Goal: Task Accomplishment & Management: Use online tool/utility

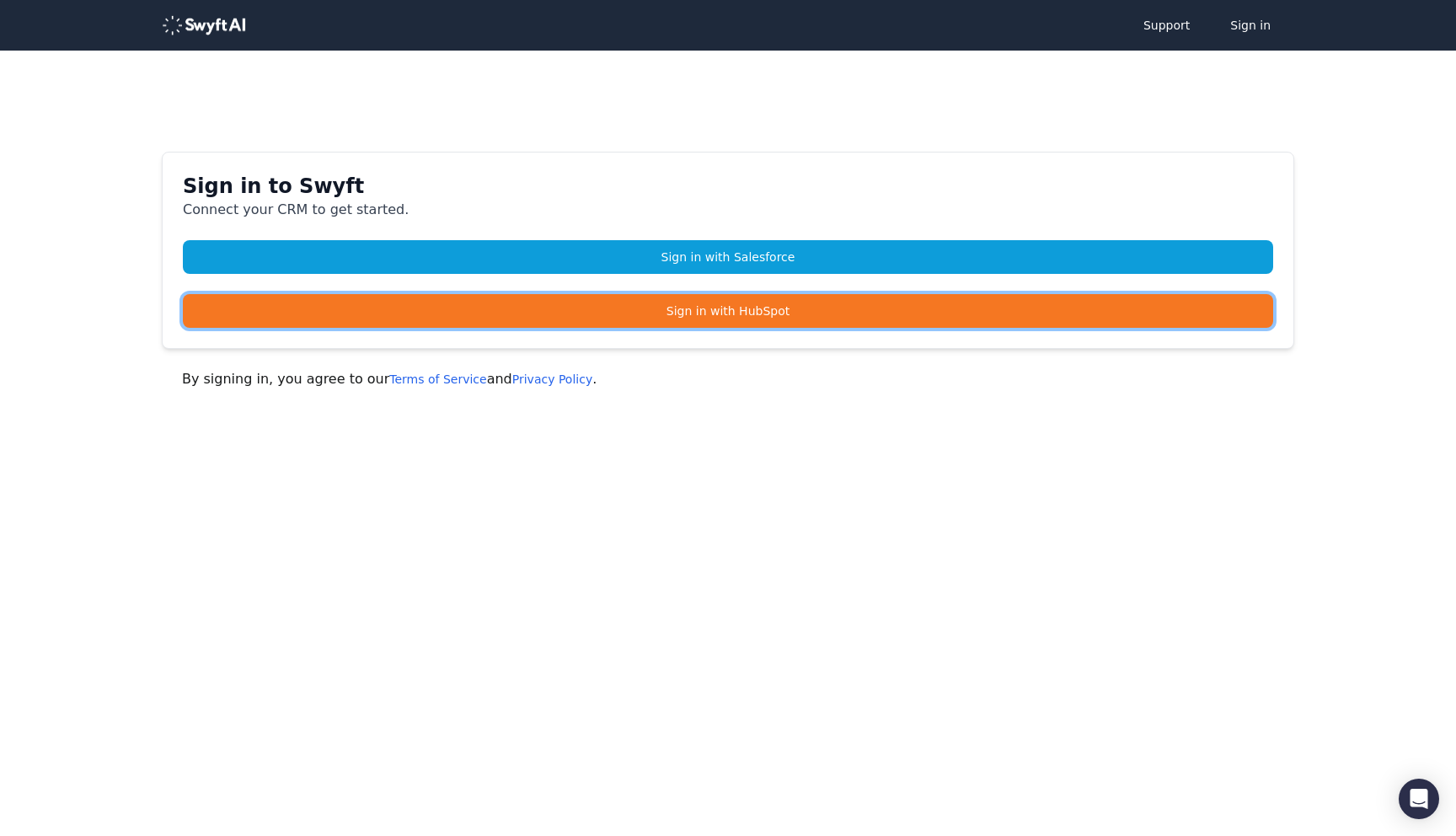
click at [391, 301] on link "Sign in with HubSpot" at bounding box center [728, 310] width 1090 height 34
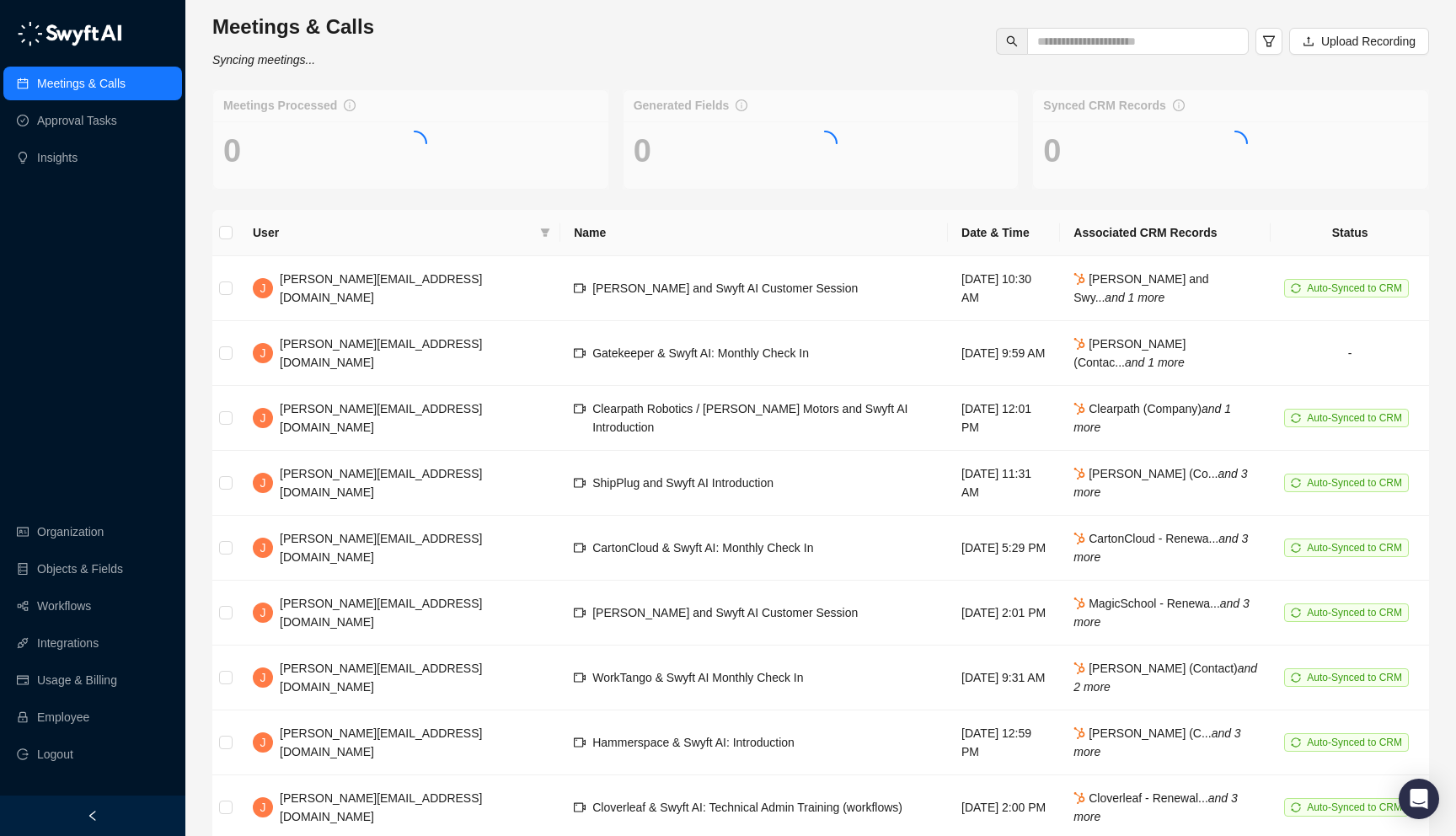
click at [142, 826] on div at bounding box center [93, 815] width 185 height 41
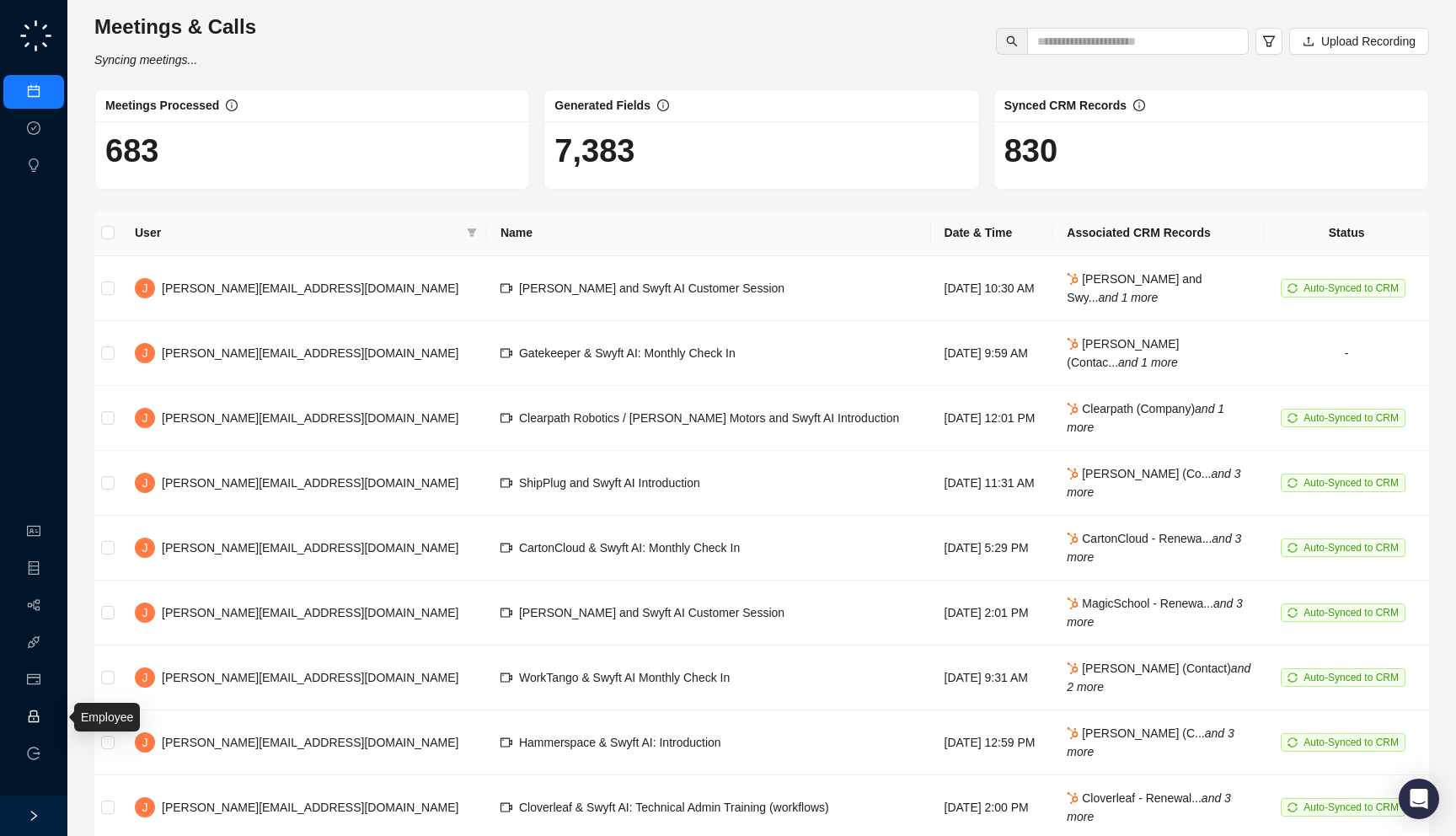
click at [49, 717] on link "Employee" at bounding box center [75, 717] width 52 height 14
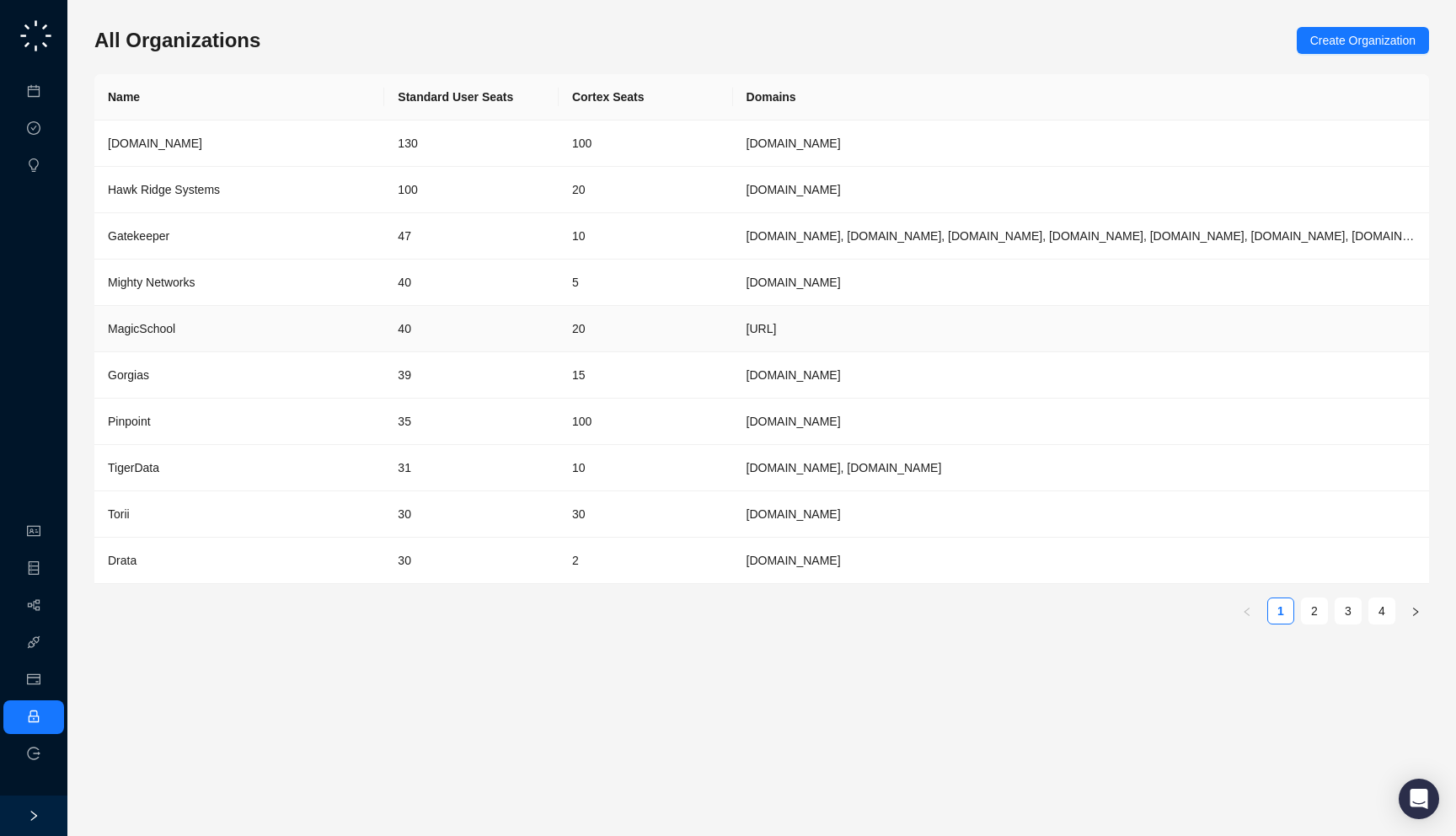
click at [413, 321] on td "40" at bounding box center [471, 328] width 174 height 46
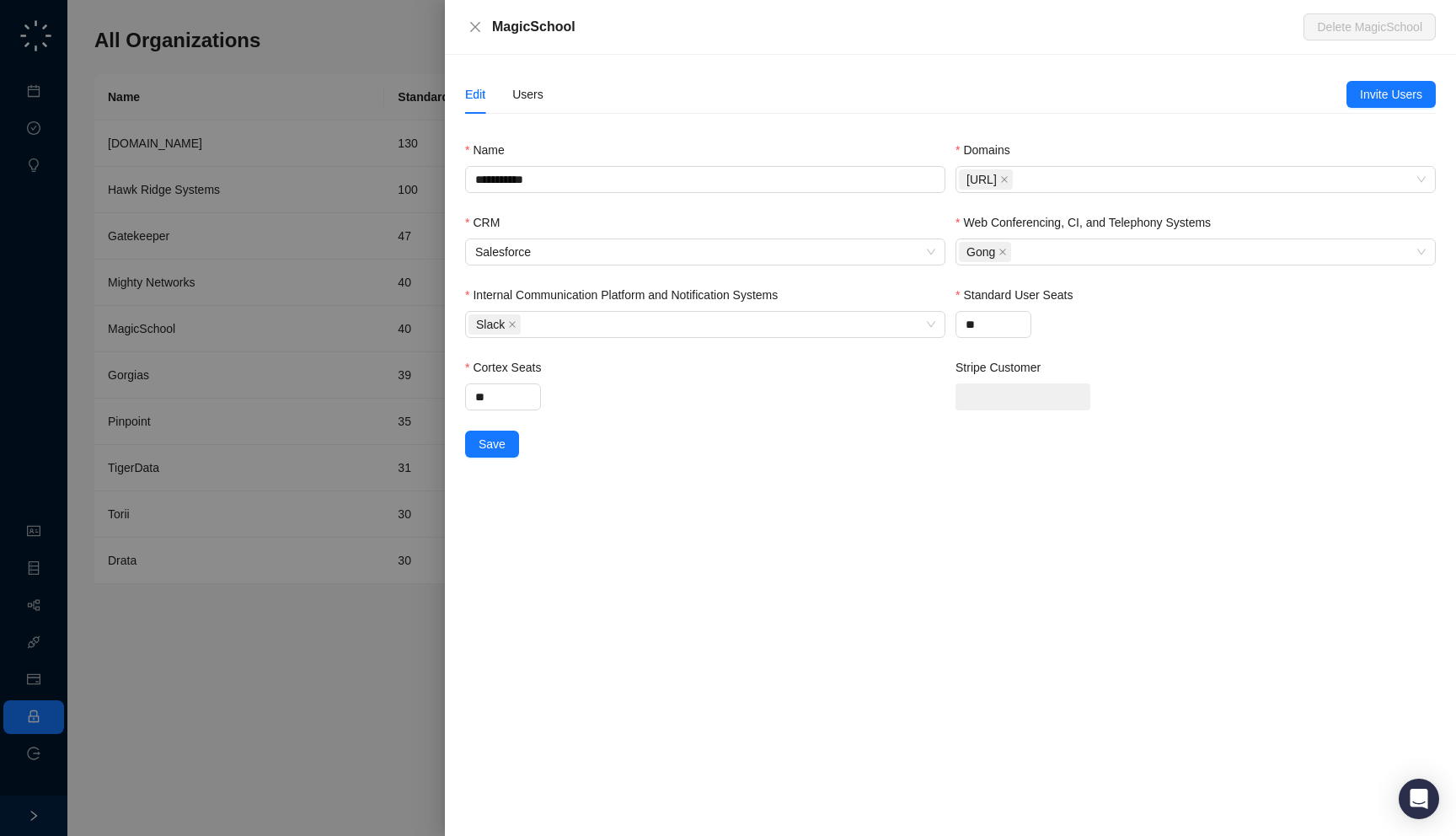
click at [536, 113] on div "**********" at bounding box center [951, 266] width 971 height 382
click at [536, 105] on div "Users" at bounding box center [528, 94] width 31 height 39
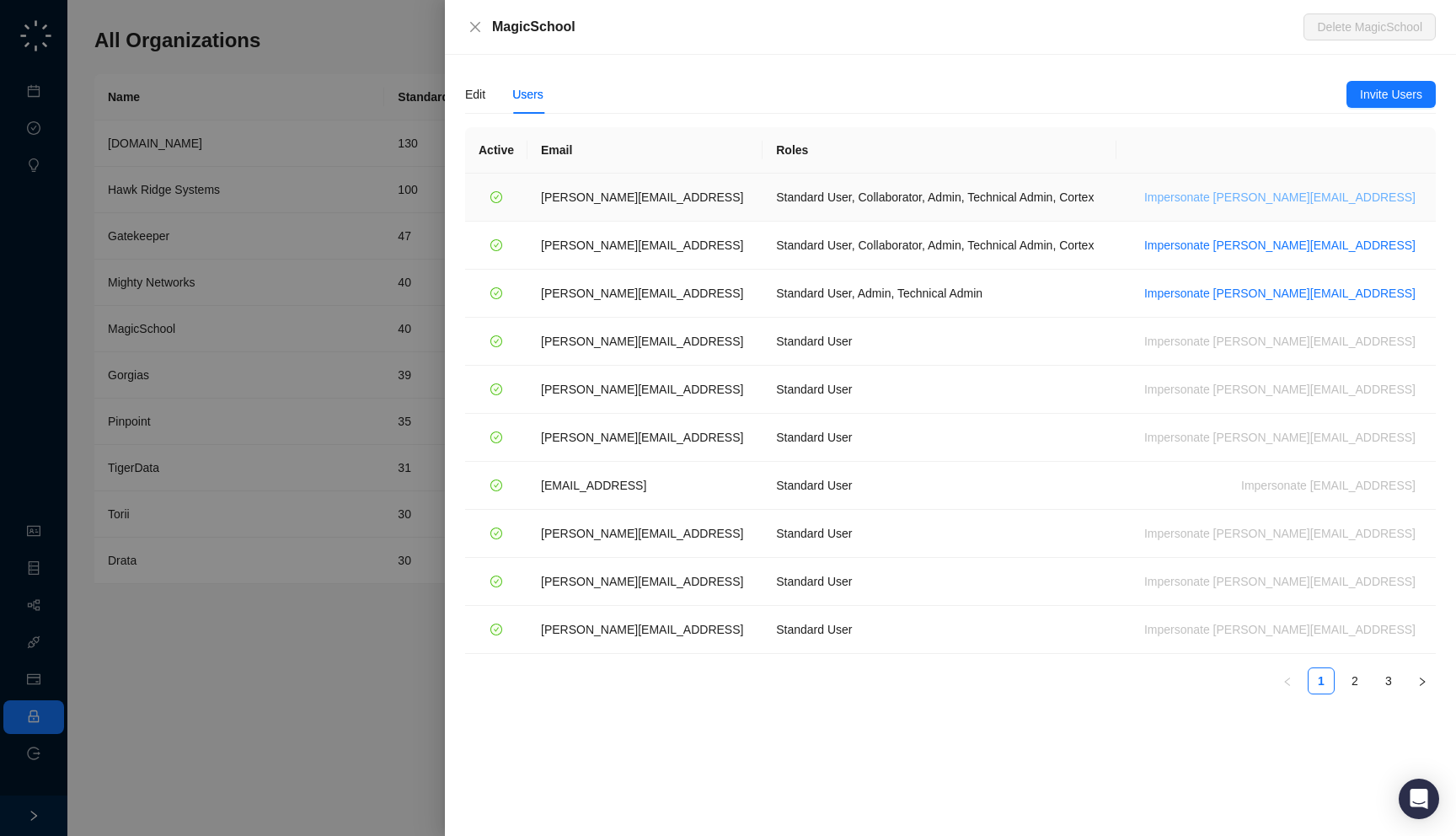
click at [1316, 198] on span "Impersonate ana@magicschool.ai" at bounding box center [1280, 197] width 271 height 18
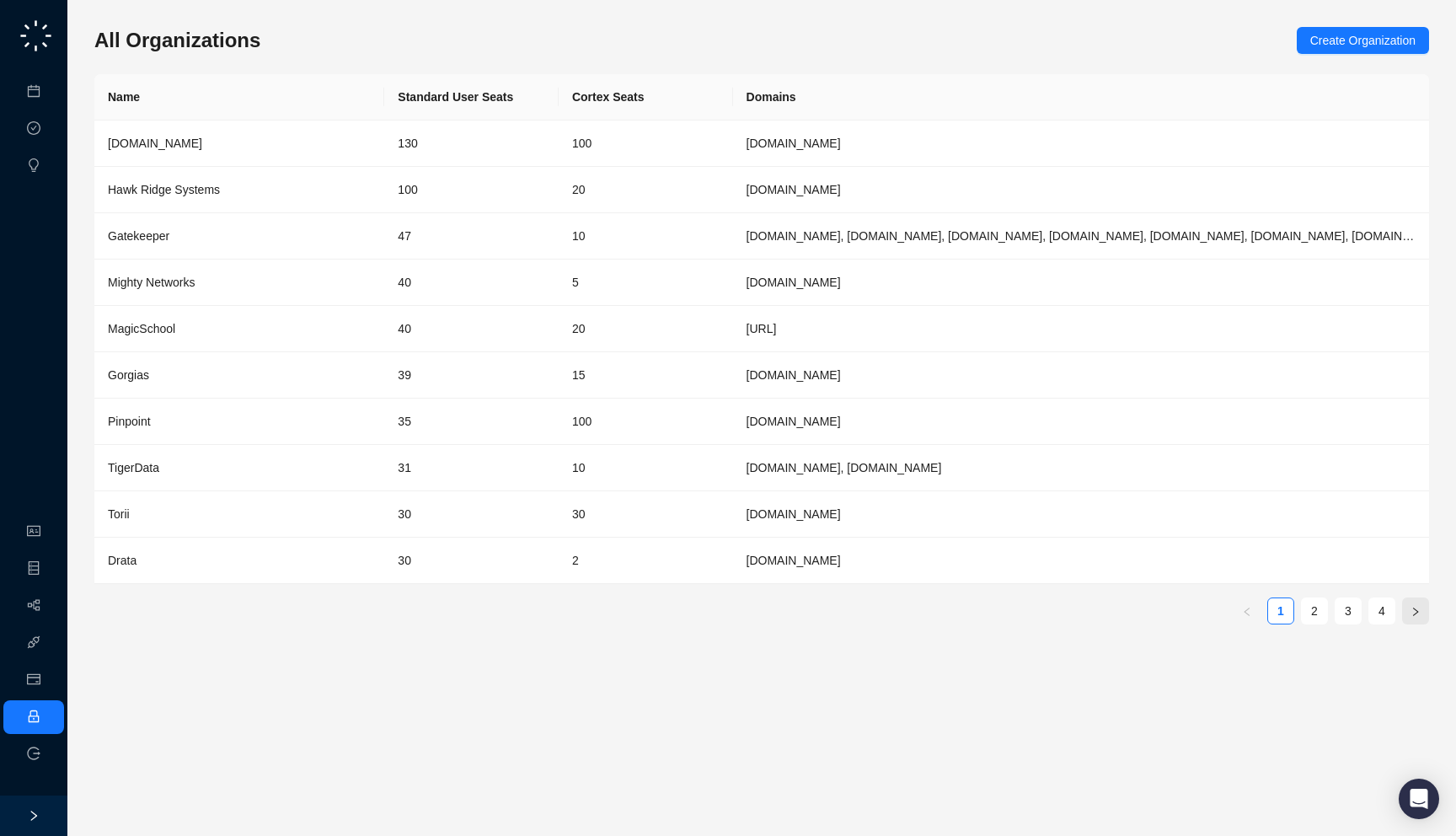
click at [1412, 614] on icon "right" at bounding box center [1416, 612] width 10 height 10
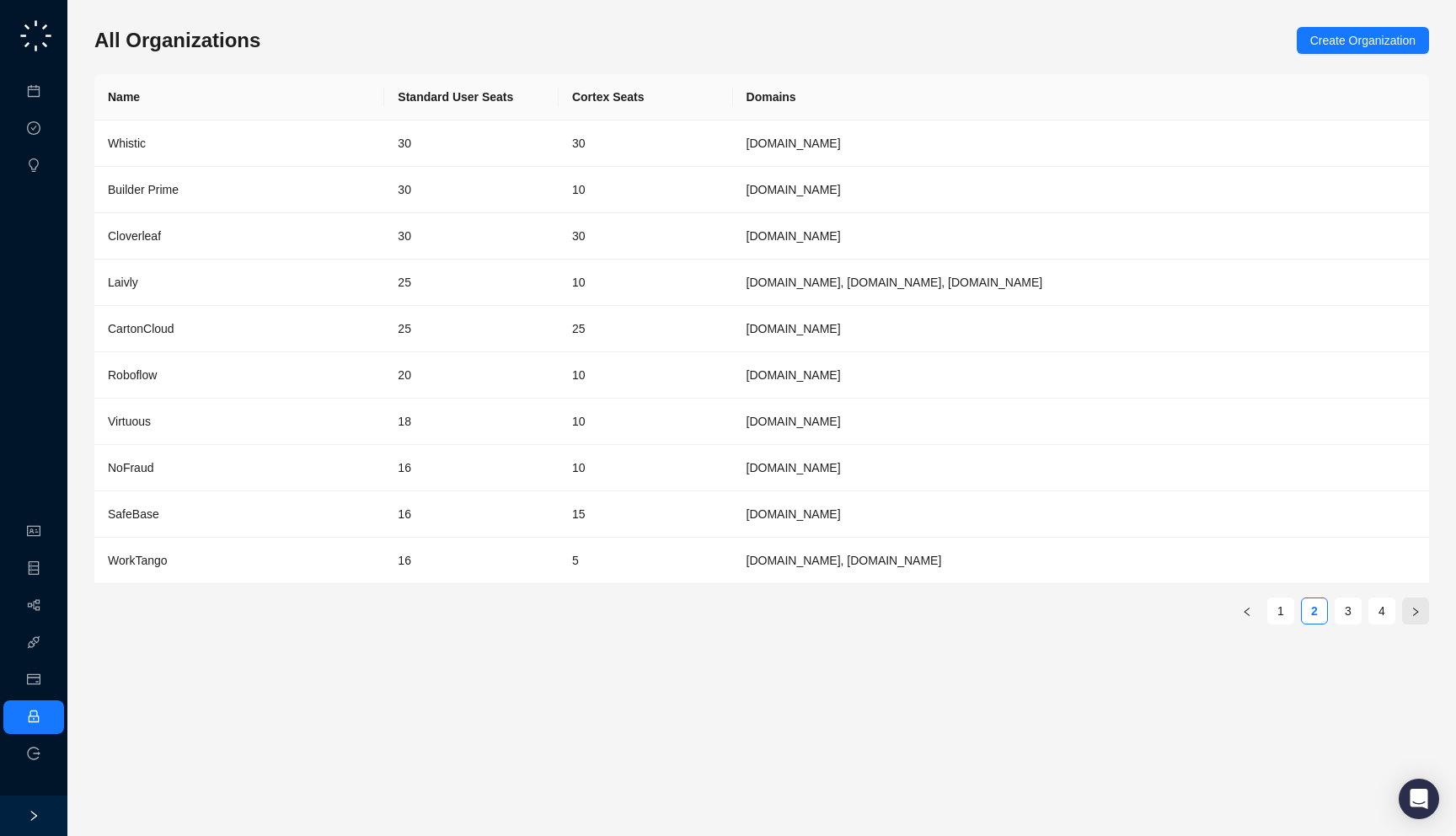
click at [1412, 614] on icon "right" at bounding box center [1416, 612] width 10 height 10
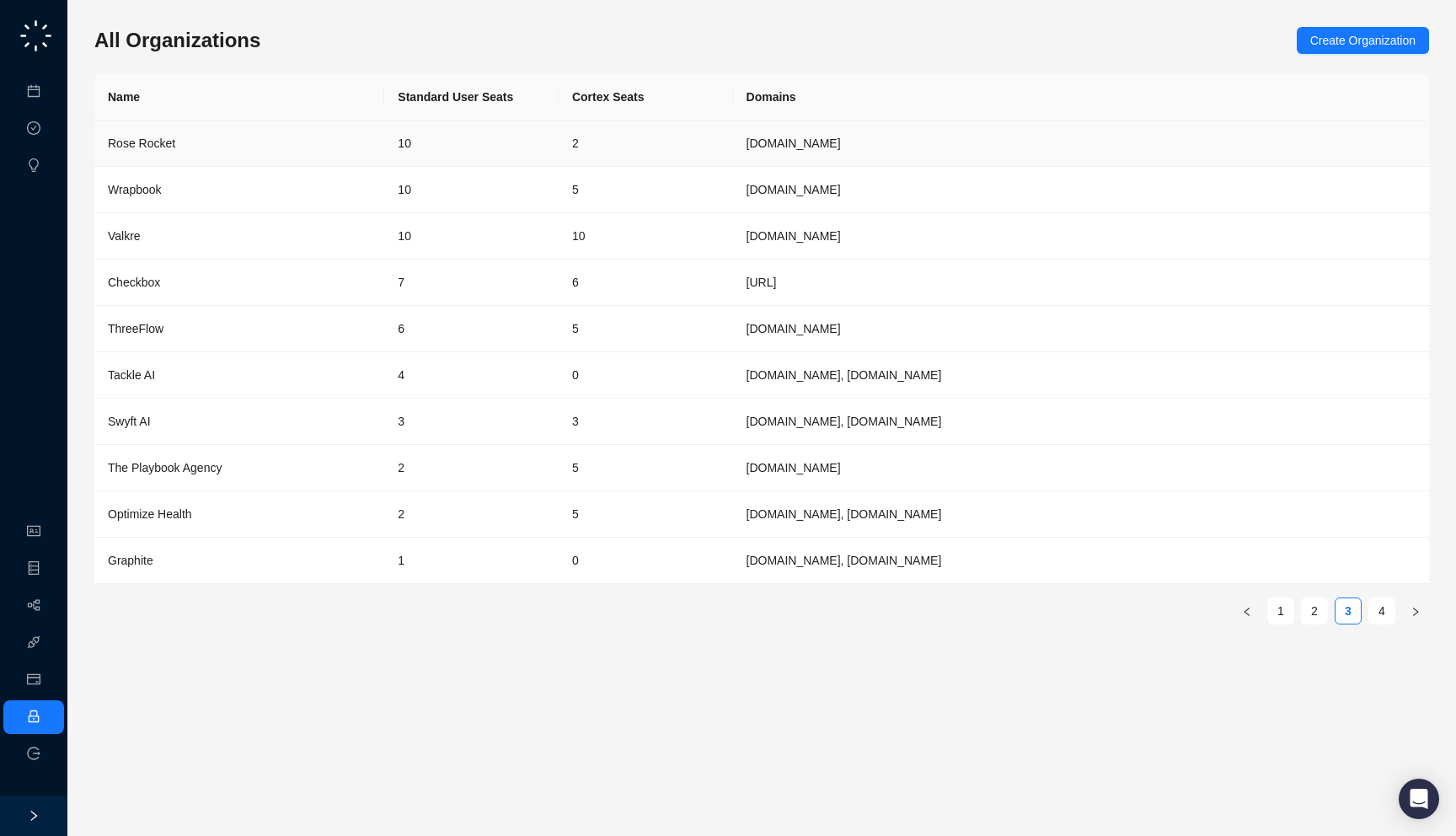
click at [699, 162] on td "2" at bounding box center [646, 143] width 174 height 46
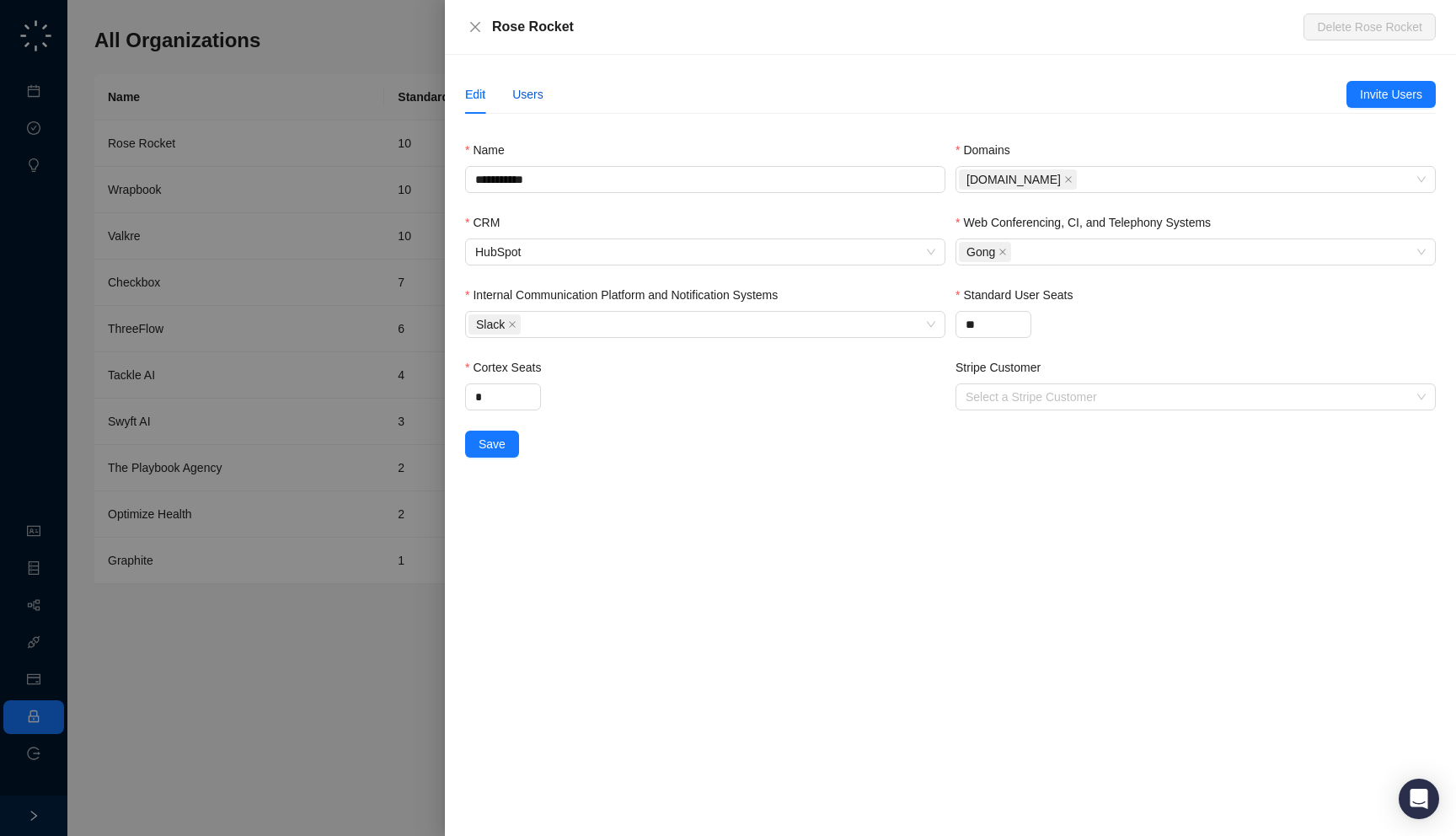
click at [534, 96] on div "Users" at bounding box center [528, 94] width 31 height 18
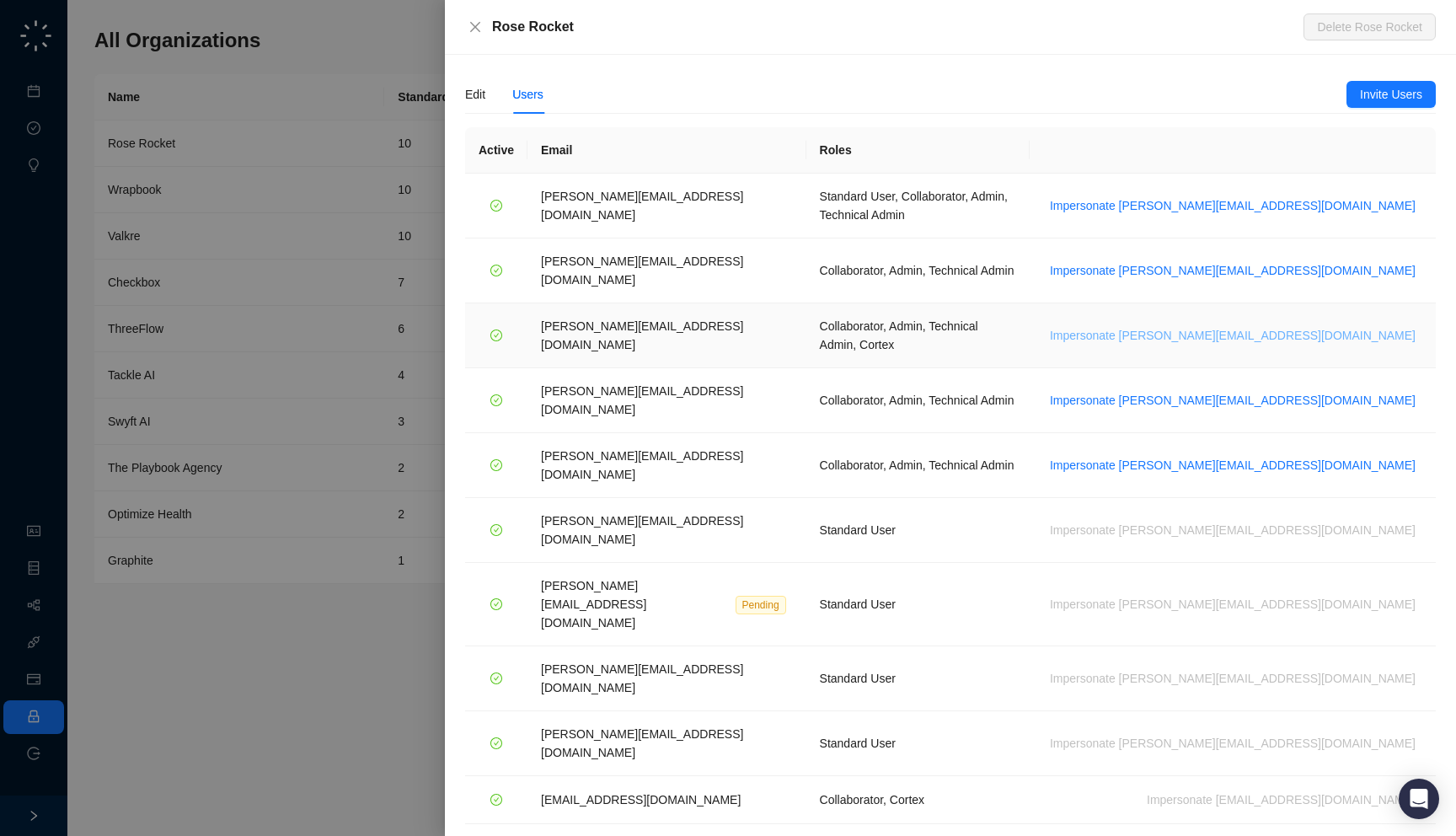
click at [1318, 326] on span "Impersonate jane.h@roserocket.com" at bounding box center [1233, 334] width 366 height 18
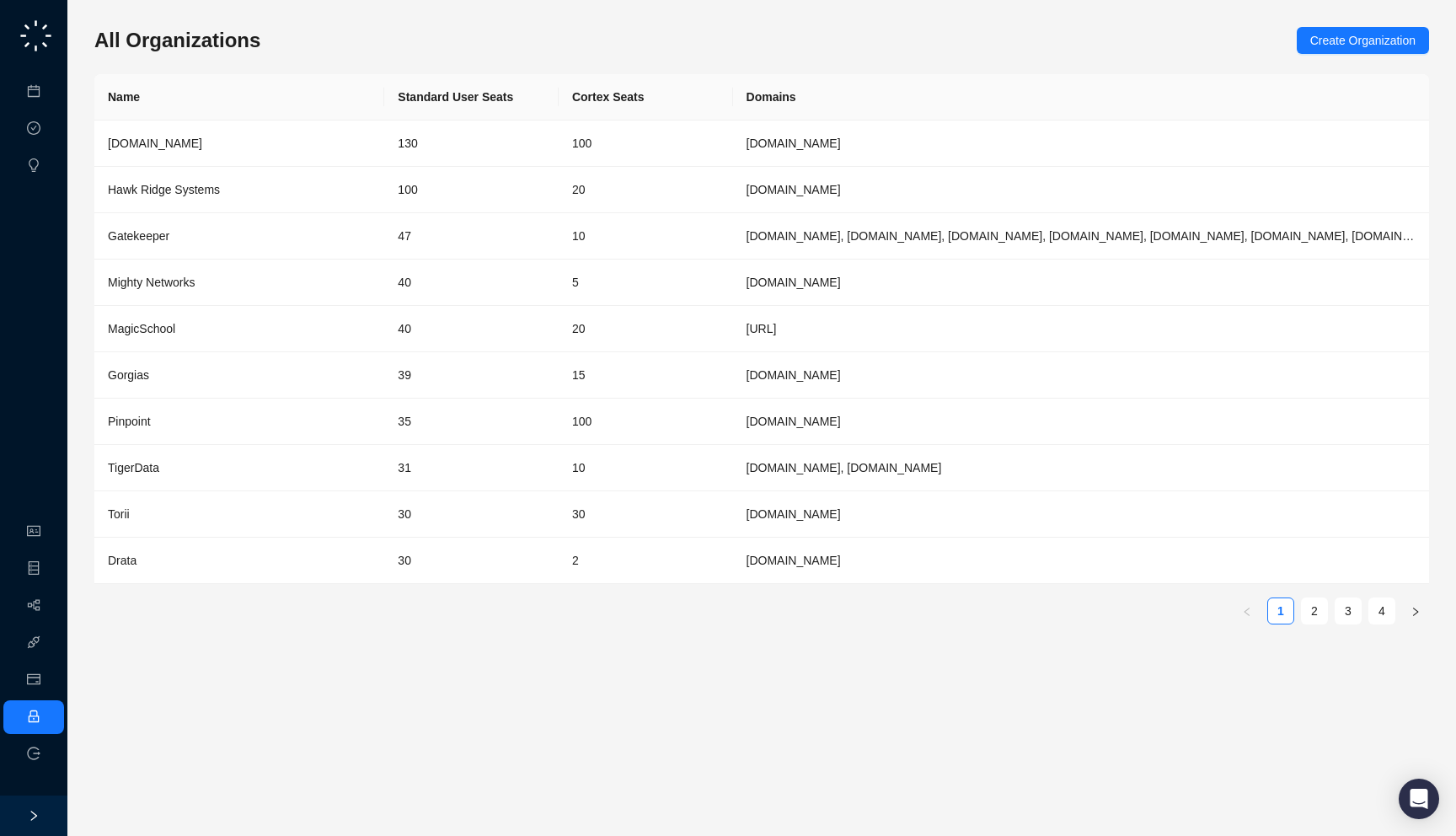
click at [49, 660] on ul "Organization Objects & Fields Workflows Integrations Usage & Billing Employee L…" at bounding box center [34, 642] width 68 height 262
click at [49, 674] on link "Usage & Billing" at bounding box center [88, 680] width 80 height 14
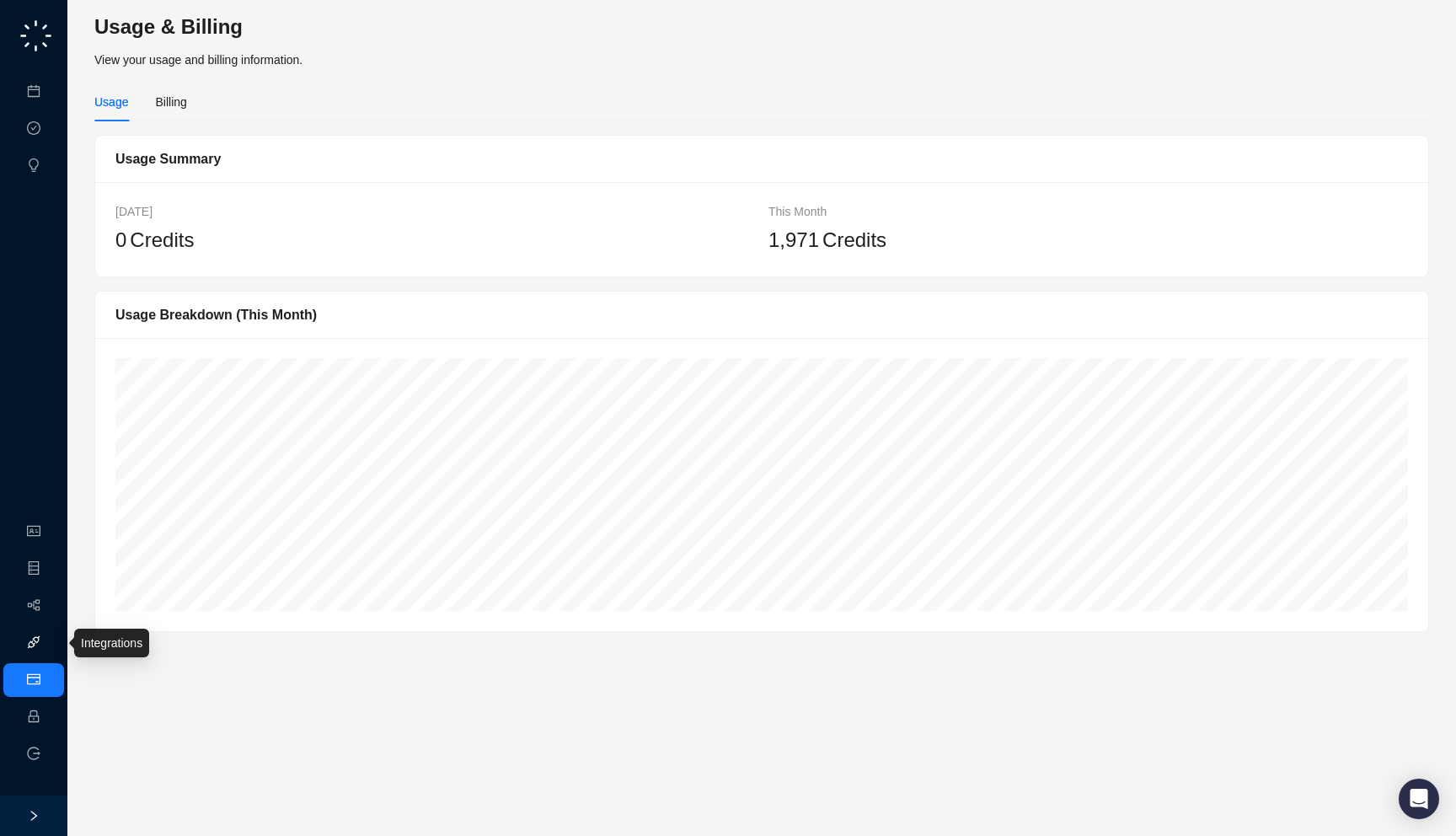
click at [49, 646] on link "Integrations" at bounding box center [79, 643] width 62 height 14
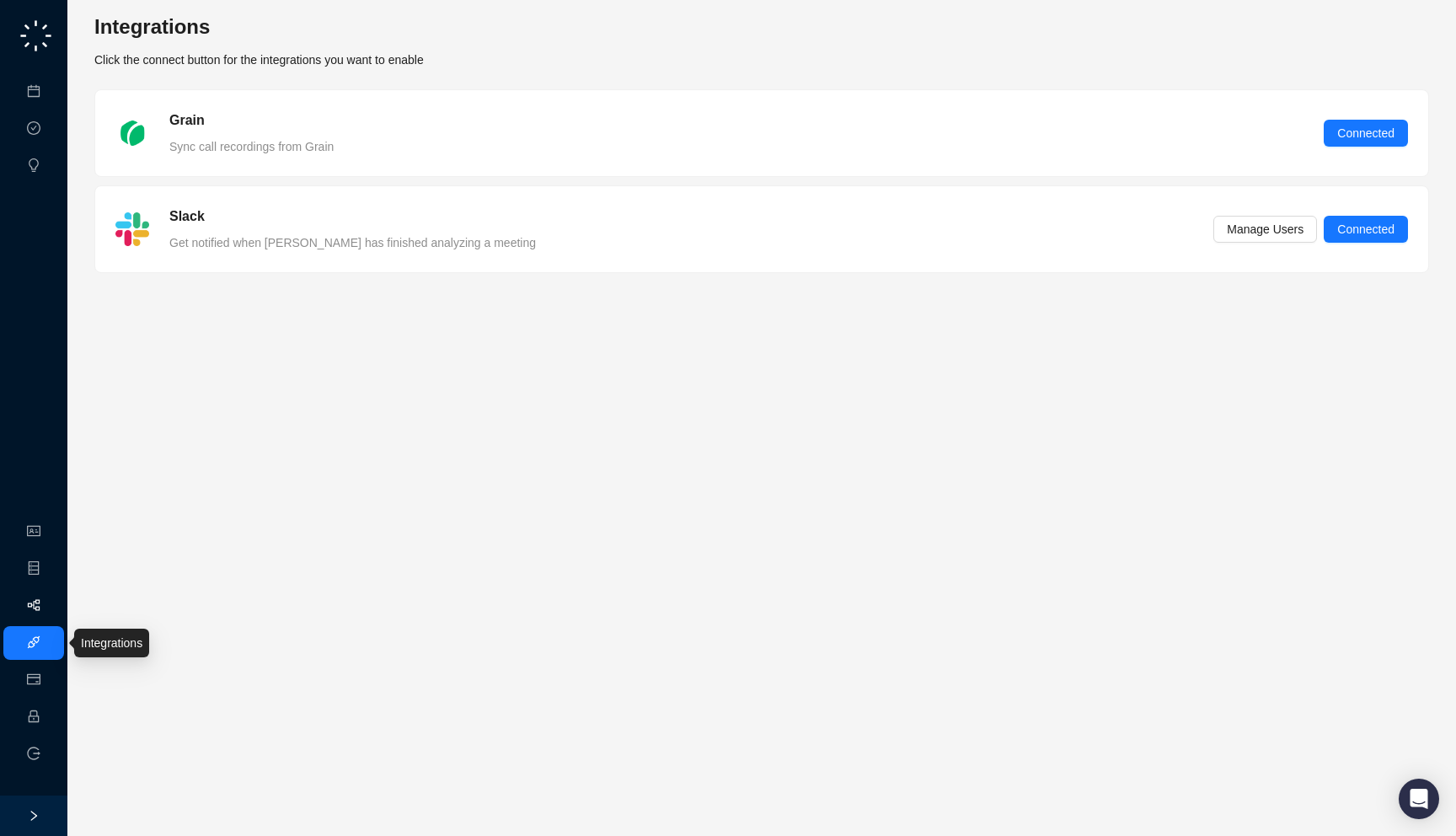
click at [49, 600] on link "Workflows" at bounding box center [75, 606] width 54 height 14
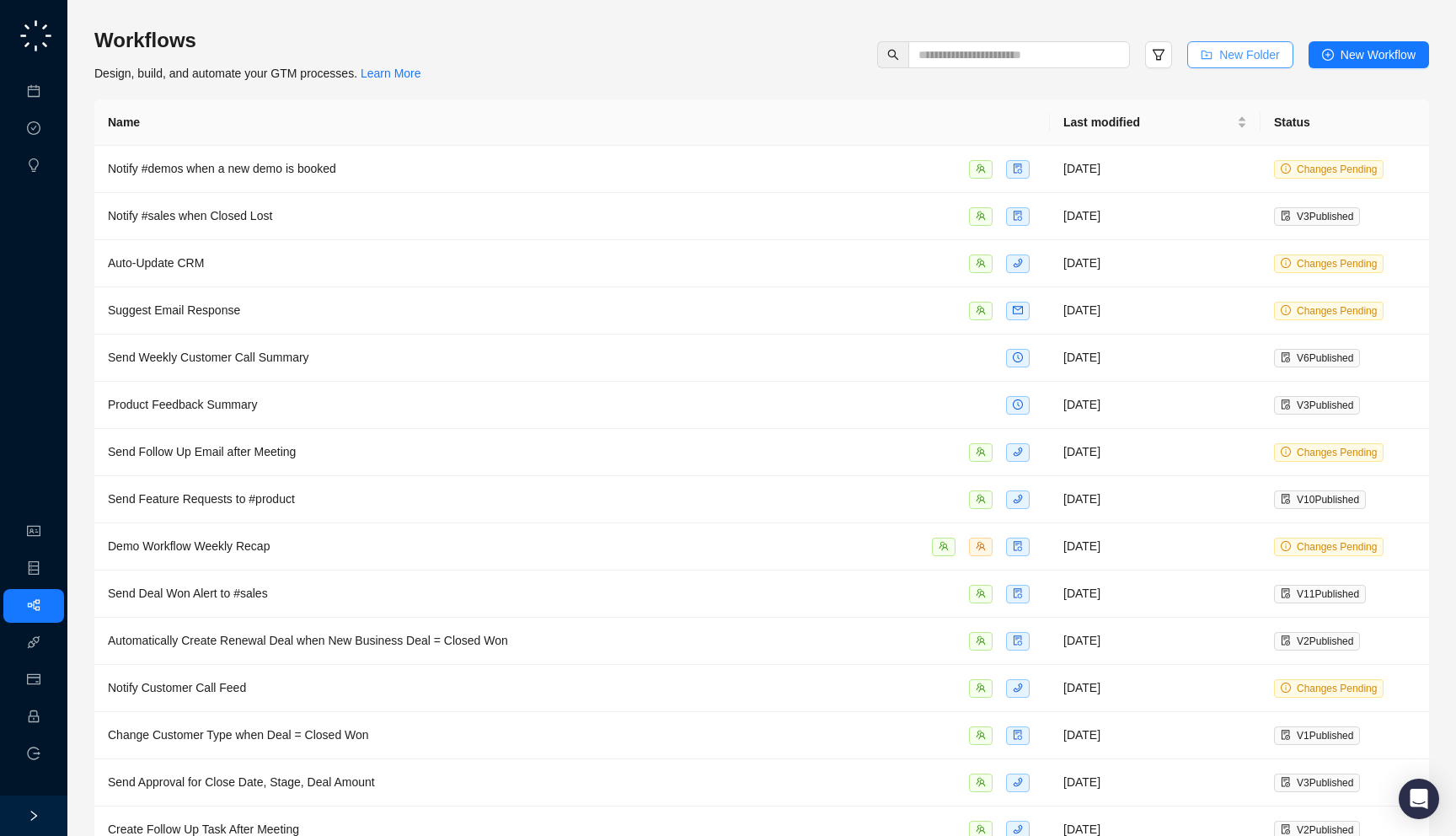
click at [1236, 53] on span "New Folder" at bounding box center [1250, 55] width 61 height 18
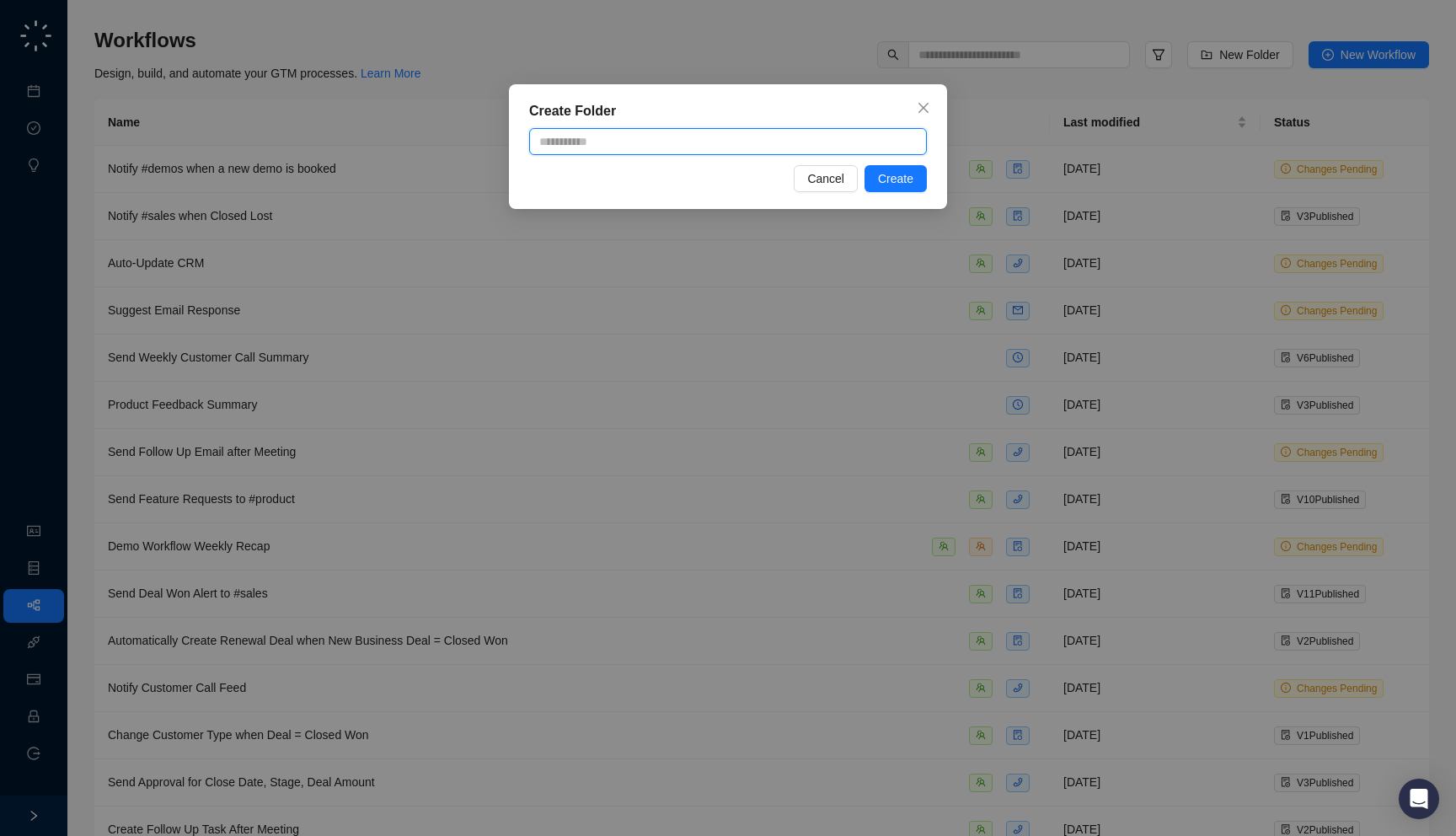
click at [647, 146] on input "text" at bounding box center [728, 141] width 398 height 27
type input "*****"
type input "**********"
click at [905, 183] on span "Create" at bounding box center [895, 178] width 36 height 18
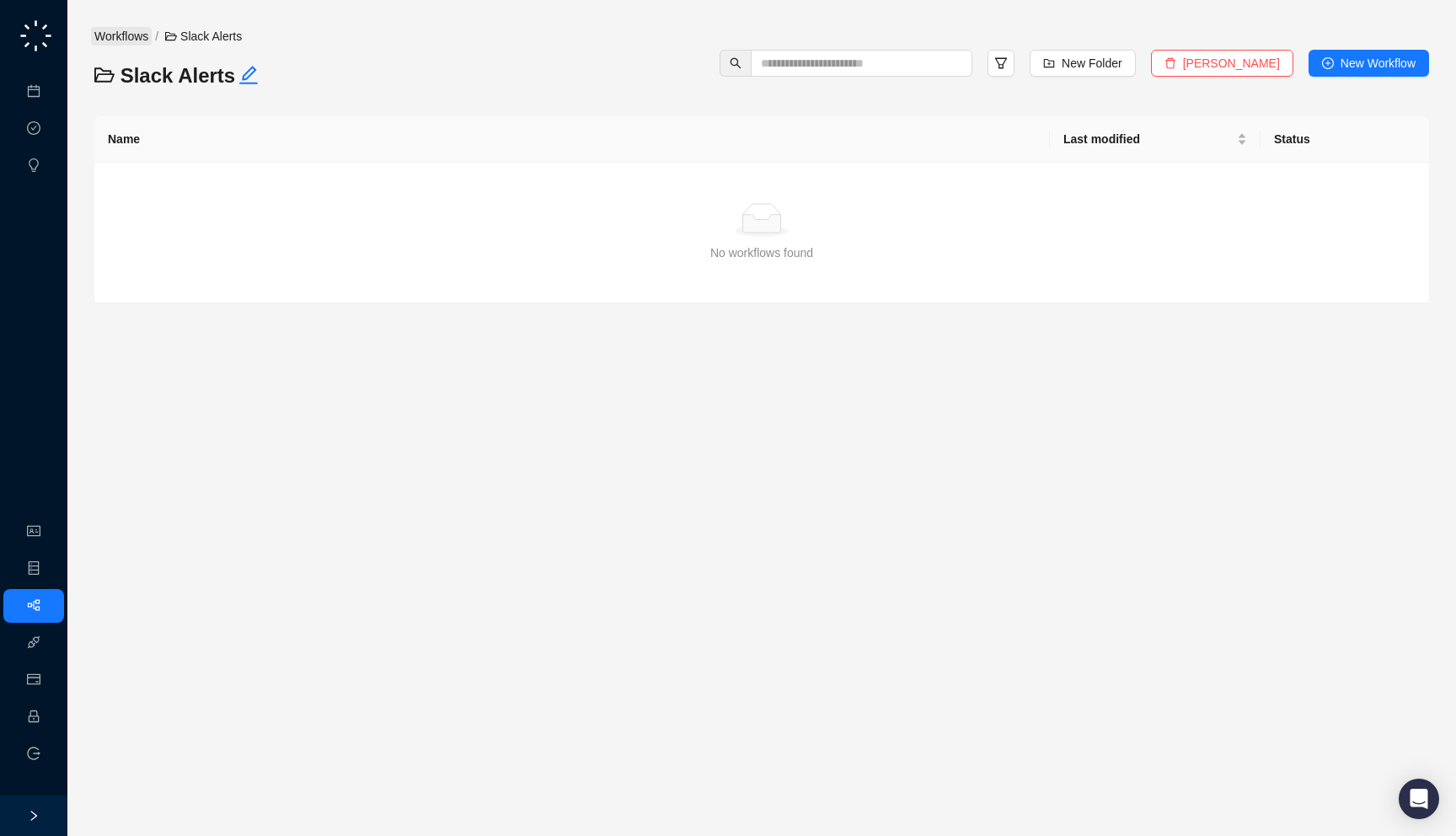
click at [127, 37] on link "Workflows" at bounding box center [121, 36] width 61 height 18
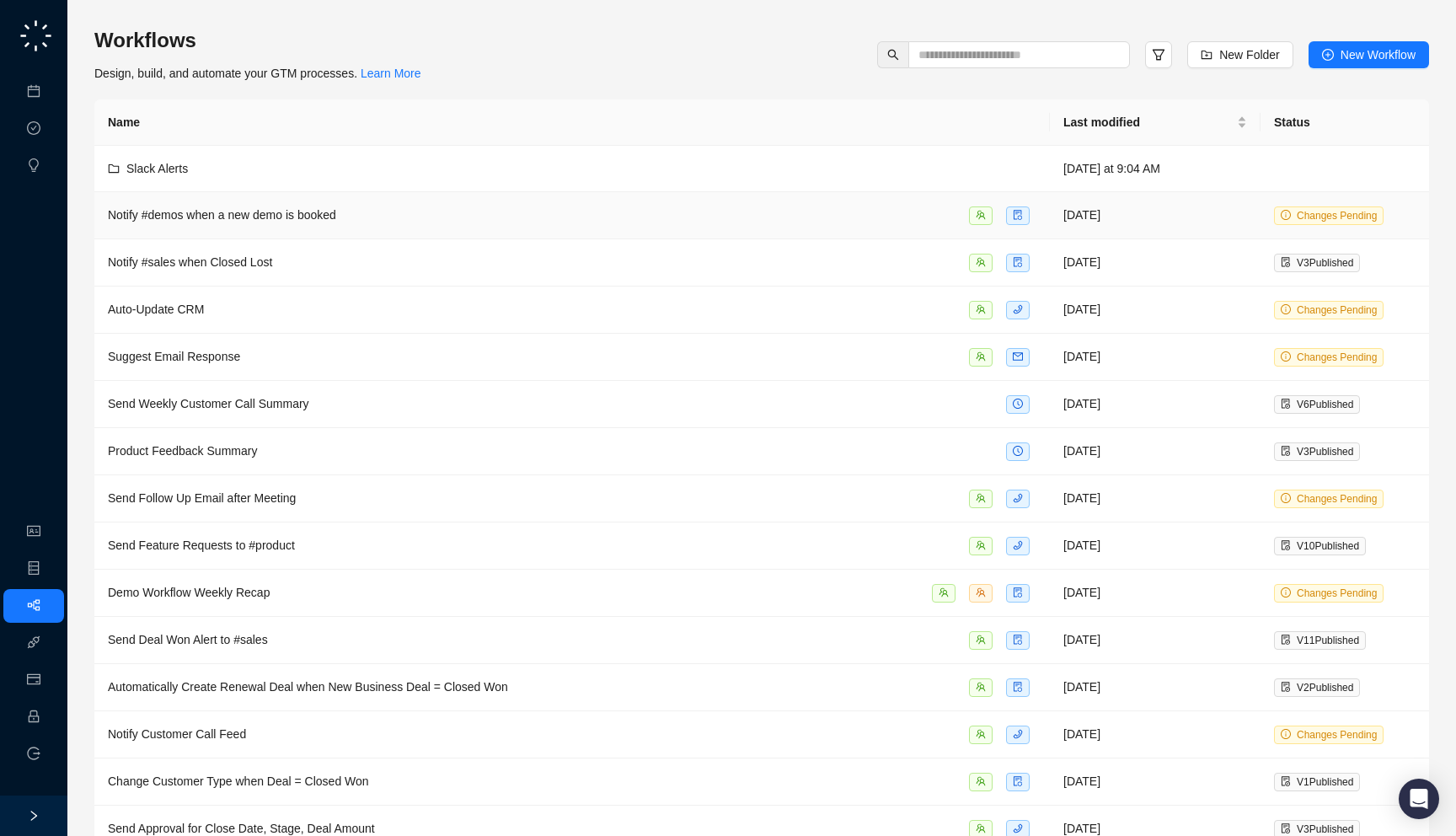
click at [298, 214] on span "Notify #demos when a new demo is booked" at bounding box center [222, 215] width 229 height 14
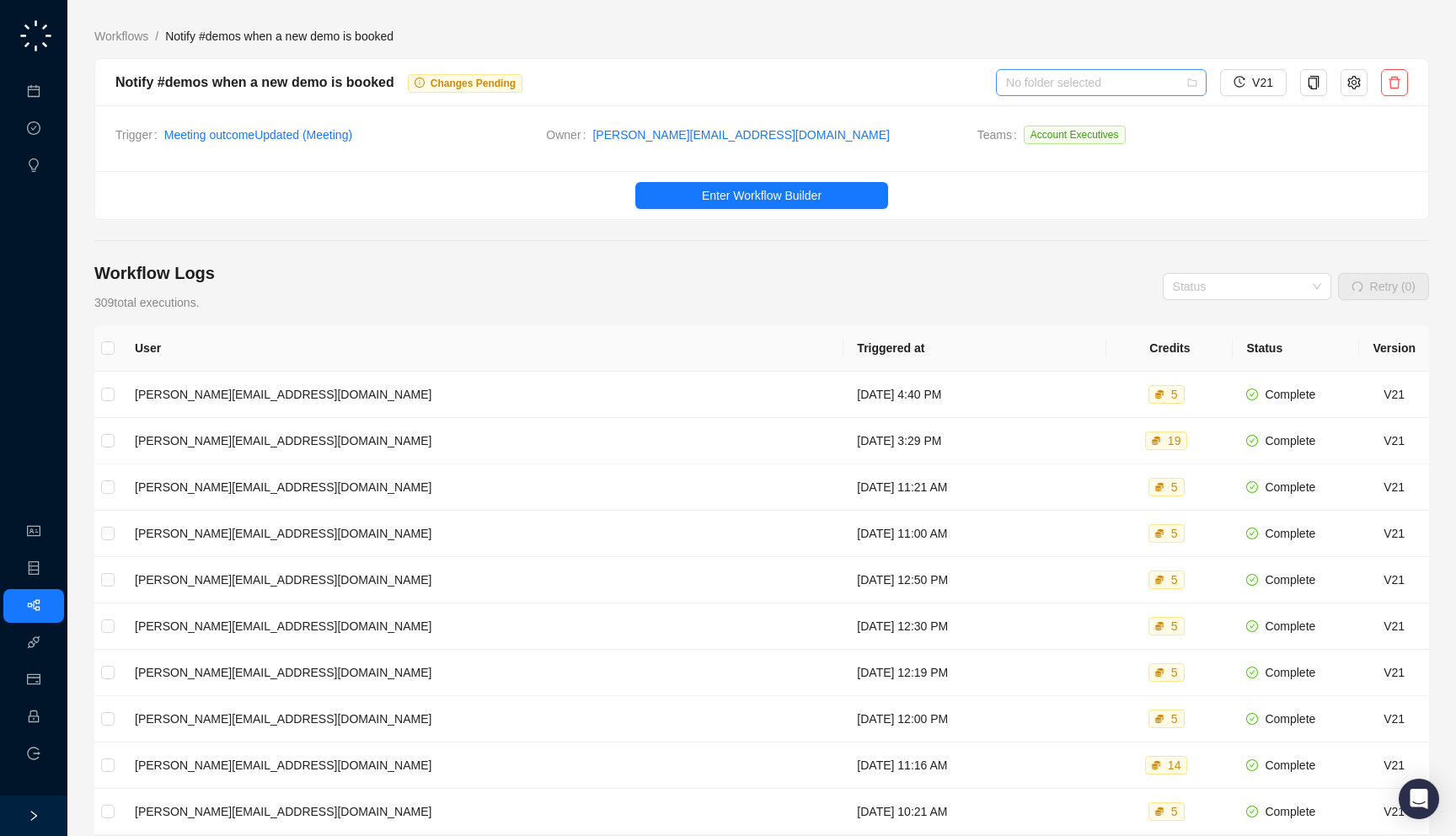
click at [1120, 87] on input "search" at bounding box center [1096, 82] width 180 height 25
click at [1105, 115] on div "Slack Alerts" at bounding box center [1102, 115] width 184 height 18
click at [121, 38] on link "Workflows" at bounding box center [121, 36] width 61 height 18
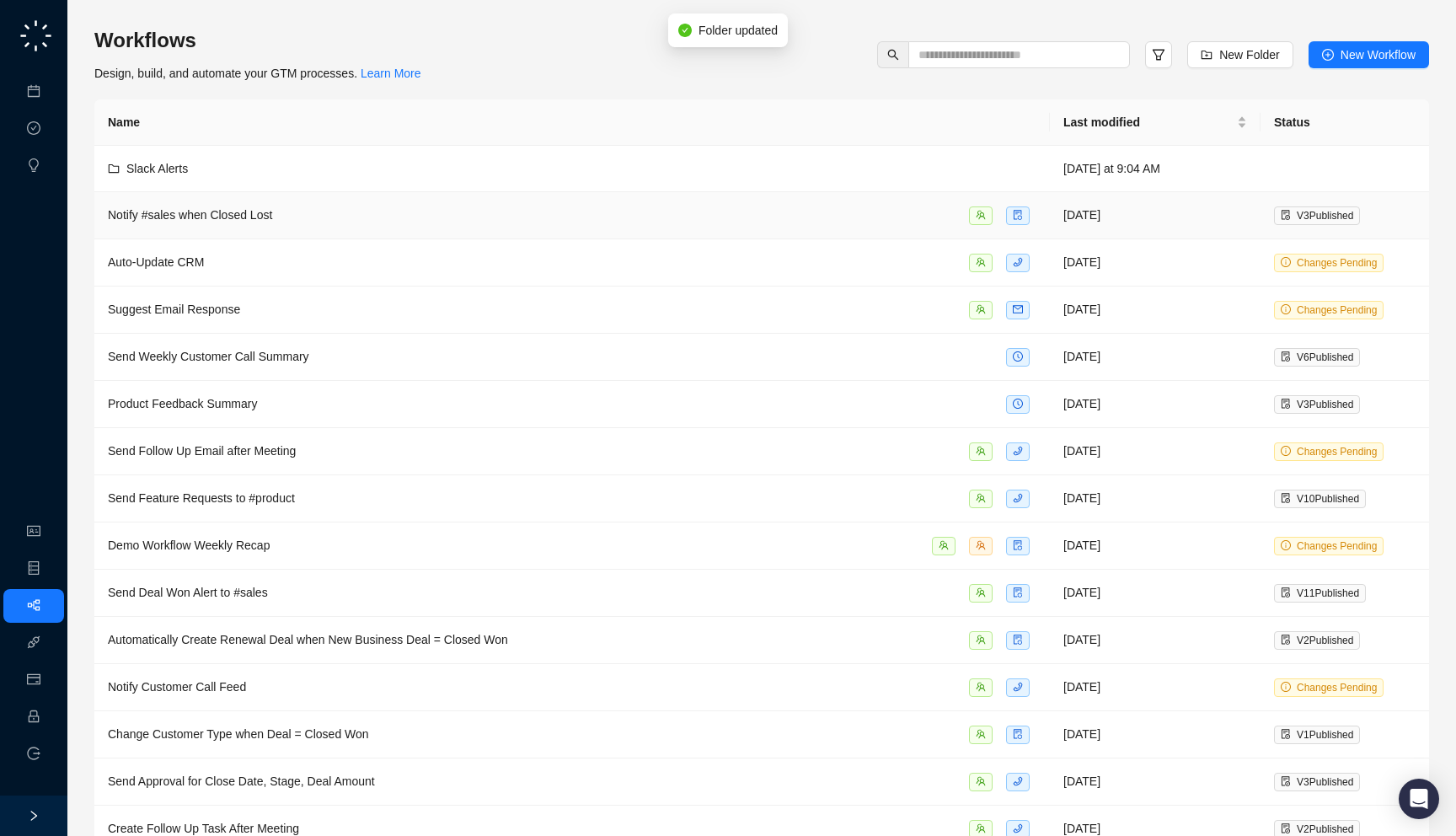
click at [284, 216] on div "Notify #sales when Closed Lost" at bounding box center [572, 215] width 929 height 19
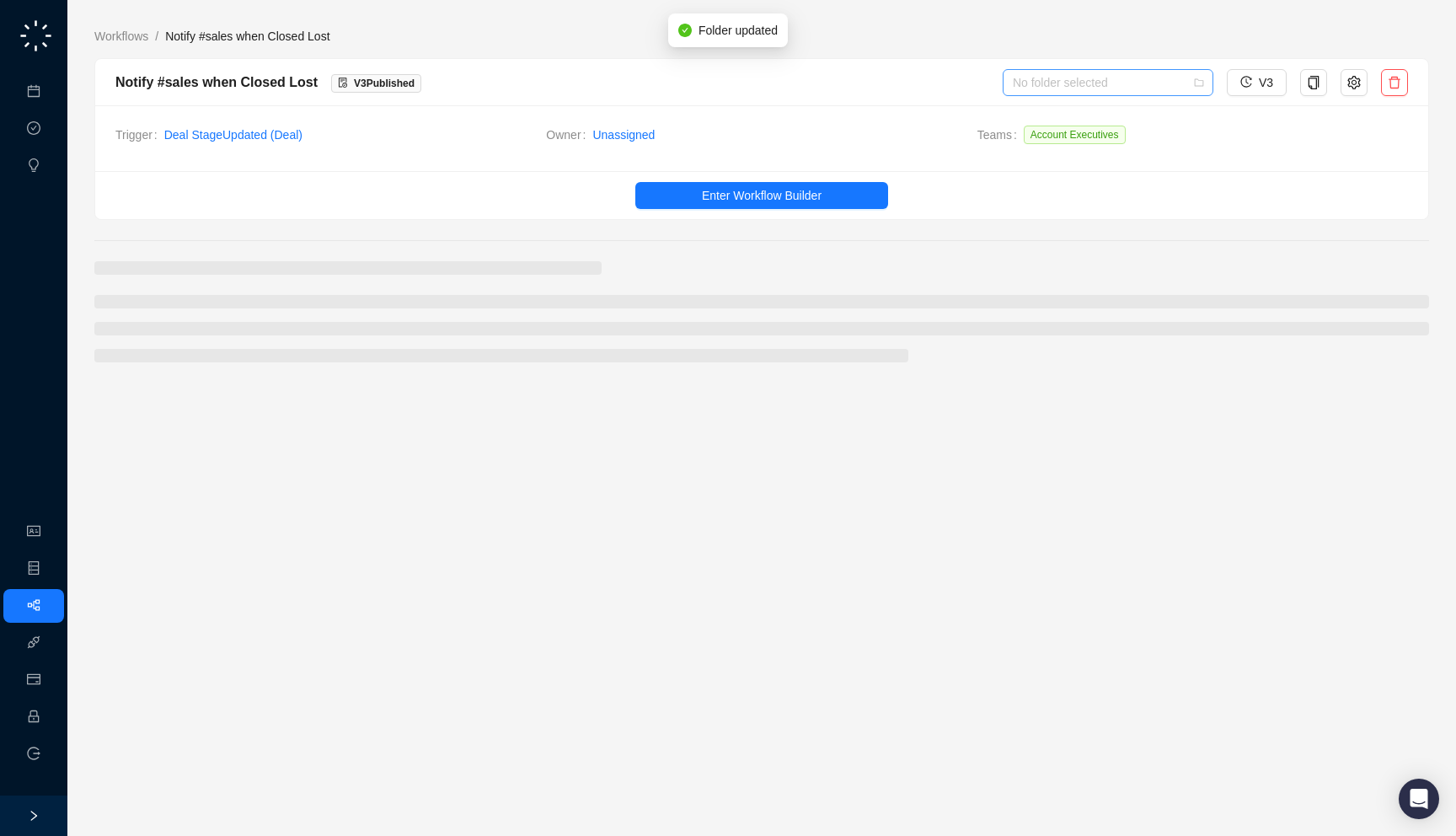
click at [1113, 87] on input "search" at bounding box center [1103, 82] width 180 height 25
click at [1097, 118] on div "Slack Alerts" at bounding box center [1108, 115] width 184 height 18
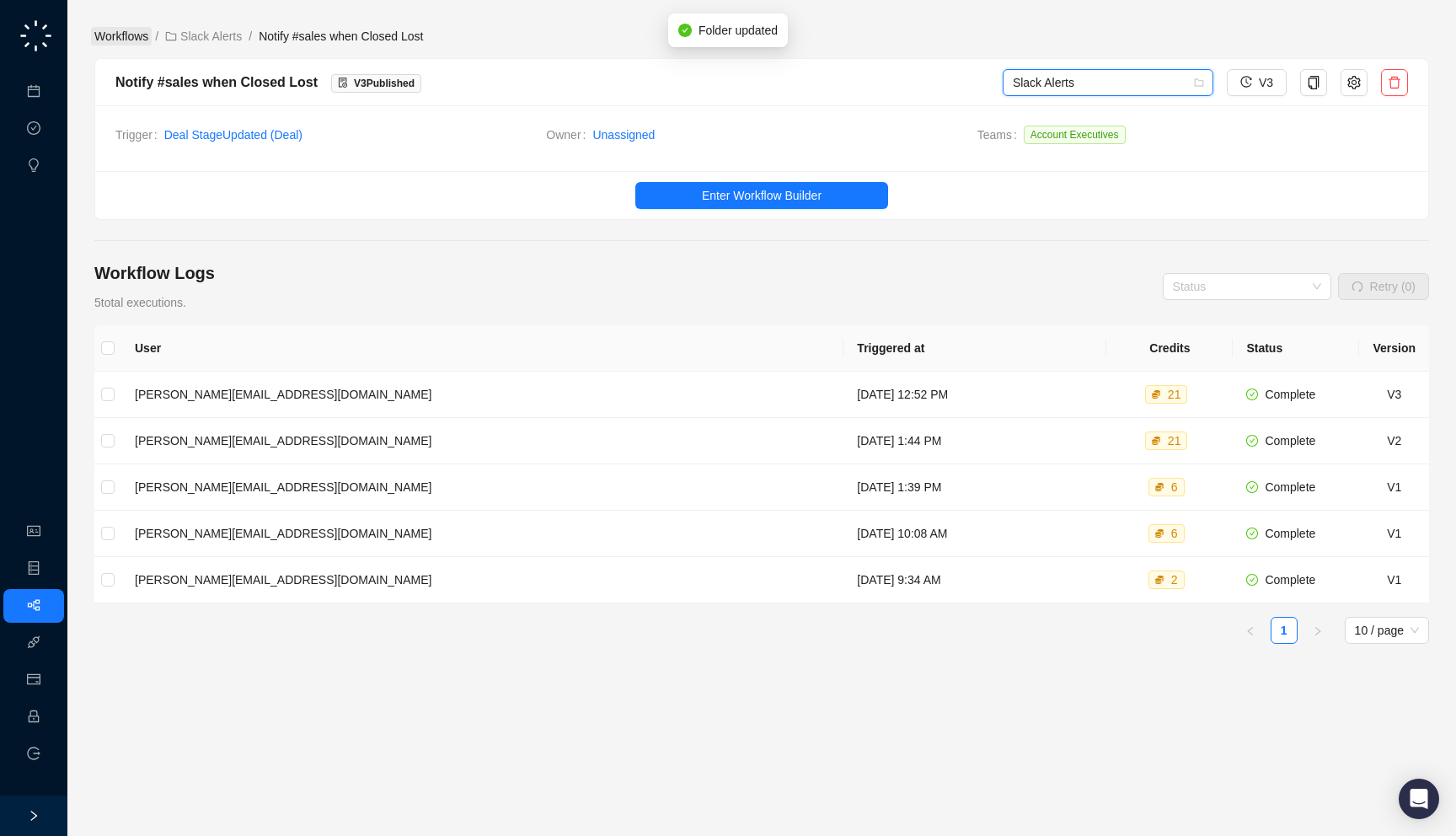
click at [125, 35] on link "Workflows" at bounding box center [121, 36] width 61 height 18
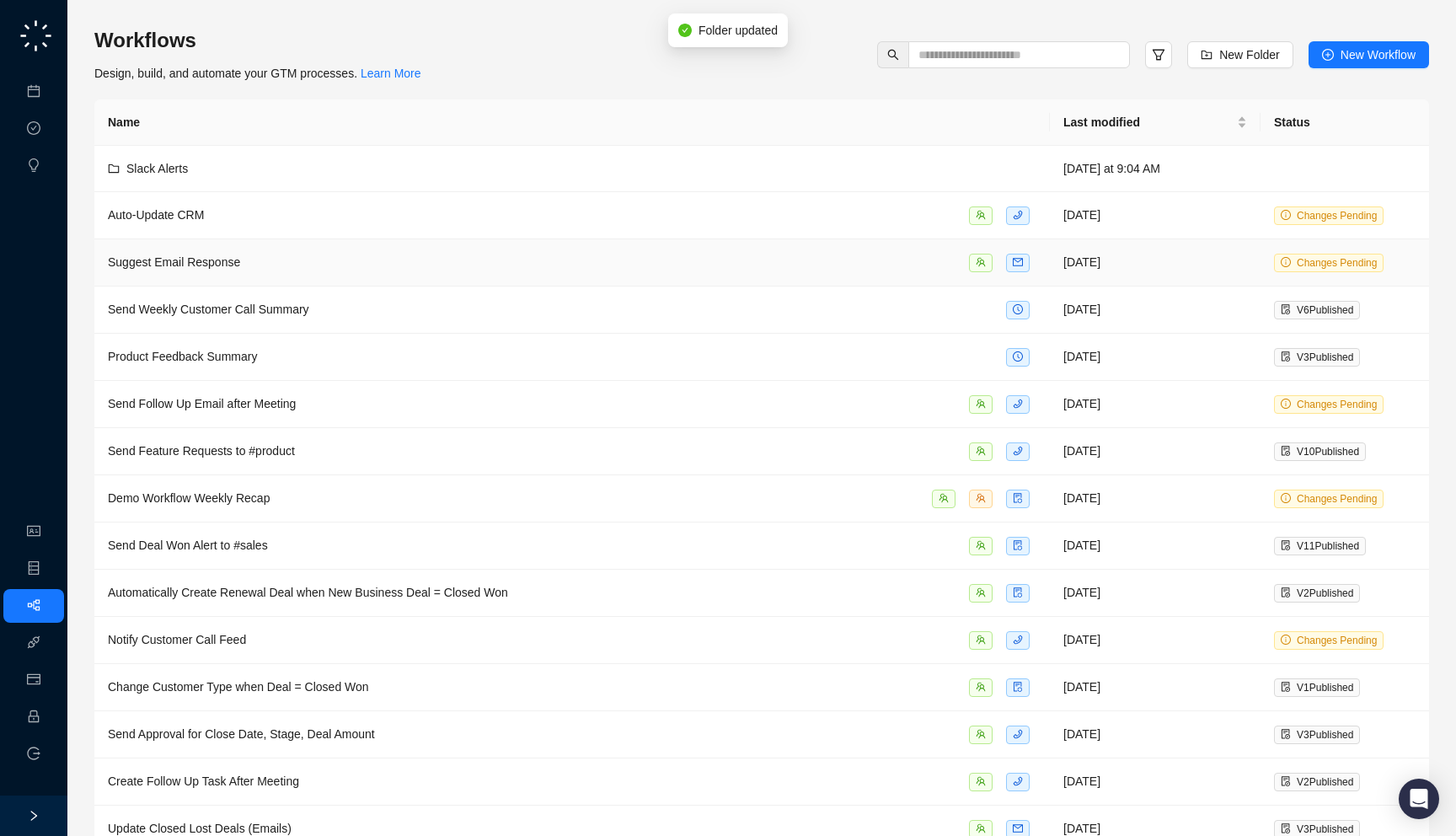
scroll to position [22, 0]
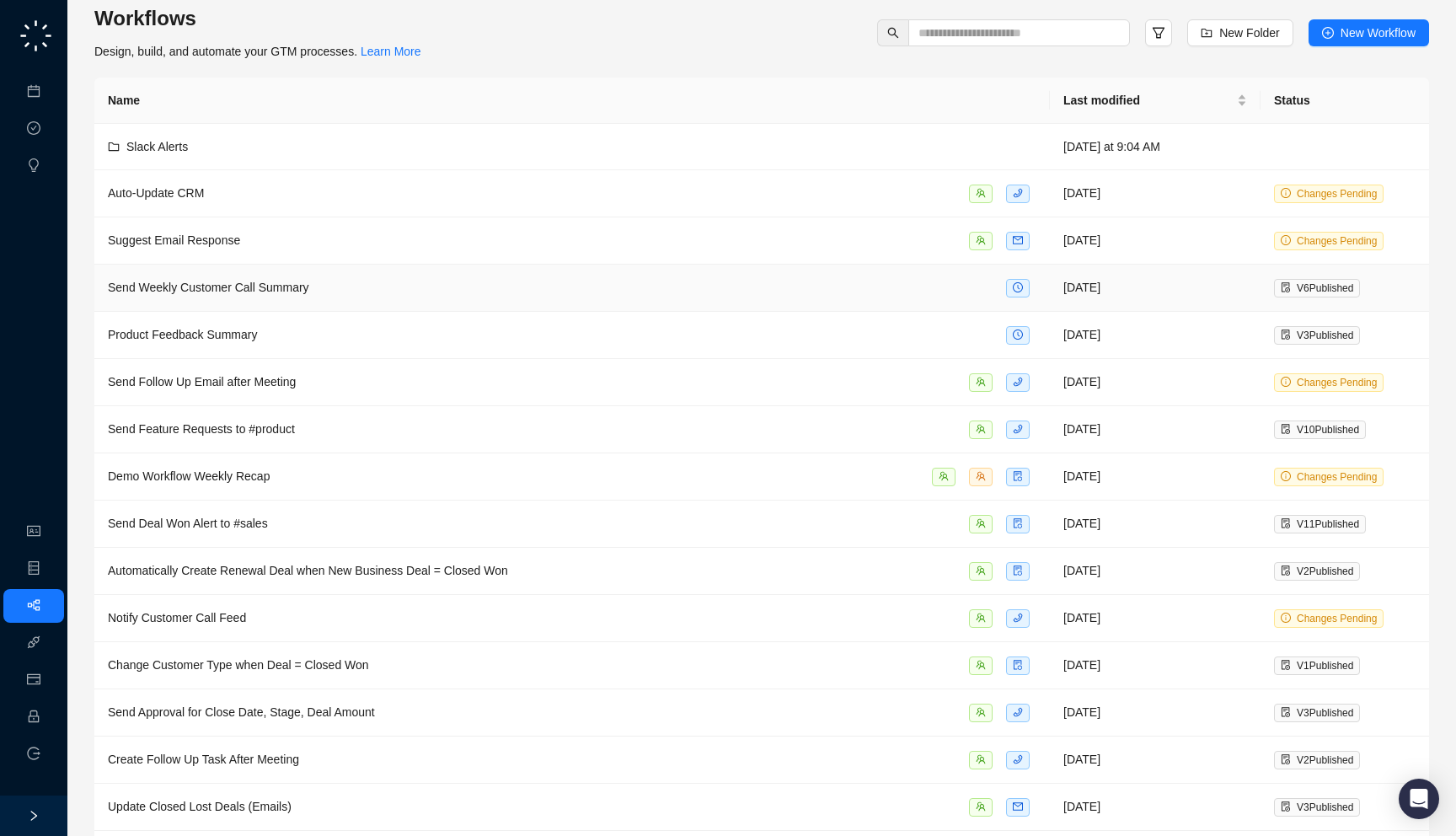
click at [374, 293] on div "Send Weekly Customer Call Summary" at bounding box center [572, 288] width 929 height 19
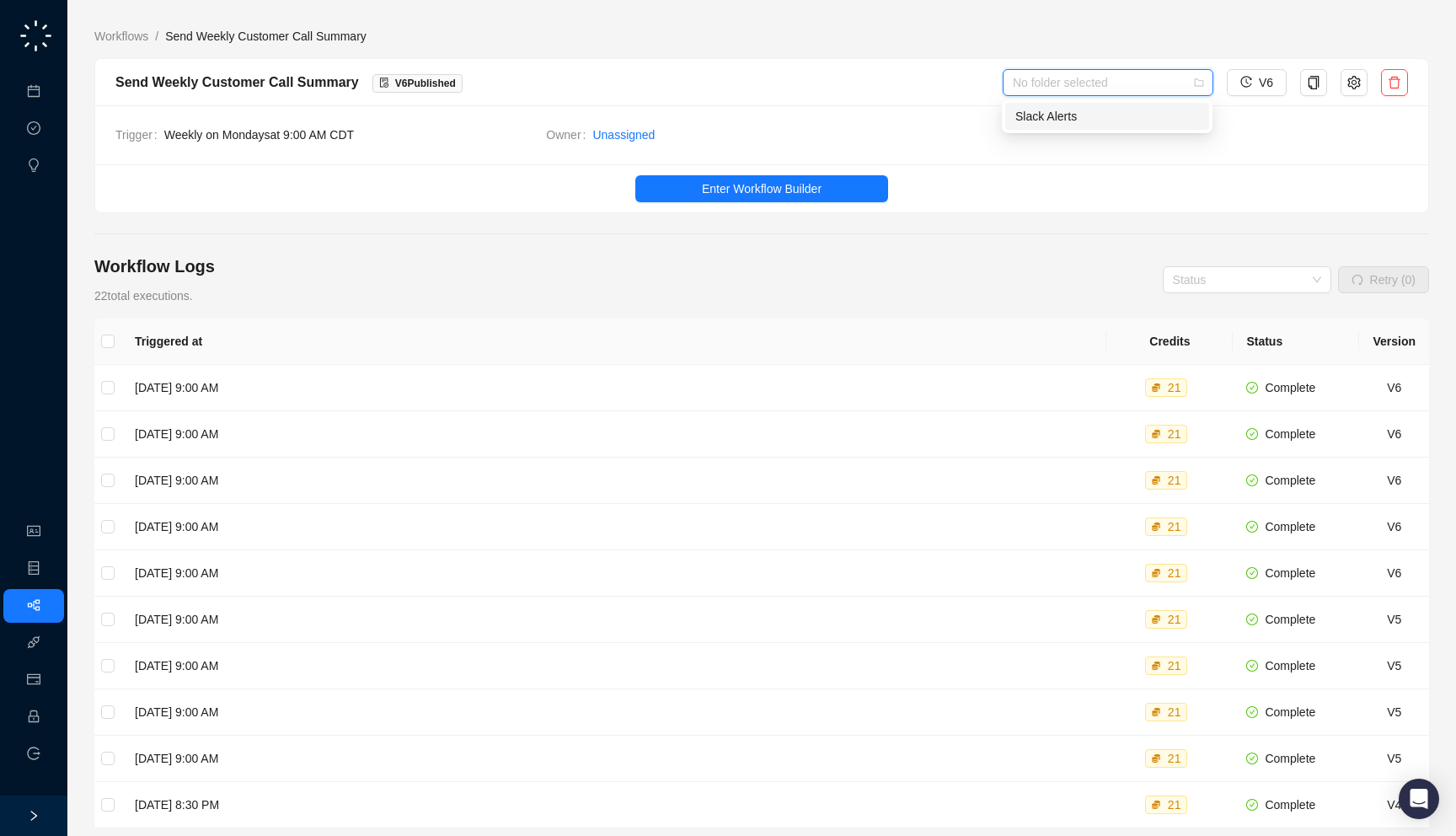
click at [1121, 82] on input "search" at bounding box center [1103, 82] width 180 height 25
click at [1075, 117] on div "Slack Alerts" at bounding box center [1108, 115] width 184 height 18
click at [139, 33] on link "Workflows" at bounding box center [121, 36] width 61 height 18
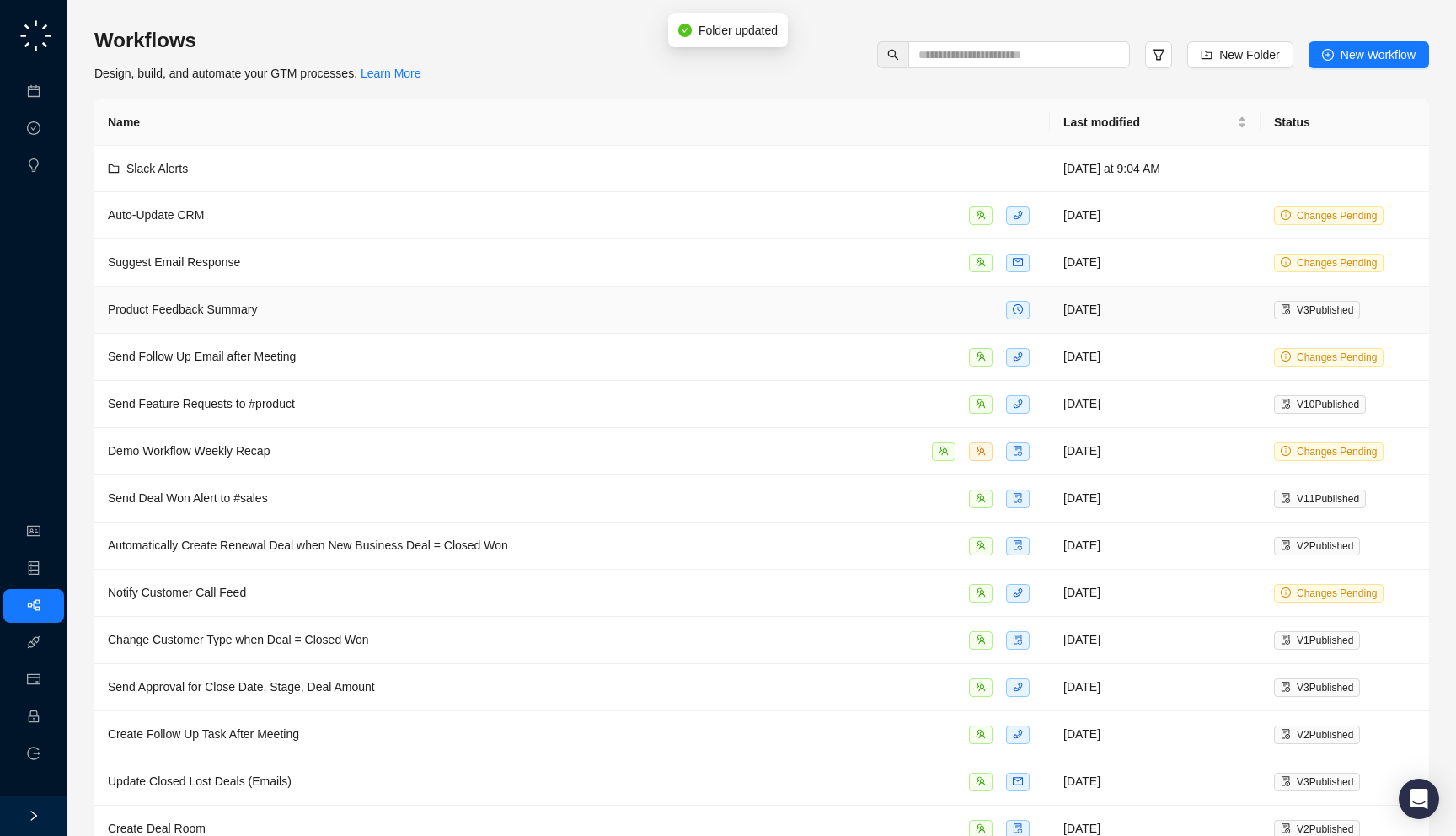
click at [332, 301] on div "Product Feedback Summary" at bounding box center [572, 309] width 929 height 19
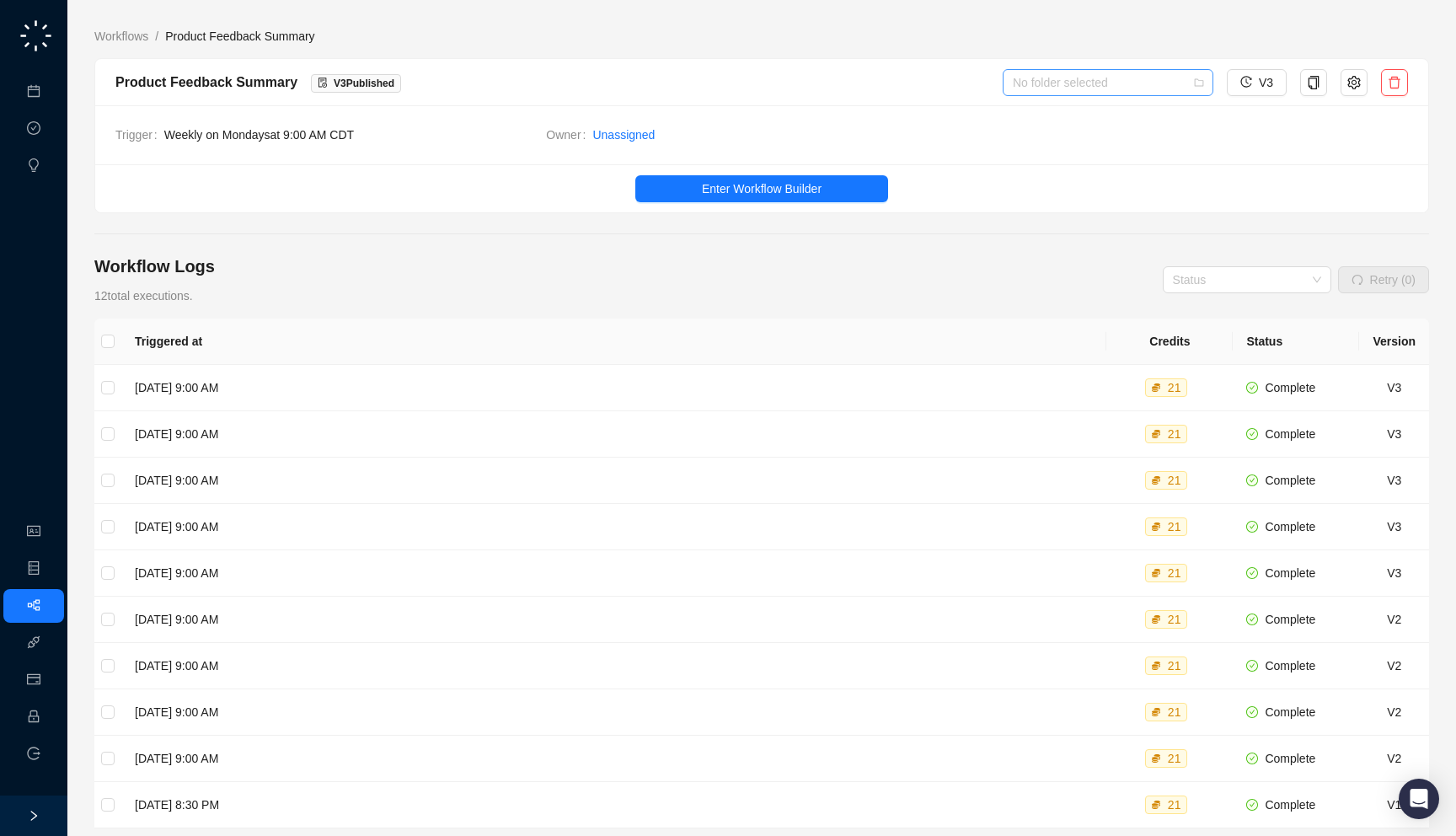
click at [1081, 82] on input "search" at bounding box center [1103, 82] width 180 height 25
click at [1069, 115] on div "Slack Alerts" at bounding box center [1108, 115] width 184 height 18
click at [127, 38] on link "Workflows" at bounding box center [121, 36] width 61 height 18
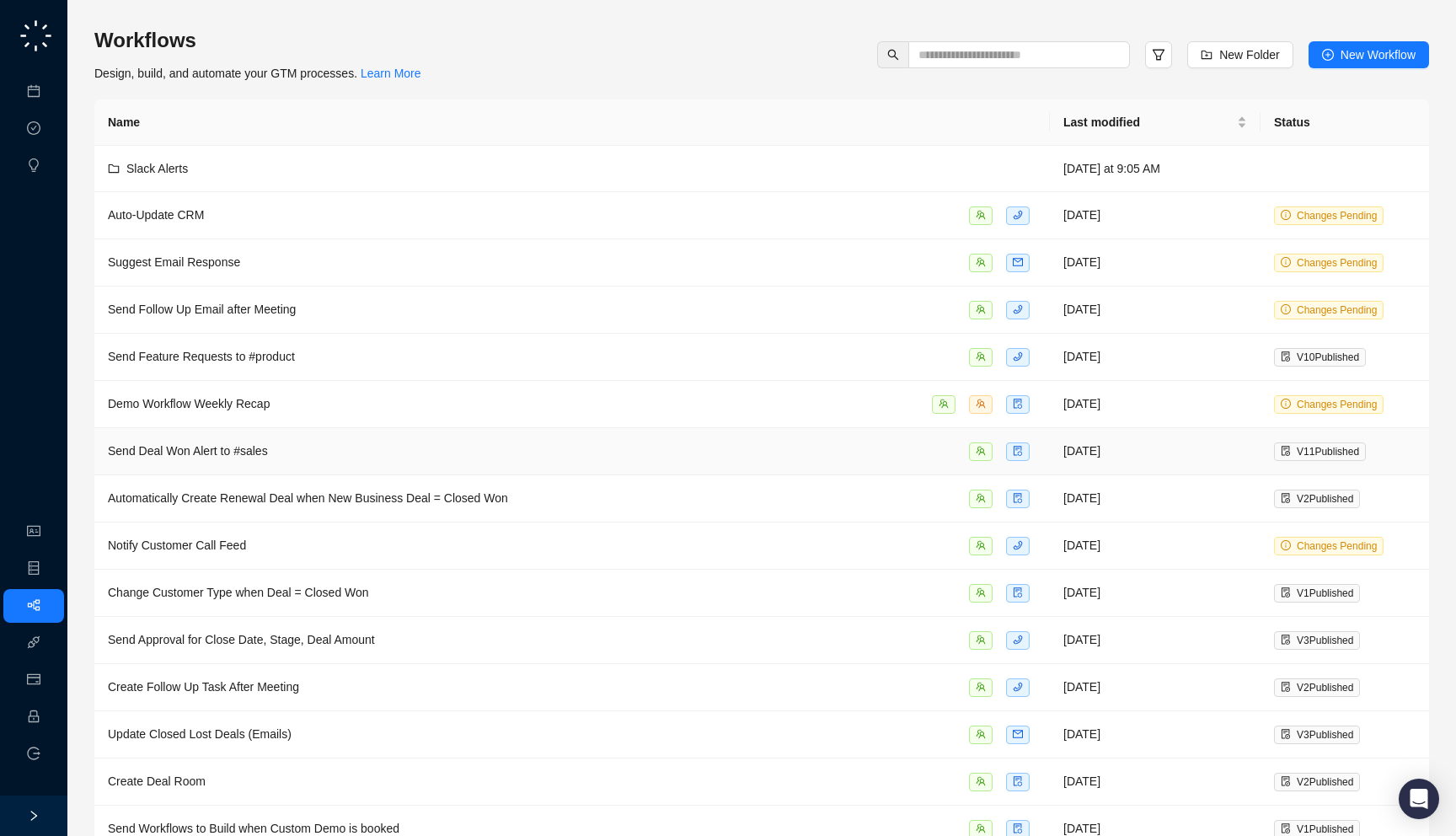
click at [327, 450] on div "Send Deal Won Alert to #sales" at bounding box center [572, 451] width 929 height 19
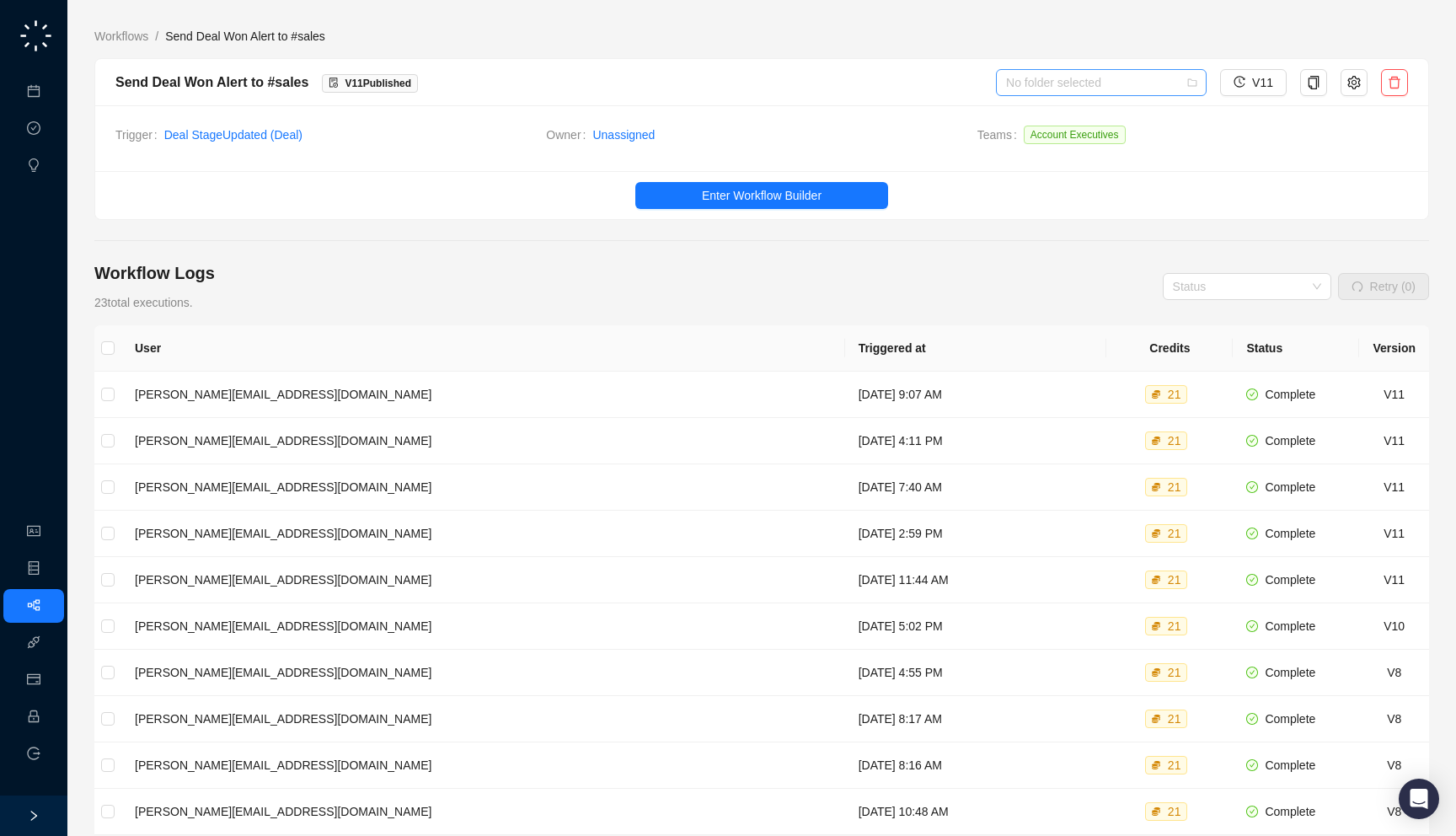
click at [1092, 87] on input "search" at bounding box center [1096, 82] width 180 height 25
click at [1083, 114] on div "Slack Alerts" at bounding box center [1104, 115] width 184 height 18
click at [111, 36] on link "Workflows" at bounding box center [121, 36] width 61 height 18
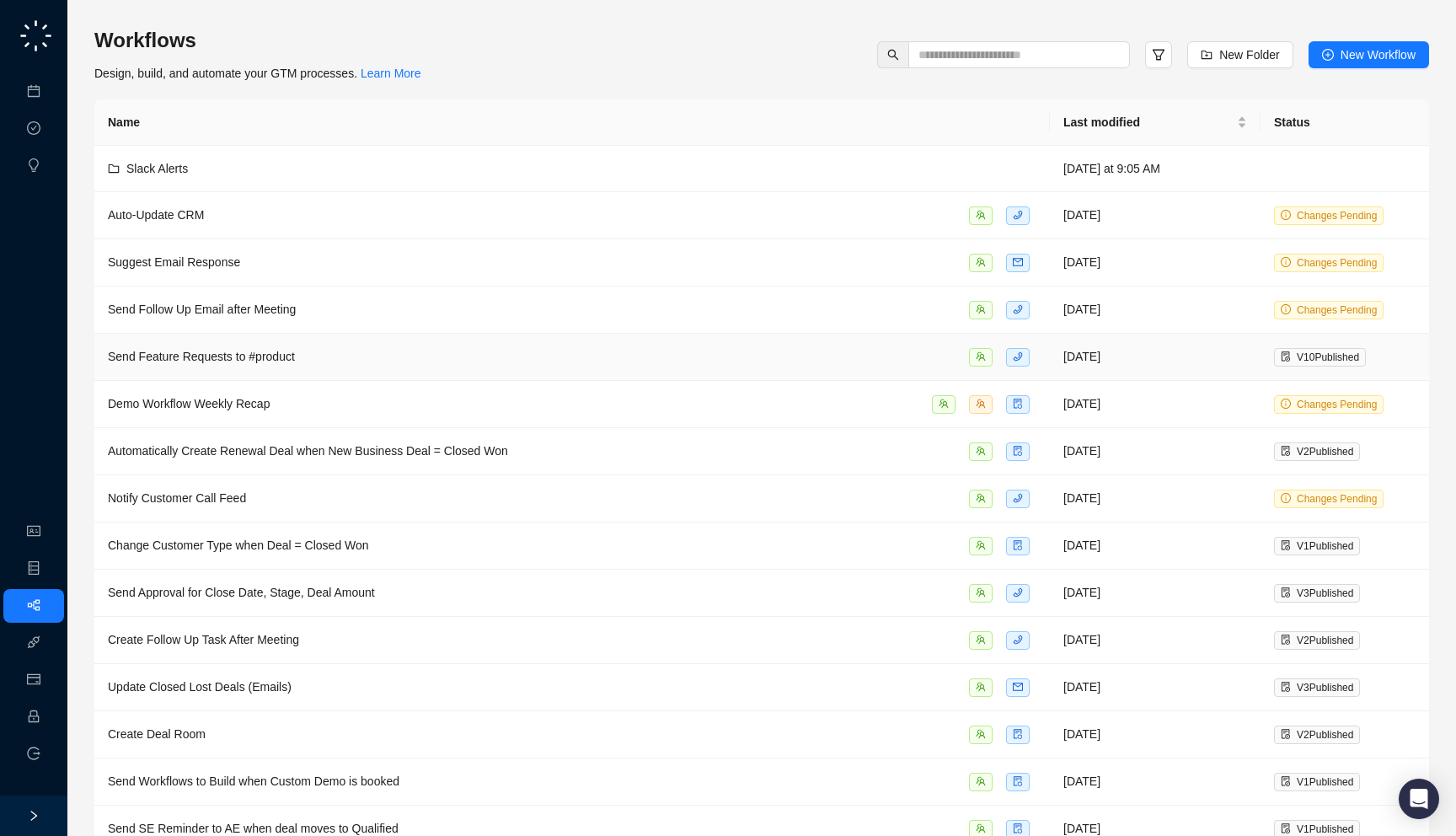
click at [272, 362] on div "Send Feature Requests to #product" at bounding box center [201, 356] width 187 height 18
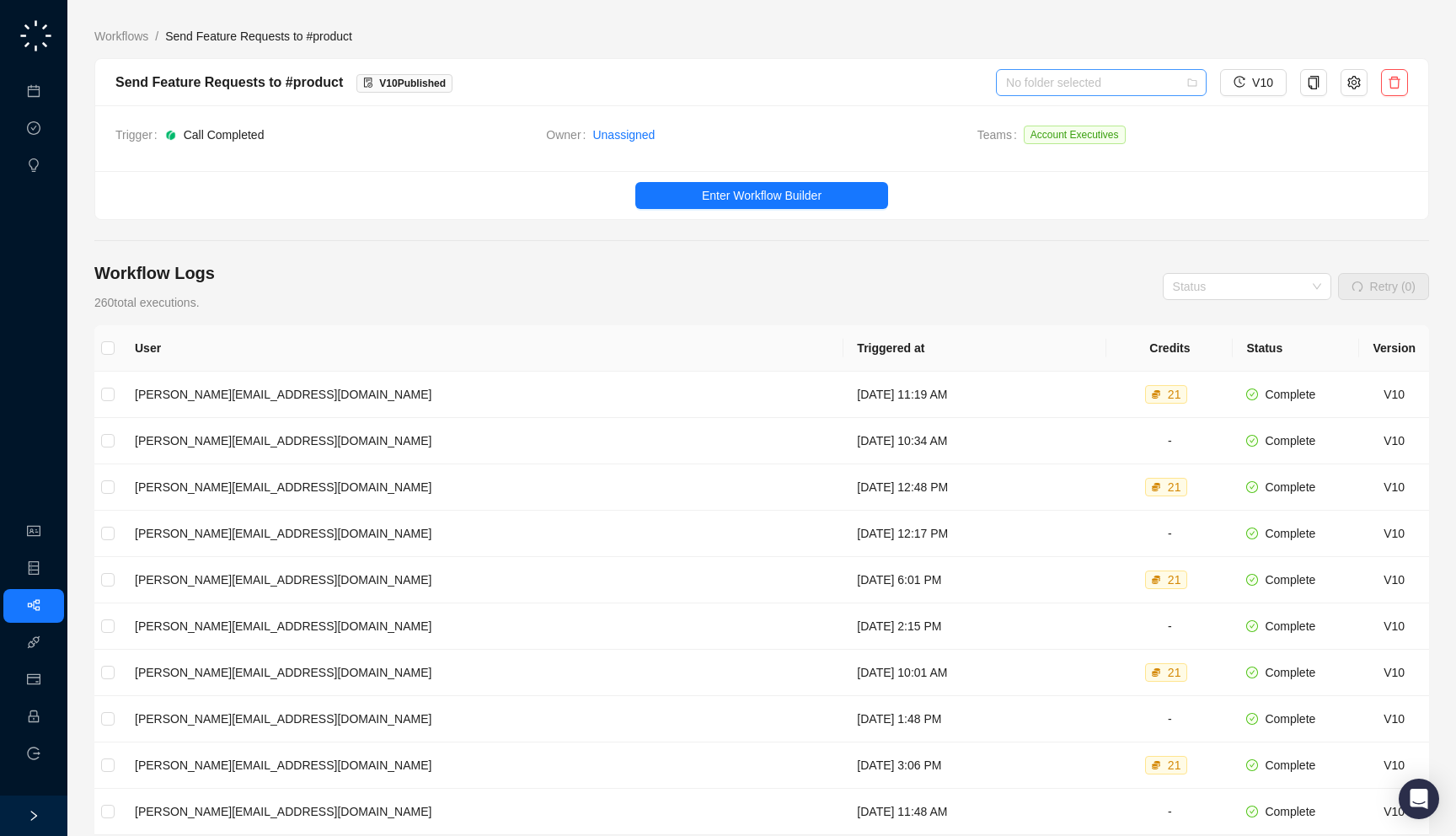
click at [1131, 83] on input "search" at bounding box center [1096, 82] width 180 height 25
click at [1093, 114] on div "Slack Alerts" at bounding box center [1102, 115] width 184 height 18
click at [119, 34] on link "Workflows" at bounding box center [121, 36] width 61 height 18
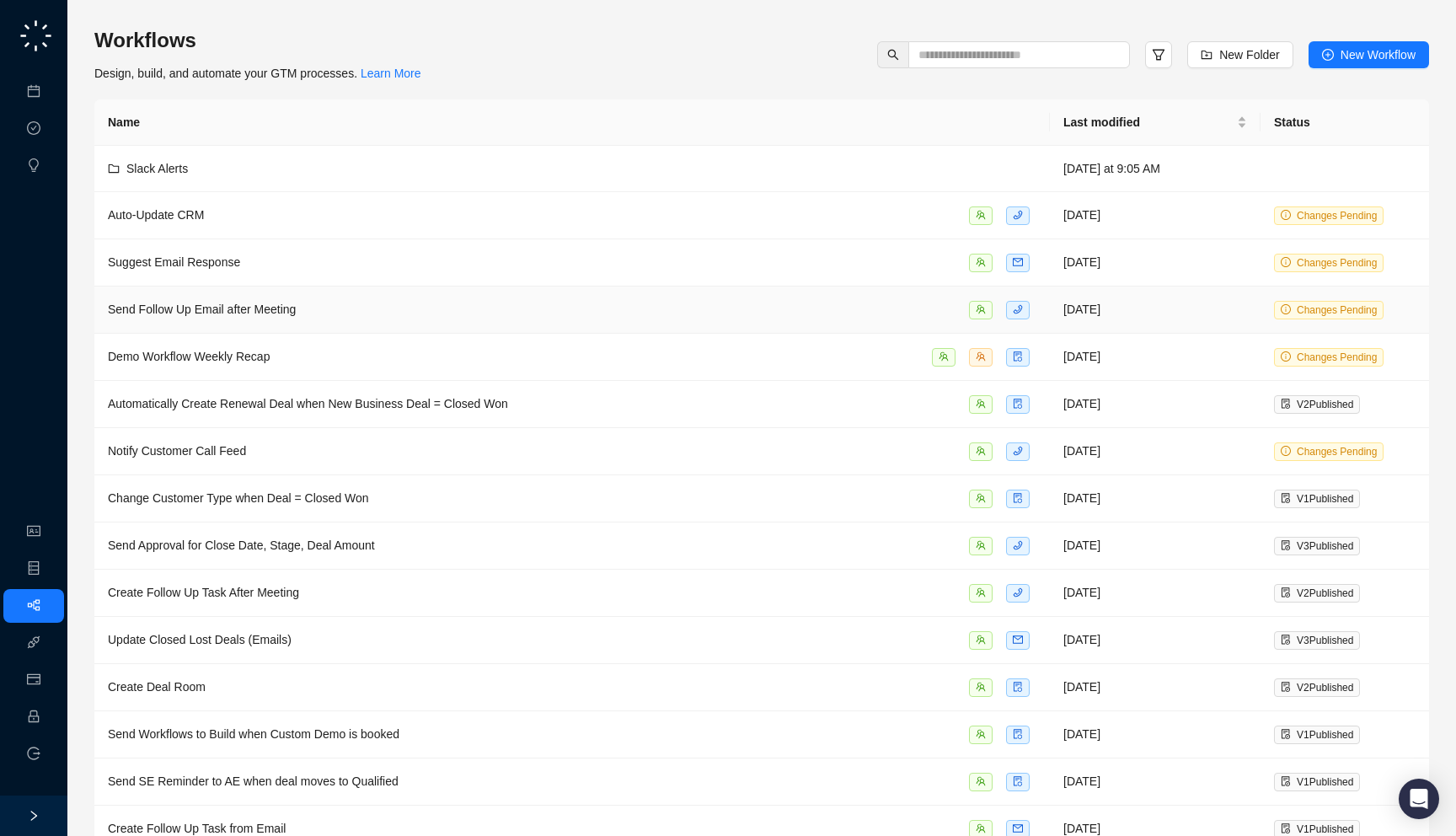
click at [321, 312] on div "Send Follow Up Email after Meeting" at bounding box center [572, 309] width 929 height 19
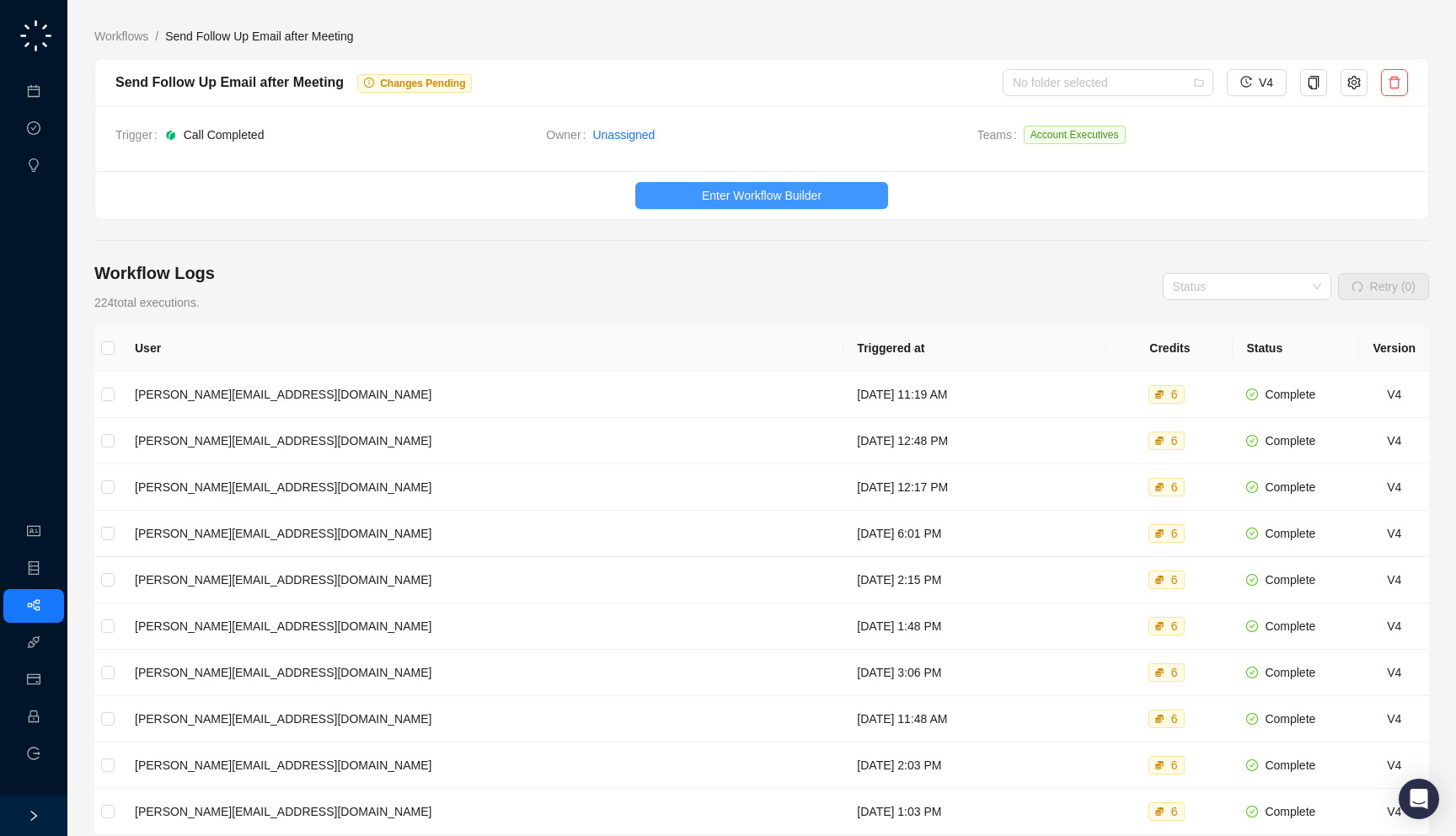
click at [686, 205] on button "Enter Workflow Builder" at bounding box center [762, 195] width 253 height 27
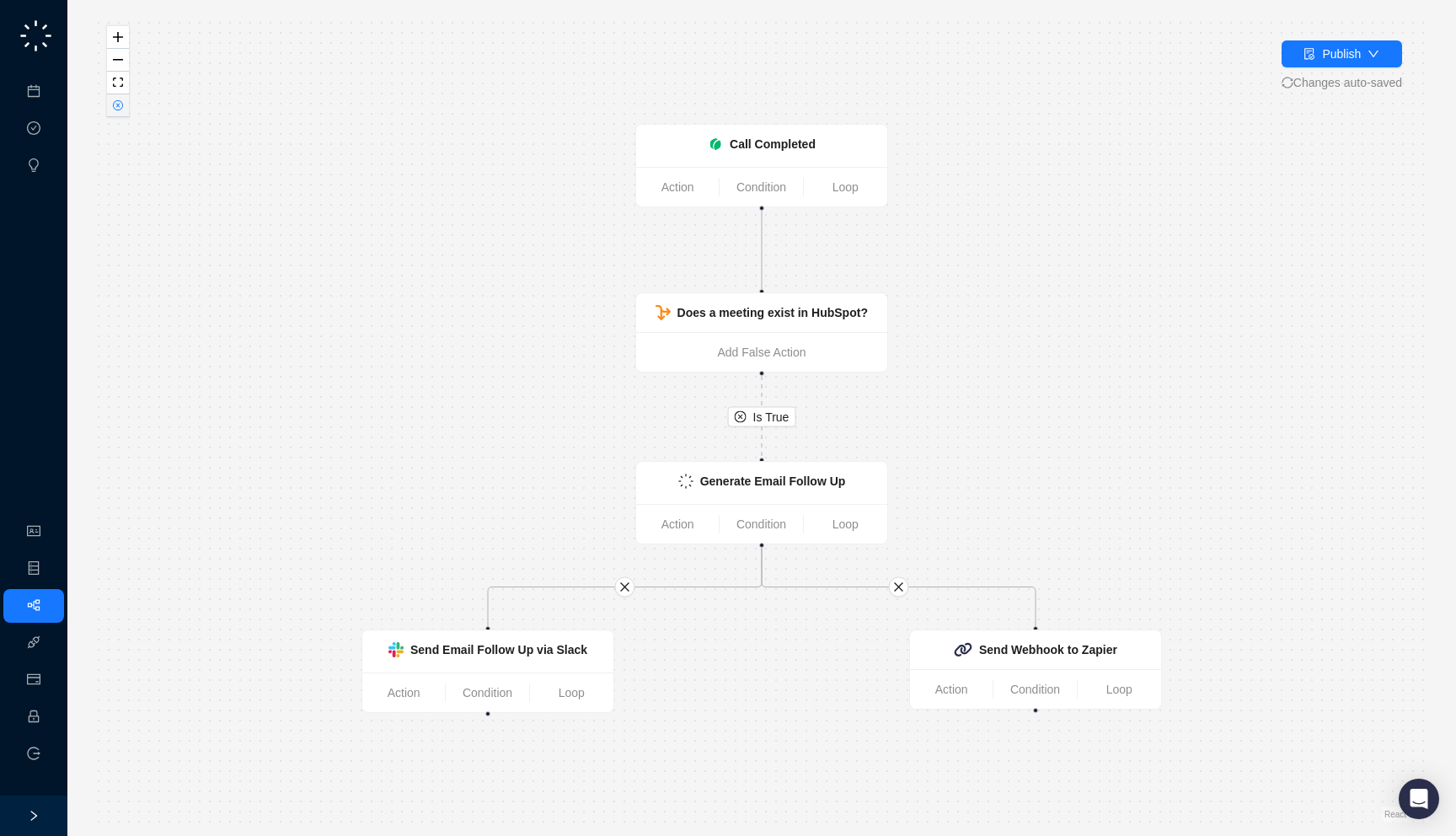
click at [122, 113] on button "button" at bounding box center [117, 106] width 22 height 23
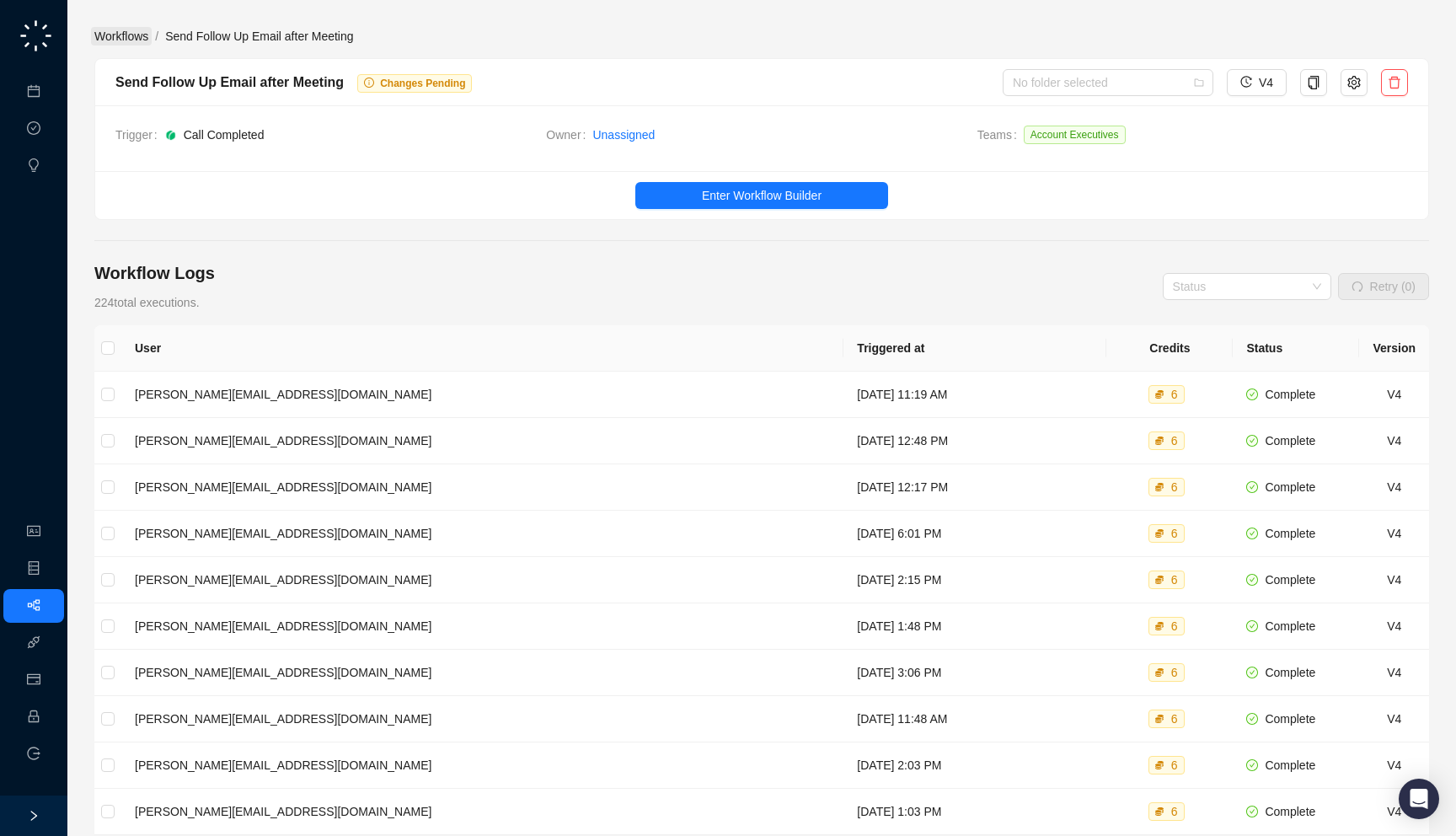
click at [121, 40] on link "Workflows" at bounding box center [121, 36] width 61 height 18
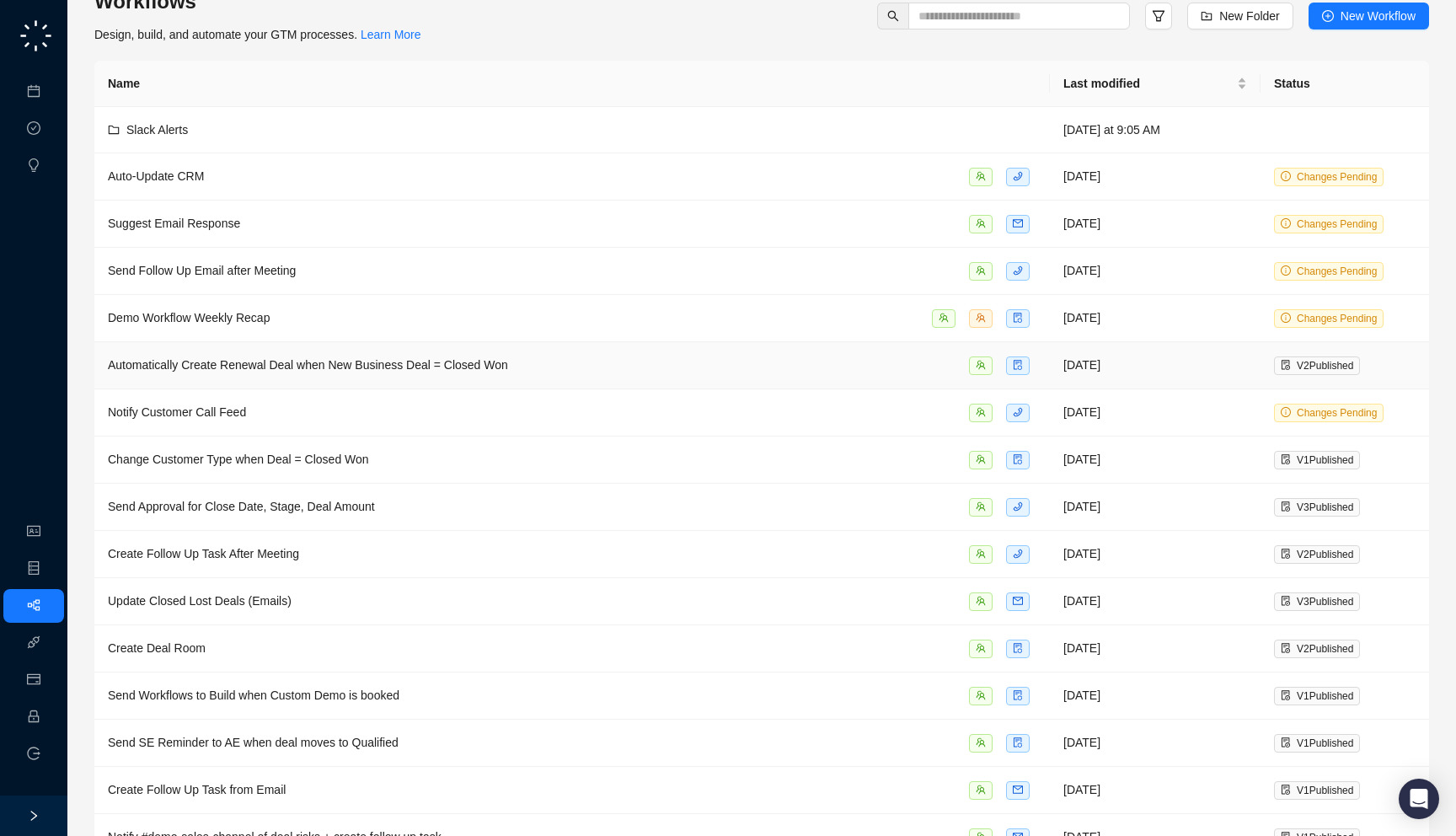
scroll to position [41, 0]
click at [373, 421] on td "Notify Customer Call Feed" at bounding box center [572, 411] width 956 height 47
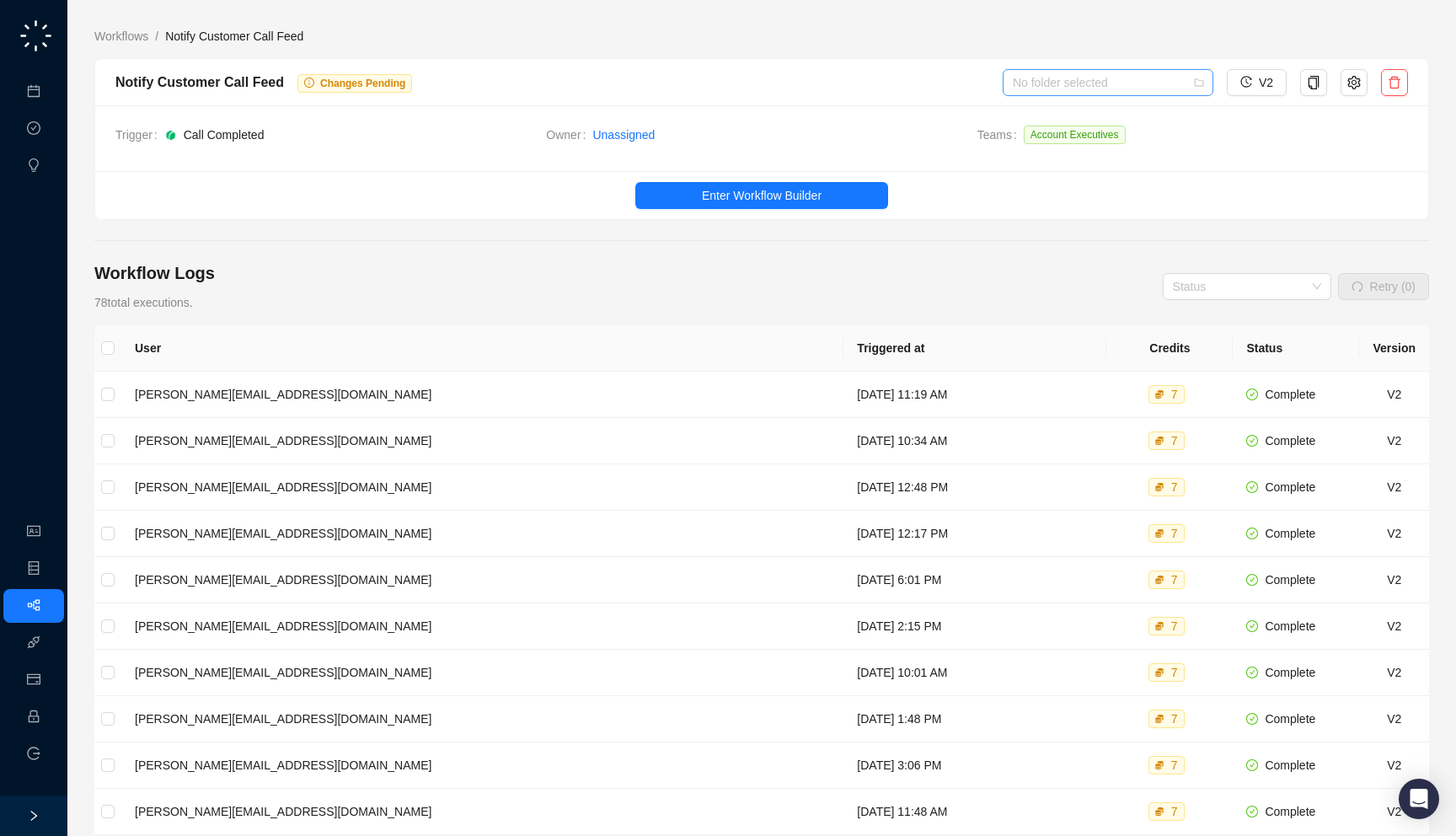
click at [1087, 92] on input "search" at bounding box center [1103, 82] width 180 height 25
click at [1063, 130] on div "8ba9c8c0-5b45-013e-c97c-22df4f541738 Slack Alerts" at bounding box center [1107, 116] width 211 height 34
click at [1062, 112] on div "Slack Alerts" at bounding box center [1108, 115] width 184 height 18
click at [129, 36] on link "Workflows" at bounding box center [121, 36] width 61 height 18
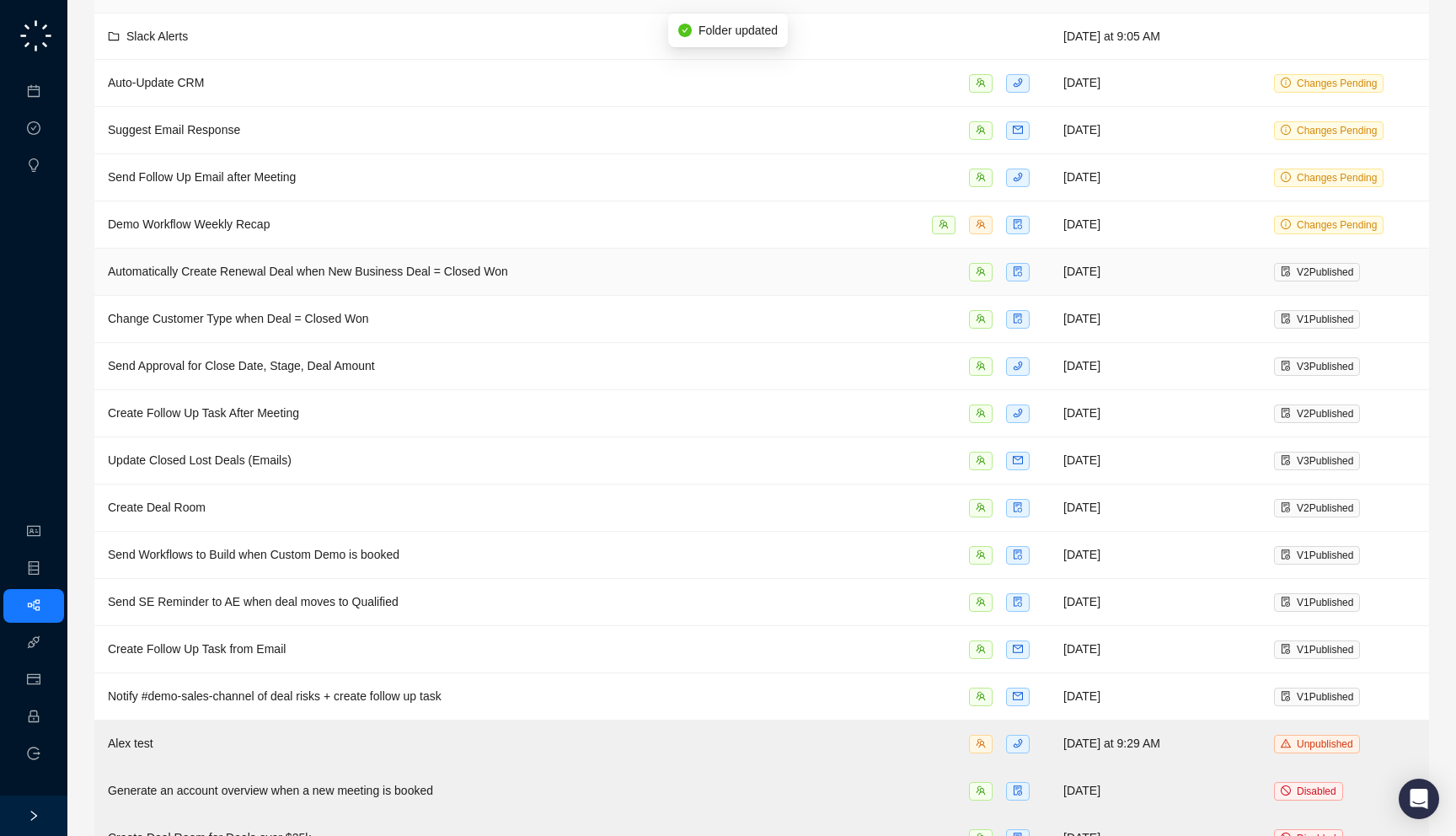
scroll to position [165, 0]
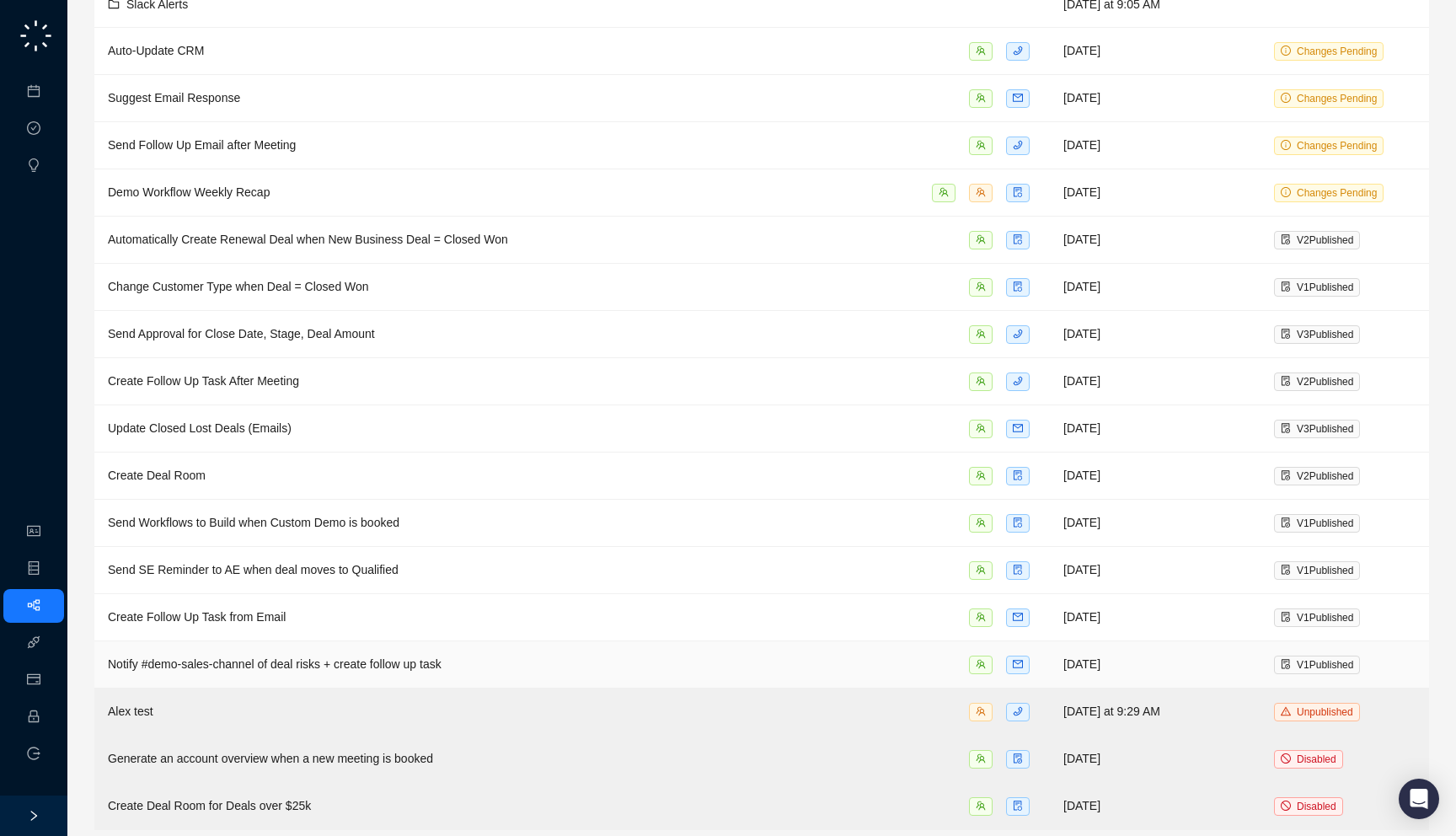
click at [491, 661] on div "Notify #demo-sales-channel of deal risks + create follow up task" at bounding box center [572, 664] width 929 height 19
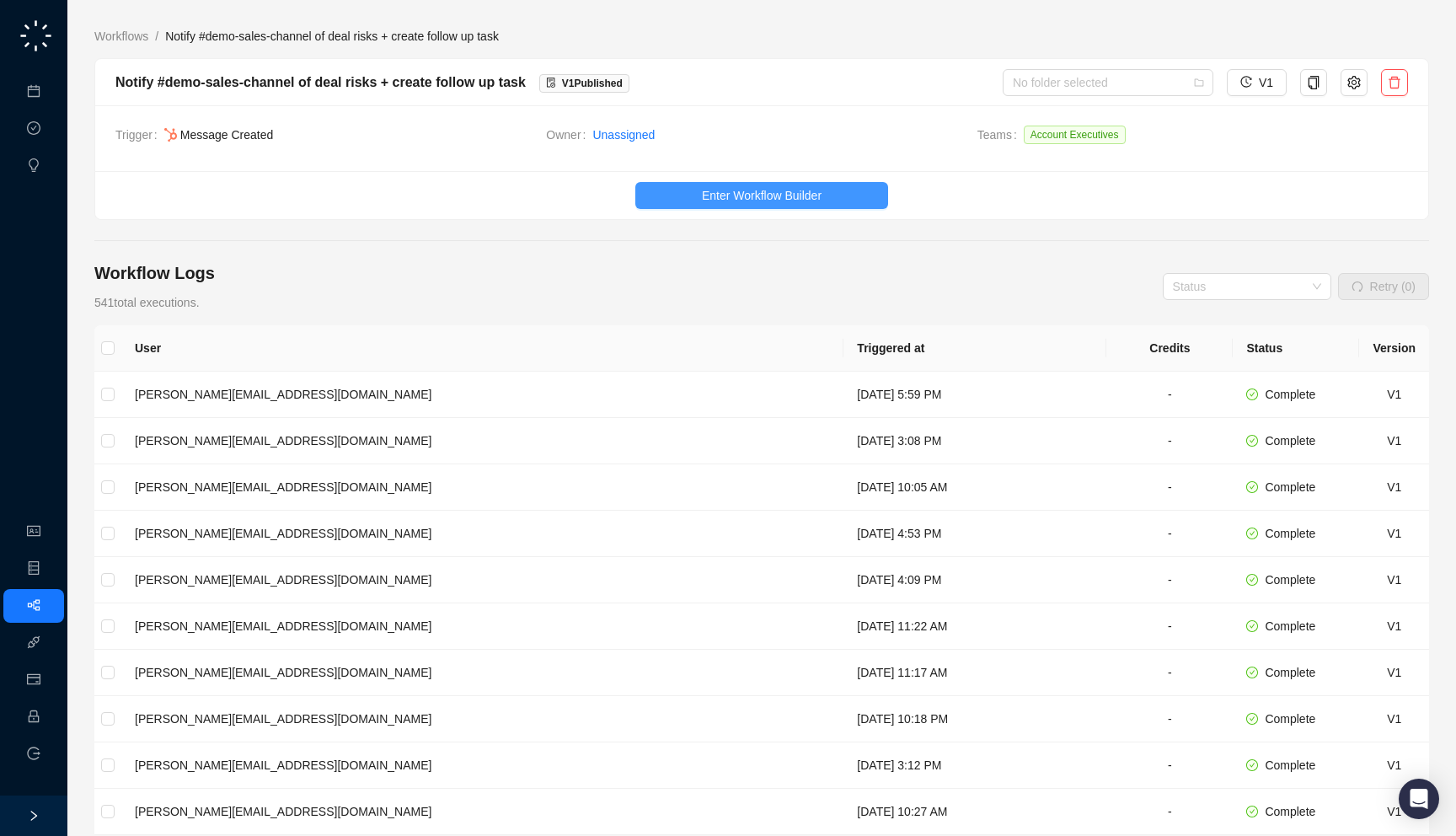
click at [753, 194] on span "Enter Workflow Builder" at bounding box center [762, 195] width 120 height 18
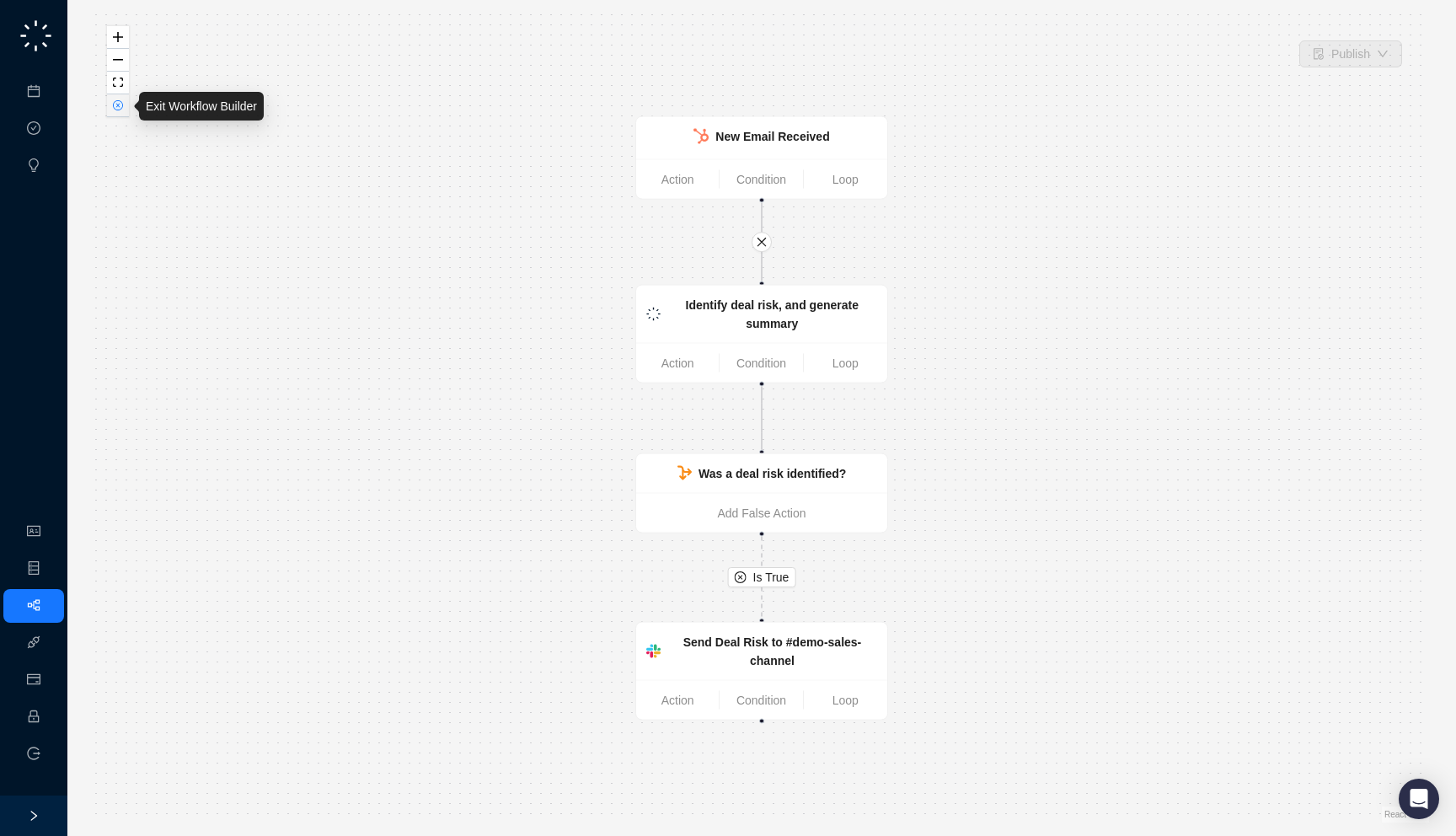
click at [124, 112] on button "button" at bounding box center [117, 106] width 22 height 23
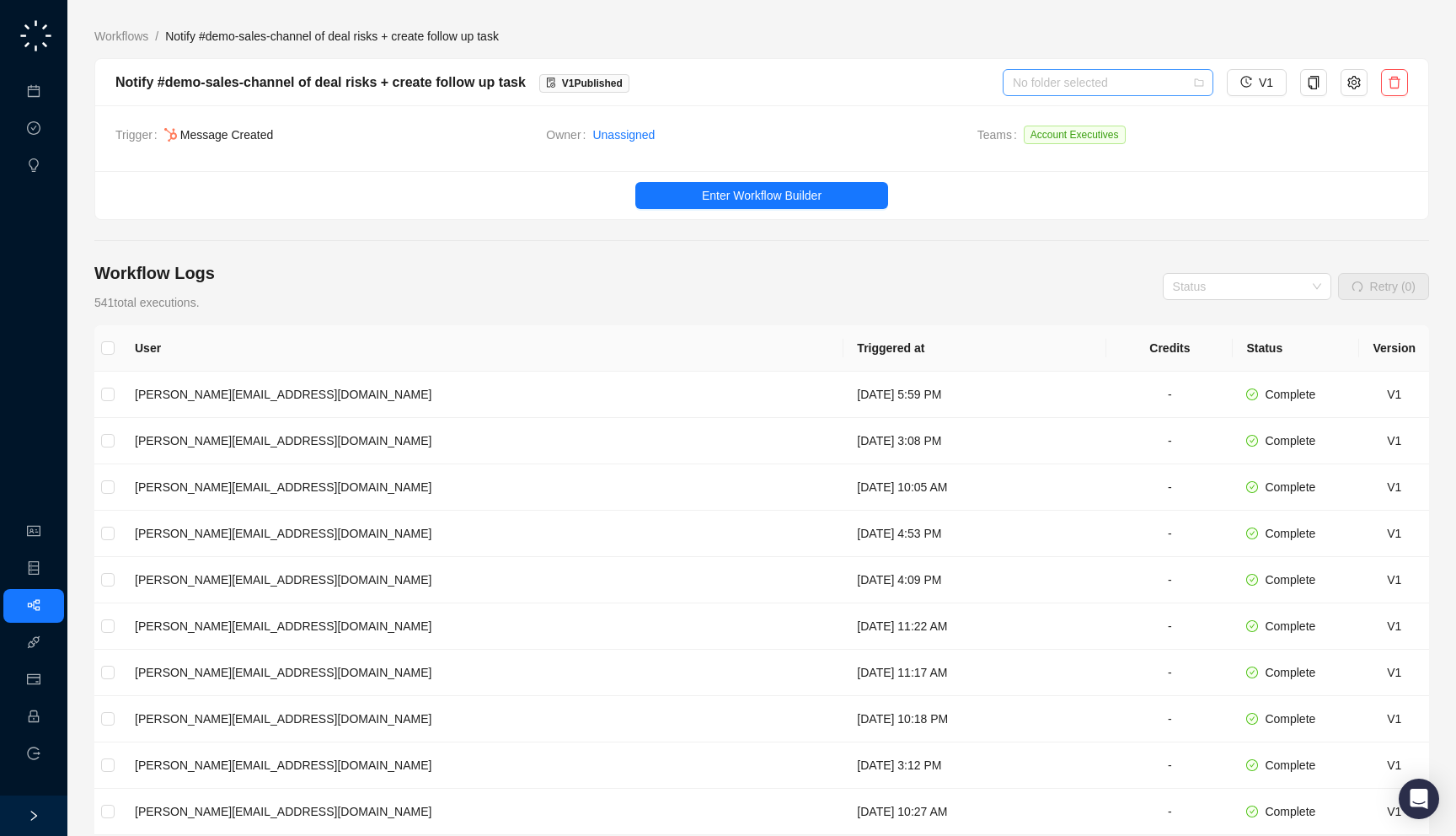
click at [1134, 70] on input "search" at bounding box center [1103, 82] width 180 height 25
click at [1082, 120] on div "Slack Alerts" at bounding box center [1109, 115] width 184 height 18
click at [119, 28] on link "Workflows" at bounding box center [121, 36] width 61 height 18
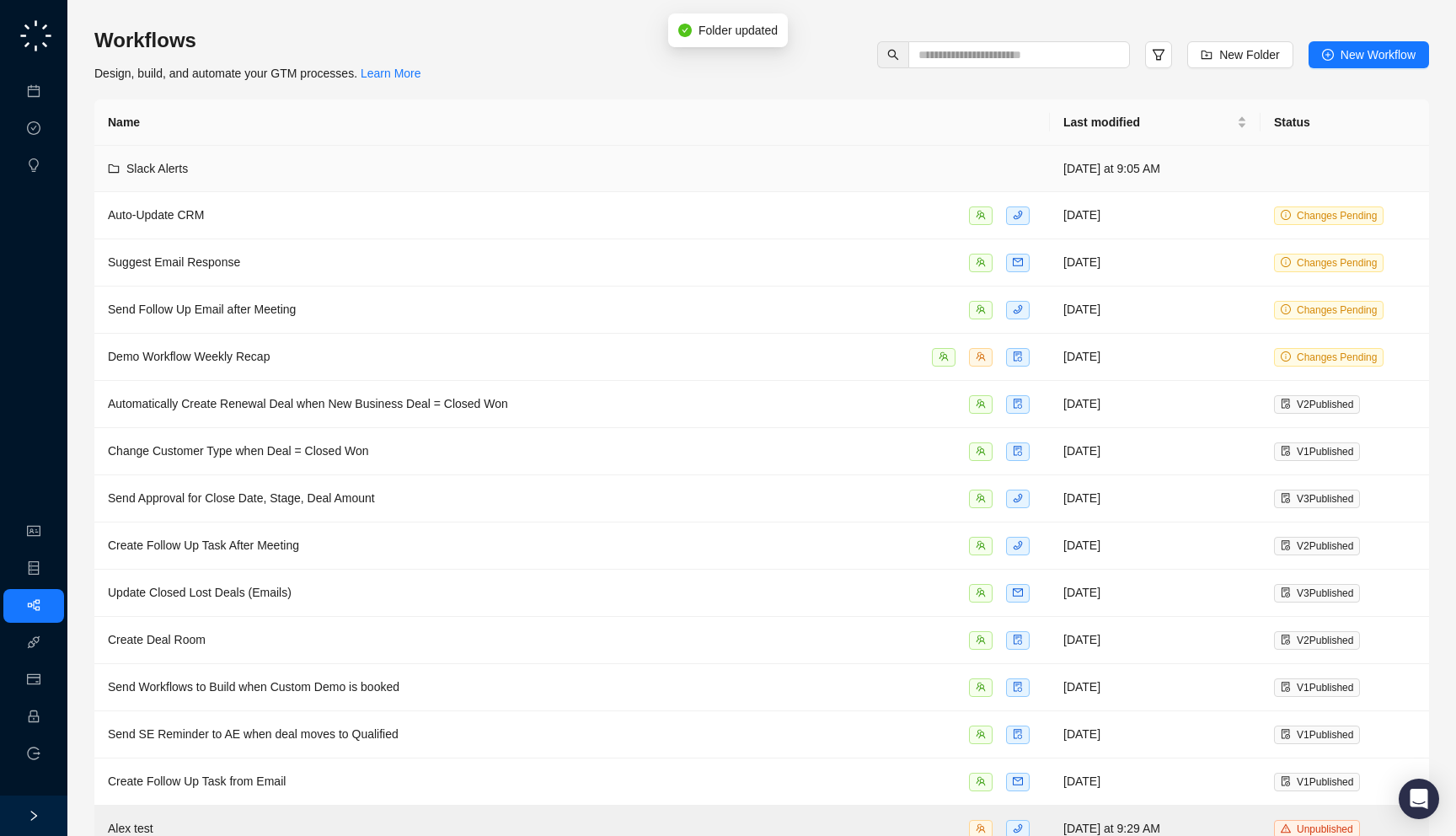
click at [281, 155] on td "Slack Alerts" at bounding box center [572, 168] width 956 height 46
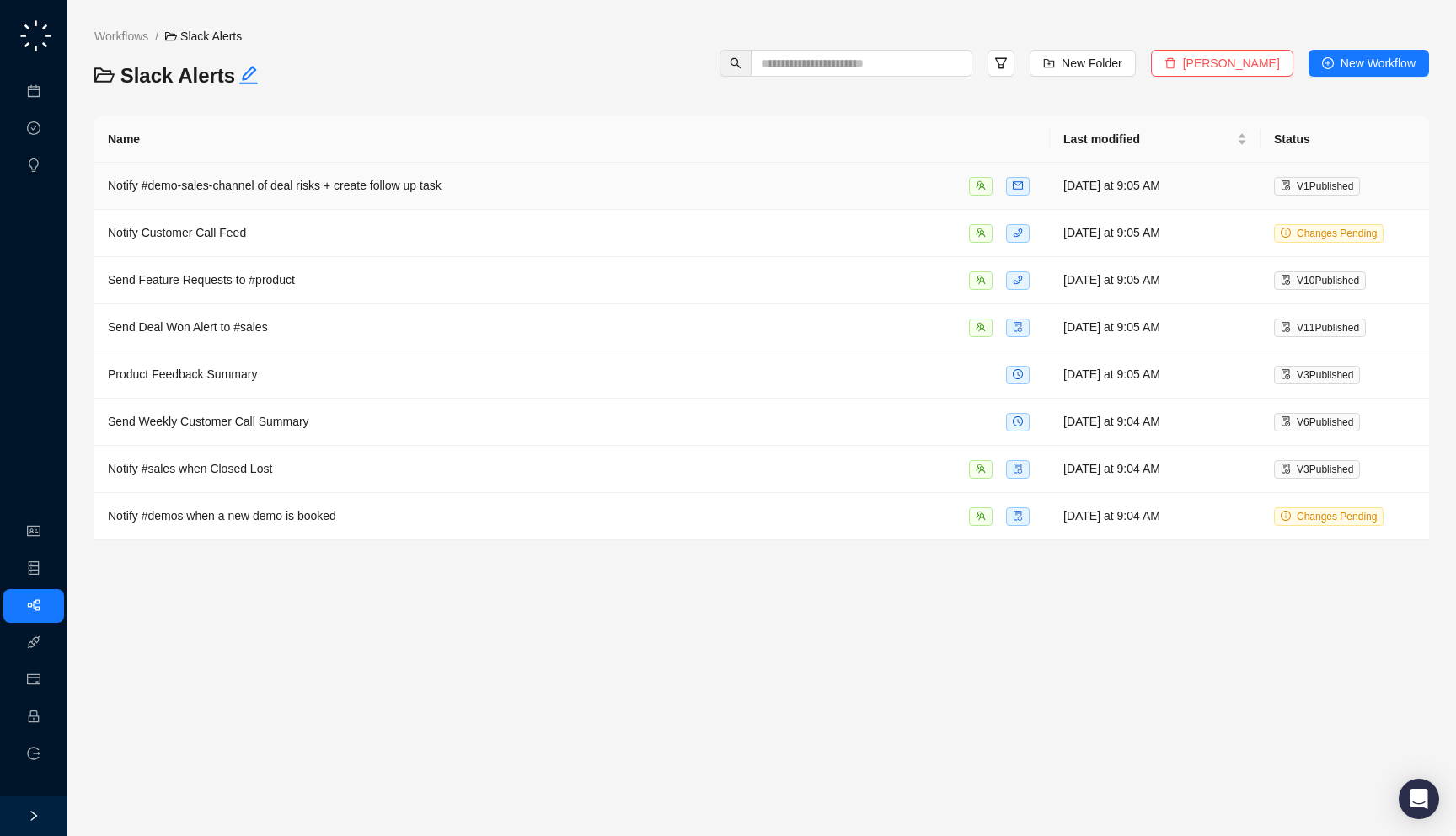
click at [351, 185] on span "Notify #demo-sales-channel of deal risks + create follow up task" at bounding box center [274, 185] width 334 height 14
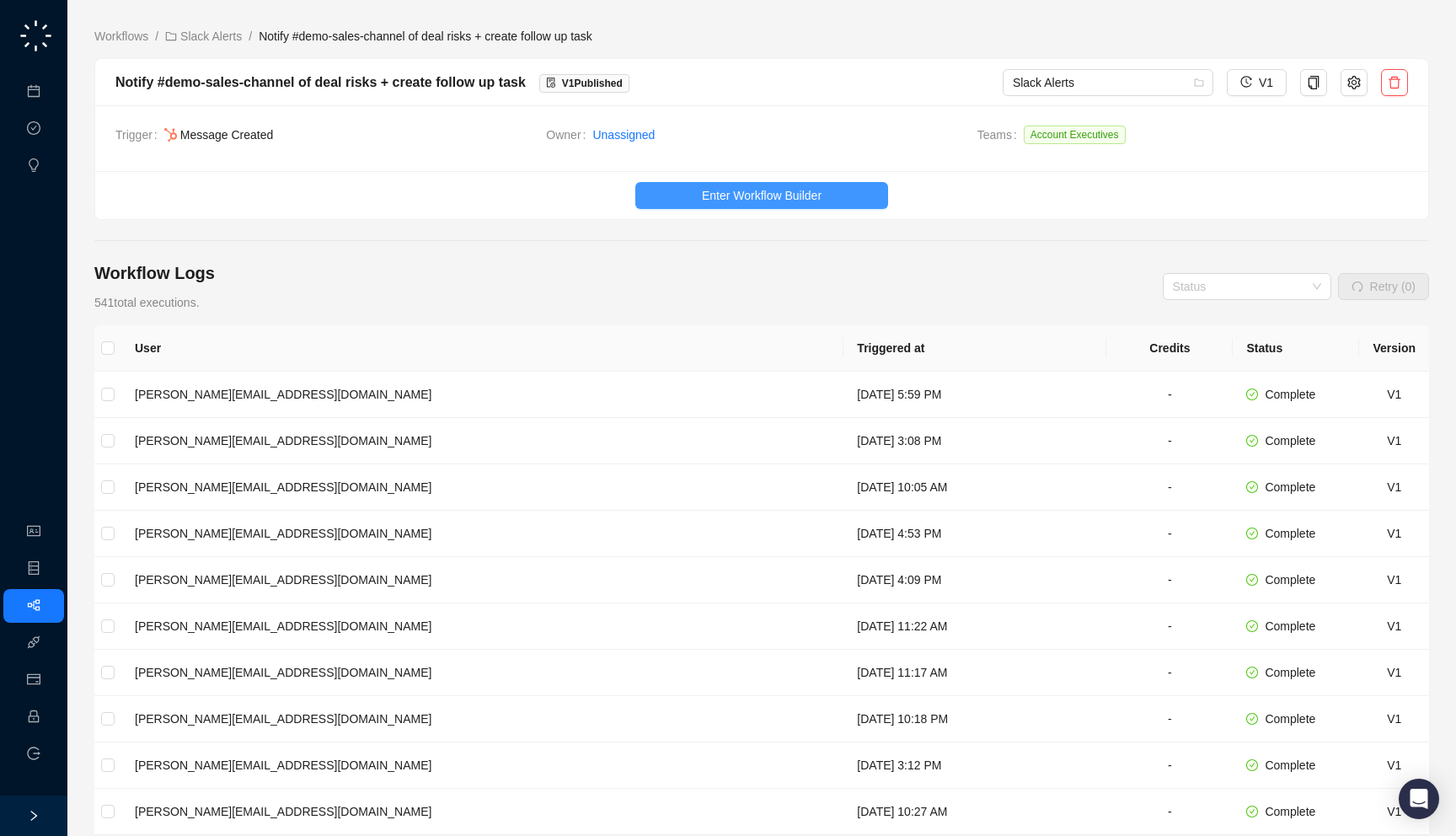
click at [729, 202] on span "Enter Workflow Builder" at bounding box center [762, 195] width 120 height 18
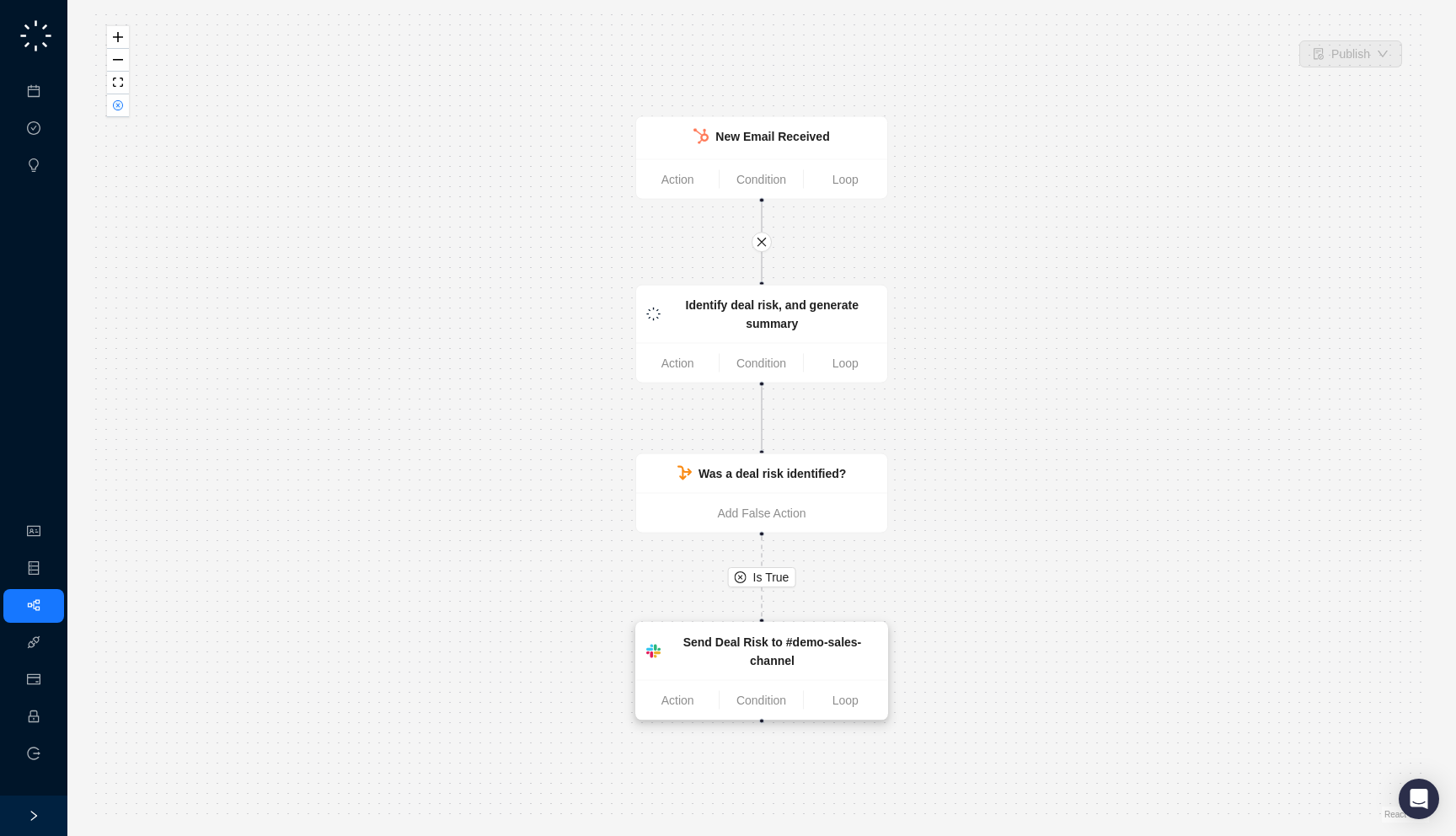
click at [762, 653] on strong "Send Deal Risk to #demo-sales-channel" at bounding box center [773, 651] width 179 height 32
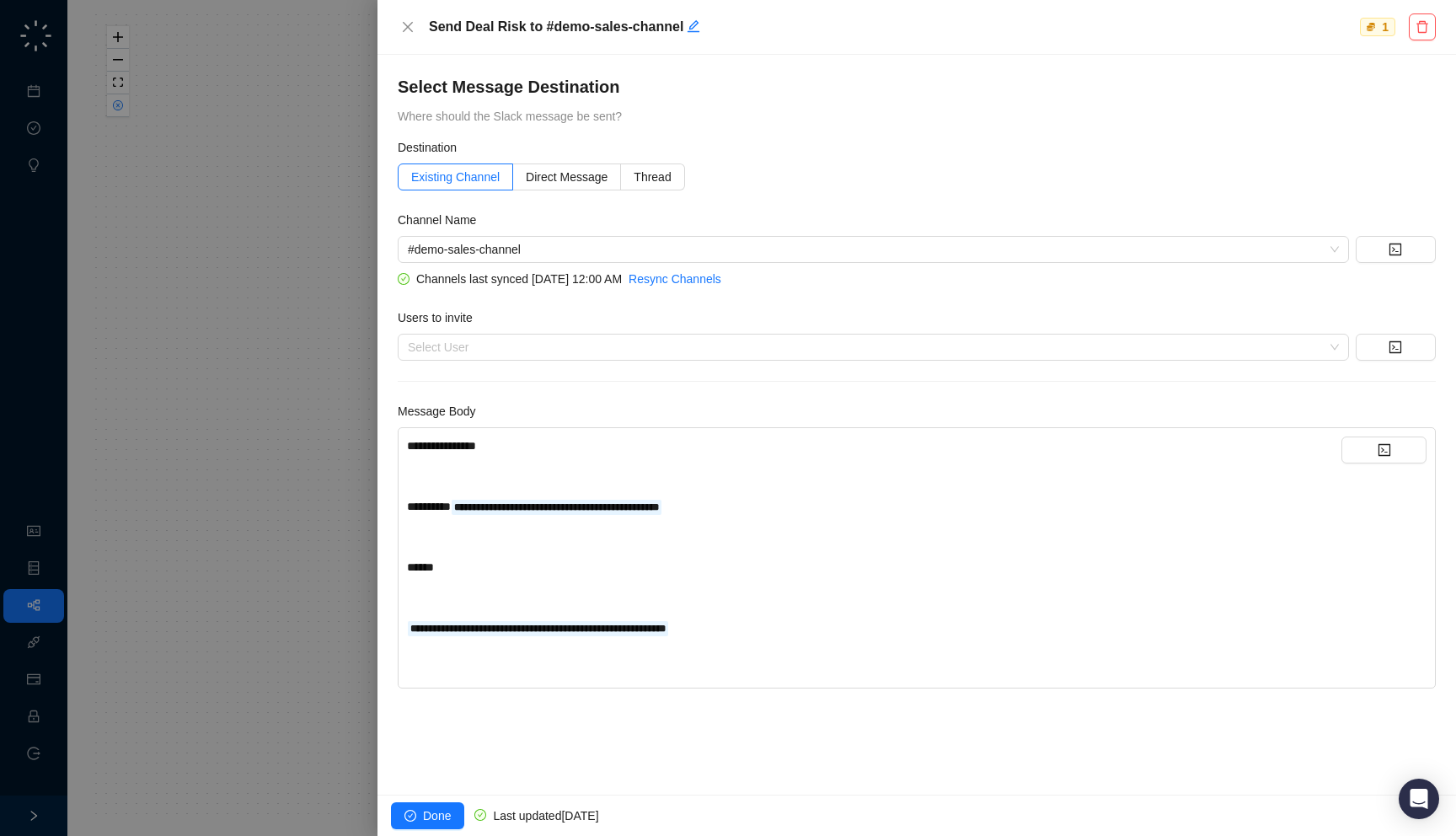
click at [286, 295] on div at bounding box center [728, 418] width 1456 height 836
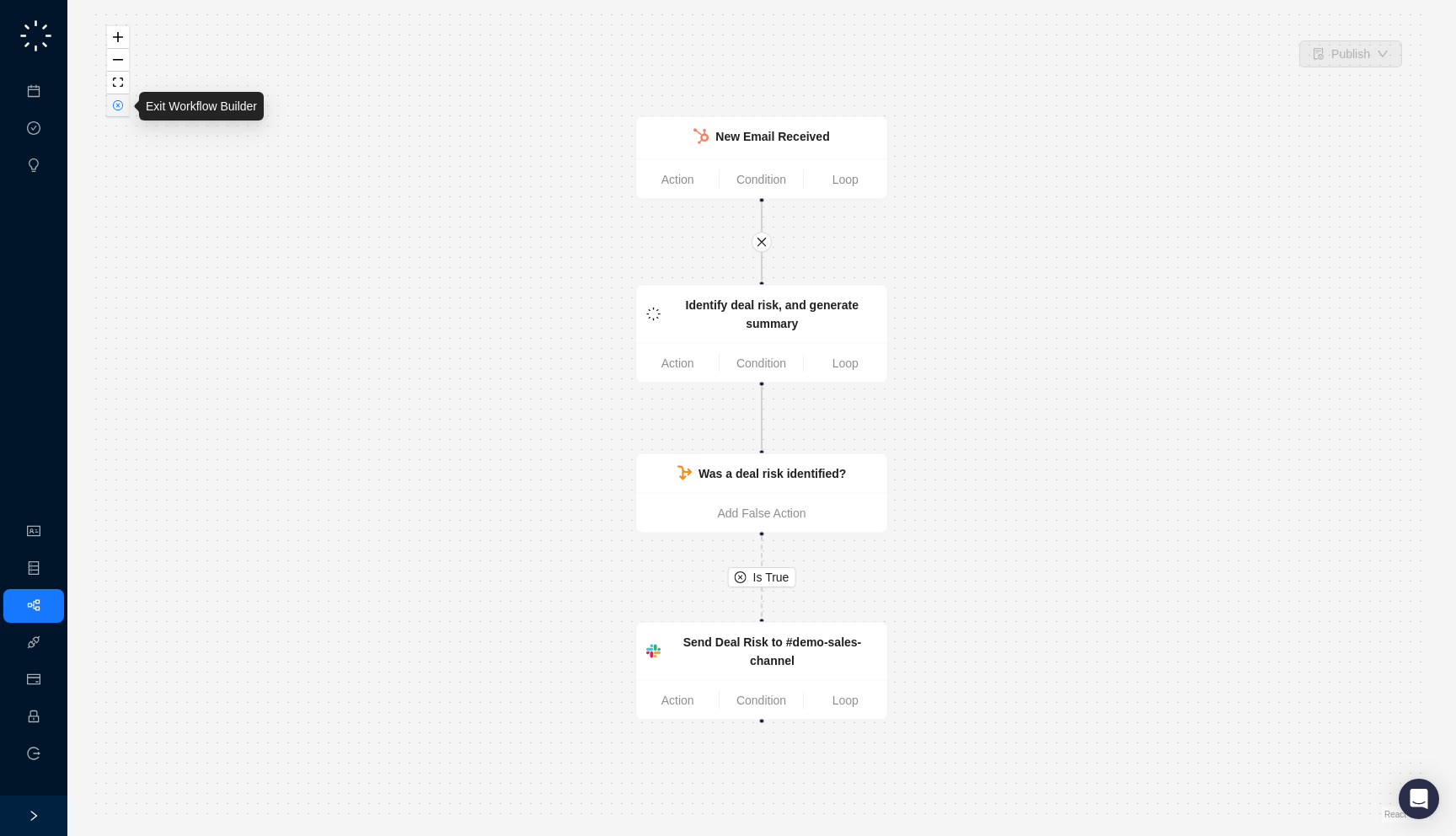
click at [117, 109] on icon "close-circle" at bounding box center [118, 106] width 10 height 10
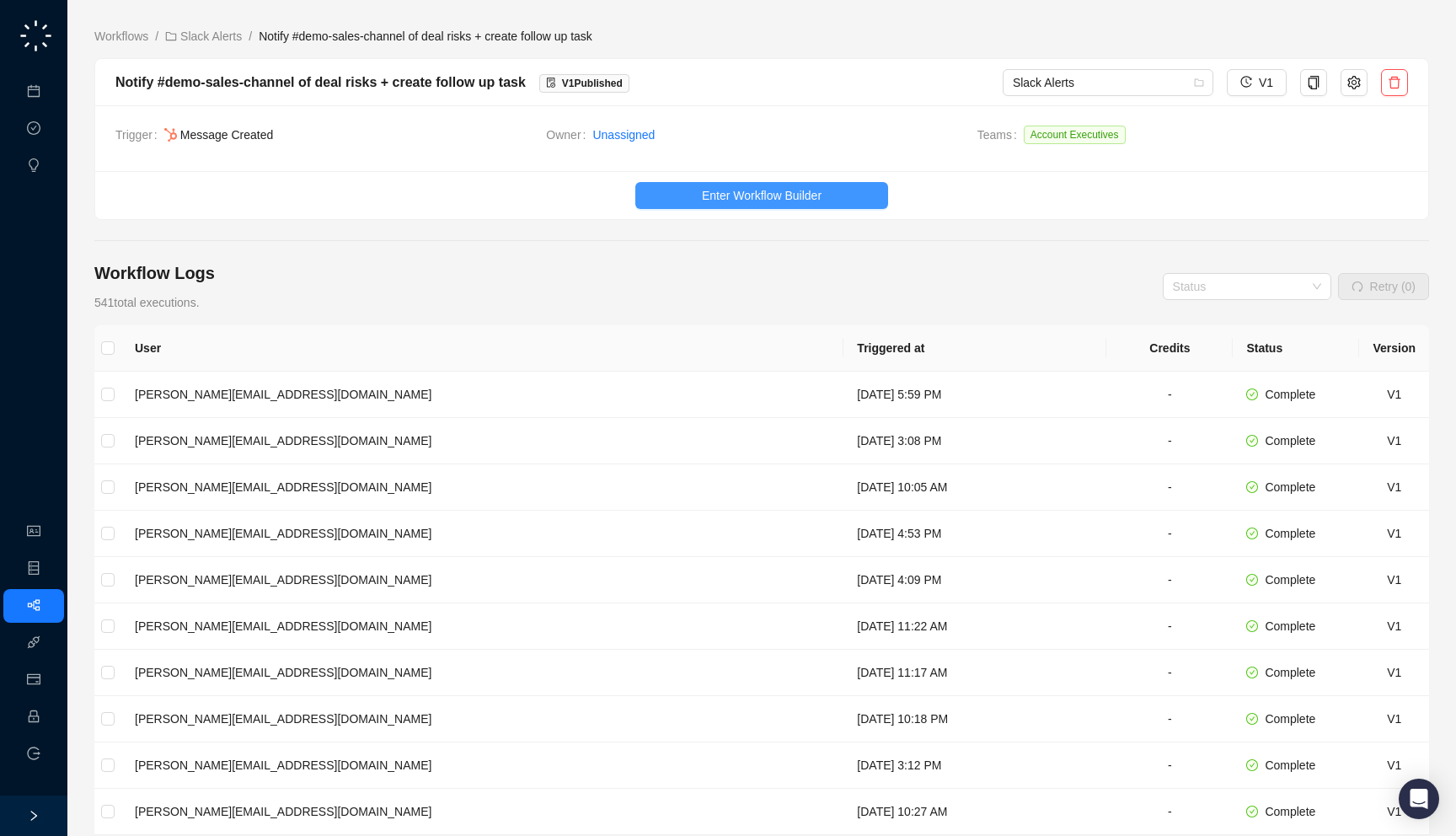
click at [714, 208] on button "Enter Workflow Builder" at bounding box center [762, 195] width 253 height 27
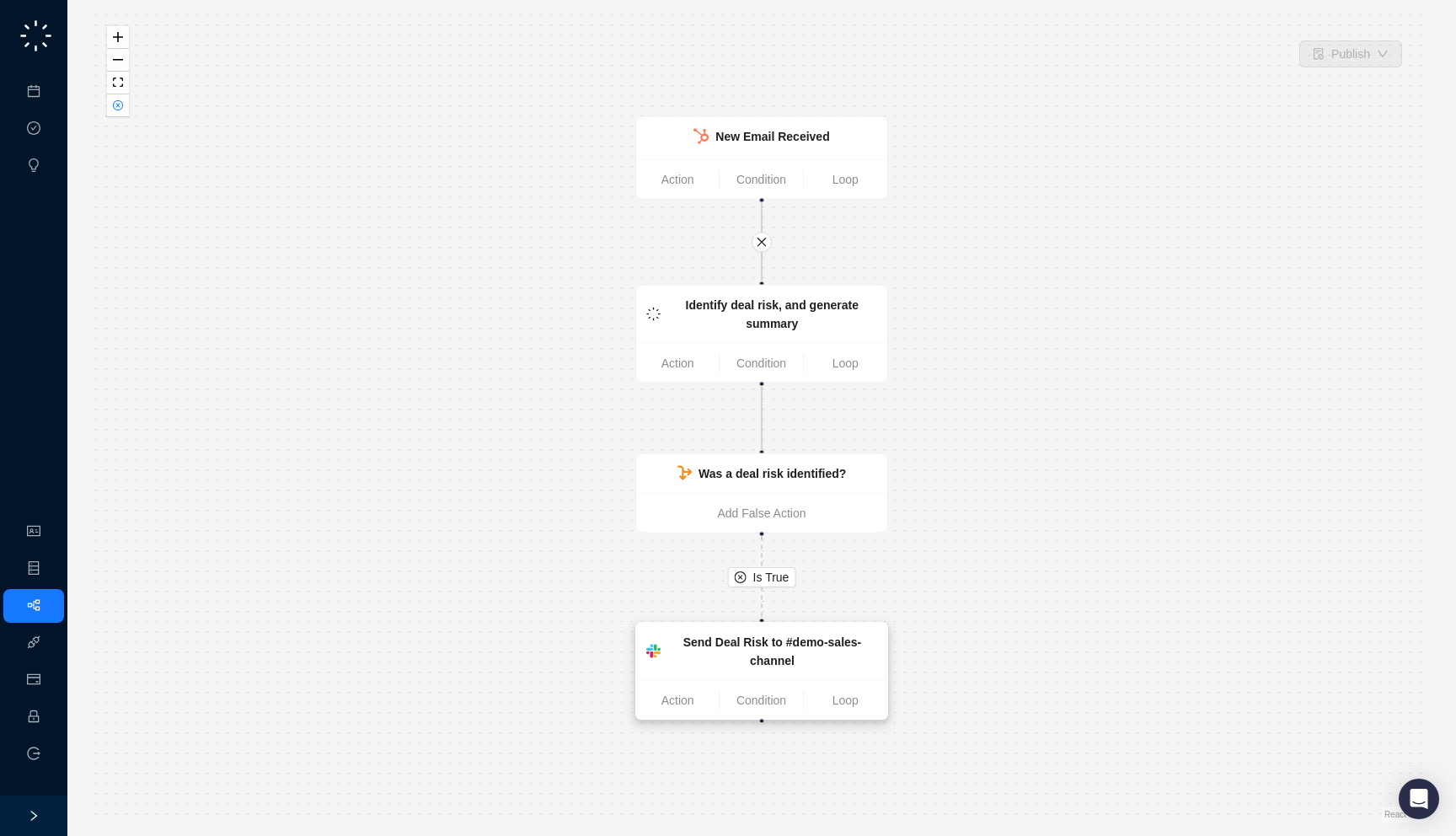
click at [757, 664] on strong "Send Deal Risk to #demo-sales-channel" at bounding box center [773, 651] width 179 height 32
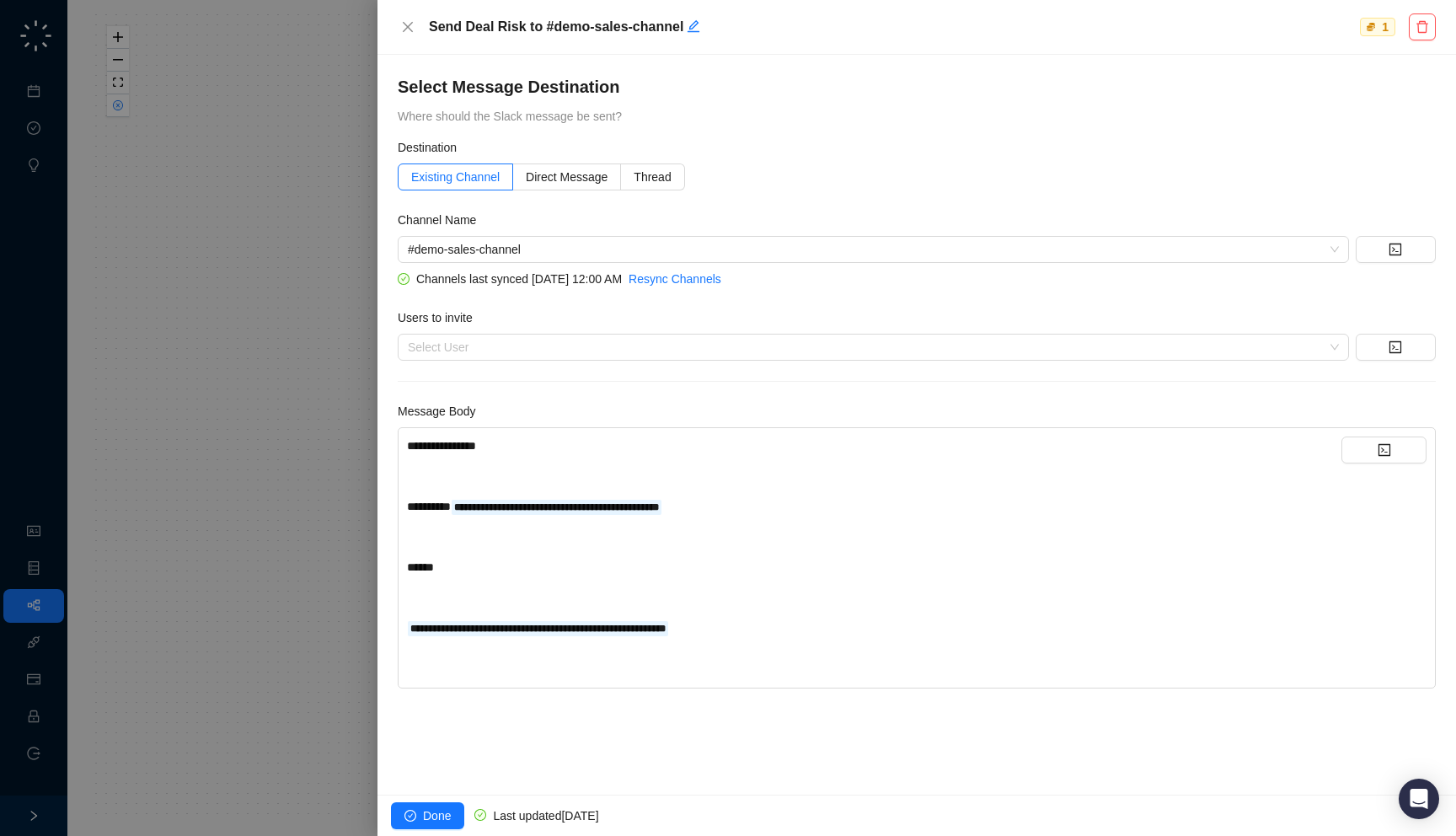
click at [315, 386] on div at bounding box center [728, 418] width 1456 height 836
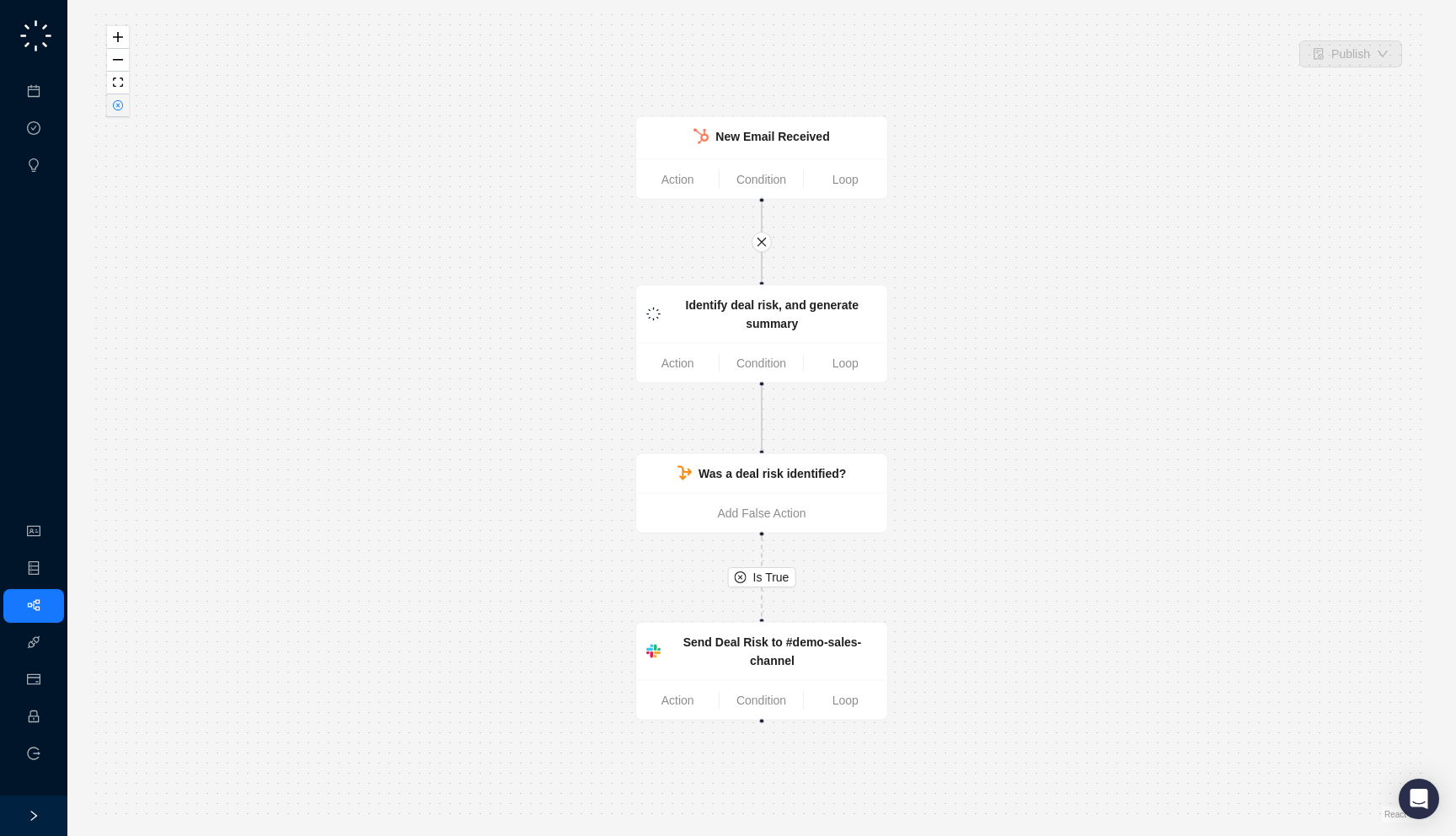
click at [123, 109] on button "button" at bounding box center [117, 106] width 22 height 23
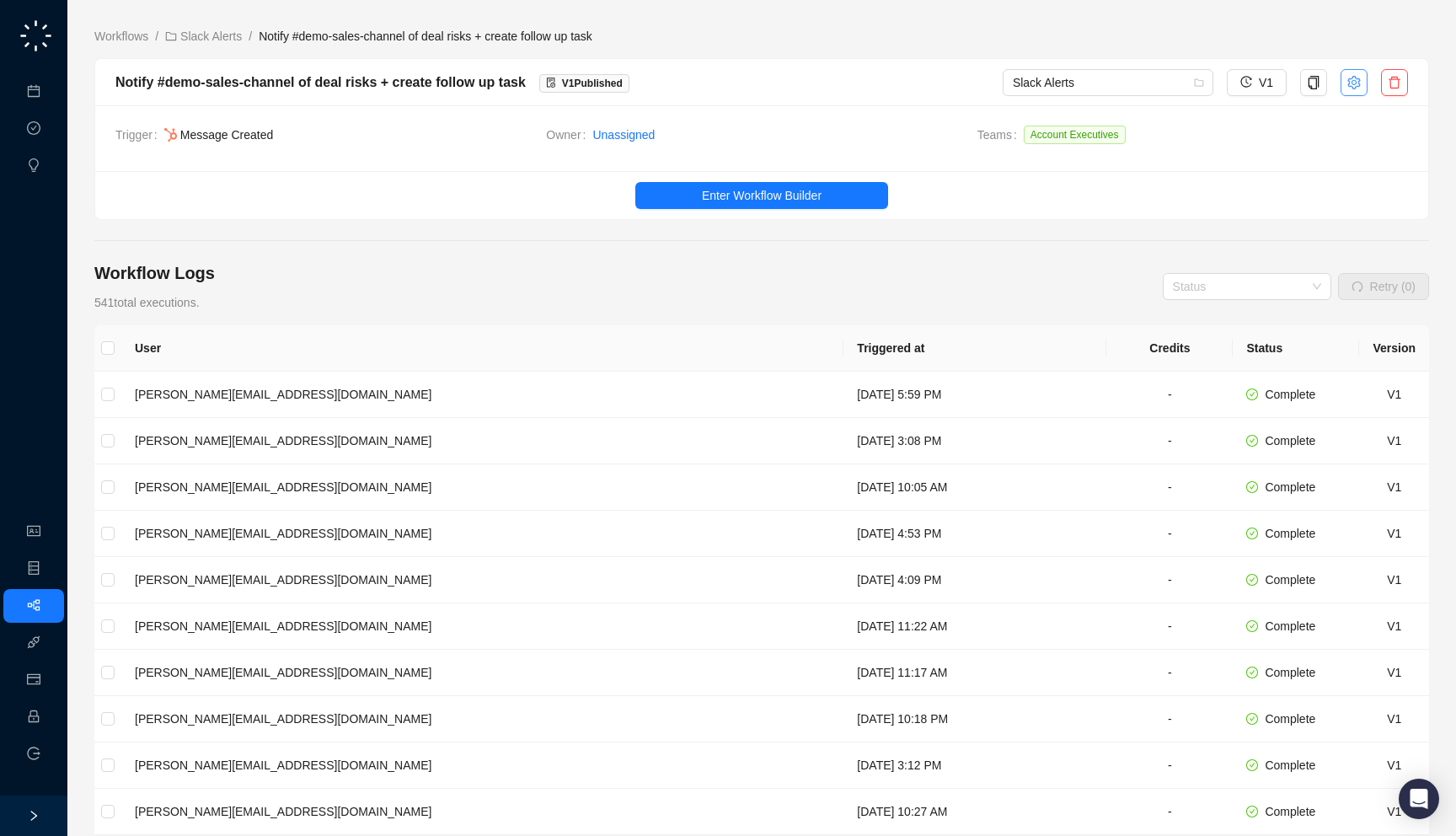
click at [1355, 87] on icon "setting" at bounding box center [1355, 83] width 14 height 14
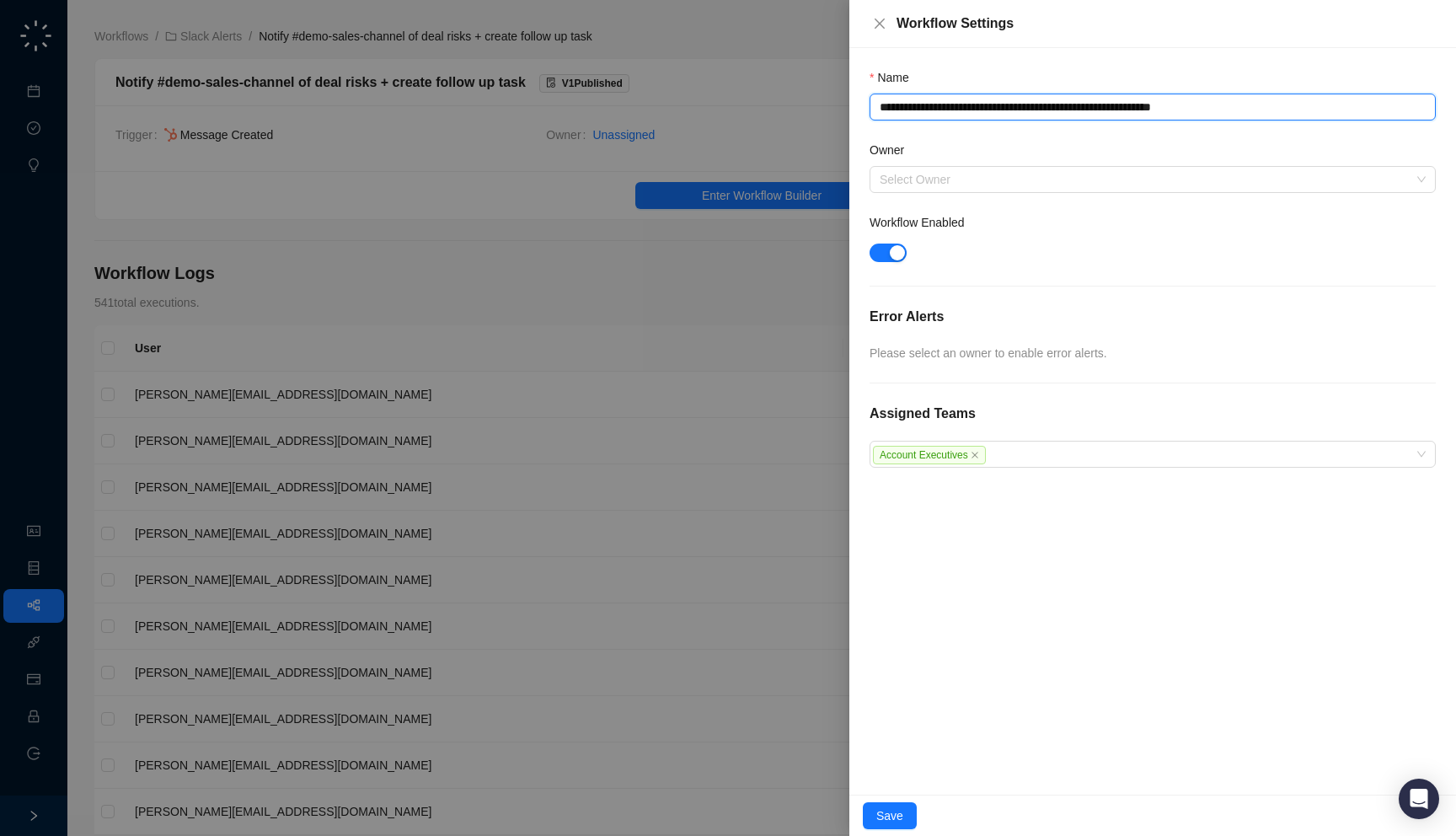
click at [1274, 110] on textarea "**********" at bounding box center [1153, 107] width 566 height 27
type textarea "**********"
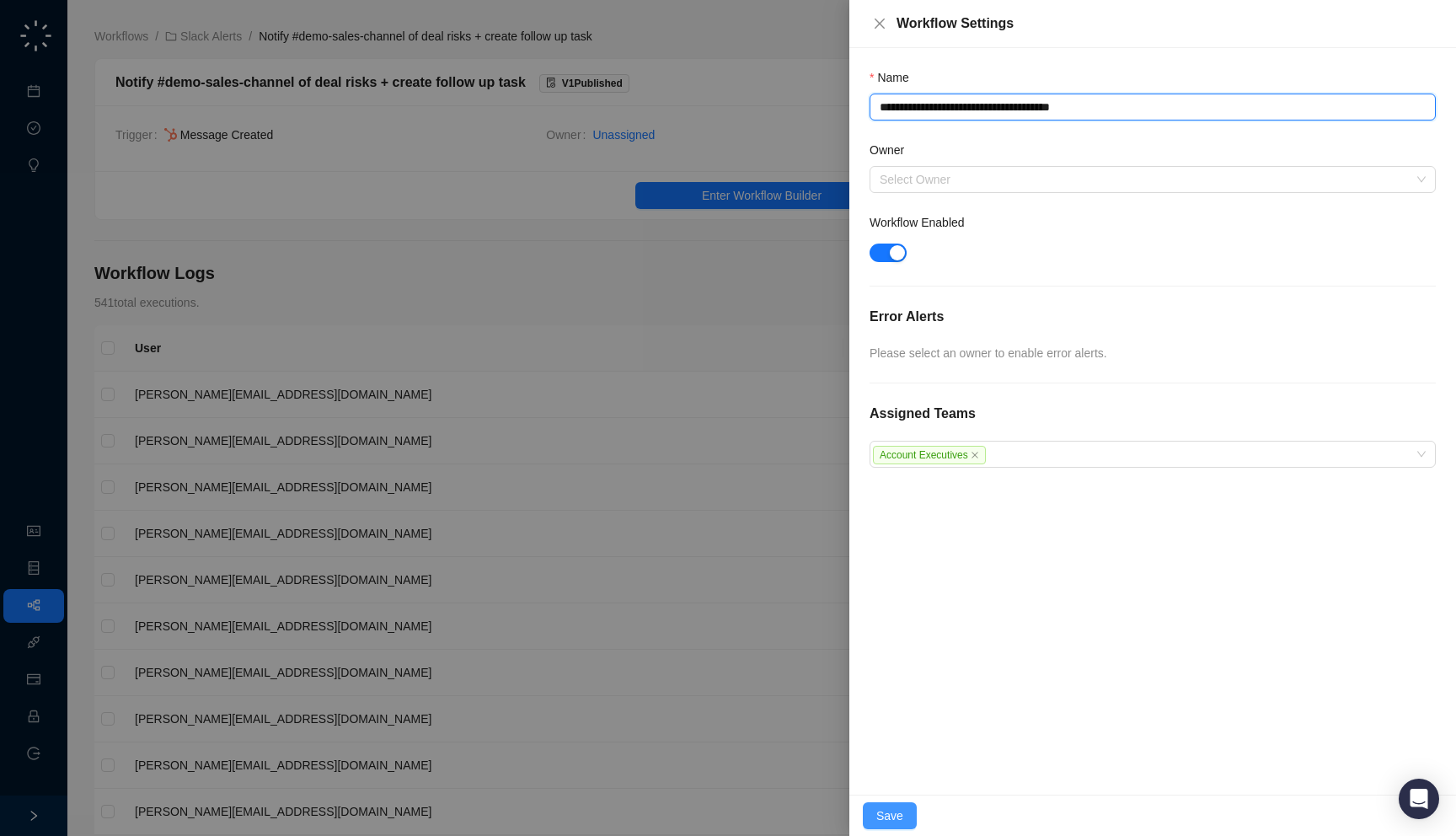
type textarea "**********"
click at [891, 809] on span "Save" at bounding box center [889, 815] width 27 height 18
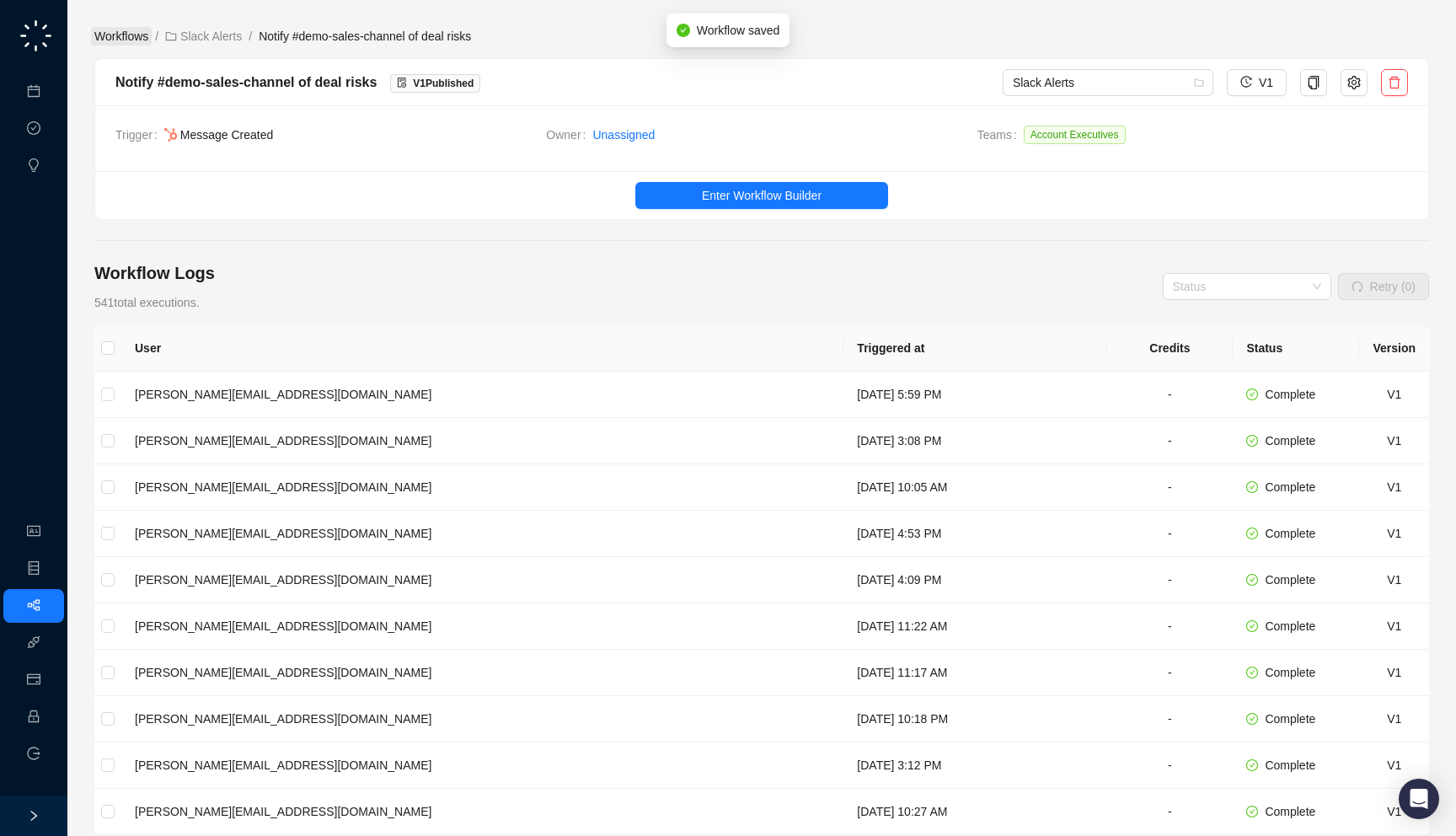
click at [115, 32] on link "Workflows" at bounding box center [121, 36] width 61 height 18
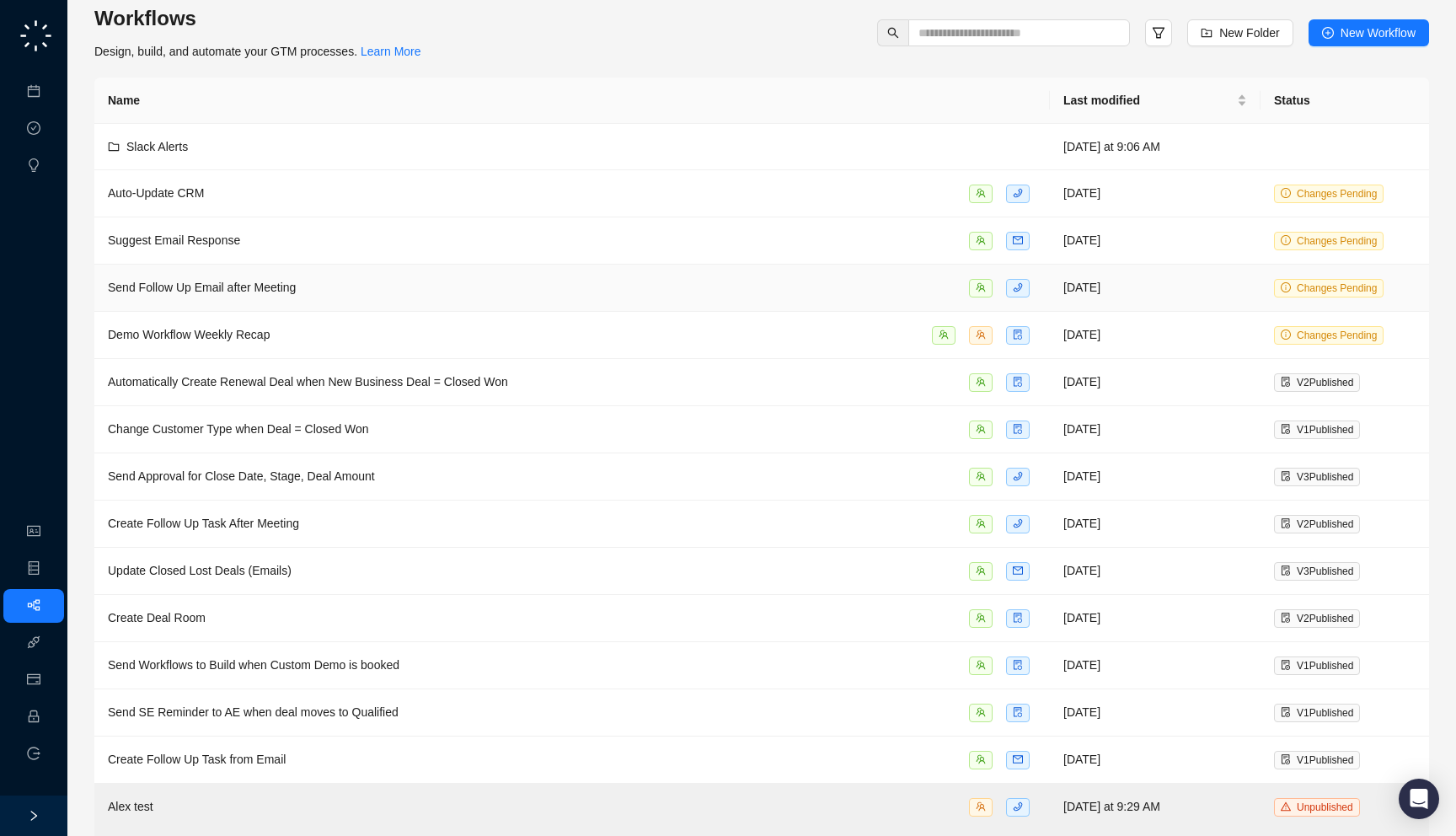
scroll to position [29, 0]
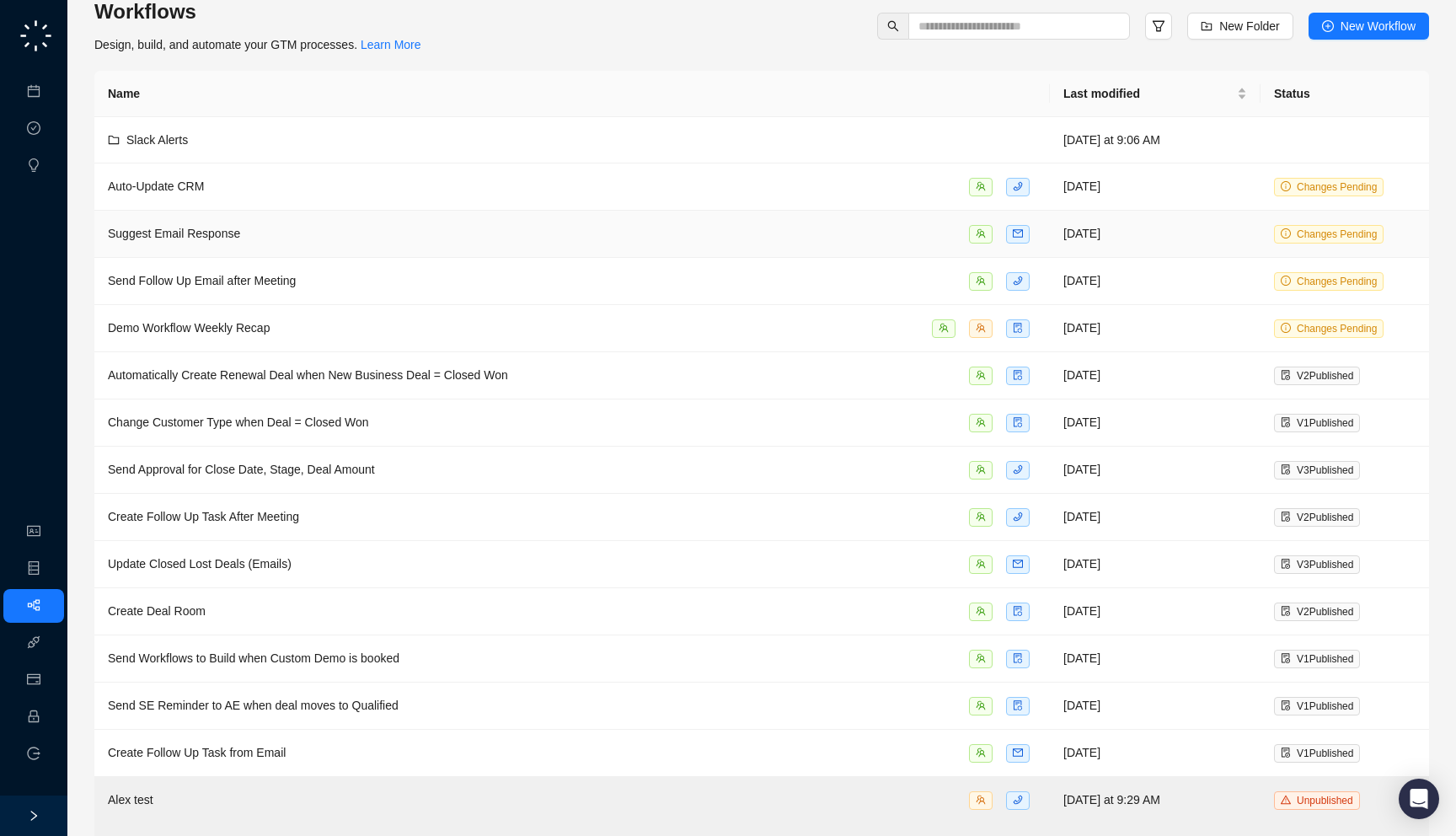
click at [347, 230] on div "Suggest Email Response" at bounding box center [572, 234] width 929 height 19
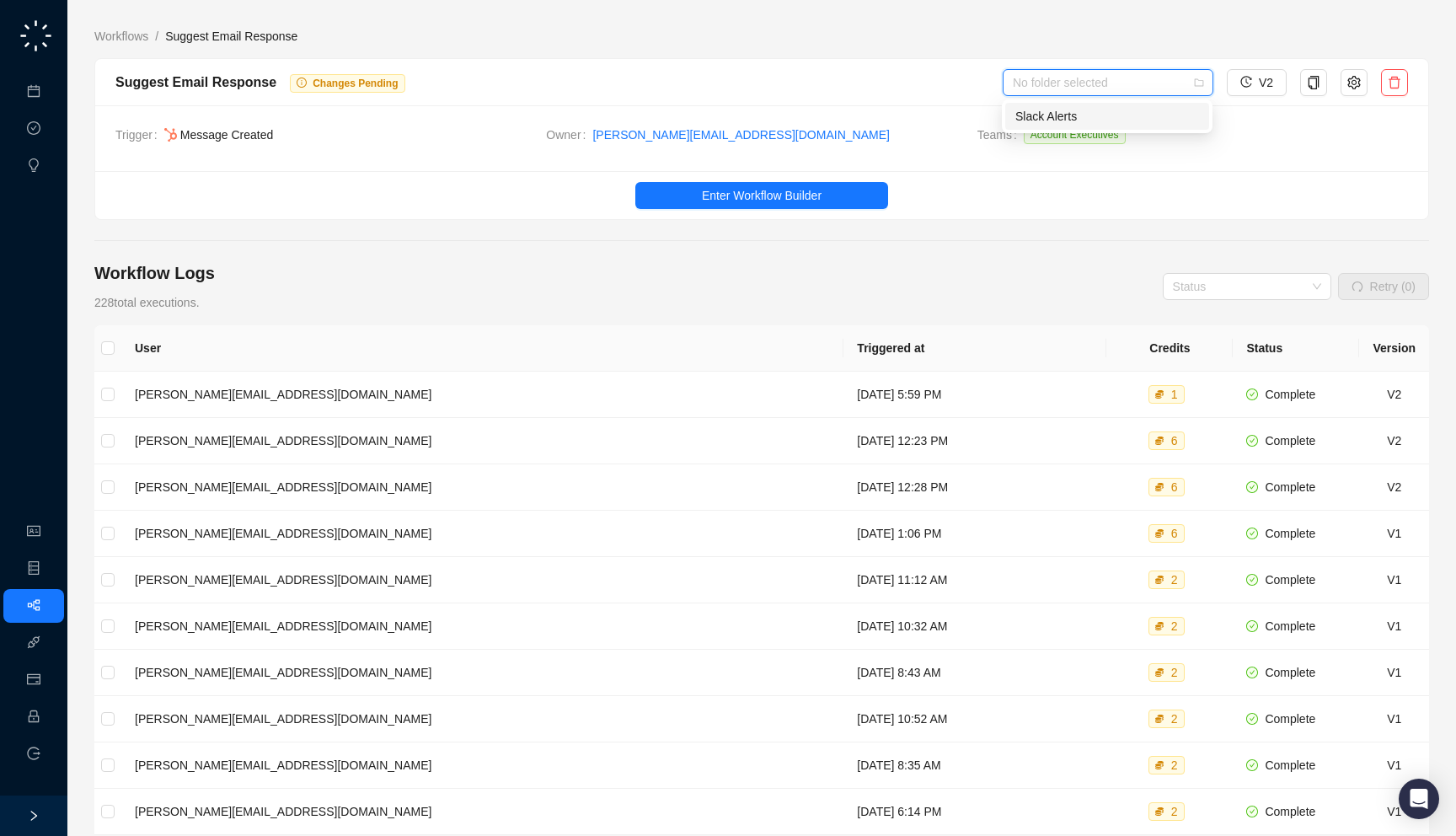
click at [1082, 75] on input "search" at bounding box center [1103, 82] width 180 height 25
click at [1076, 108] on div "Slack Alerts" at bounding box center [1108, 115] width 184 height 18
click at [110, 32] on link "Workflows" at bounding box center [121, 36] width 61 height 18
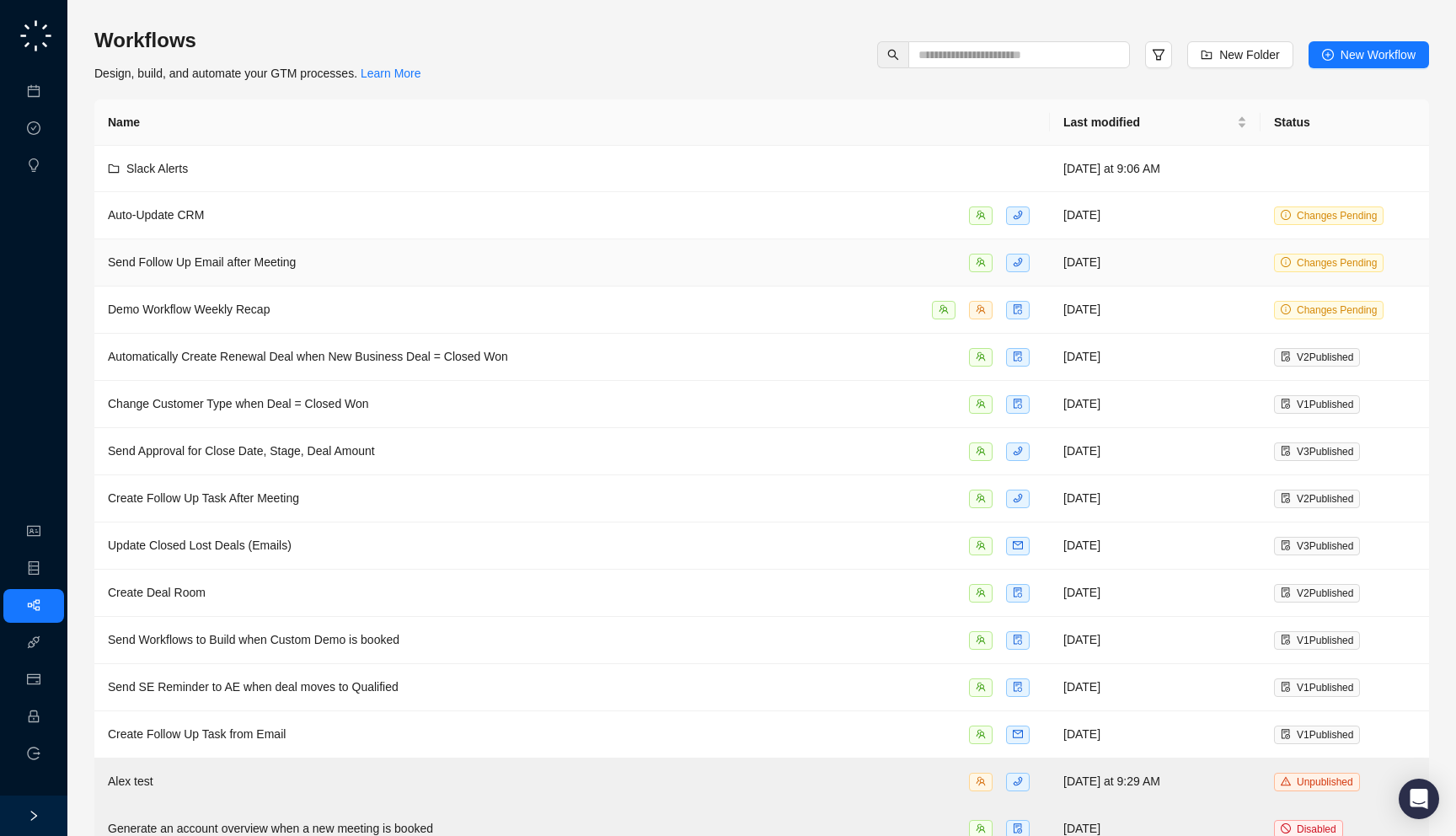
click at [341, 264] on div "Send Follow Up Email after Meeting" at bounding box center [572, 262] width 929 height 19
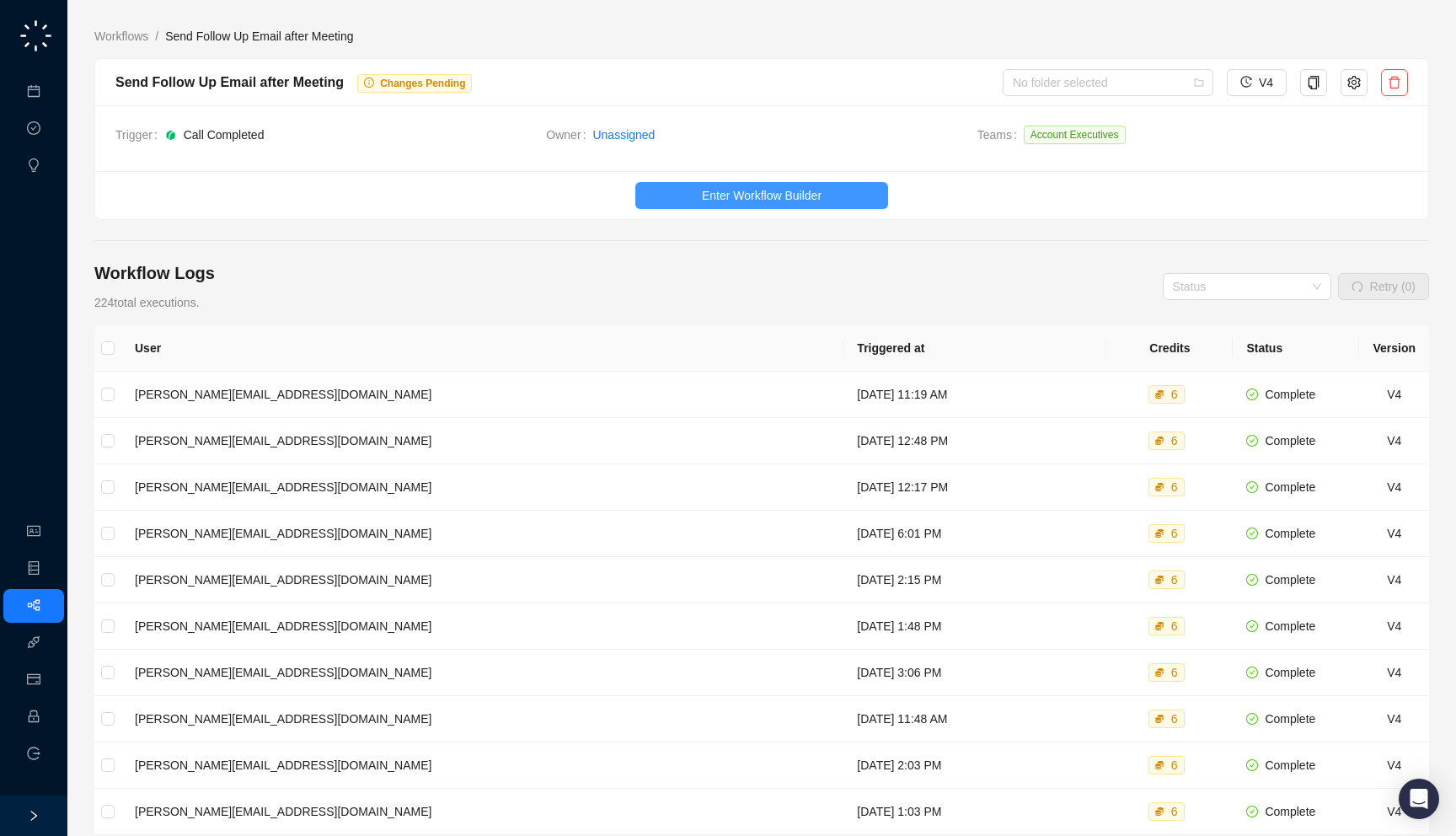
click at [728, 193] on span "Enter Workflow Builder" at bounding box center [762, 195] width 120 height 18
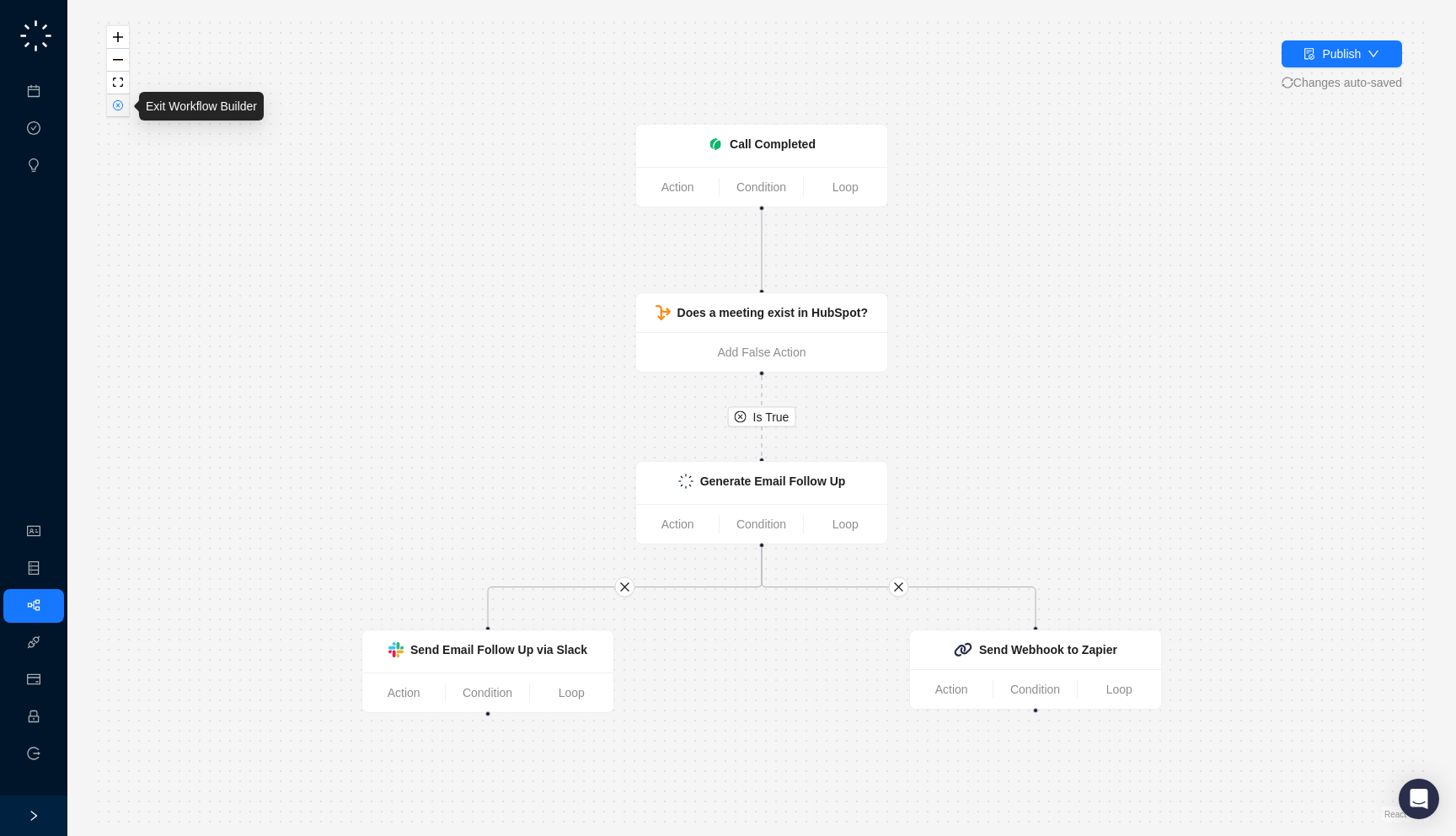
click at [122, 110] on button "button" at bounding box center [117, 106] width 22 height 23
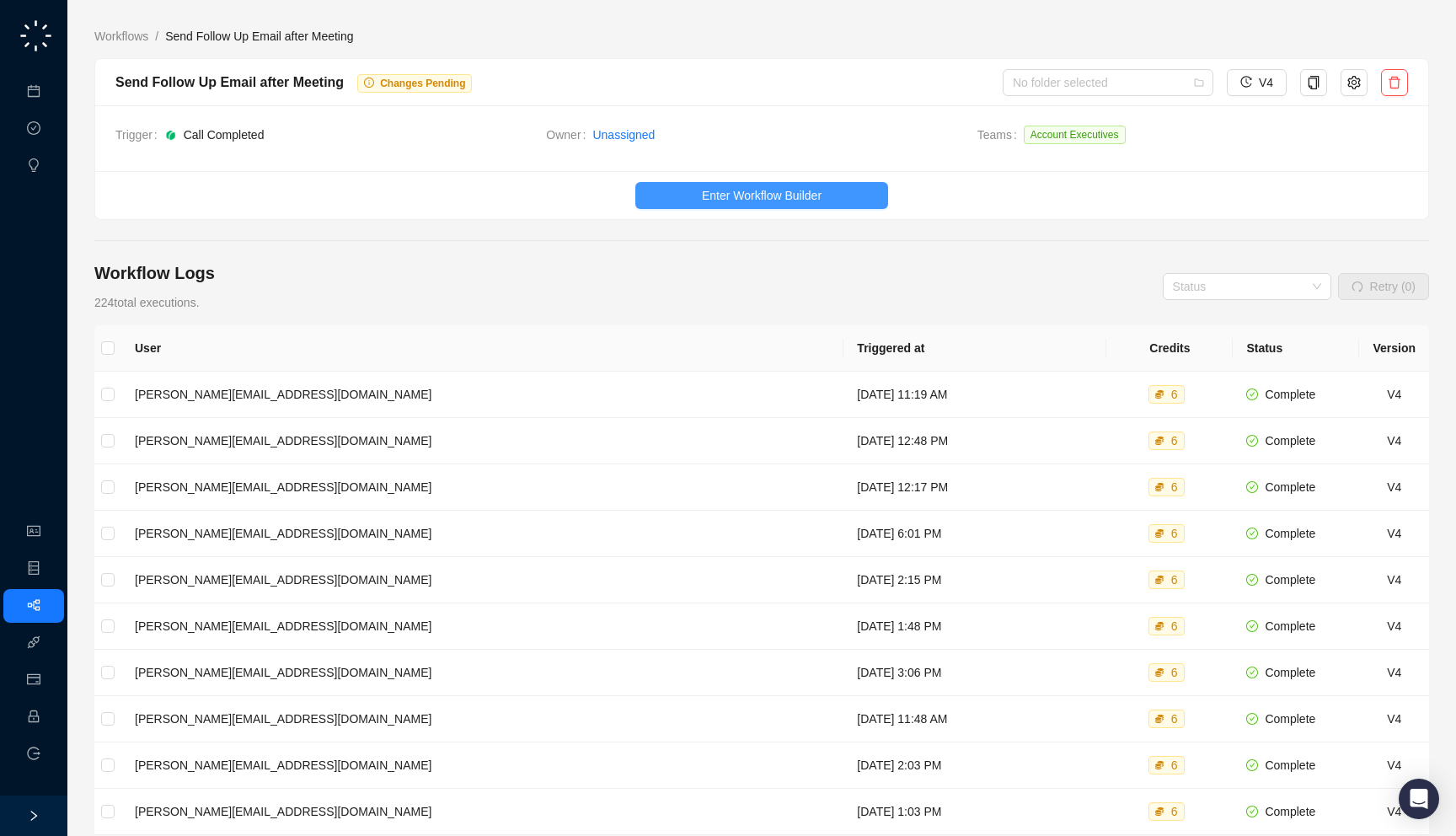
click at [790, 182] on button "Enter Workflow Builder" at bounding box center [762, 195] width 253 height 27
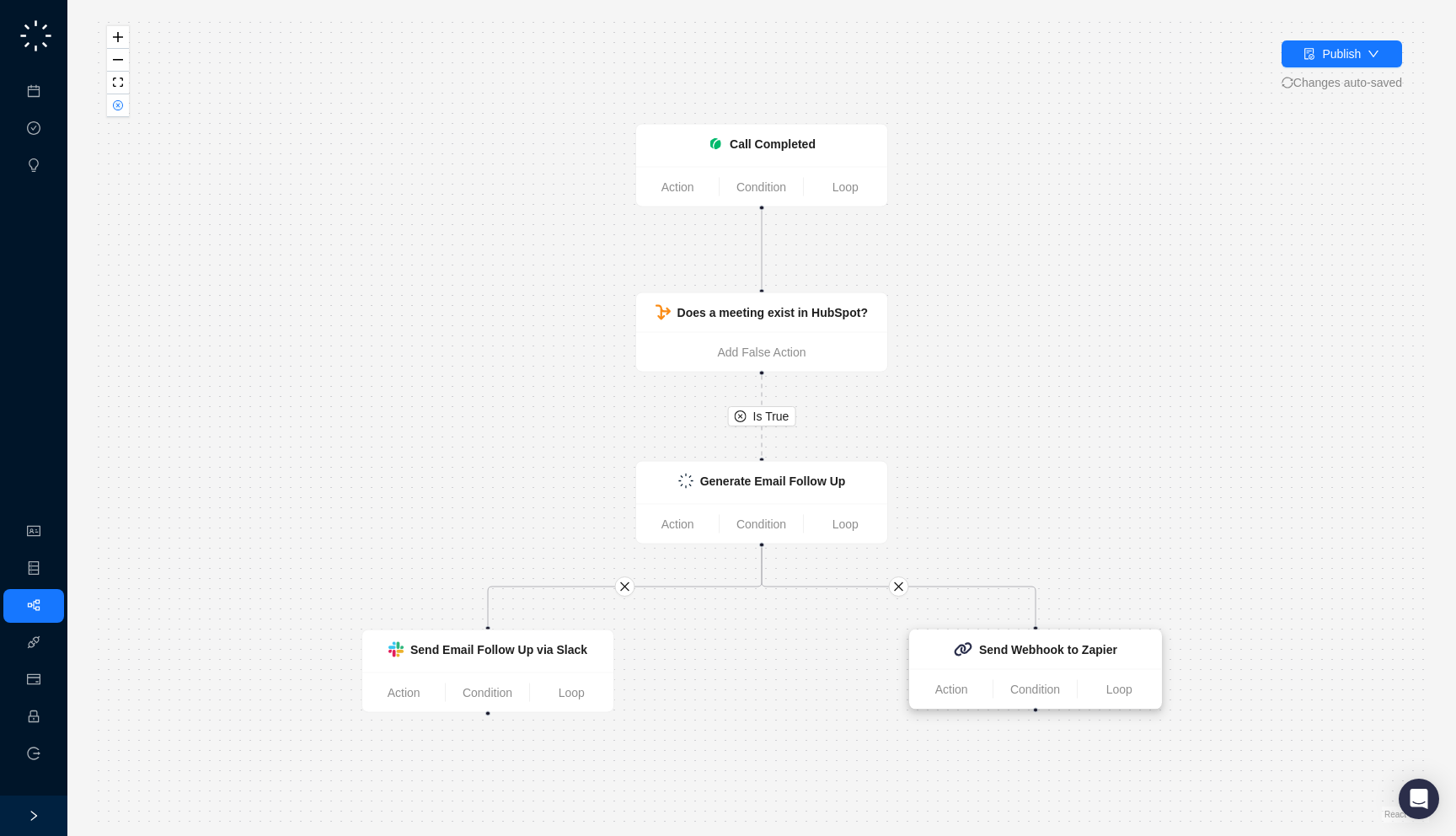
click at [1017, 667] on div "Send Webhook to Zapier" at bounding box center [1036, 649] width 251 height 39
click at [118, 106] on icon "close-circle" at bounding box center [118, 106] width 4 height 4
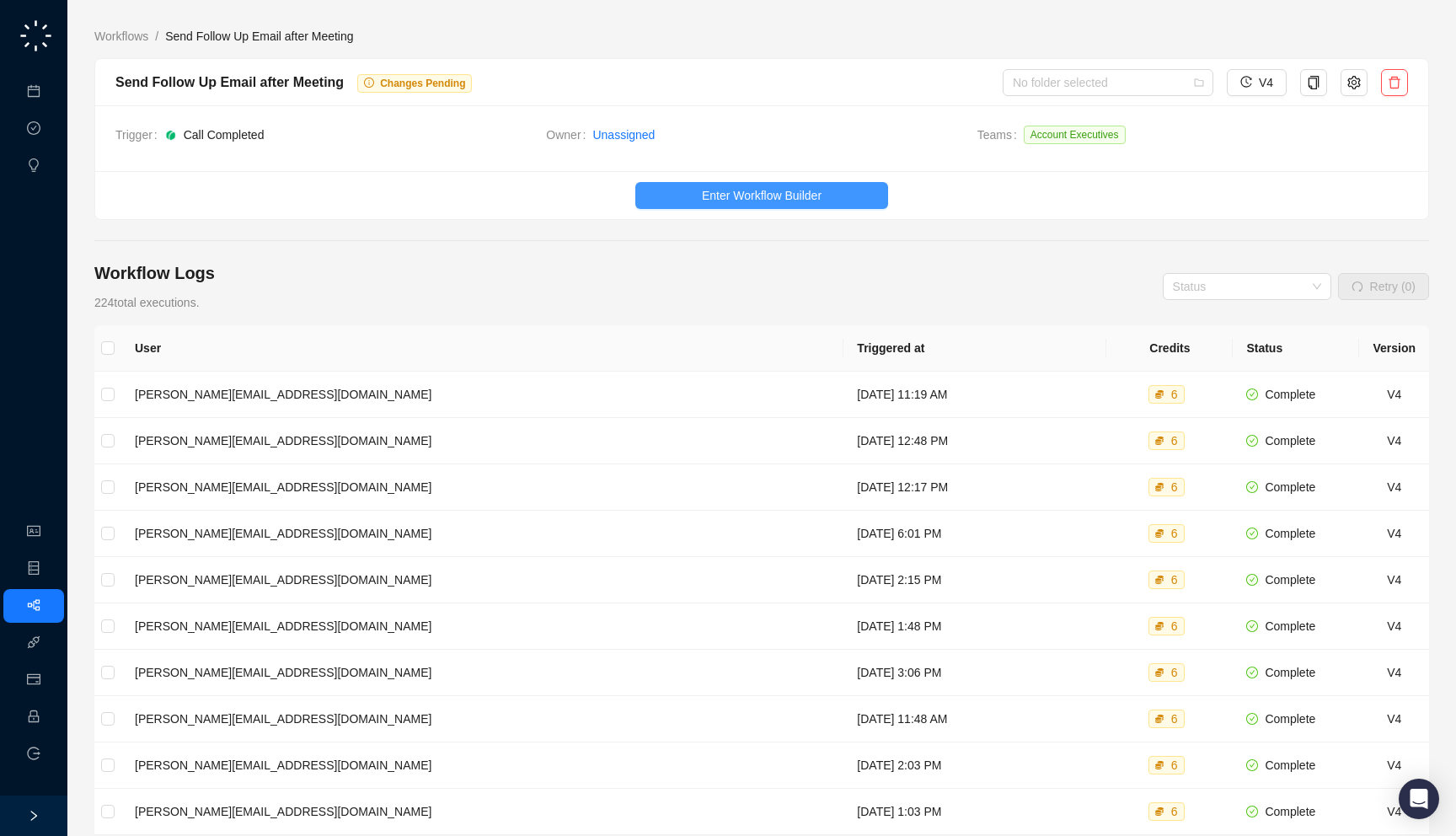
click at [855, 197] on button "Enter Workflow Builder" at bounding box center [762, 195] width 253 height 27
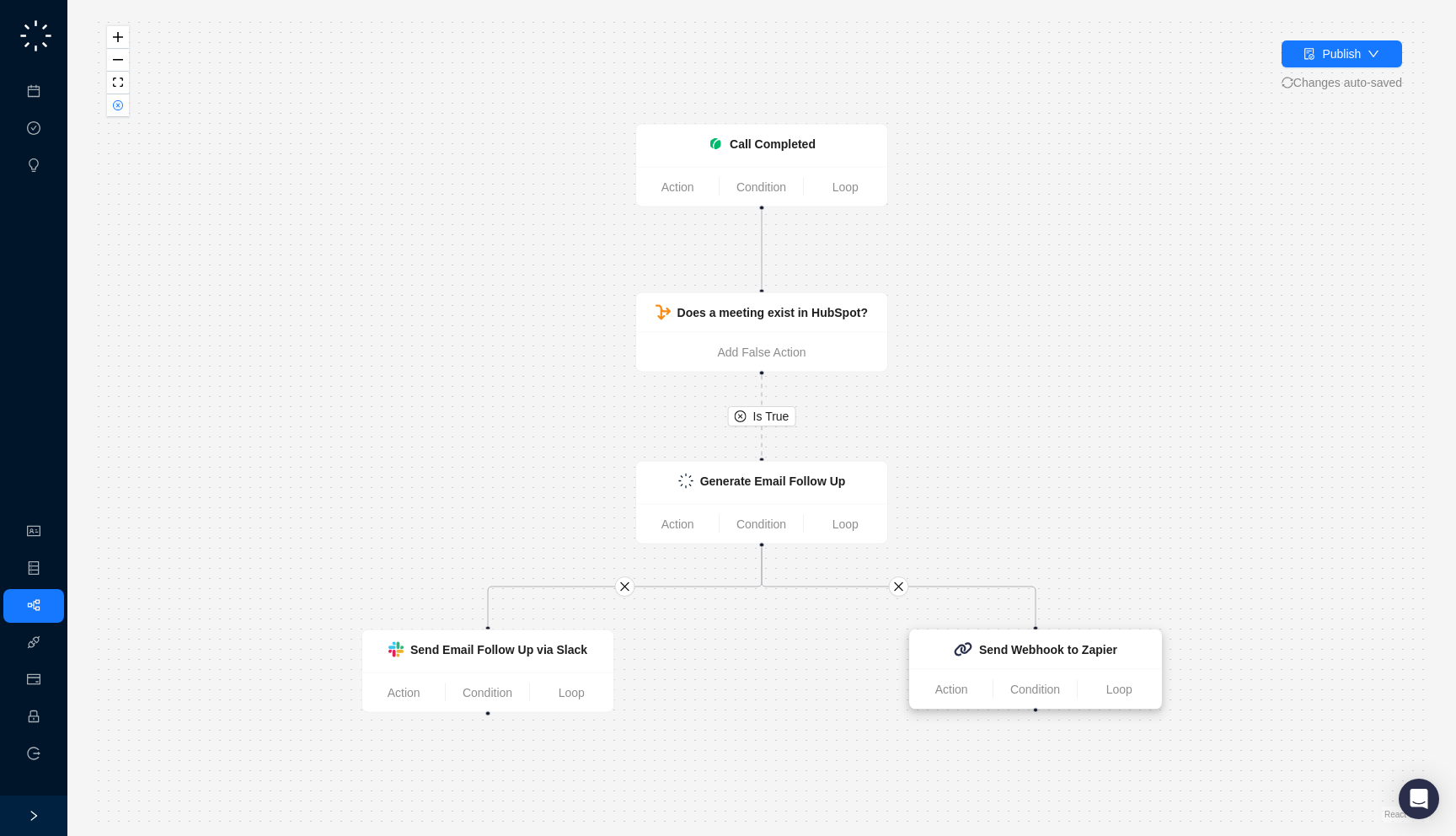
click at [986, 655] on strong "Send Webhook to Zapier" at bounding box center [1048, 650] width 138 height 14
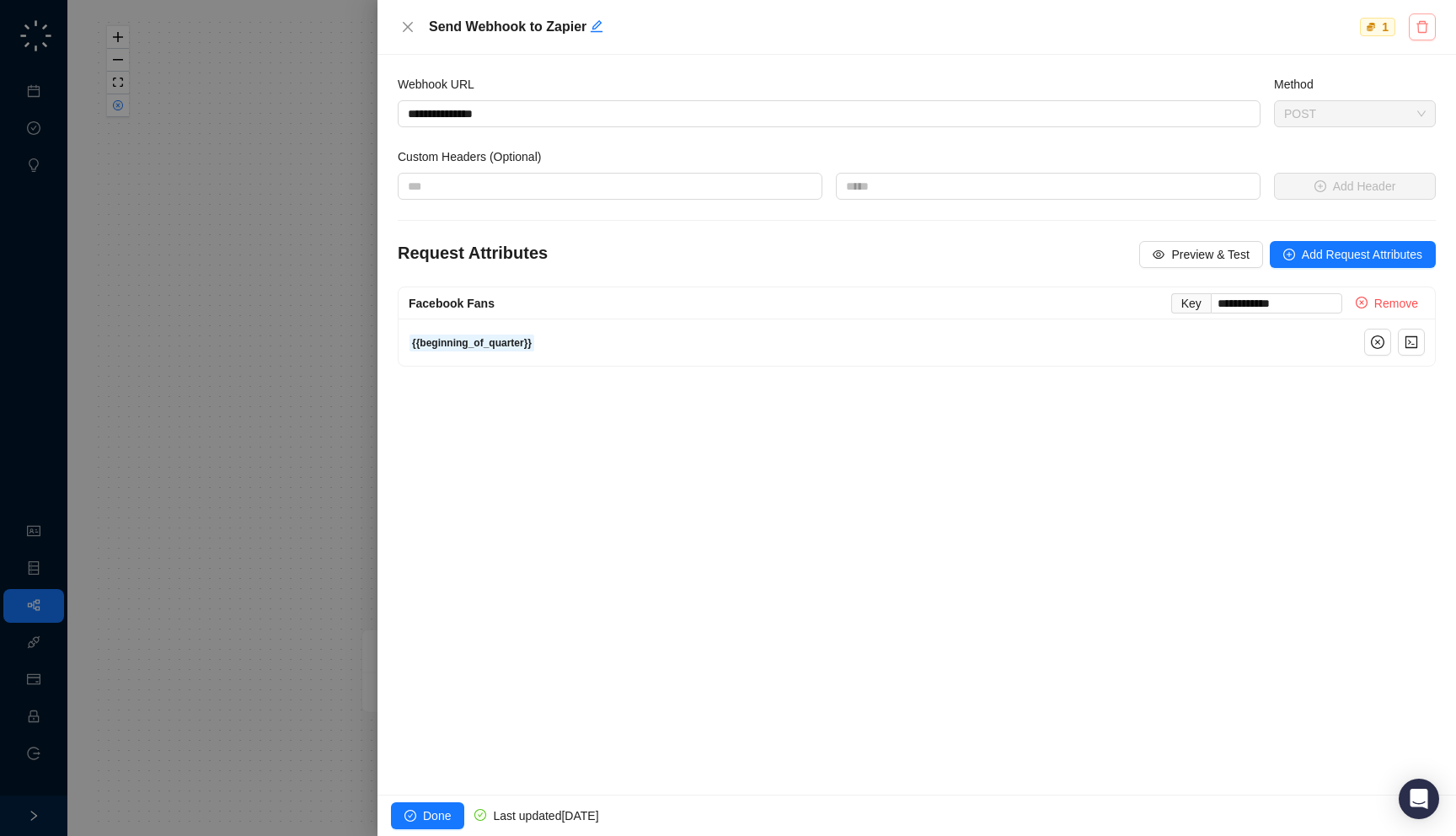
click at [1419, 35] on button "button" at bounding box center [1422, 27] width 27 height 27
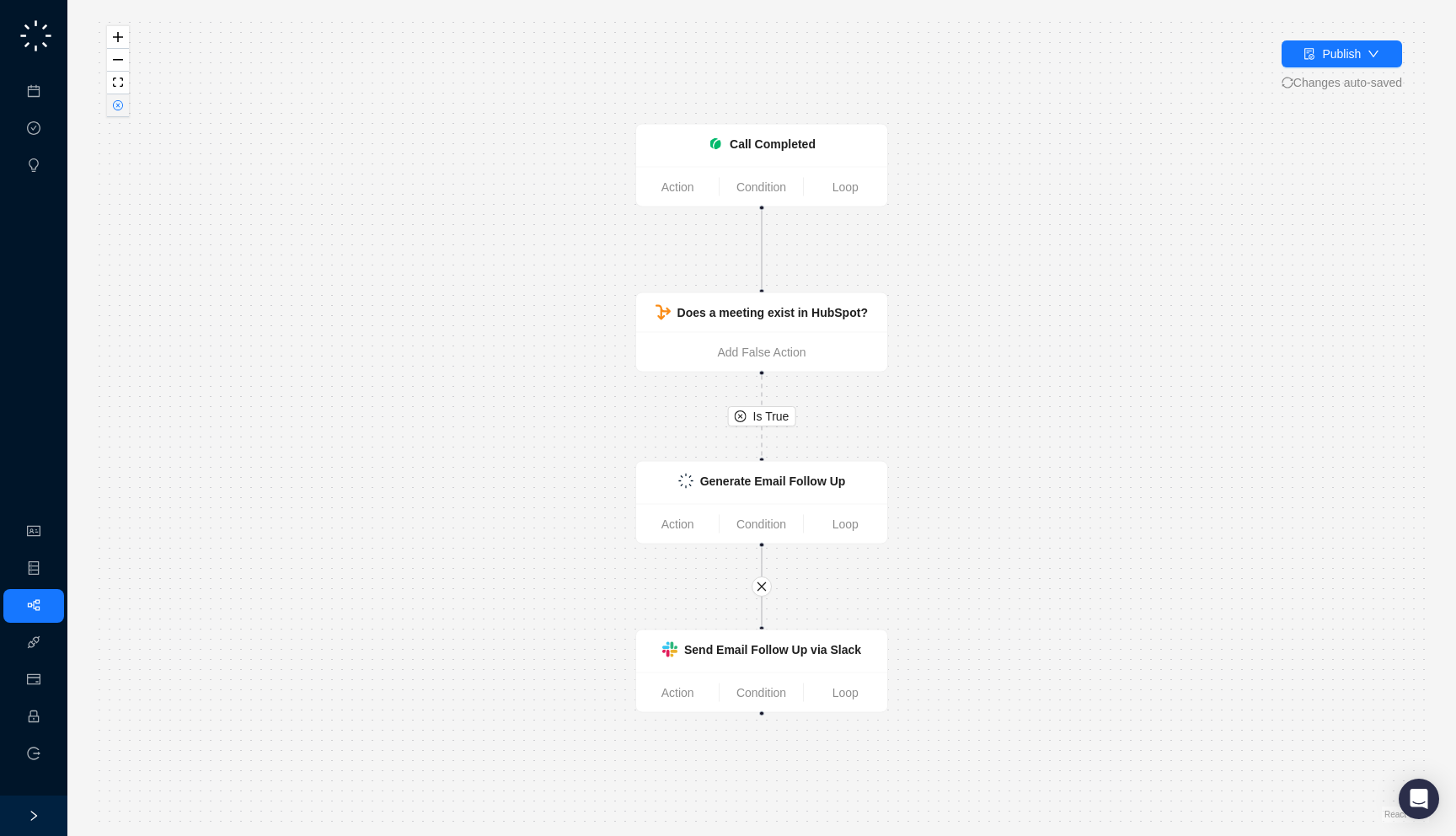
click at [120, 105] on icon "close-circle" at bounding box center [118, 106] width 9 height 9
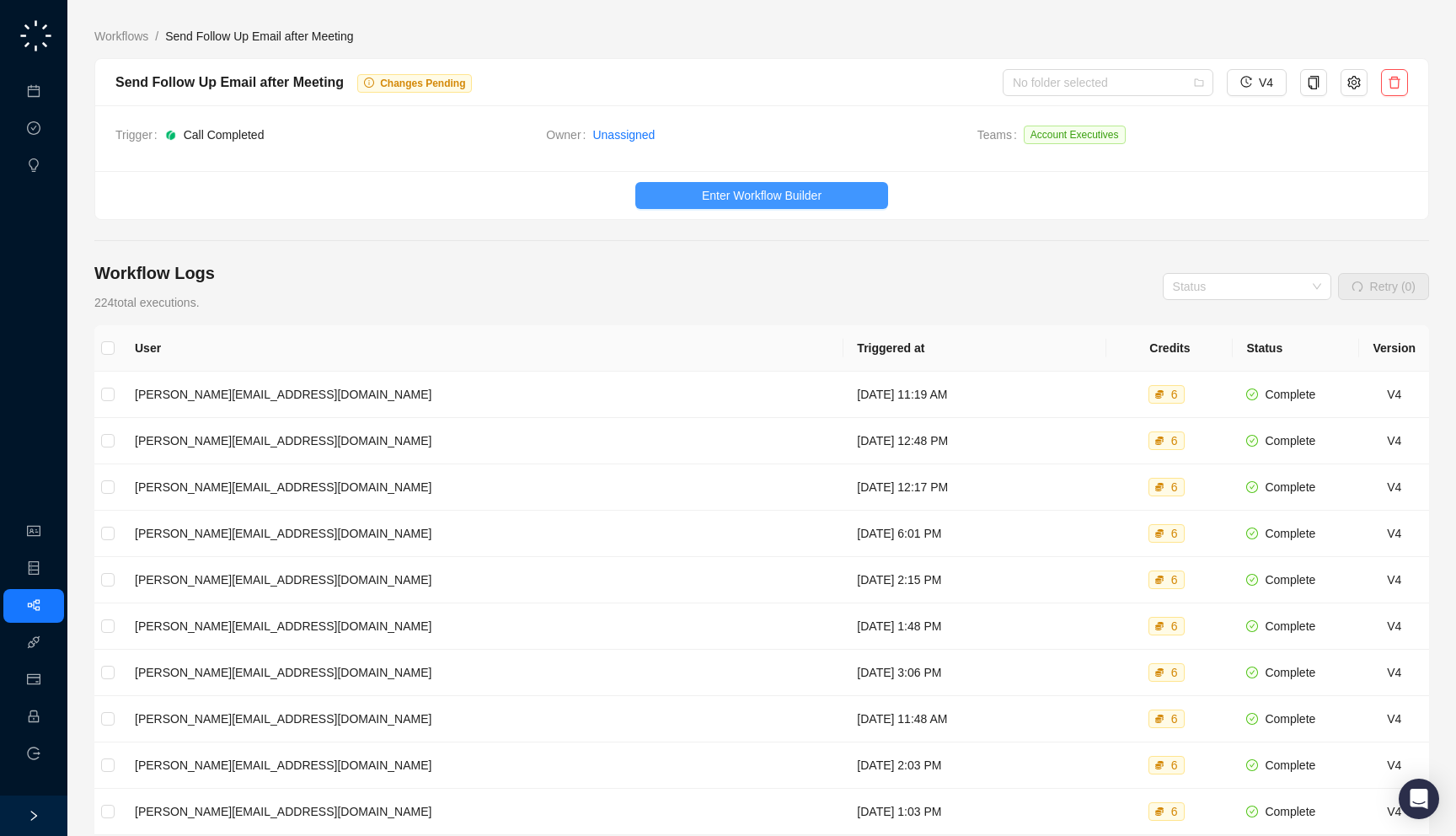
click at [758, 190] on span "Enter Workflow Builder" at bounding box center [762, 195] width 120 height 18
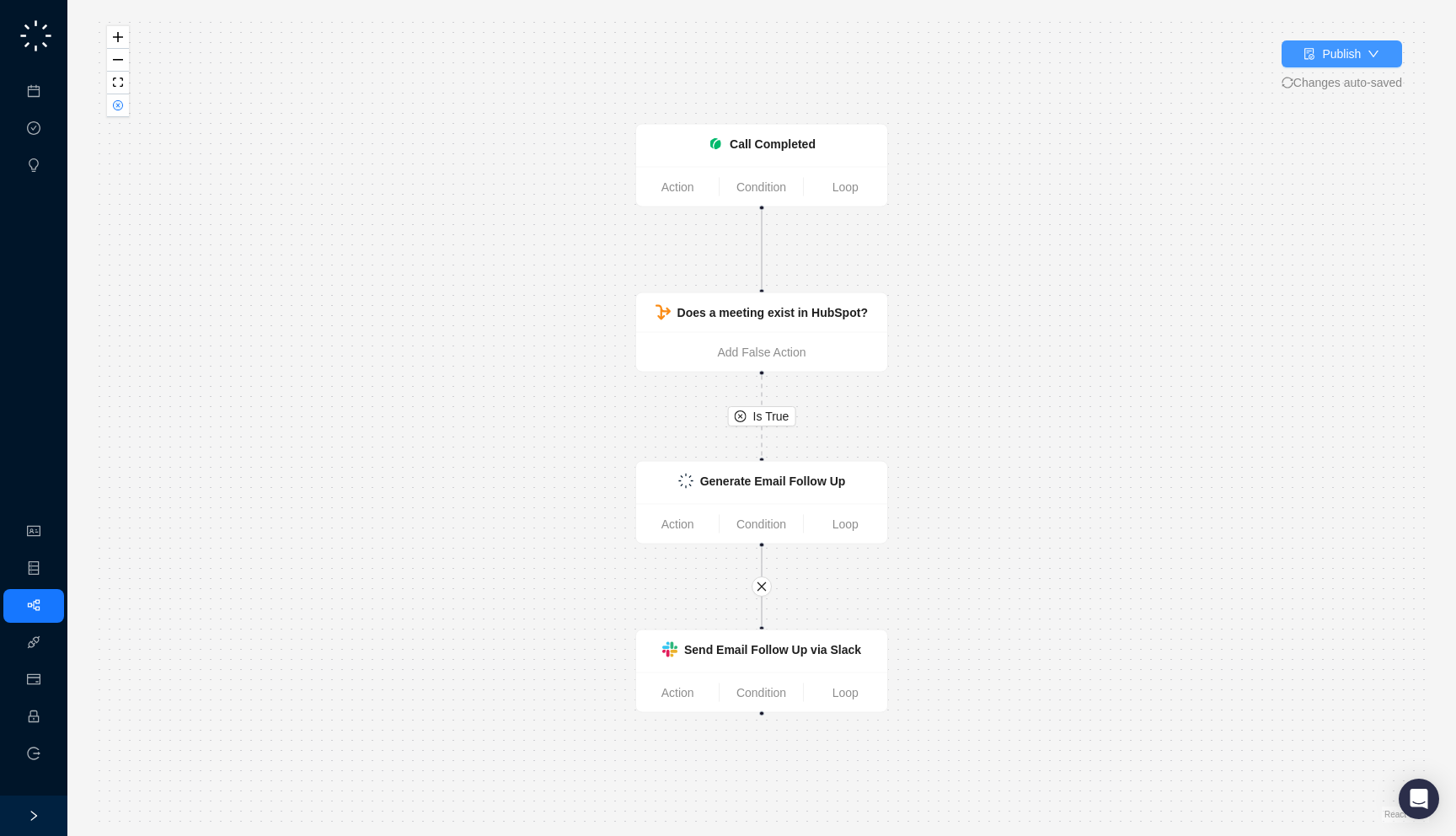
click at [1323, 59] on div "Publish" at bounding box center [1342, 54] width 39 height 18
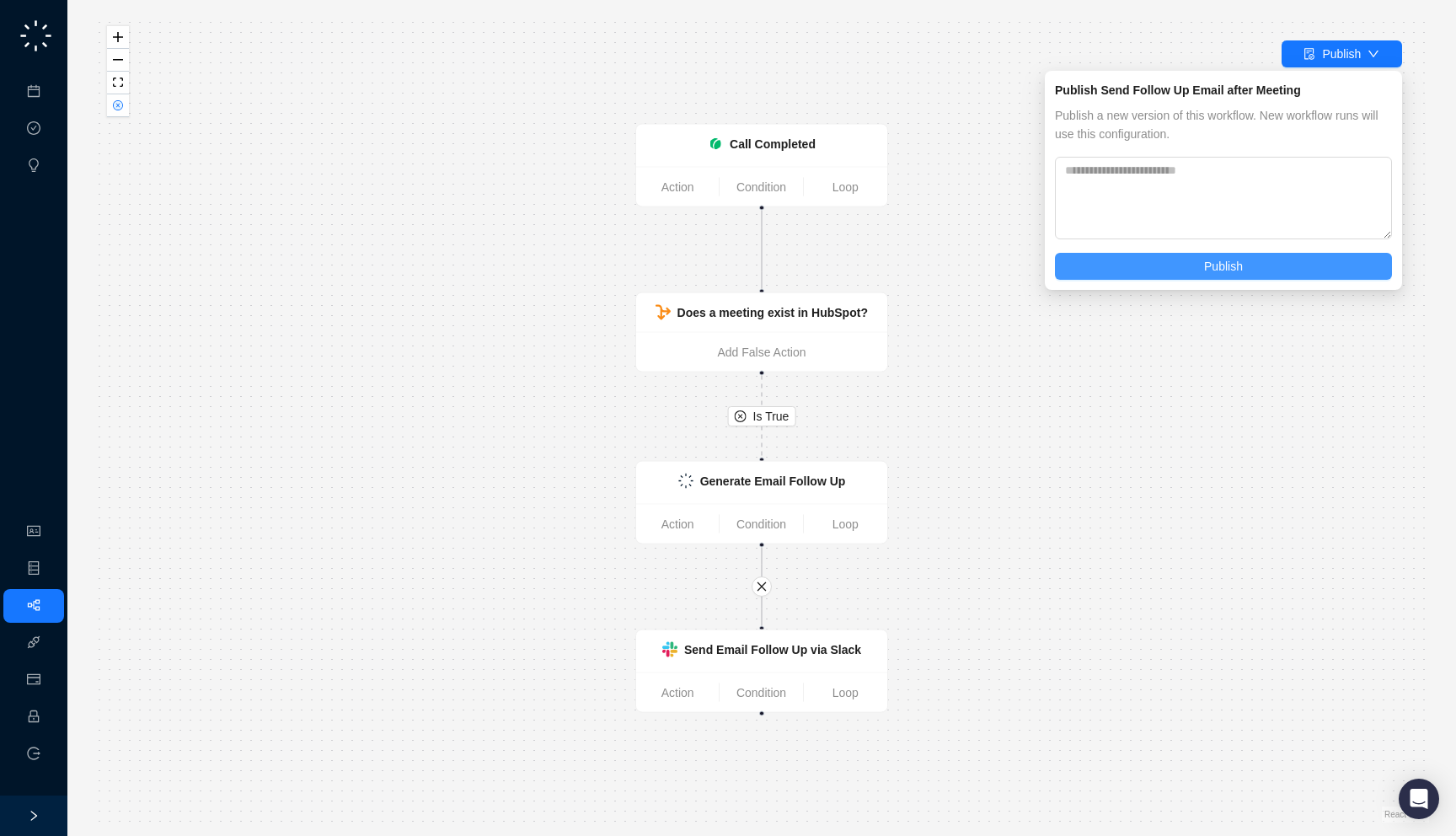
click at [1185, 264] on button "Publish" at bounding box center [1223, 266] width 337 height 27
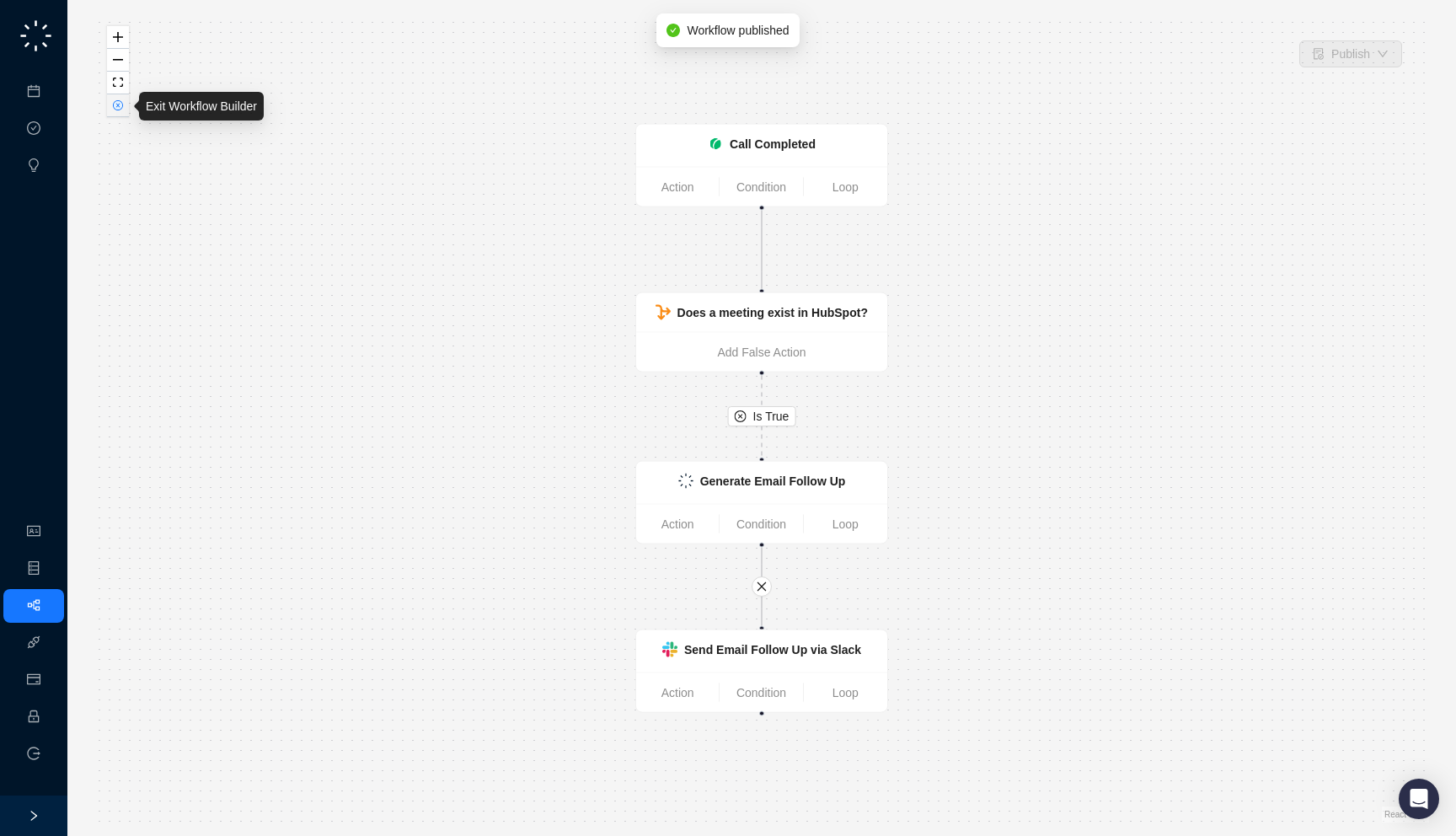
click at [115, 108] on icon "close-circle" at bounding box center [118, 106] width 10 height 10
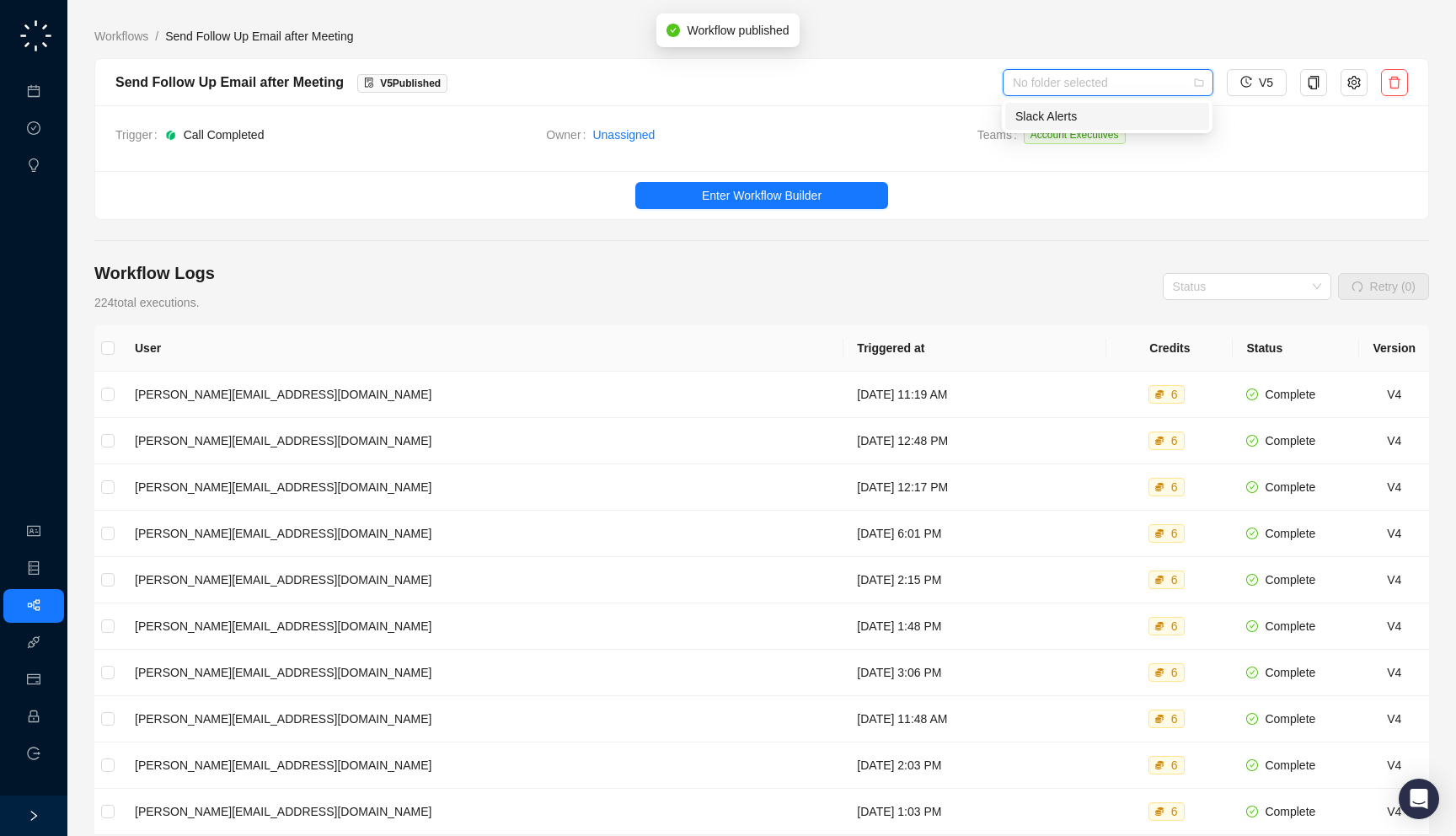
click at [1082, 84] on input "search" at bounding box center [1103, 82] width 180 height 25
click at [1063, 126] on div "Slack Alerts" at bounding box center [1107, 116] width 204 height 27
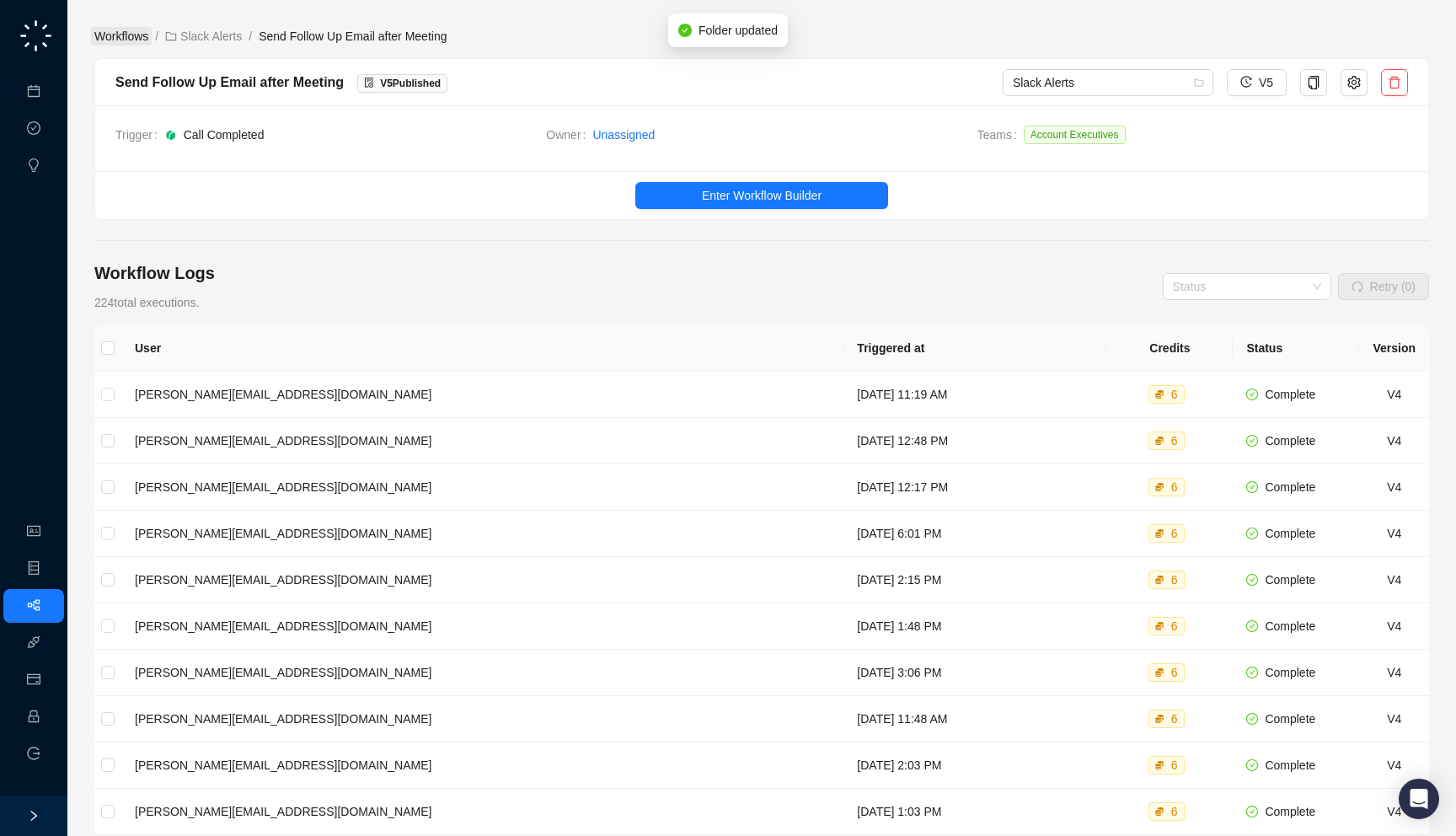
click at [125, 36] on link "Workflows" at bounding box center [121, 36] width 61 height 18
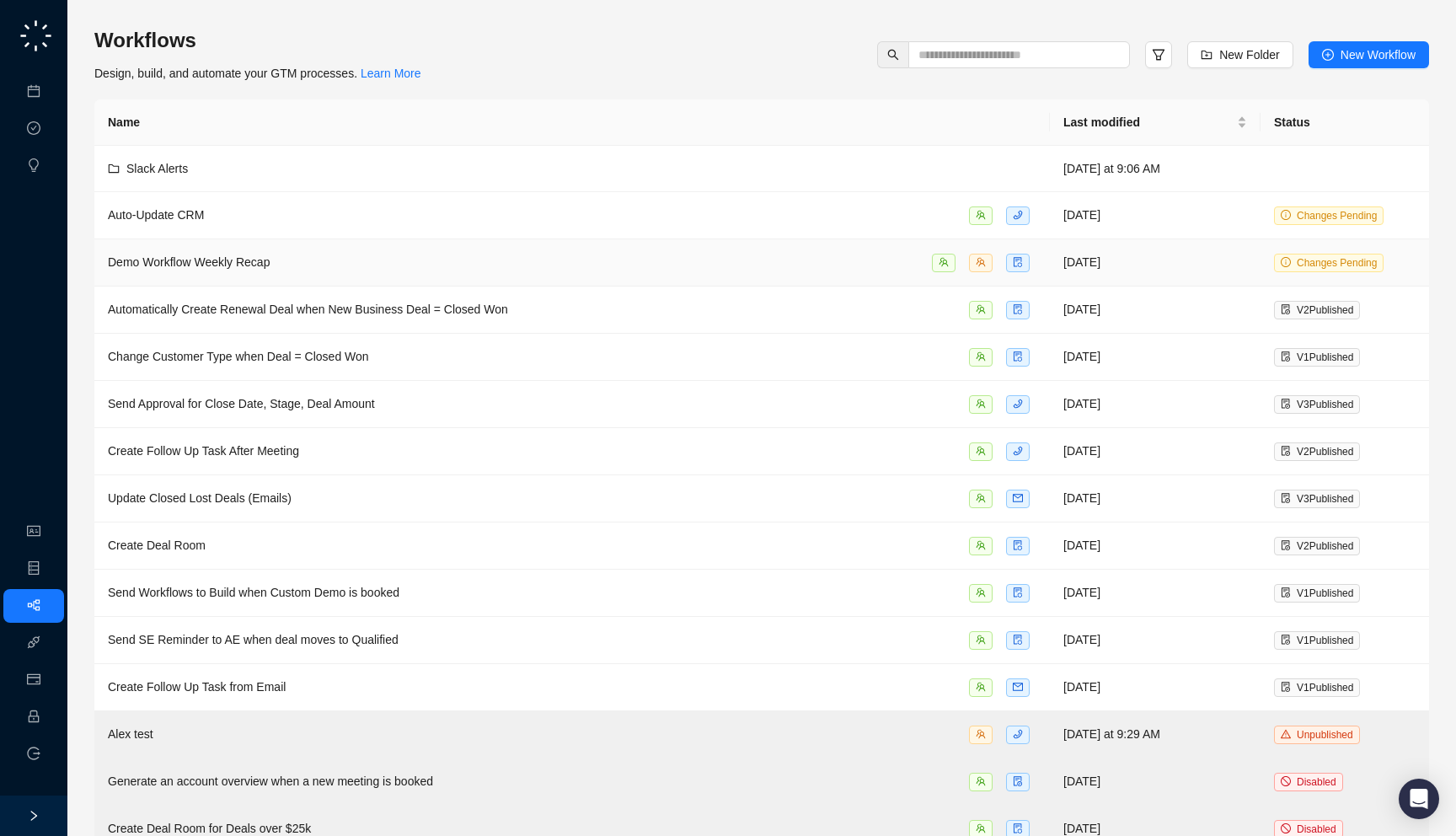
click at [368, 250] on td "Demo Workflow Weekly Recap" at bounding box center [572, 262] width 956 height 47
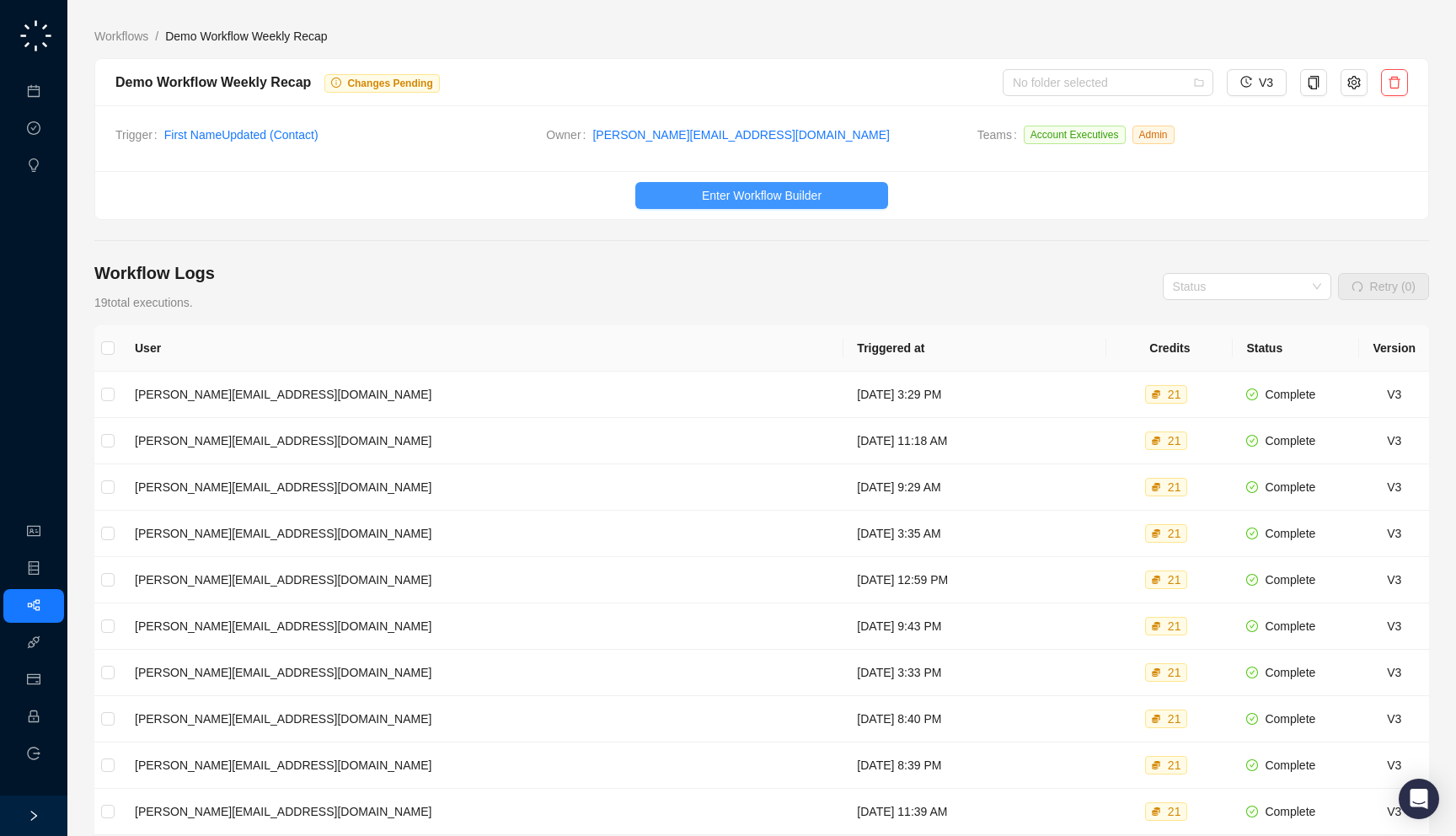
click at [708, 192] on span "Enter Workflow Builder" at bounding box center [762, 195] width 120 height 18
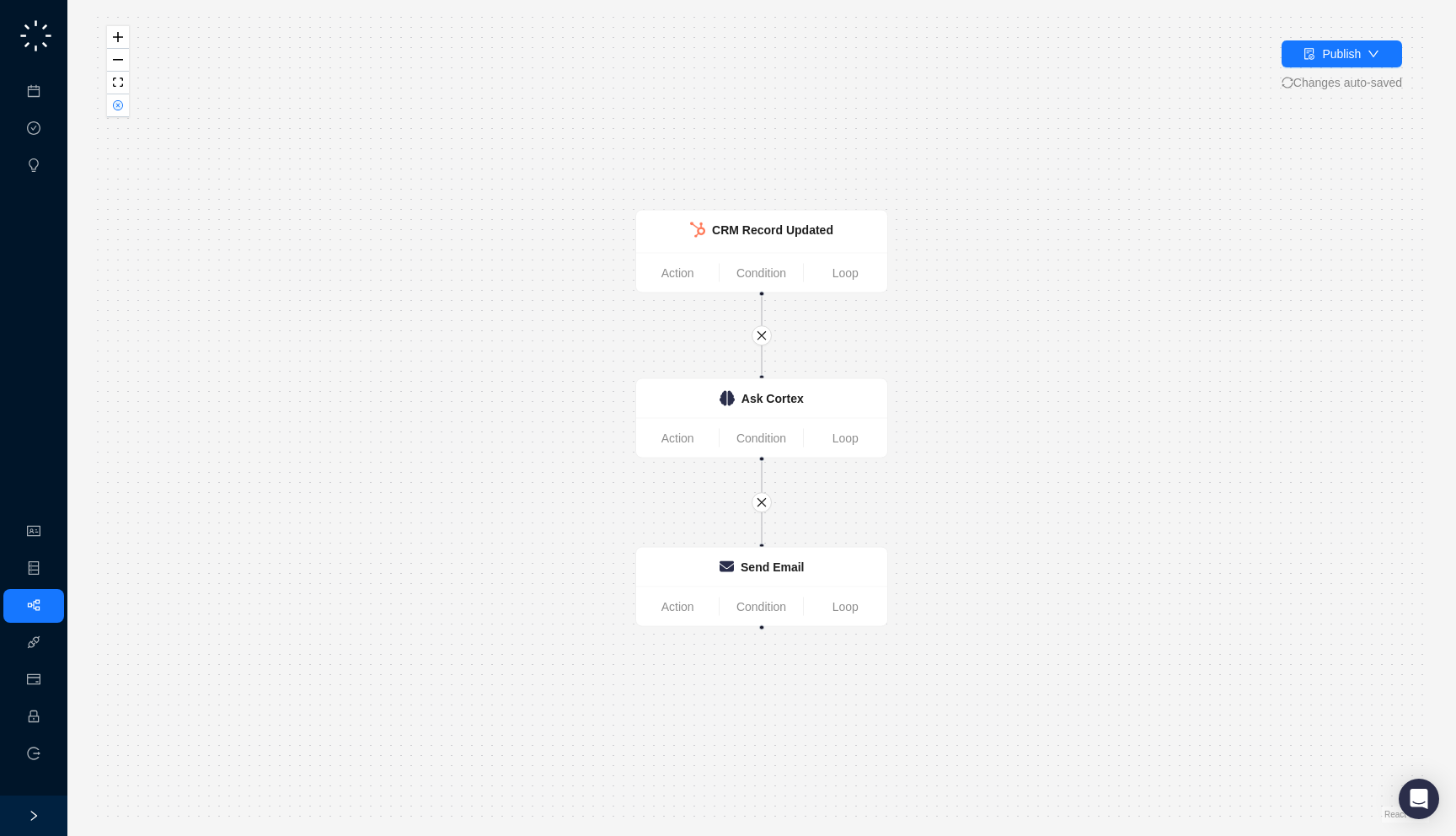
click at [125, 117] on div "CRM Record Updated Action Condition Loop Ask Cortex Action Condition Loop Send …" at bounding box center [762, 418] width 1335 height 809
click at [113, 107] on icon "close-circle" at bounding box center [118, 106] width 10 height 10
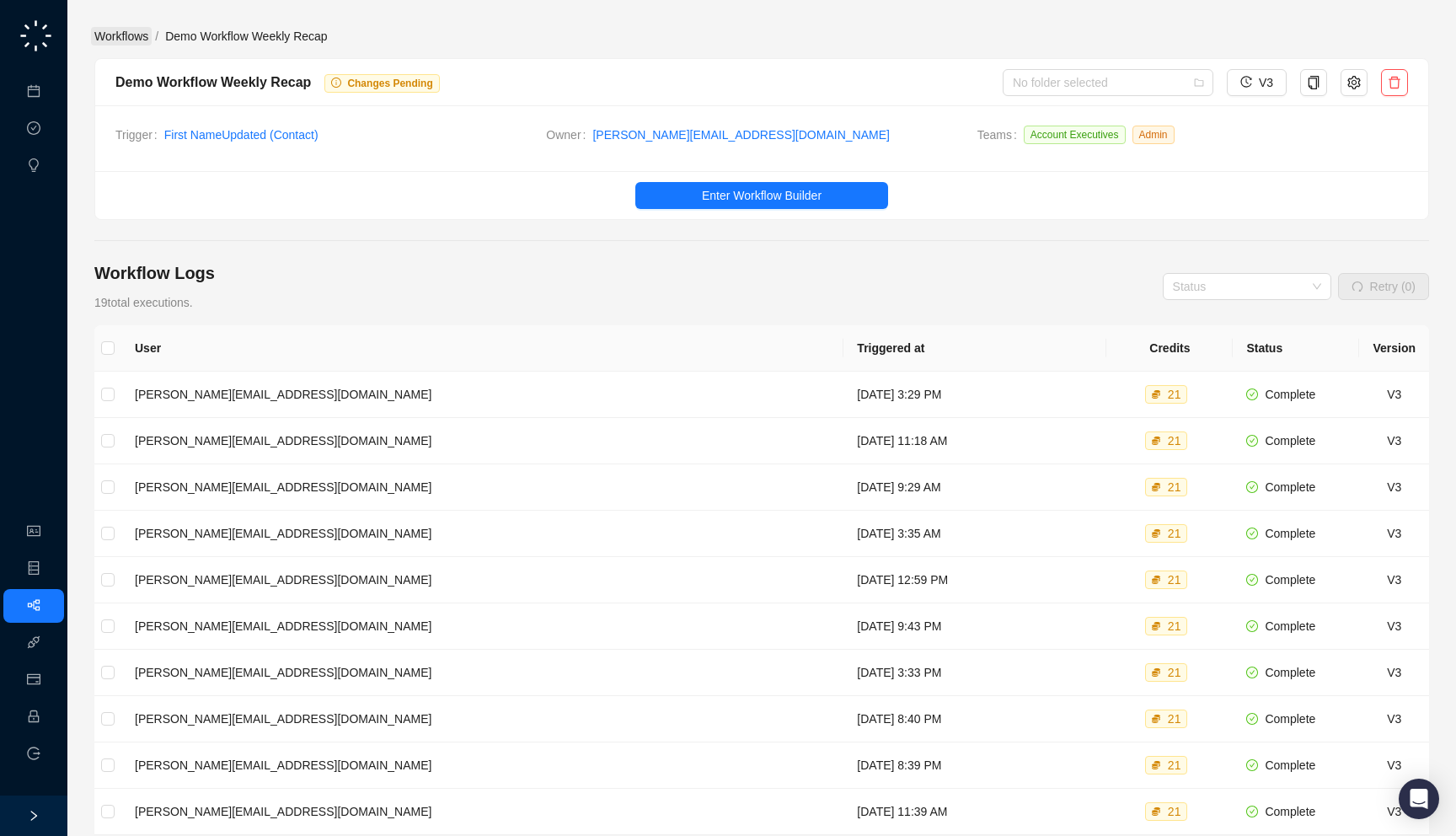
click at [125, 29] on link "Workflows" at bounding box center [121, 36] width 61 height 18
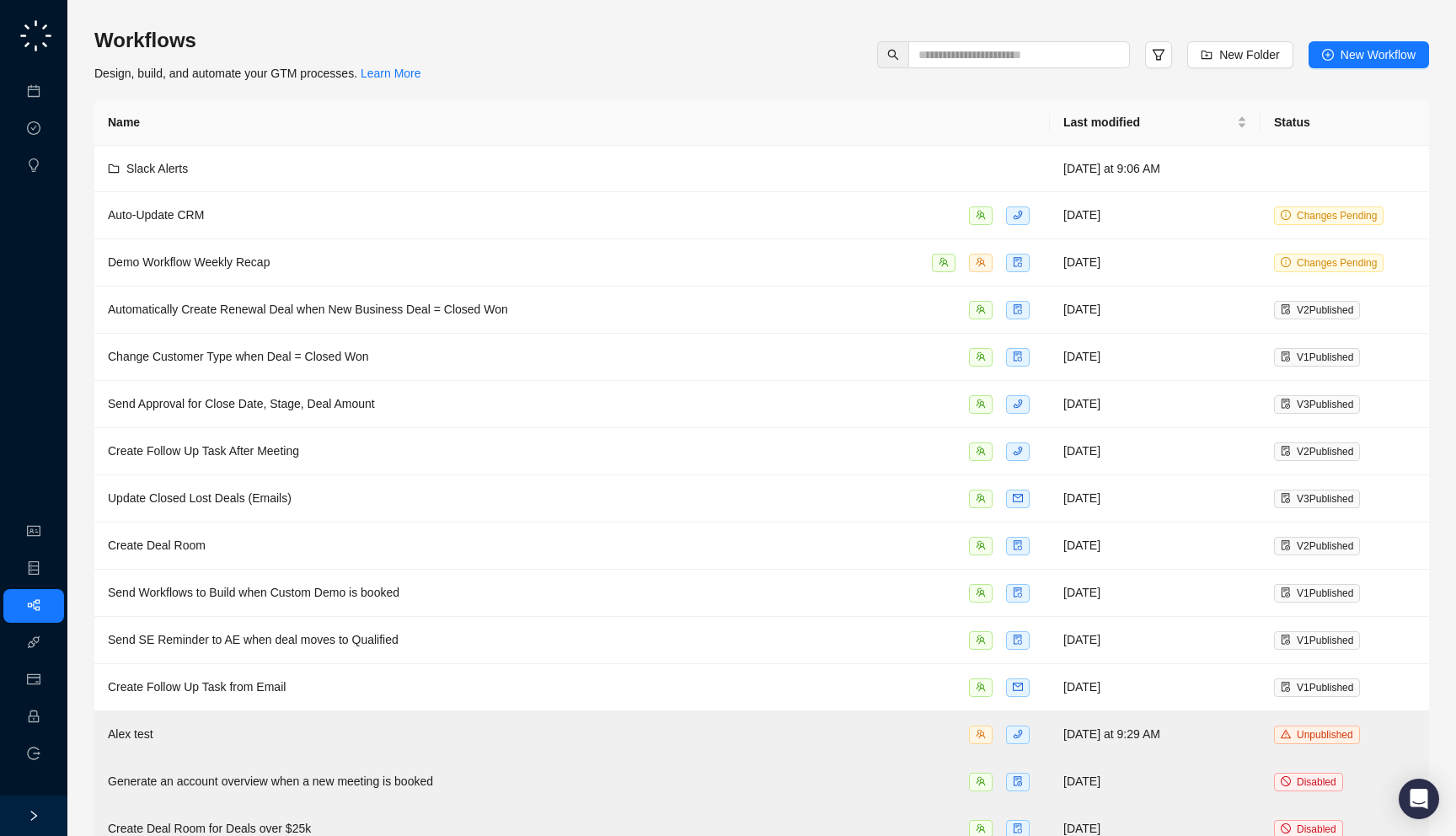
drag, startPoint x: 472, startPoint y: 80, endPoint x: 477, endPoint y: 95, distance: 15.8
click at [477, 95] on div "Workflows Design, build, and automate your GTM processes. Learn More New Folder…" at bounding box center [762, 439] width 1335 height 826
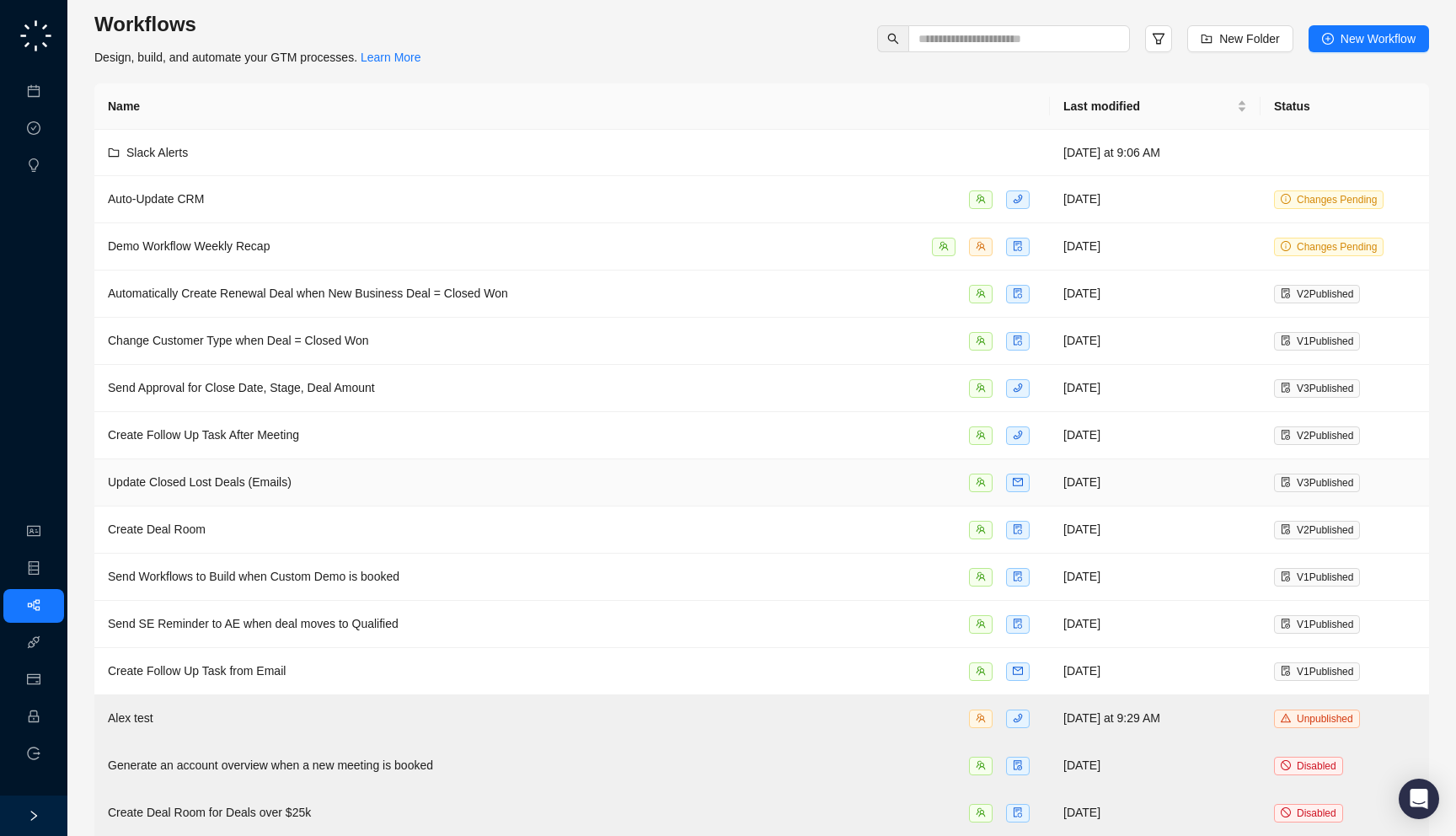
click at [457, 491] on td "Update Closed Lost Deals (Emails)" at bounding box center [572, 483] width 956 height 47
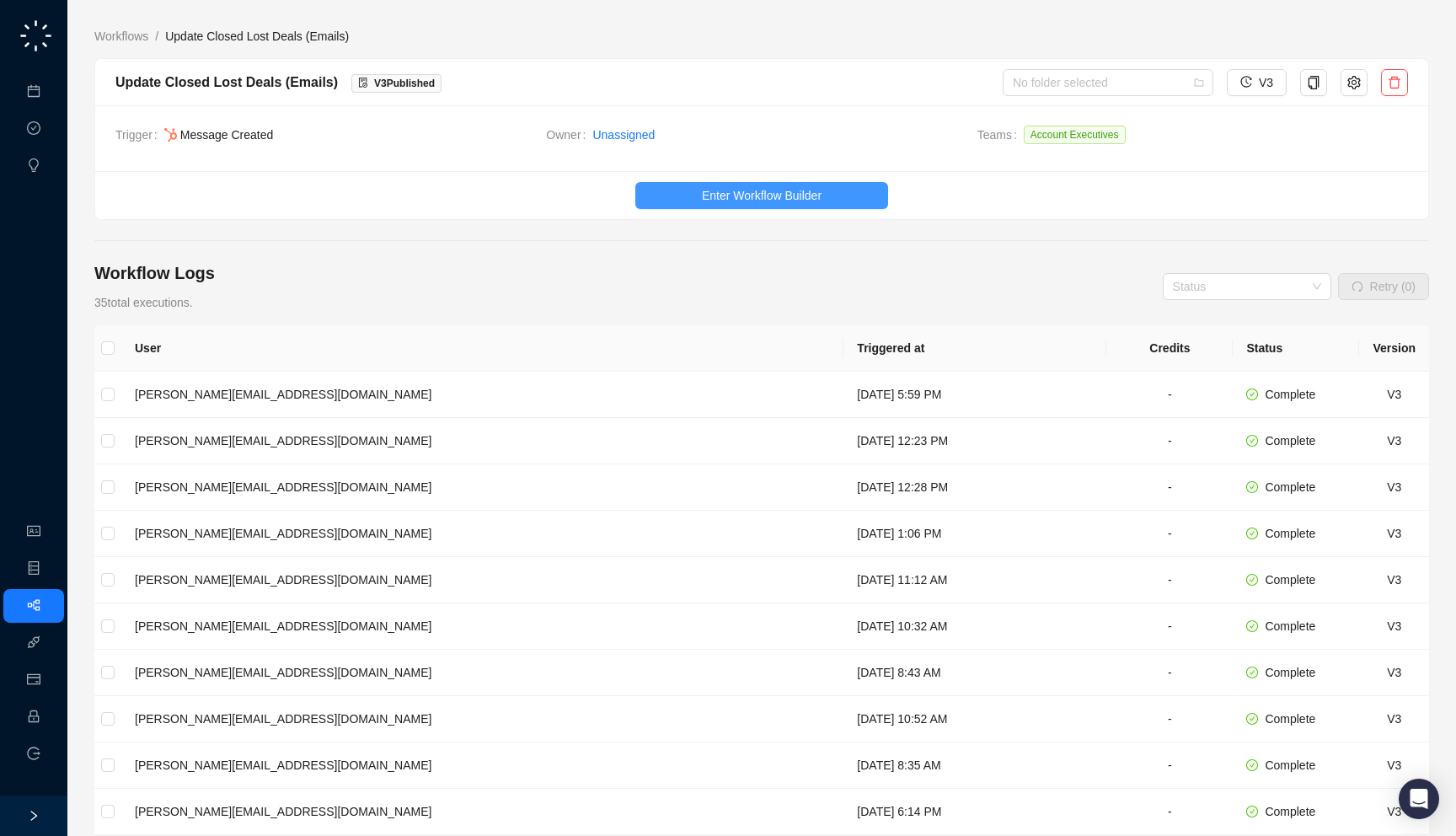
click at [673, 197] on button "Enter Workflow Builder" at bounding box center [762, 195] width 253 height 27
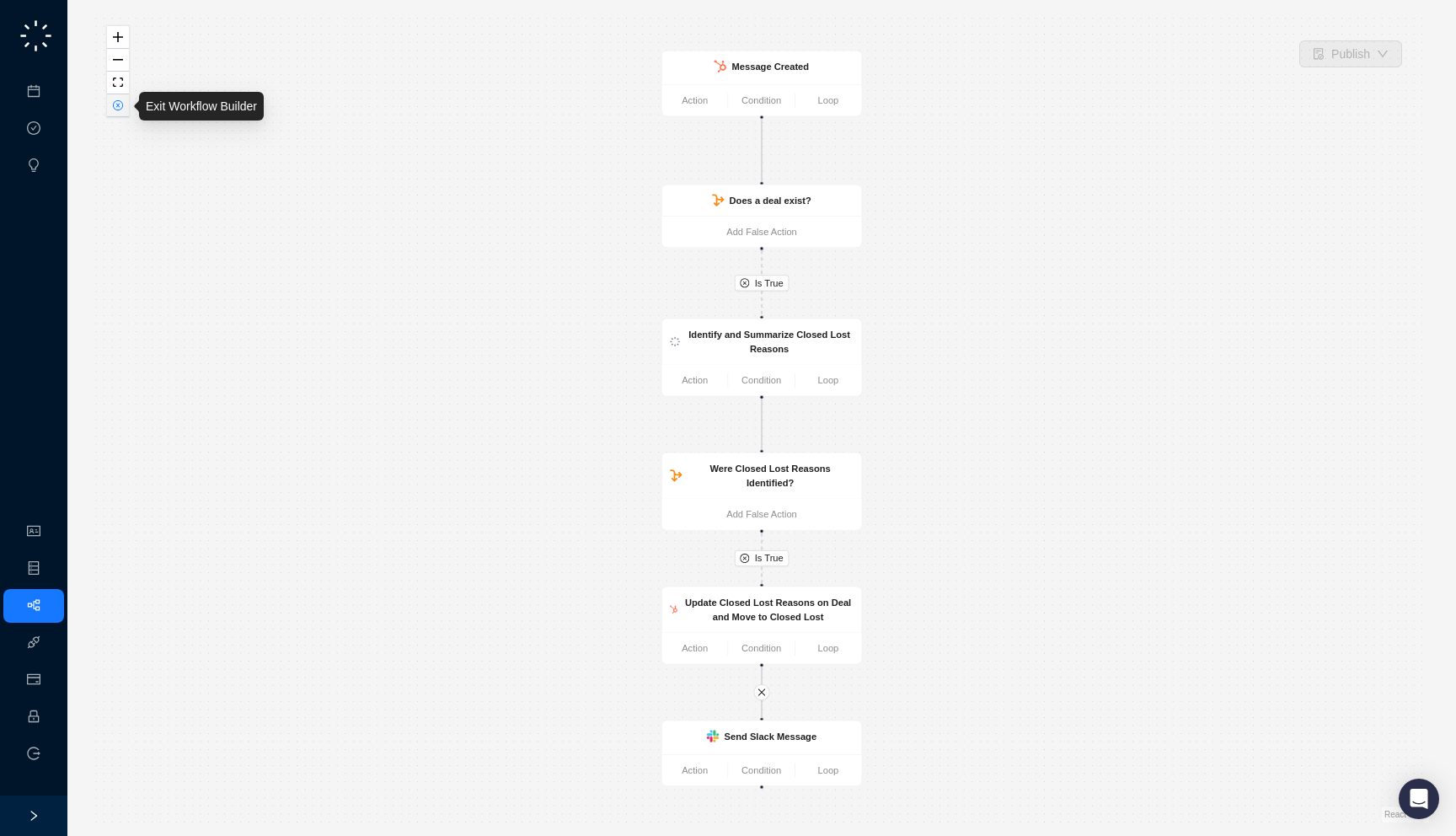
click at [109, 95] on button "button" at bounding box center [117, 106] width 22 height 23
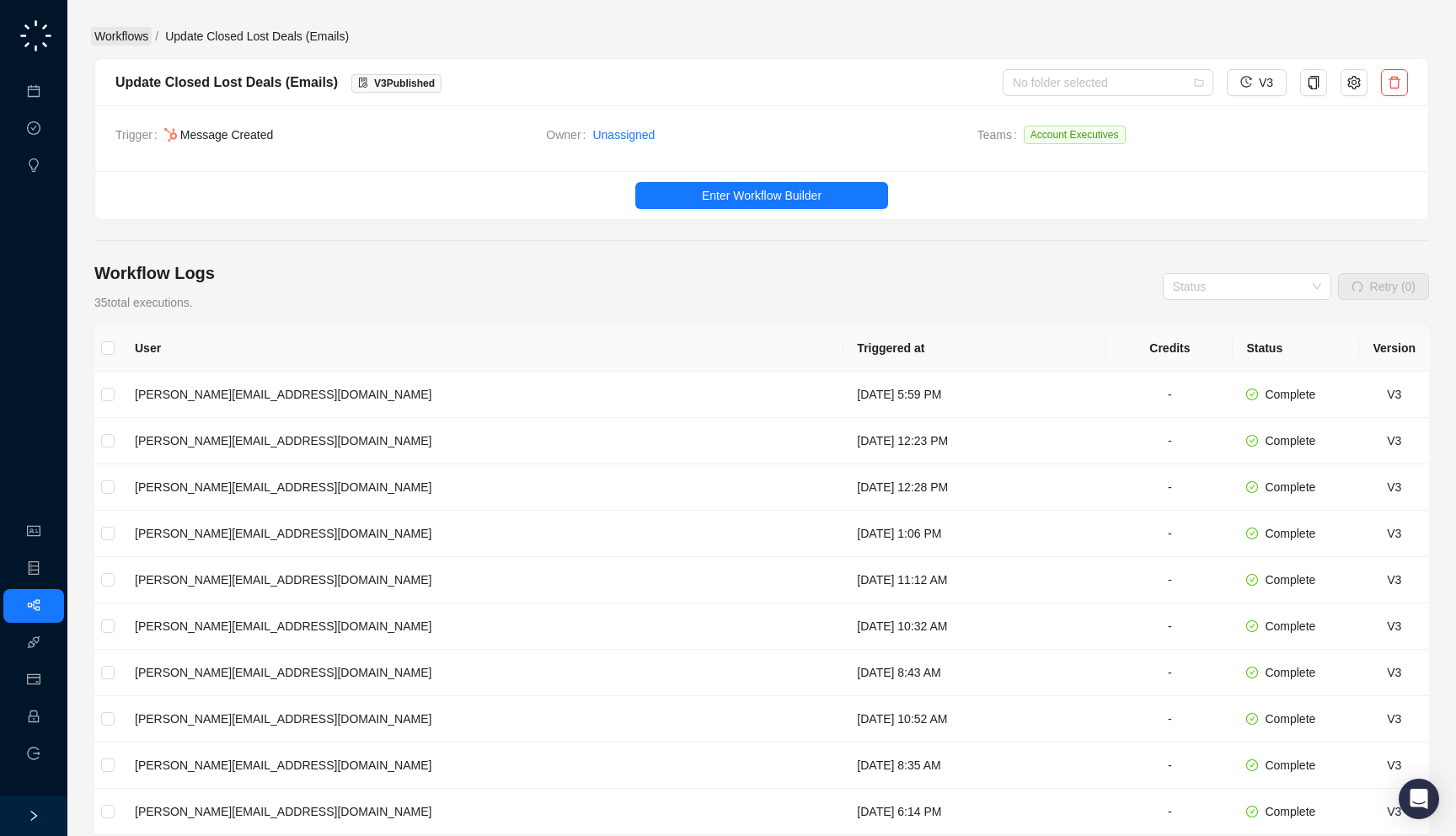
click at [110, 36] on link "Workflows" at bounding box center [121, 36] width 61 height 18
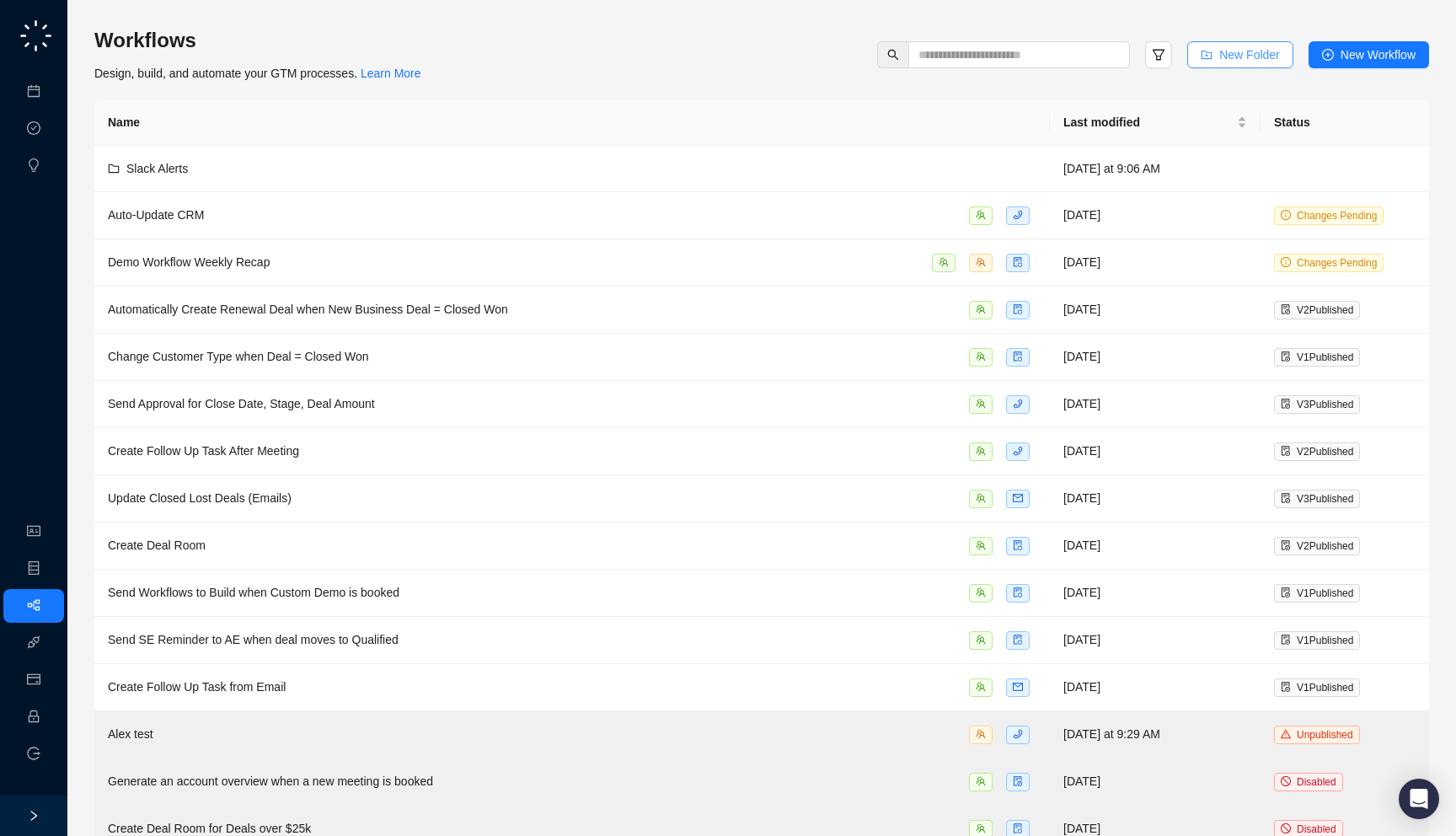
click at [1190, 54] on button "New Folder" at bounding box center [1240, 55] width 107 height 27
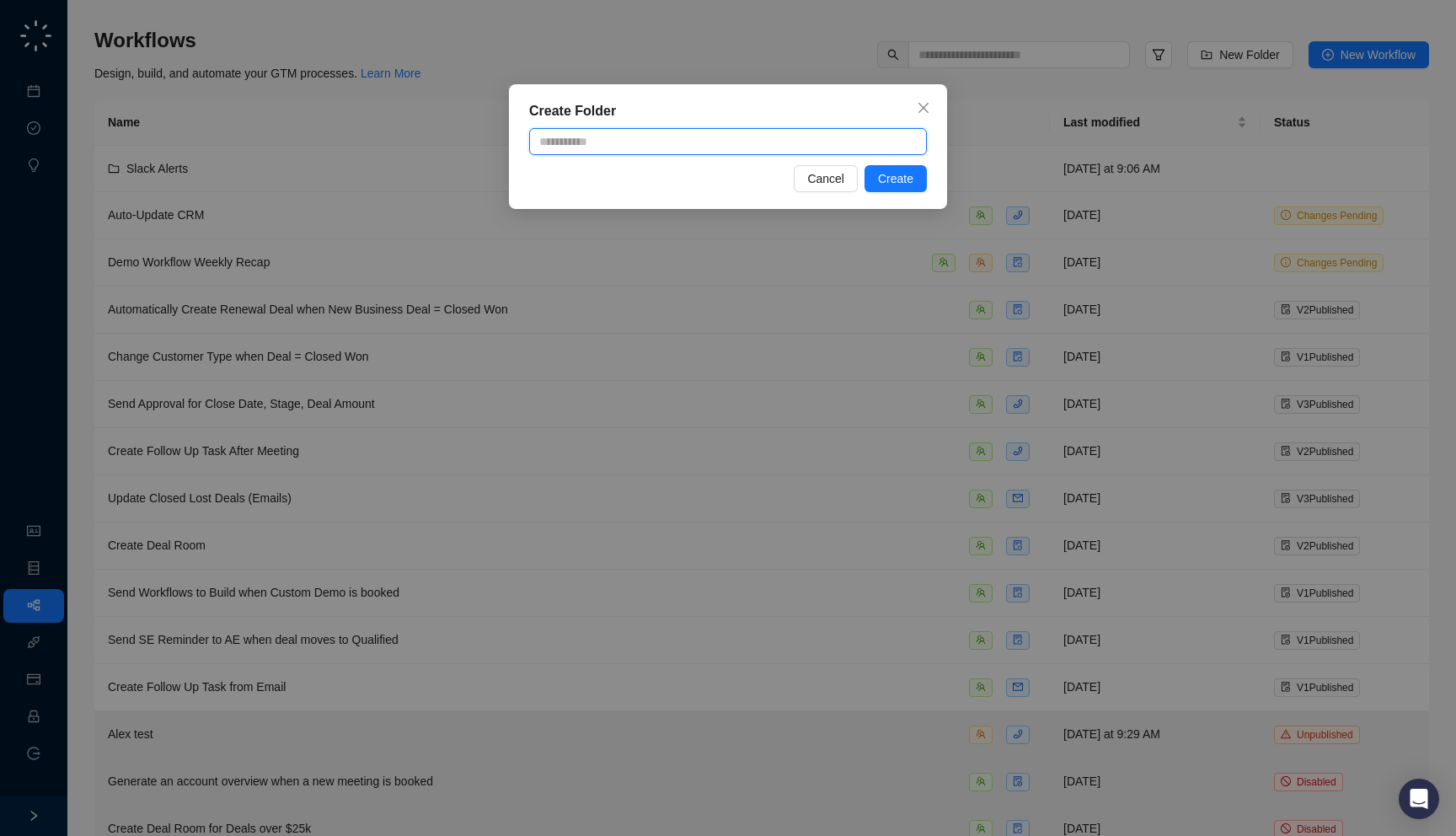
click at [744, 146] on input "text" at bounding box center [728, 141] width 398 height 27
type input "*******"
type input "**********"
click at [906, 178] on span "Create" at bounding box center [895, 178] width 36 height 18
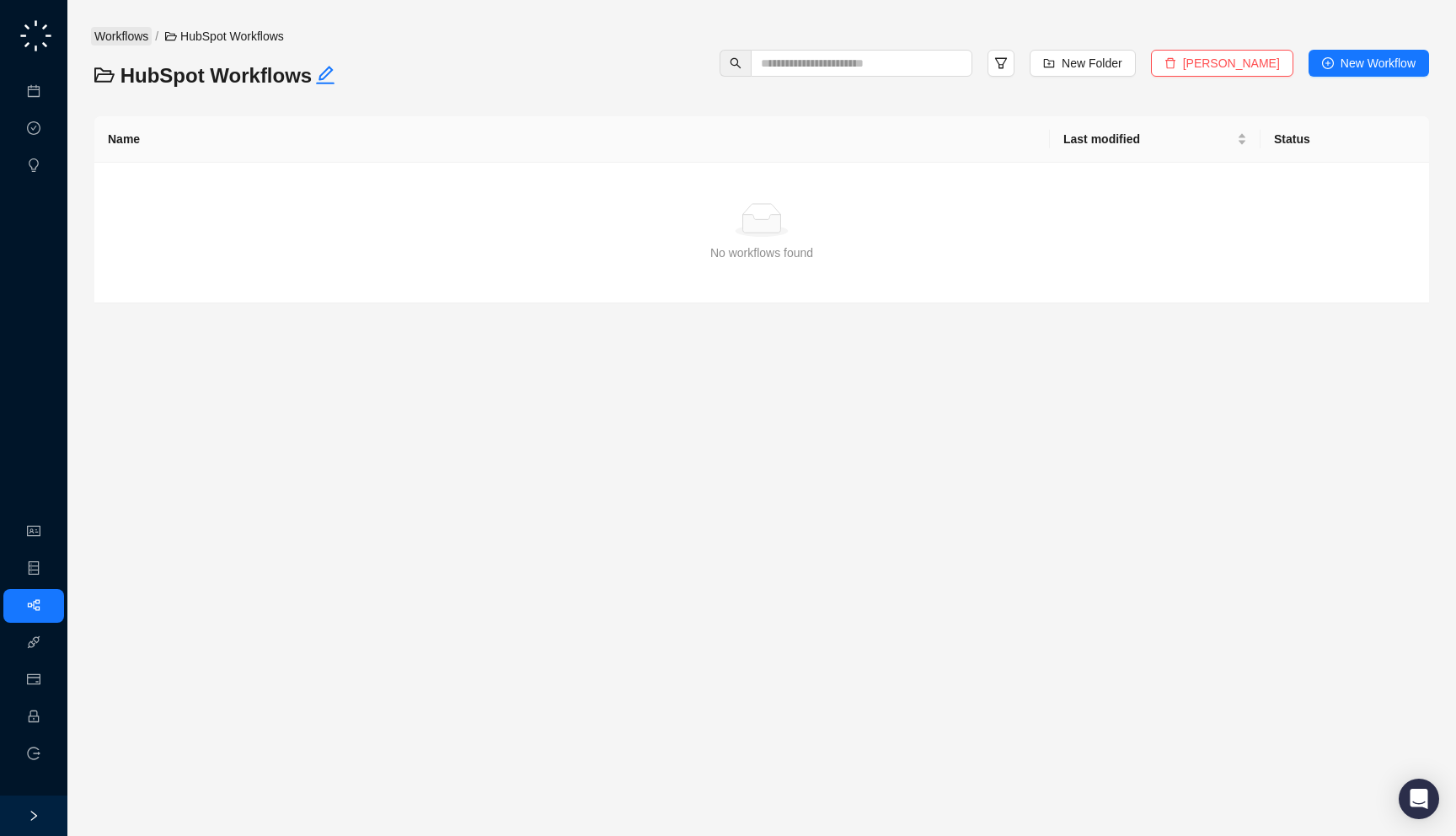
click at [109, 36] on link "Workflows" at bounding box center [121, 36] width 61 height 18
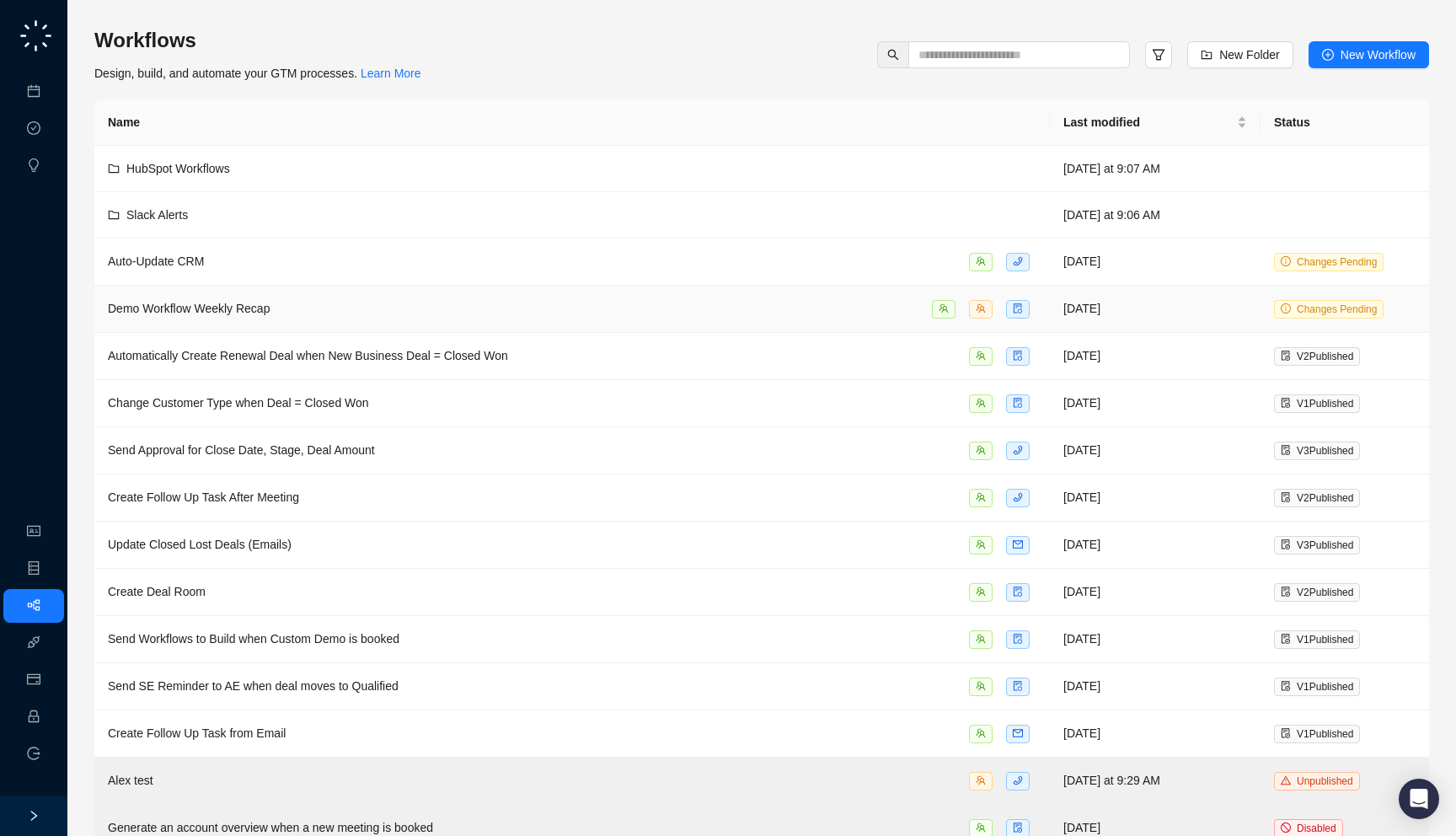
click at [411, 290] on td "Demo Workflow Weekly Recap" at bounding box center [572, 309] width 956 height 47
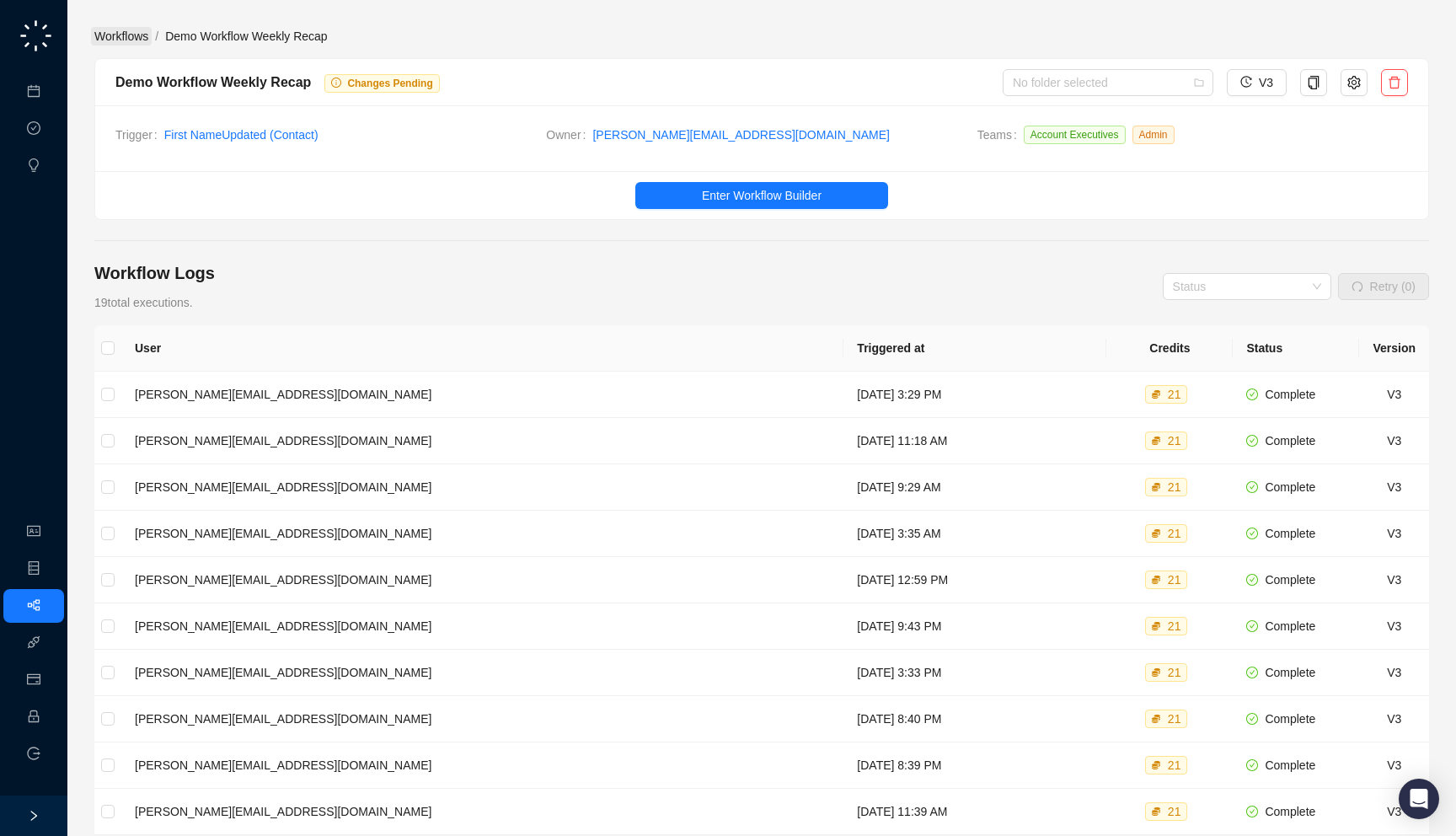
click at [126, 41] on link "Workflows" at bounding box center [121, 36] width 61 height 18
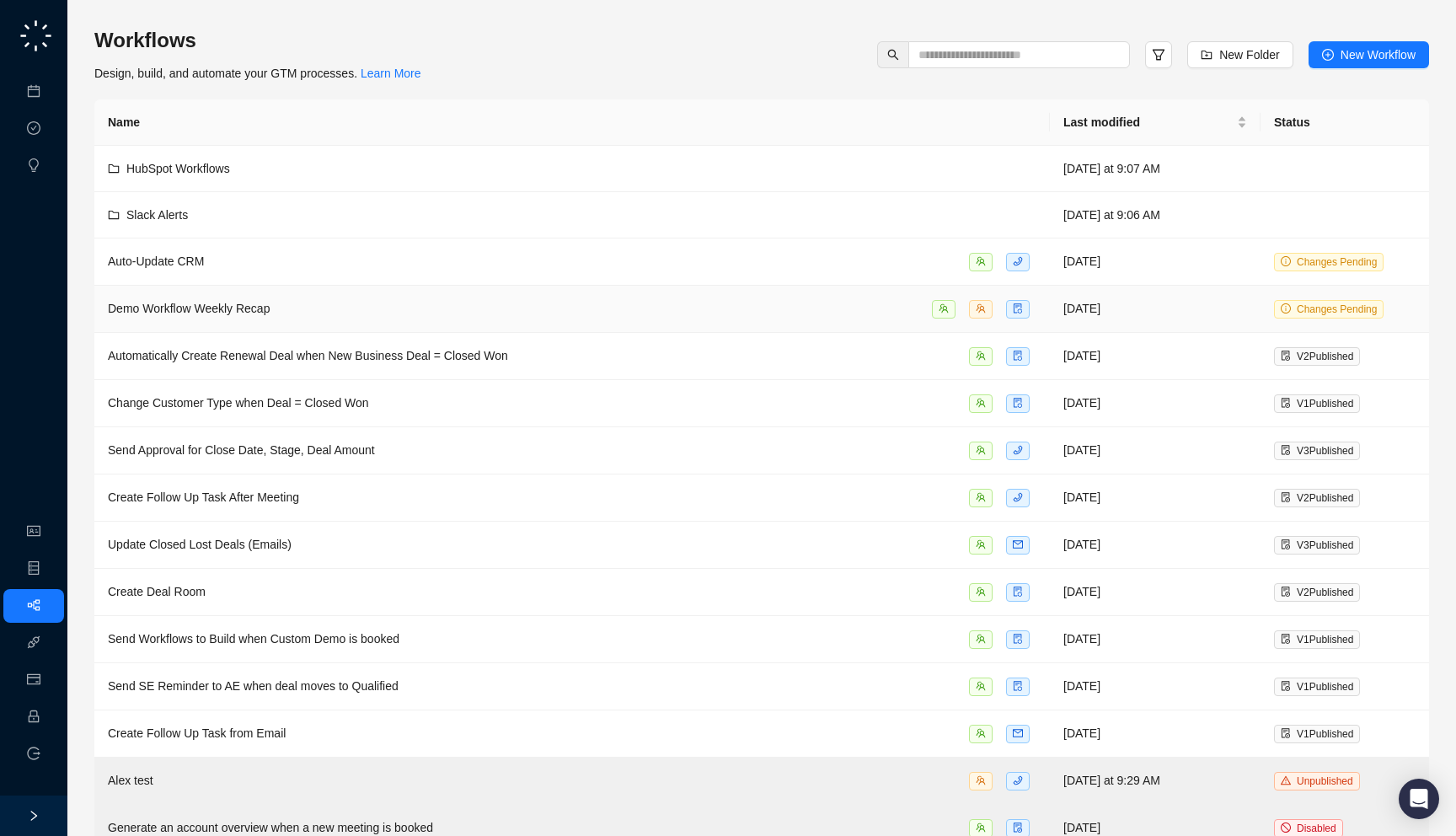
click at [500, 314] on div "Demo Workflow Weekly Recap" at bounding box center [572, 308] width 929 height 19
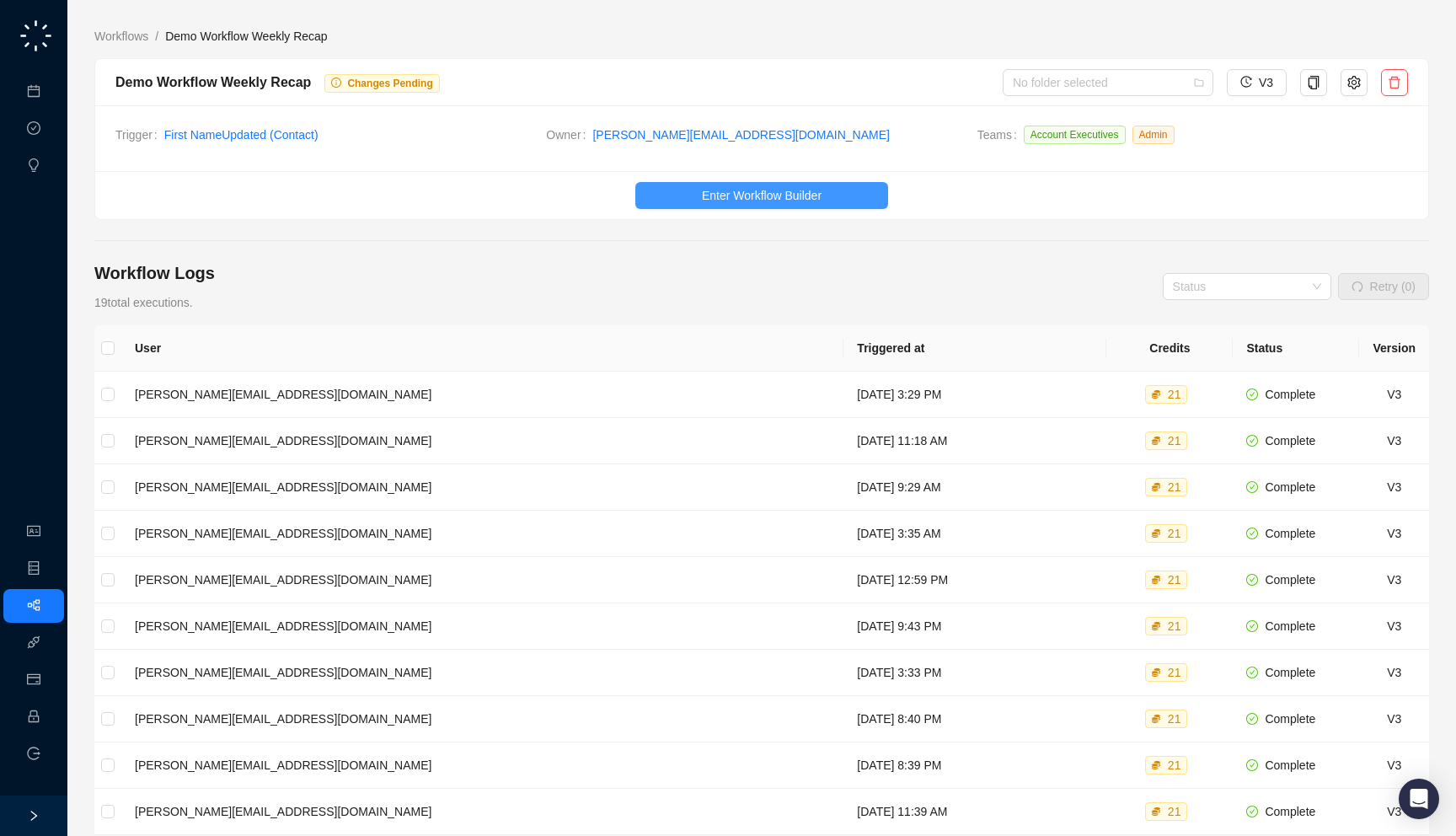
click at [820, 198] on span "Enter Workflow Builder" at bounding box center [762, 195] width 120 height 18
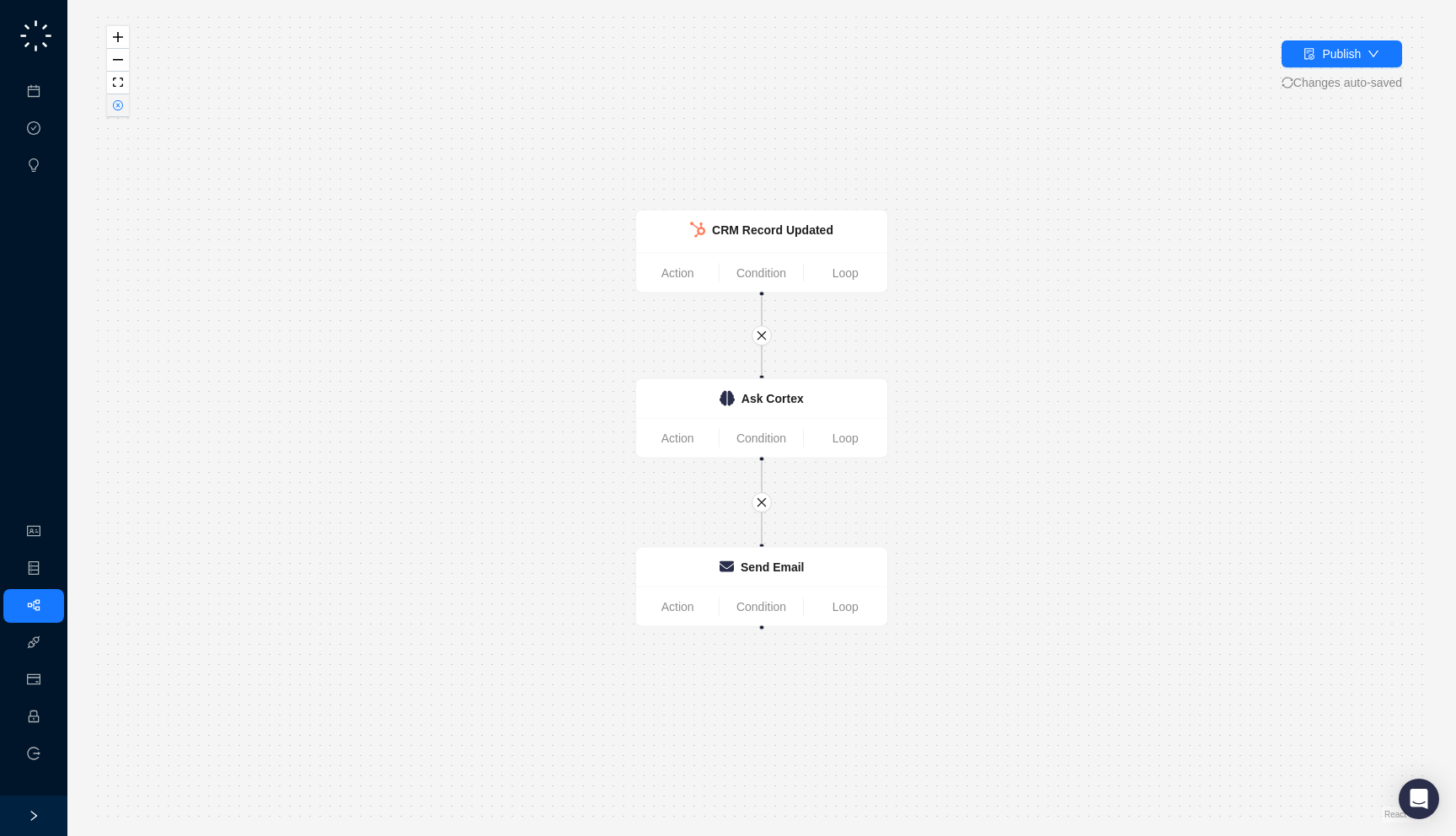
click at [120, 105] on icon "close-circle" at bounding box center [118, 106] width 9 height 9
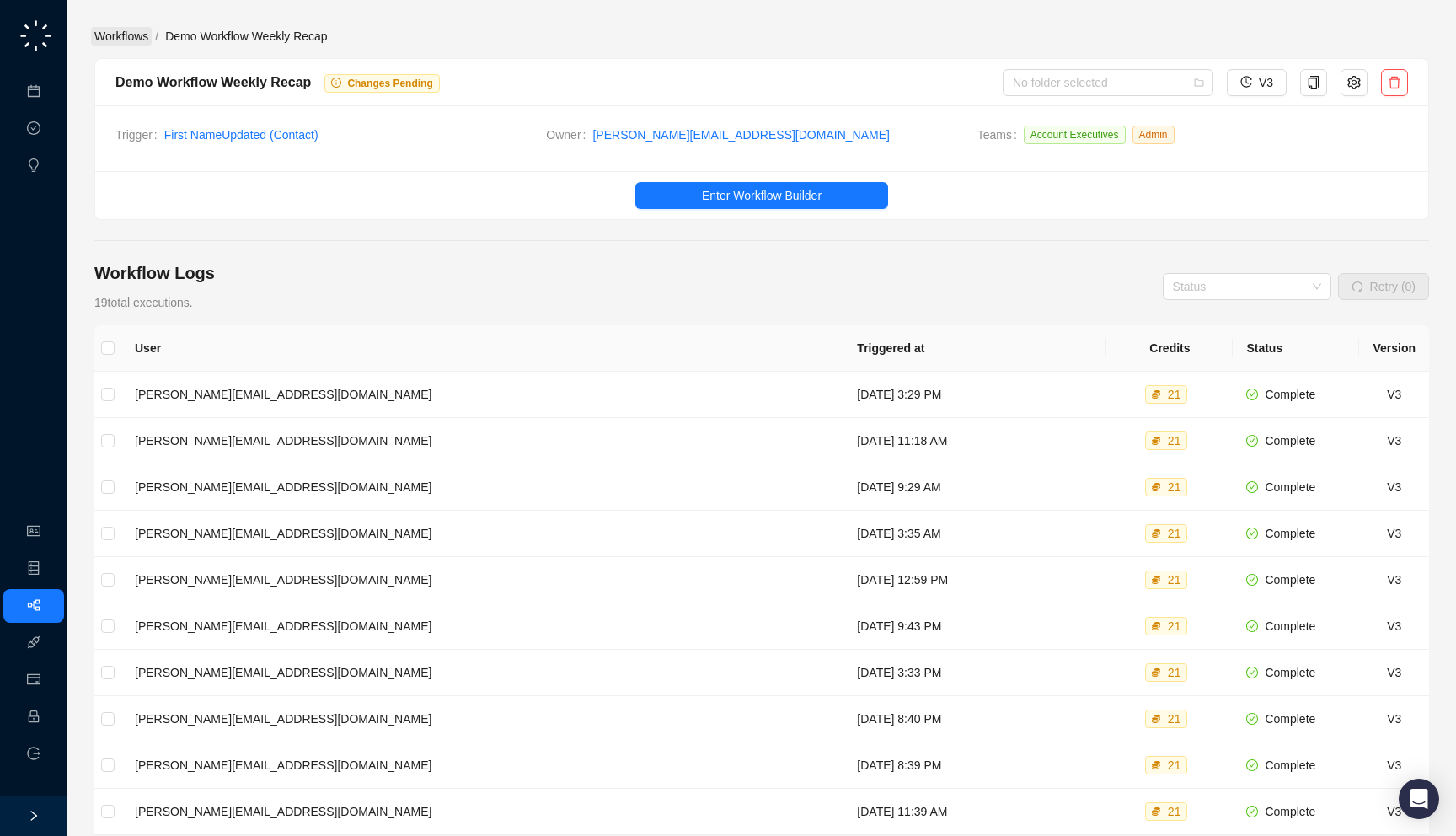
click at [120, 33] on link "Workflows" at bounding box center [121, 36] width 61 height 18
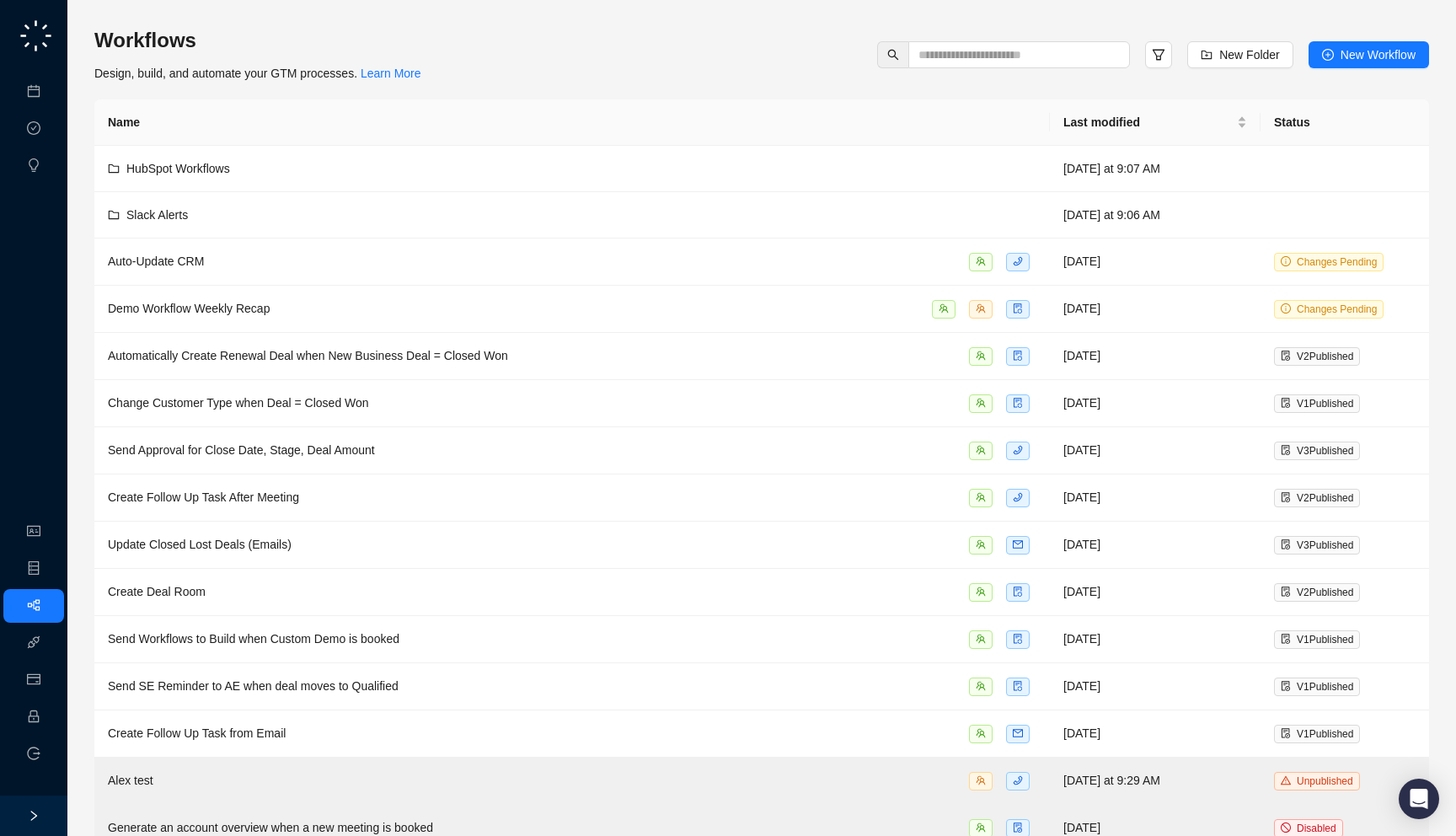
drag, startPoint x: 480, startPoint y: 76, endPoint x: 492, endPoint y: 76, distance: 12.0
click at [492, 76] on div "Workflows Design, build, and automate your GTM processes. Learn More New Folder…" at bounding box center [762, 55] width 1335 height 55
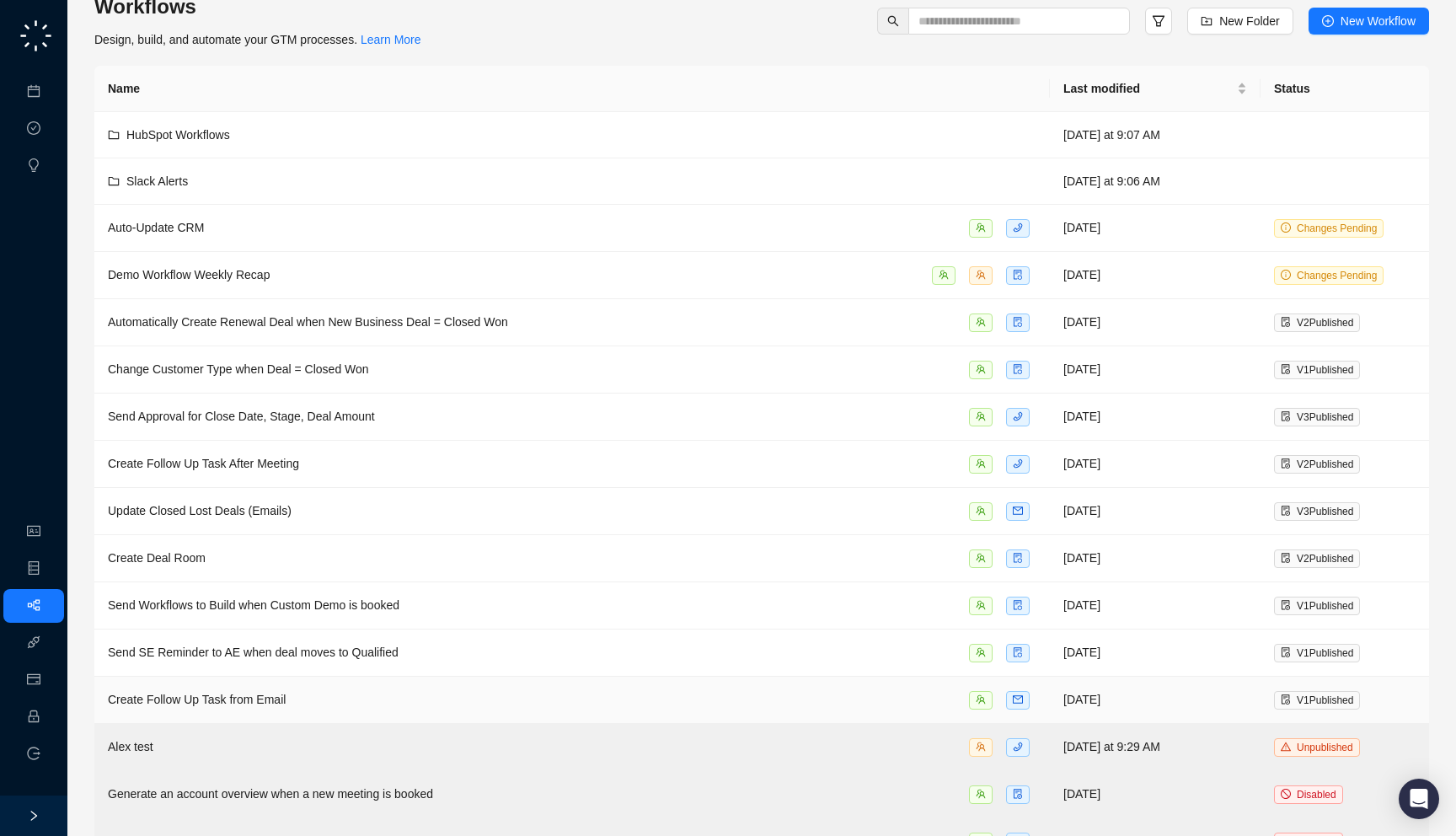
click at [570, 703] on div "Create Follow Up Task from Email" at bounding box center [572, 699] width 929 height 19
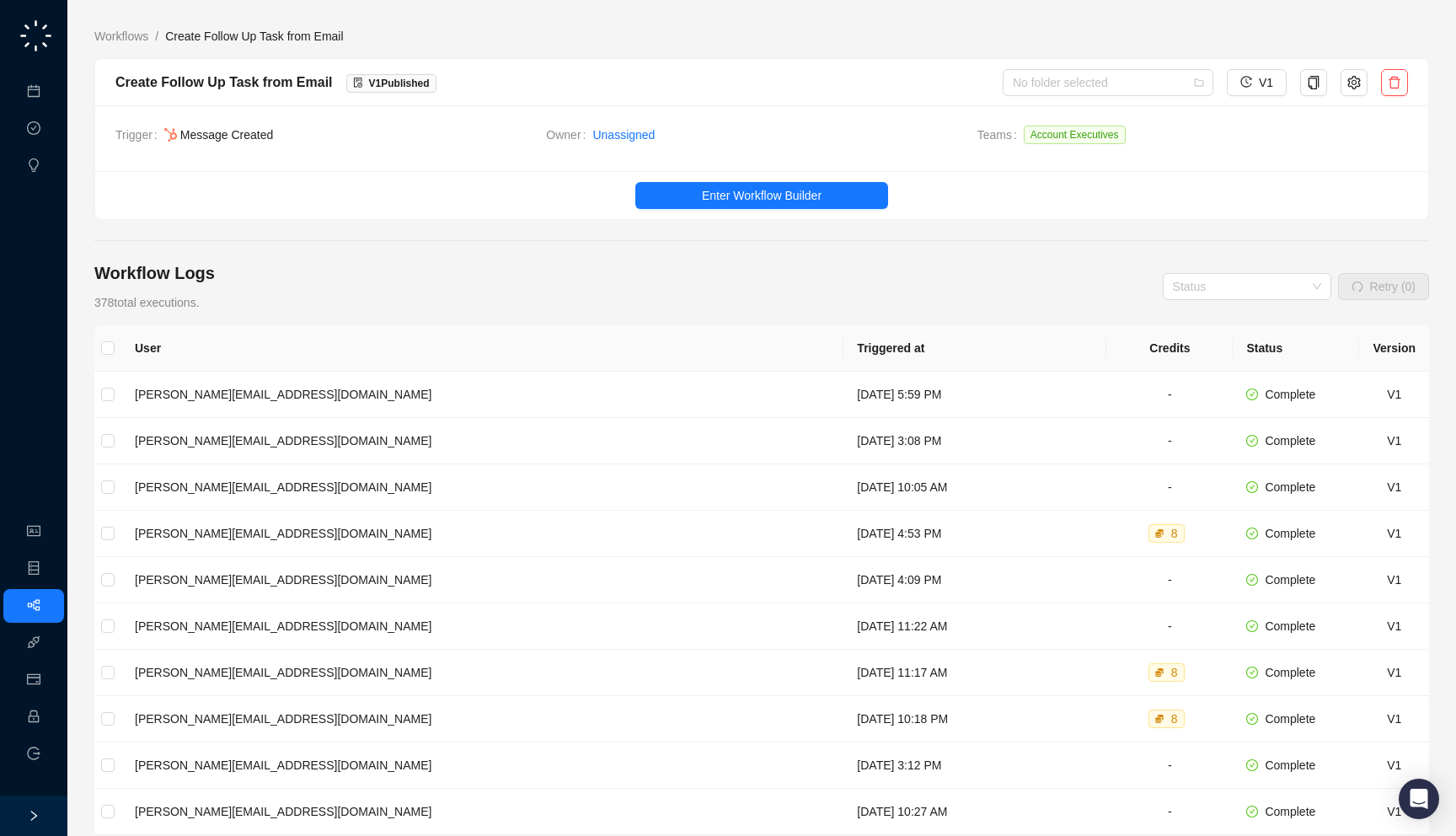
click at [1101, 66] on div "Create Follow Up Task from Email V 1 Published No folder selected V1" at bounding box center [762, 82] width 1333 height 47
click at [1097, 73] on input "search" at bounding box center [1103, 82] width 180 height 25
click at [1077, 138] on div "HubSpot Workflows" at bounding box center [1109, 143] width 184 height 18
click at [121, 39] on link "Workflows" at bounding box center [121, 36] width 61 height 18
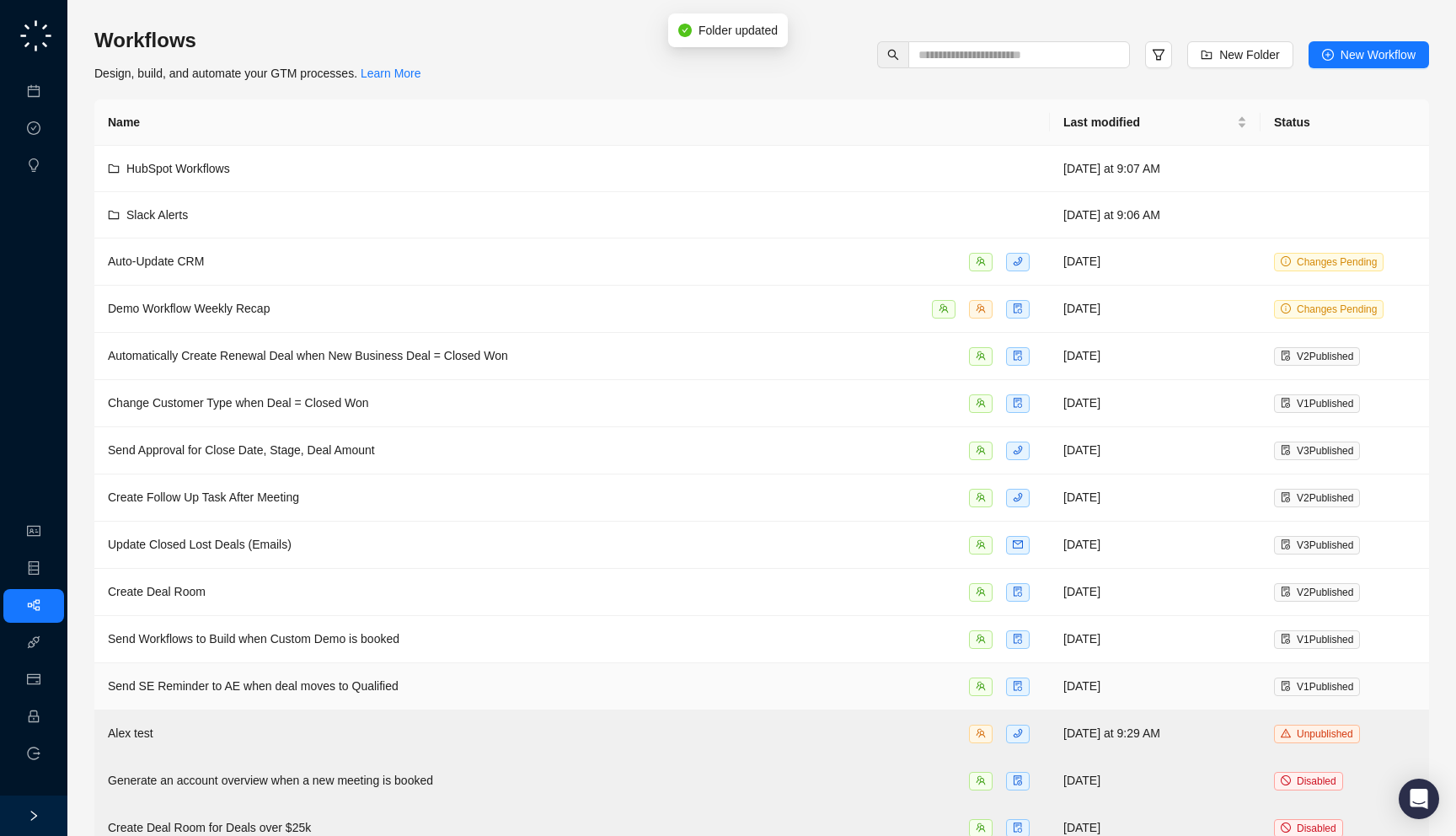
click at [413, 685] on div "Send SE Reminder to AE when deal moves to Qualified" at bounding box center [572, 686] width 929 height 19
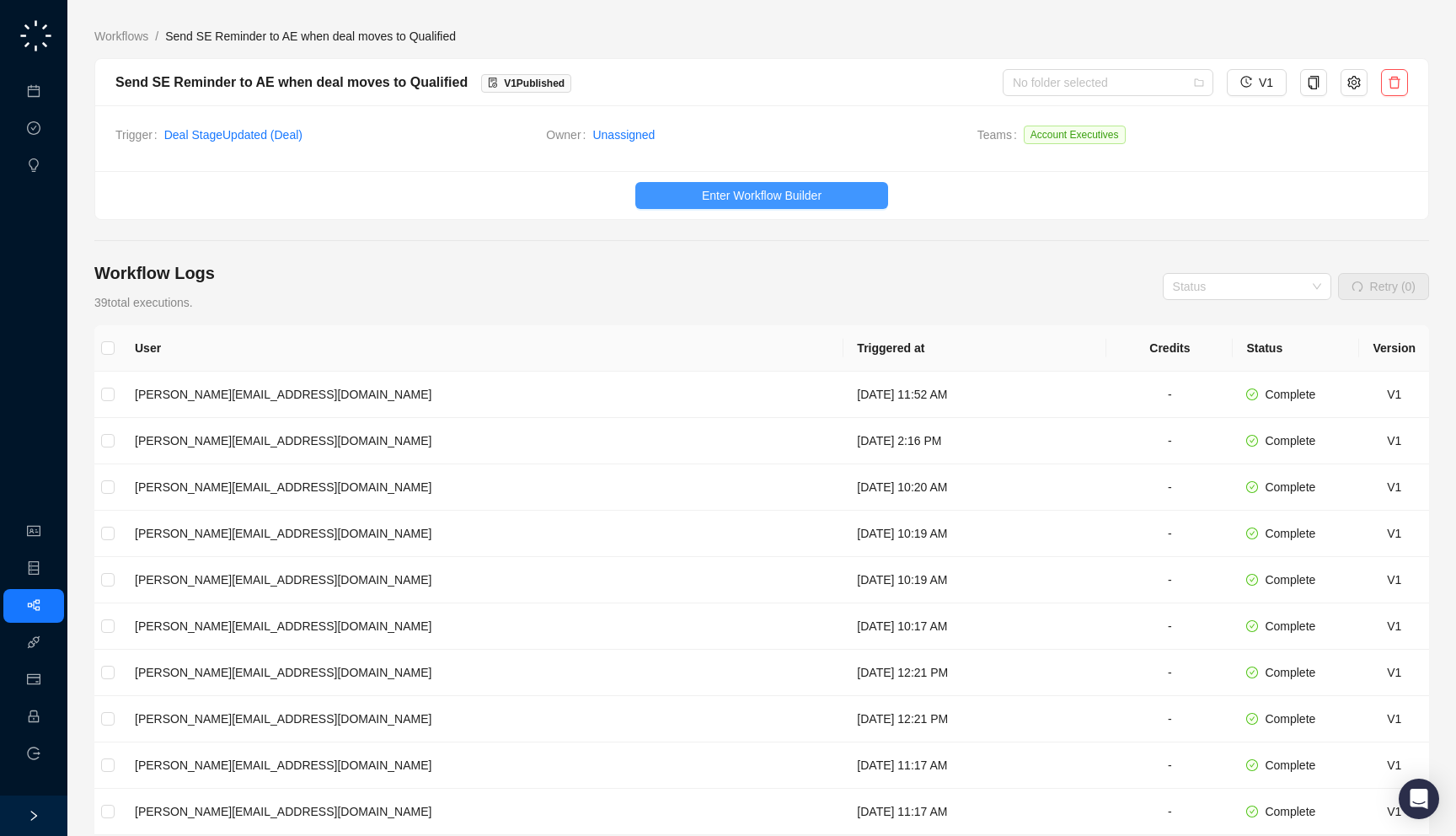
click at [748, 197] on span "Enter Workflow Builder" at bounding box center [762, 195] width 120 height 18
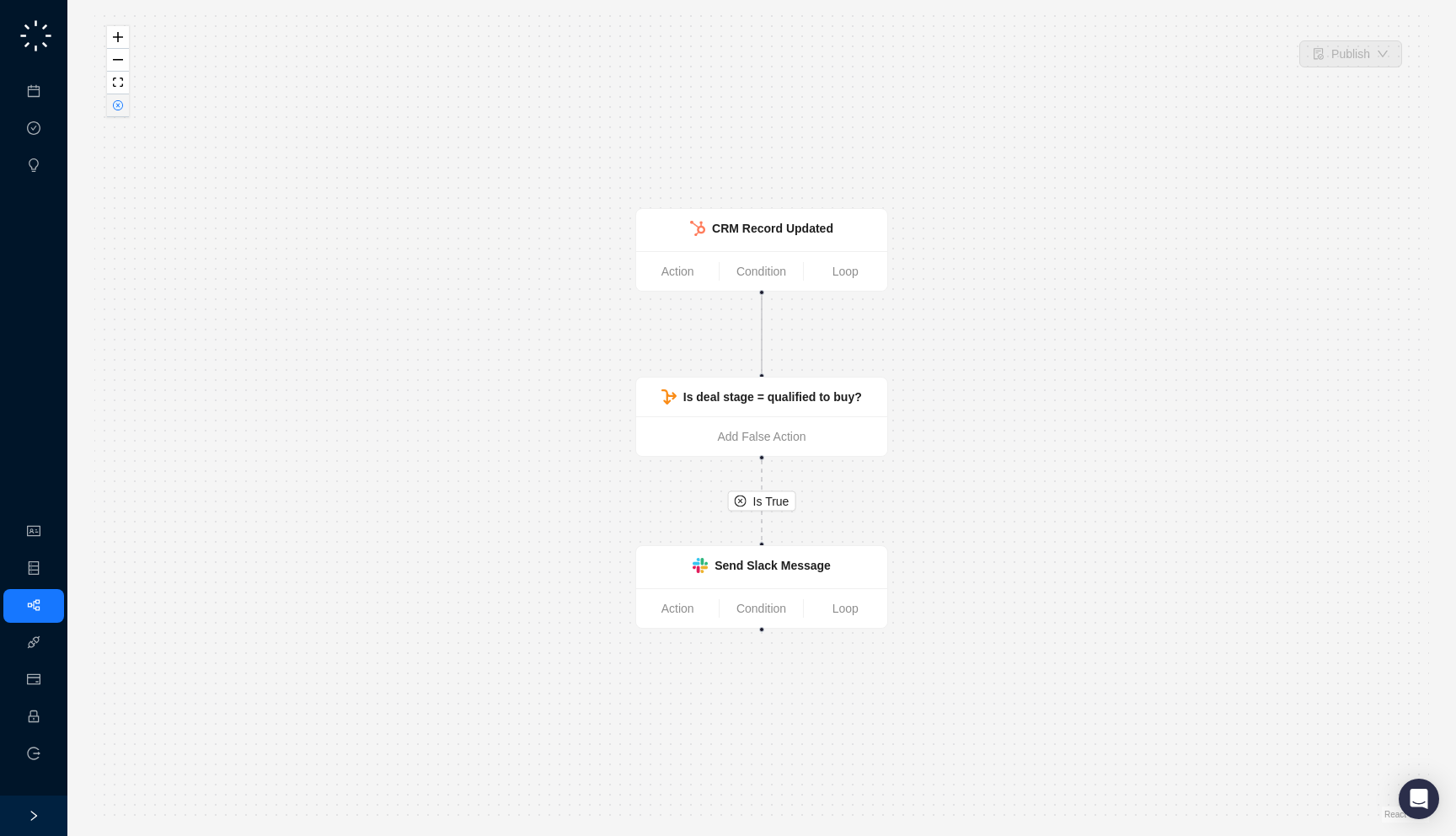
click at [119, 98] on button "button" at bounding box center [117, 106] width 22 height 23
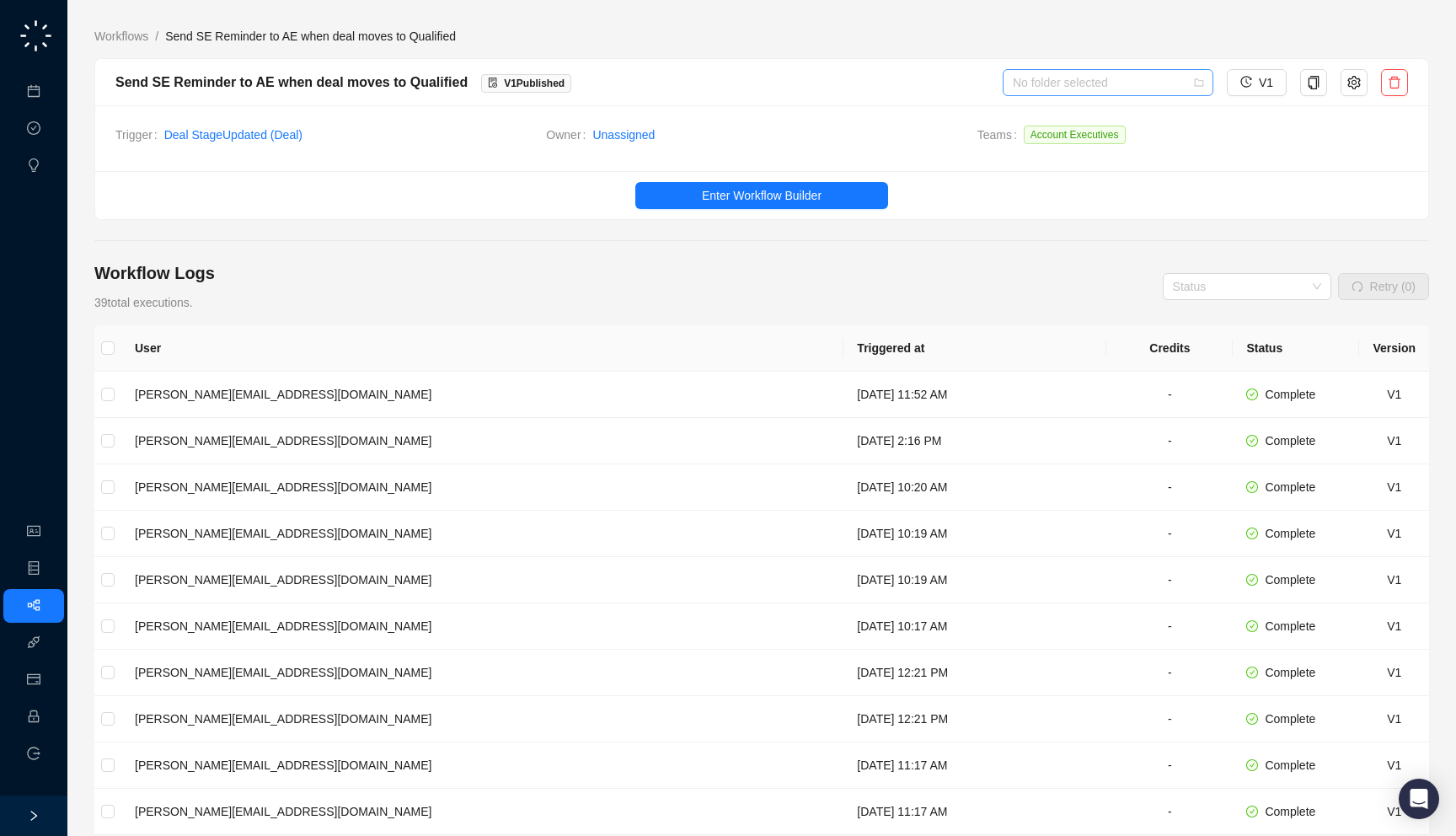
click at [1148, 87] on input "search" at bounding box center [1103, 82] width 180 height 25
click at [1085, 114] on div "Slack Alerts" at bounding box center [1109, 115] width 184 height 18
click at [123, 29] on link "Workflows" at bounding box center [121, 36] width 61 height 18
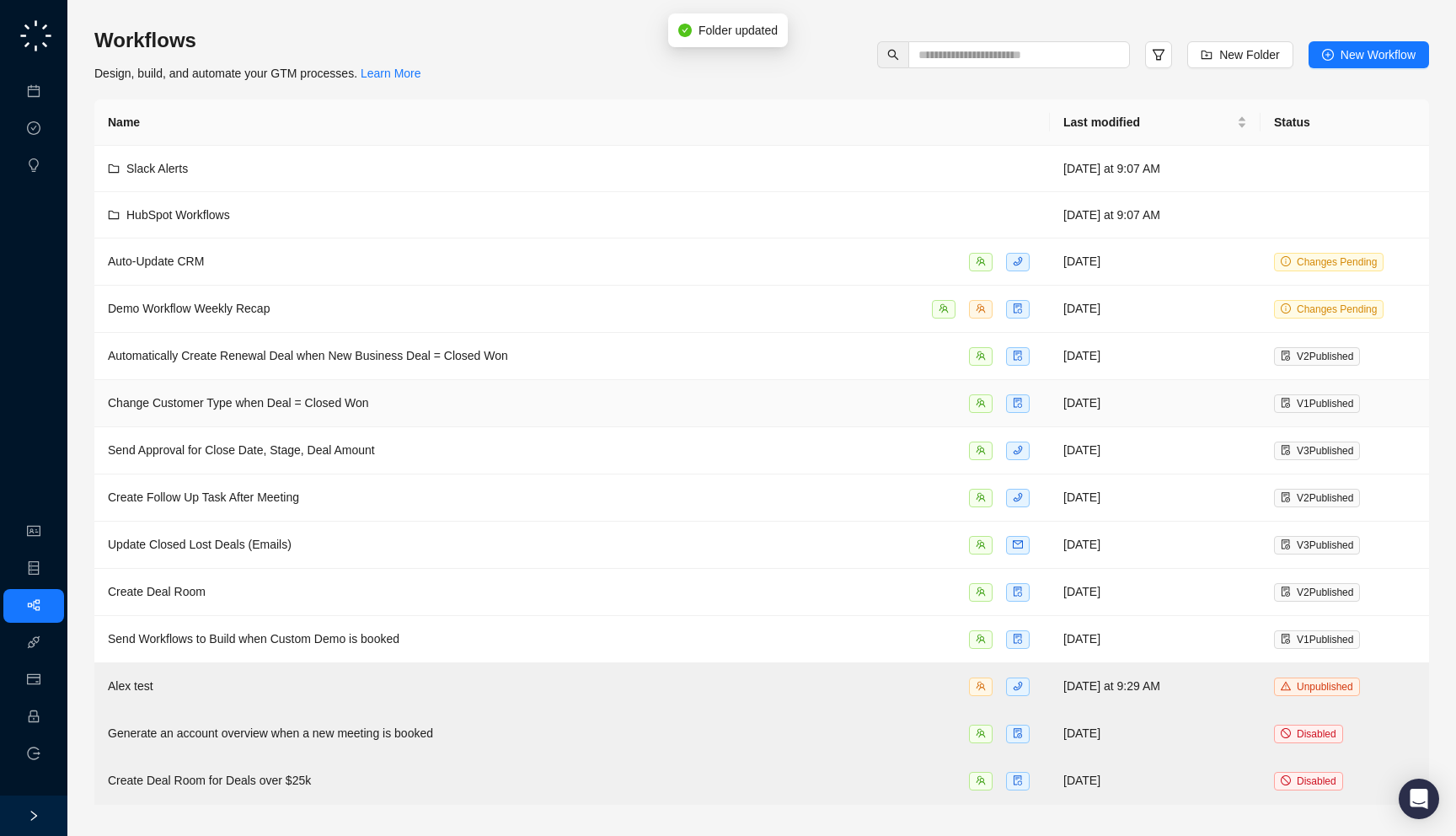
click at [458, 405] on div "Change Customer Type when Deal = Closed Won" at bounding box center [572, 403] width 929 height 19
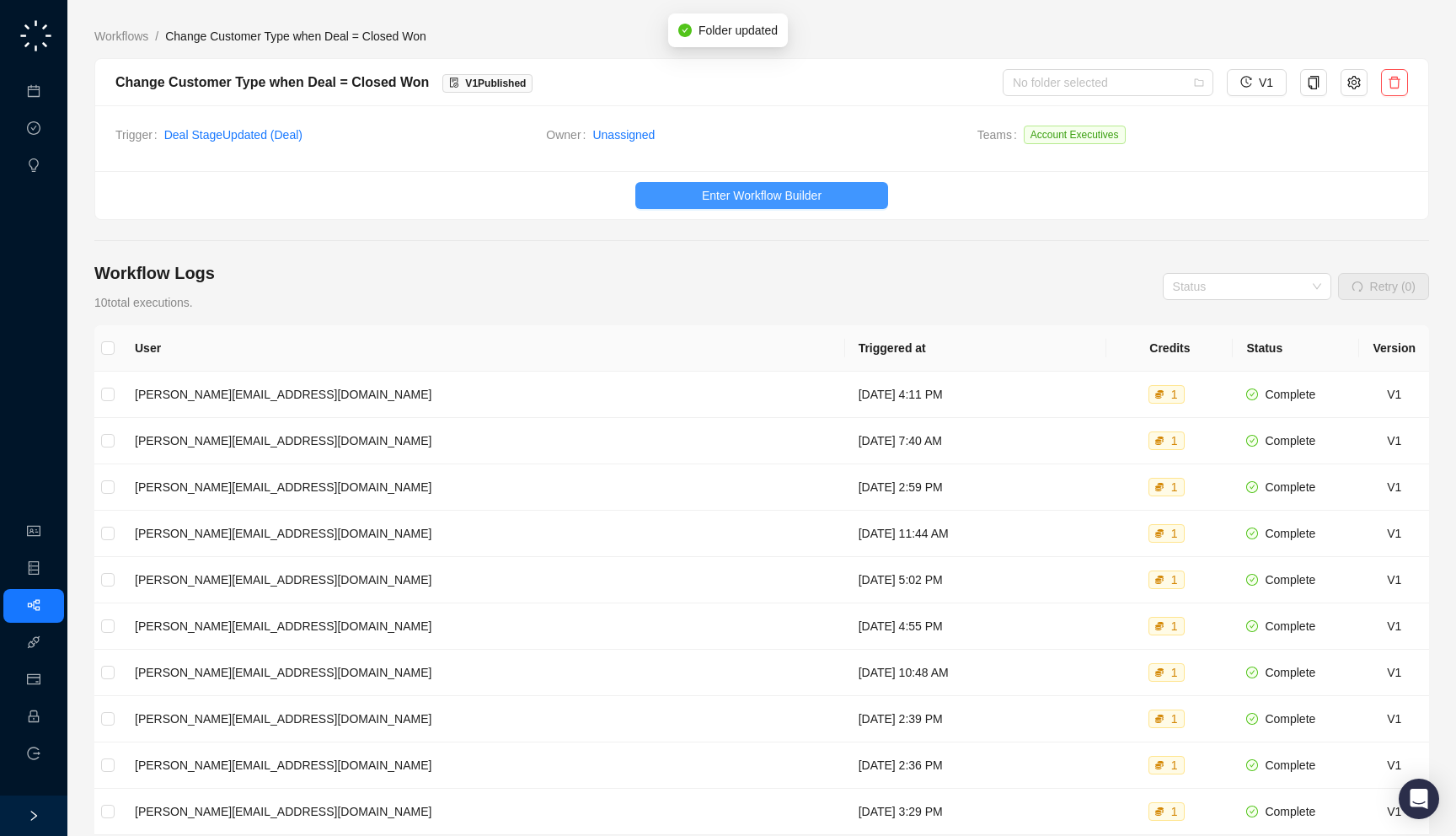
click at [769, 198] on span "Enter Workflow Builder" at bounding box center [762, 195] width 120 height 18
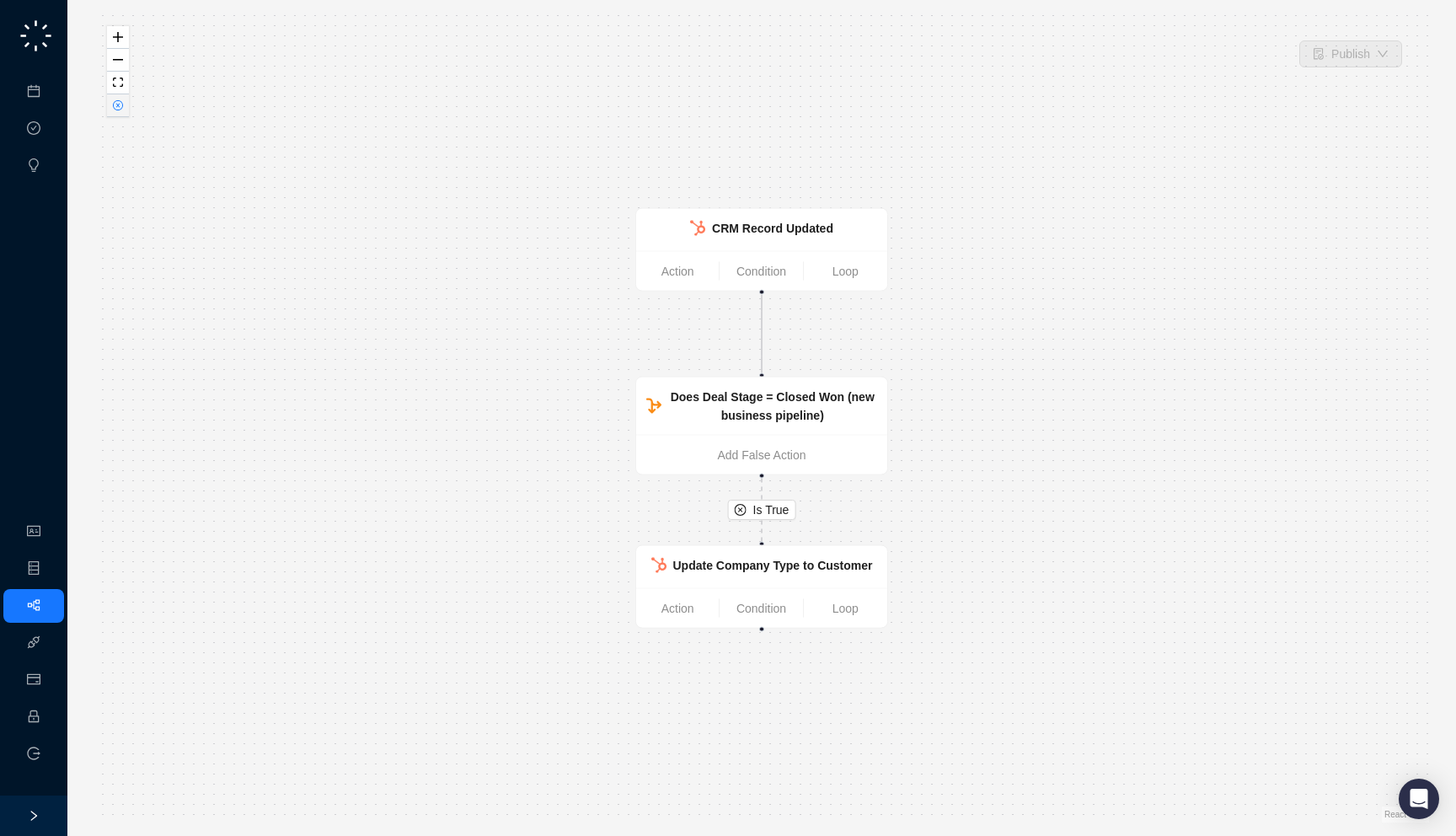
click at [118, 113] on button "button" at bounding box center [117, 106] width 22 height 23
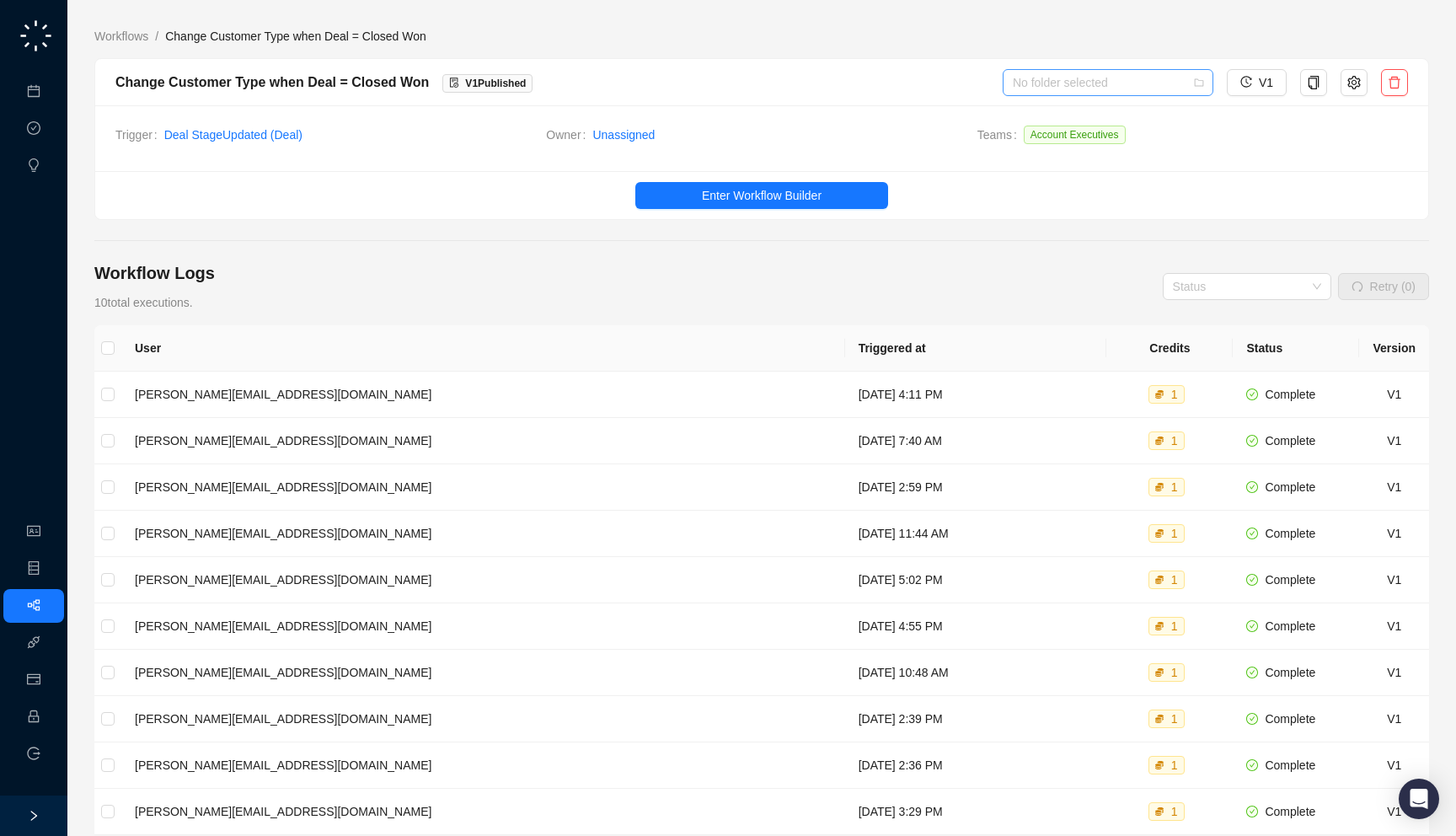
click at [1129, 89] on input "search" at bounding box center [1103, 82] width 180 height 25
click at [1100, 144] on div "HubSpot Workflows" at bounding box center [1109, 143] width 184 height 18
click at [140, 38] on link "Workflows" at bounding box center [121, 36] width 61 height 18
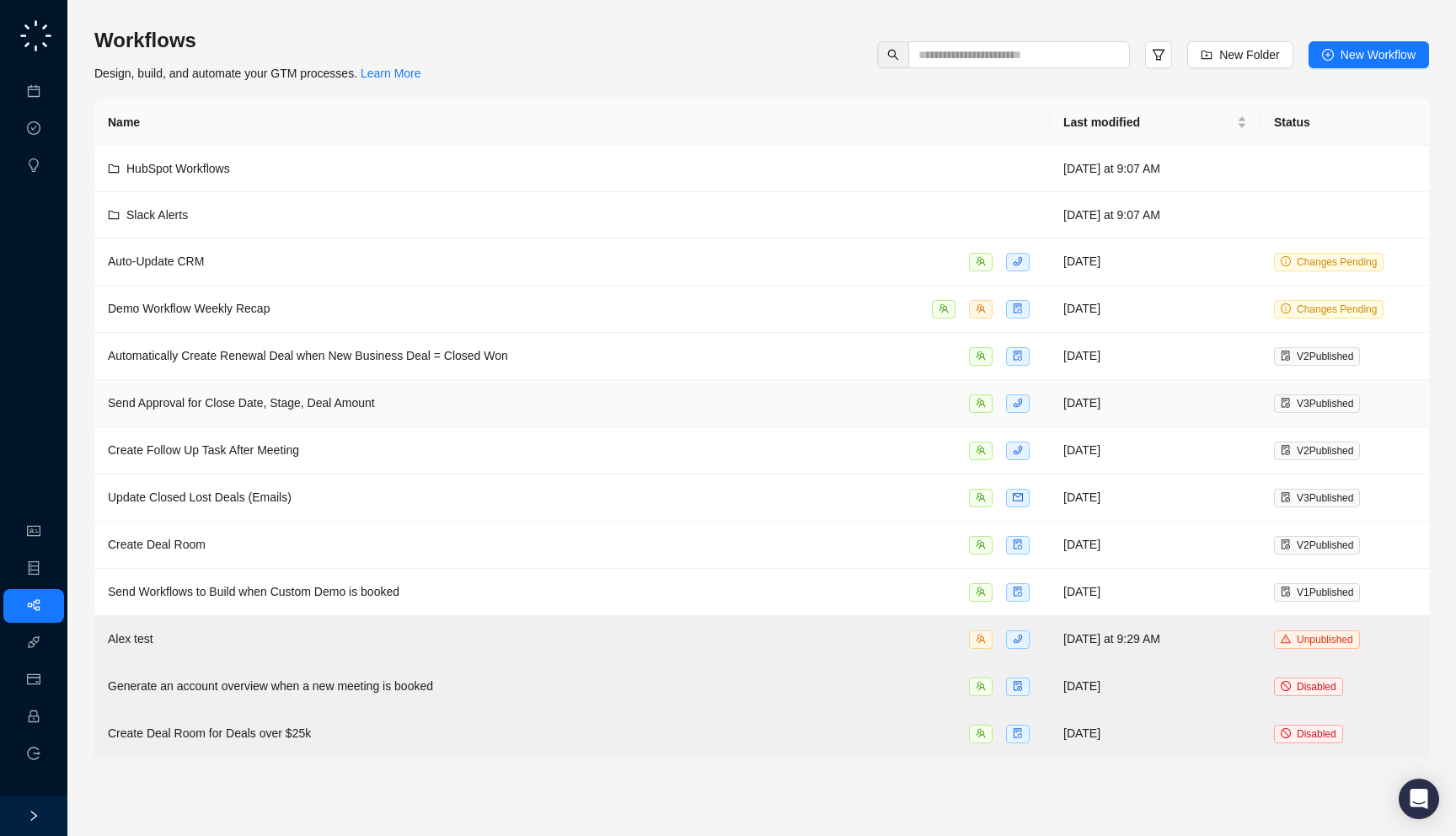
click at [433, 398] on div "Send Approval for Close Date, Stage, Deal Amount" at bounding box center [572, 403] width 929 height 19
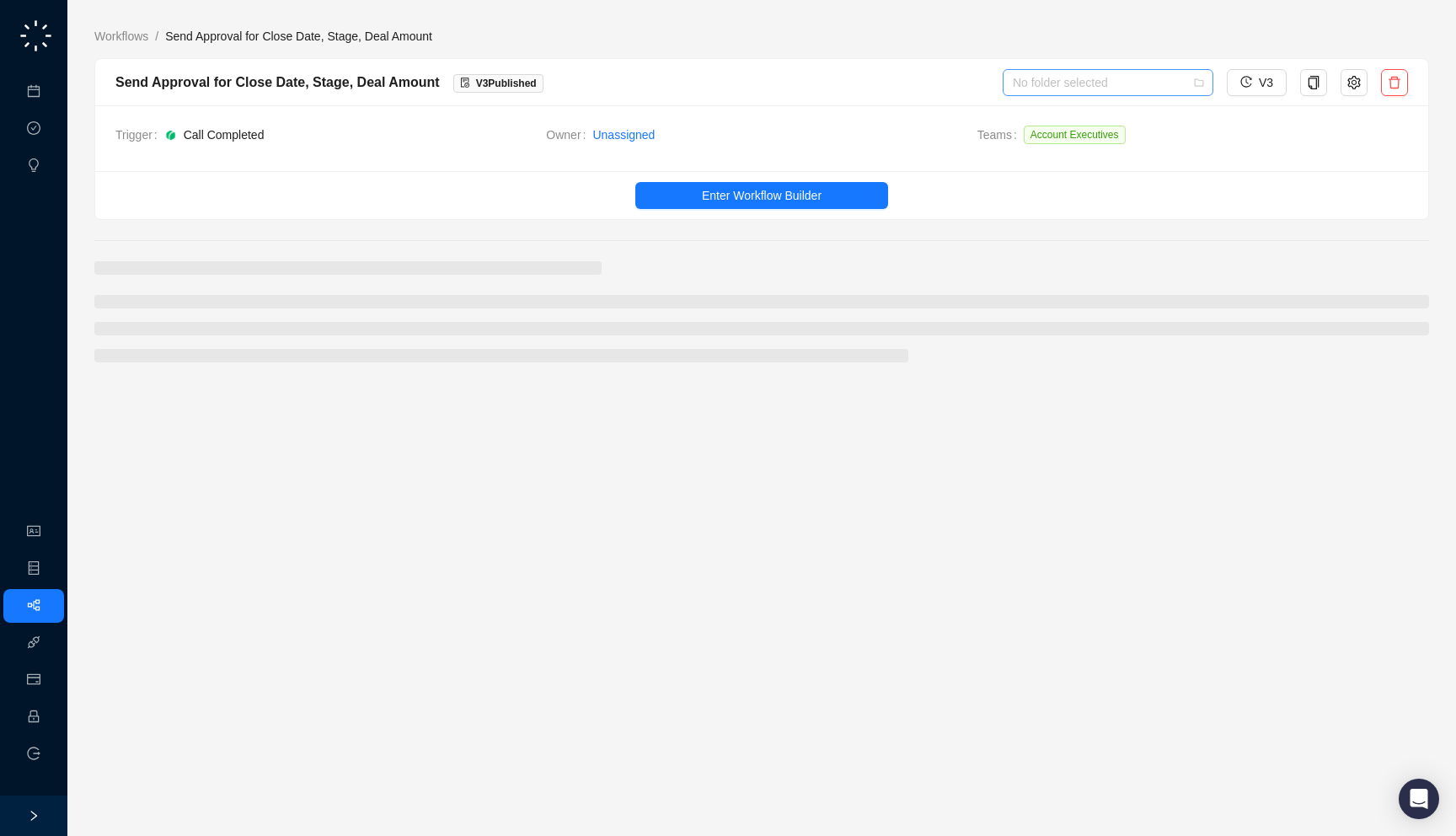
click at [1140, 79] on input "search" at bounding box center [1103, 82] width 180 height 25
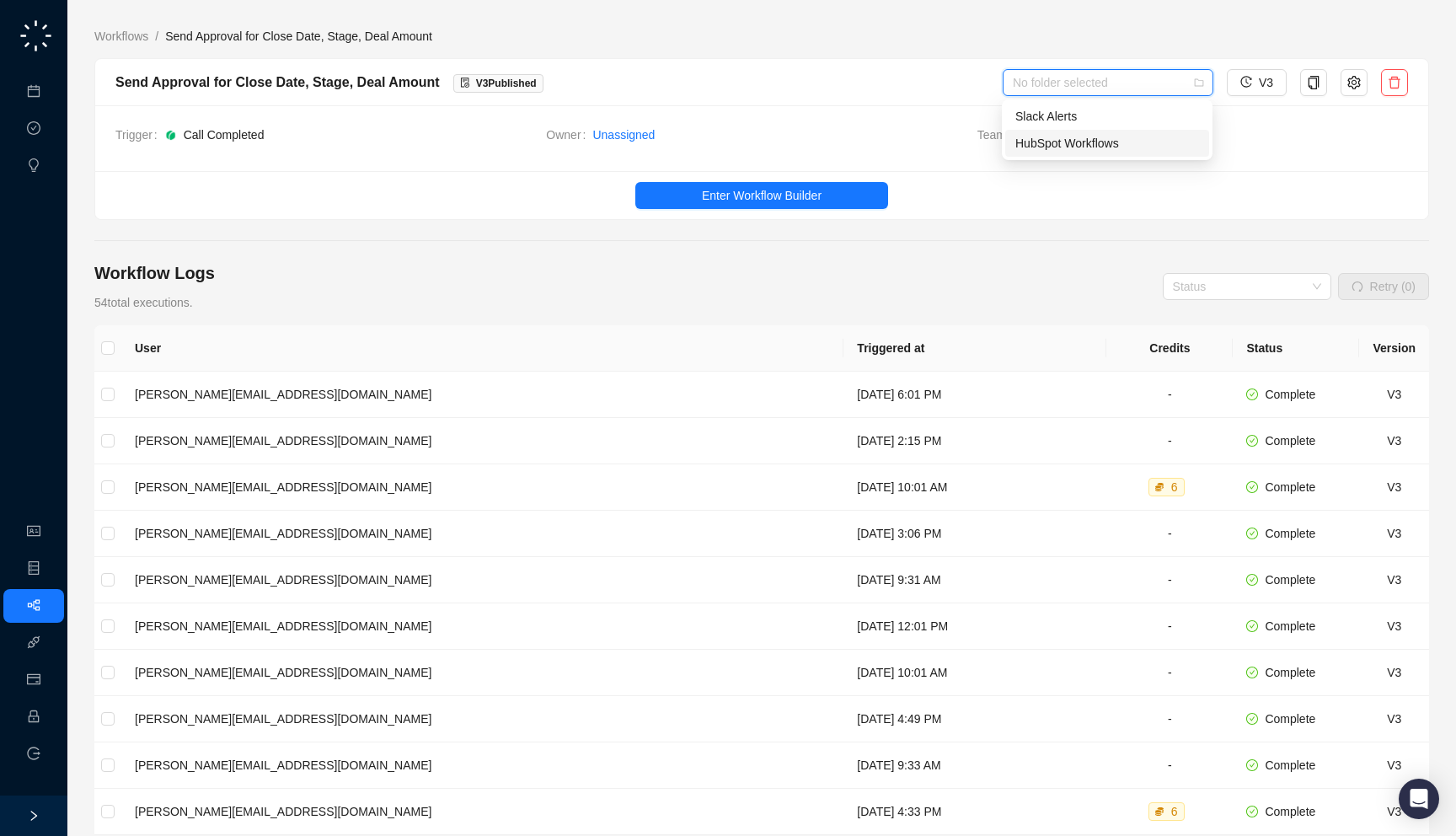
click at [1105, 138] on div "HubSpot Workflows" at bounding box center [1108, 143] width 184 height 18
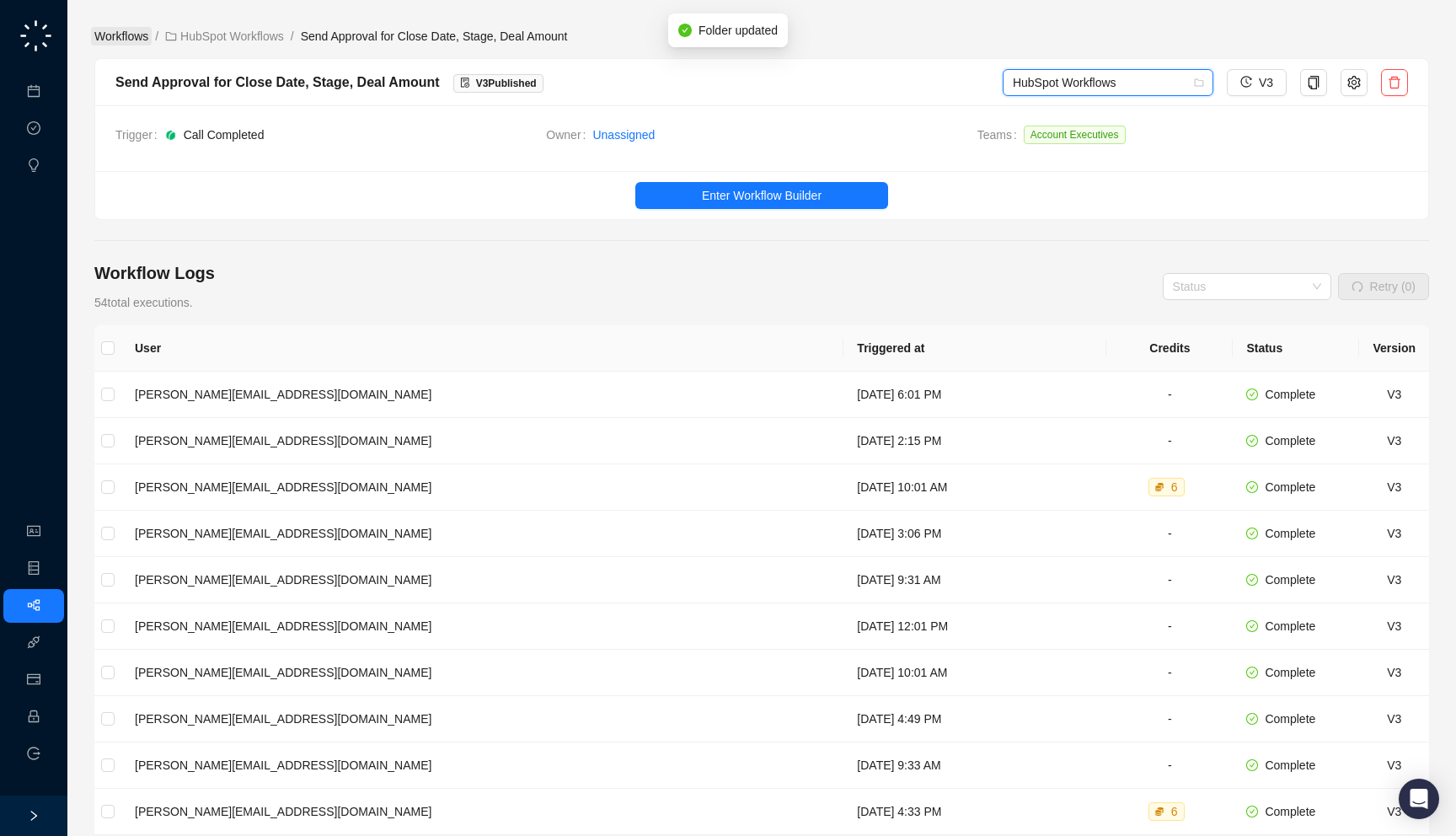
click at [130, 36] on link "Workflows" at bounding box center [121, 36] width 61 height 18
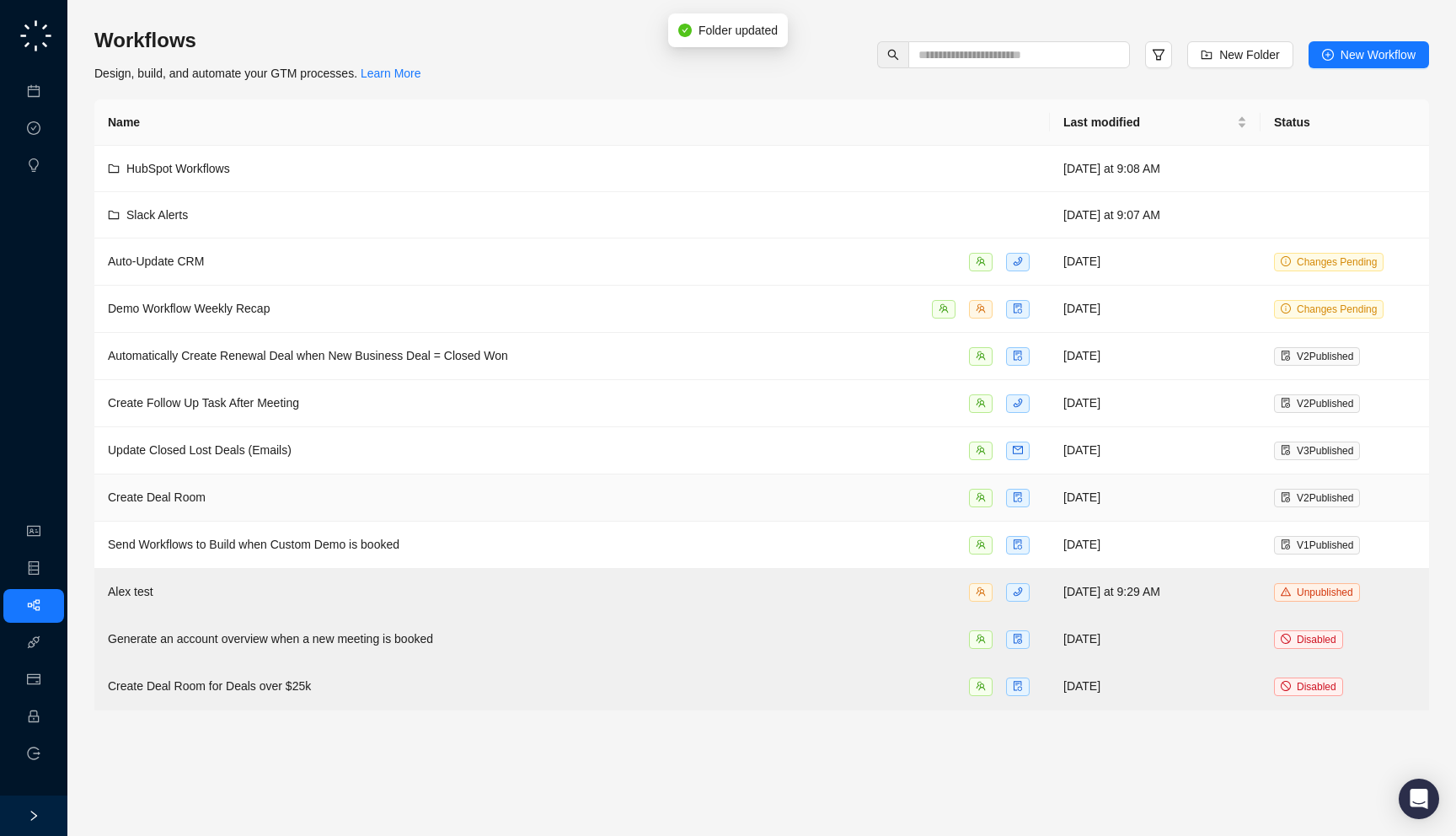
click at [423, 488] on div "Create Deal Room" at bounding box center [572, 497] width 929 height 19
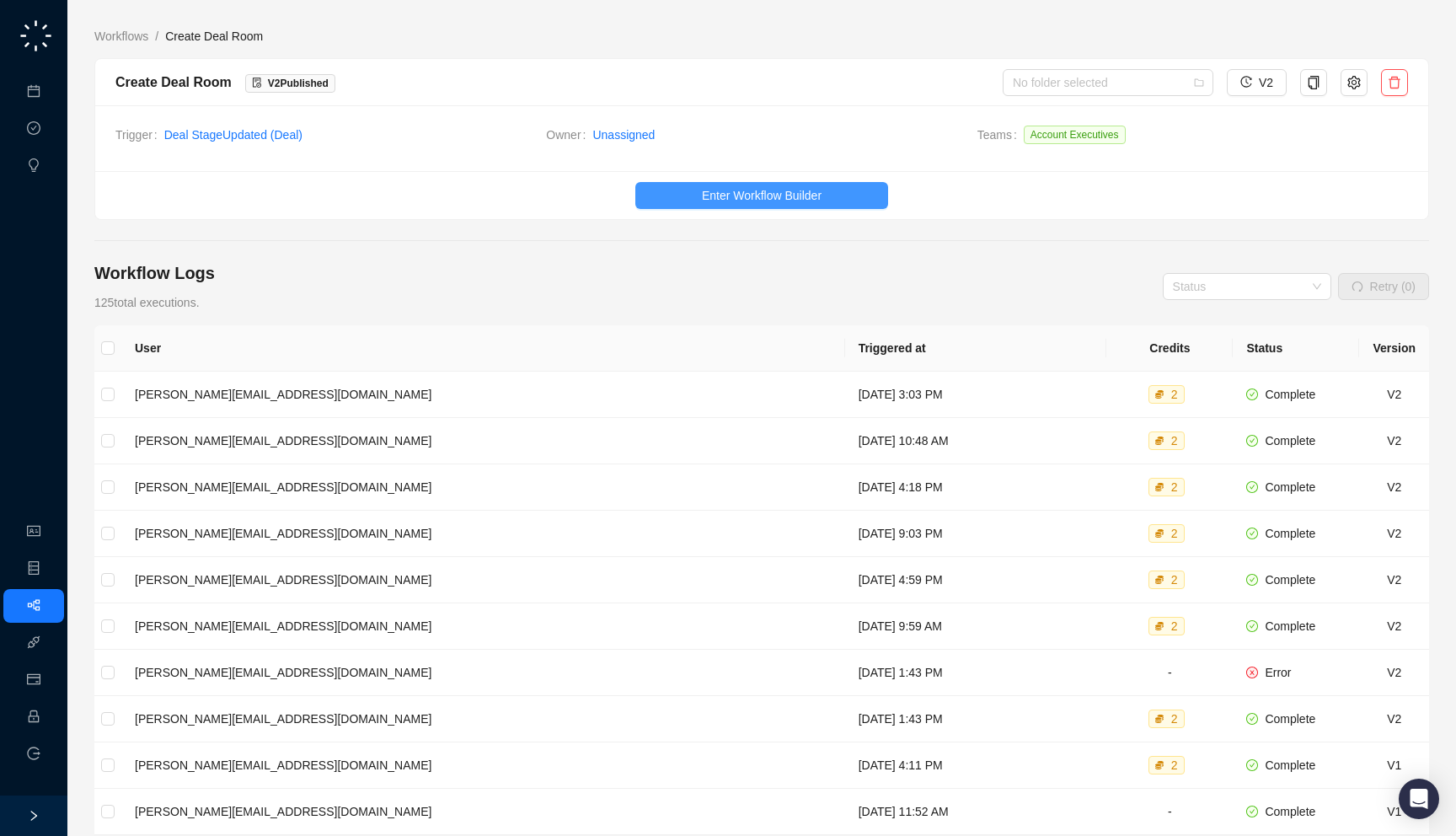
click at [750, 192] on span "Enter Workflow Builder" at bounding box center [762, 195] width 120 height 18
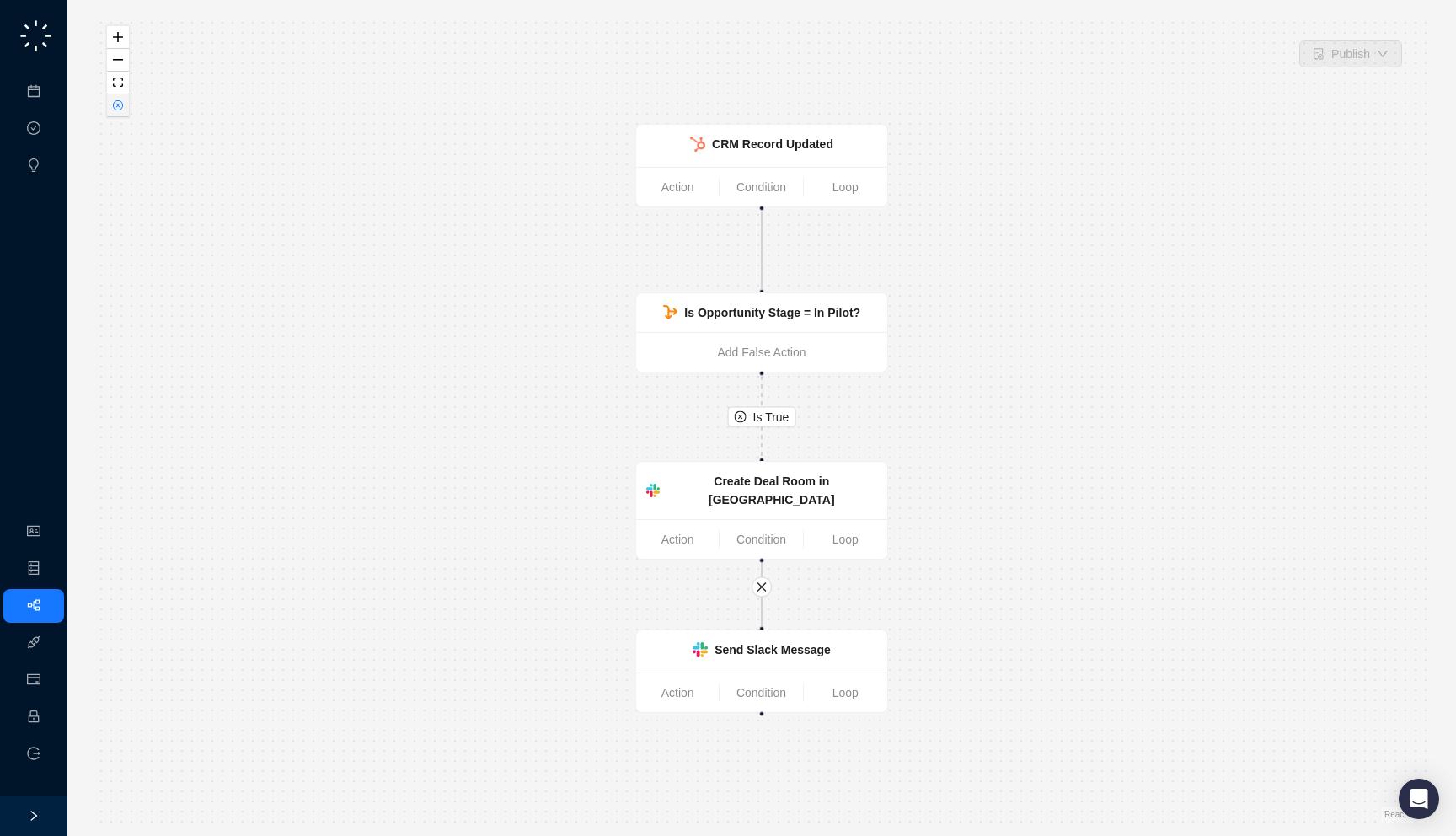
click at [115, 109] on icon "close-circle" at bounding box center [118, 106] width 10 height 10
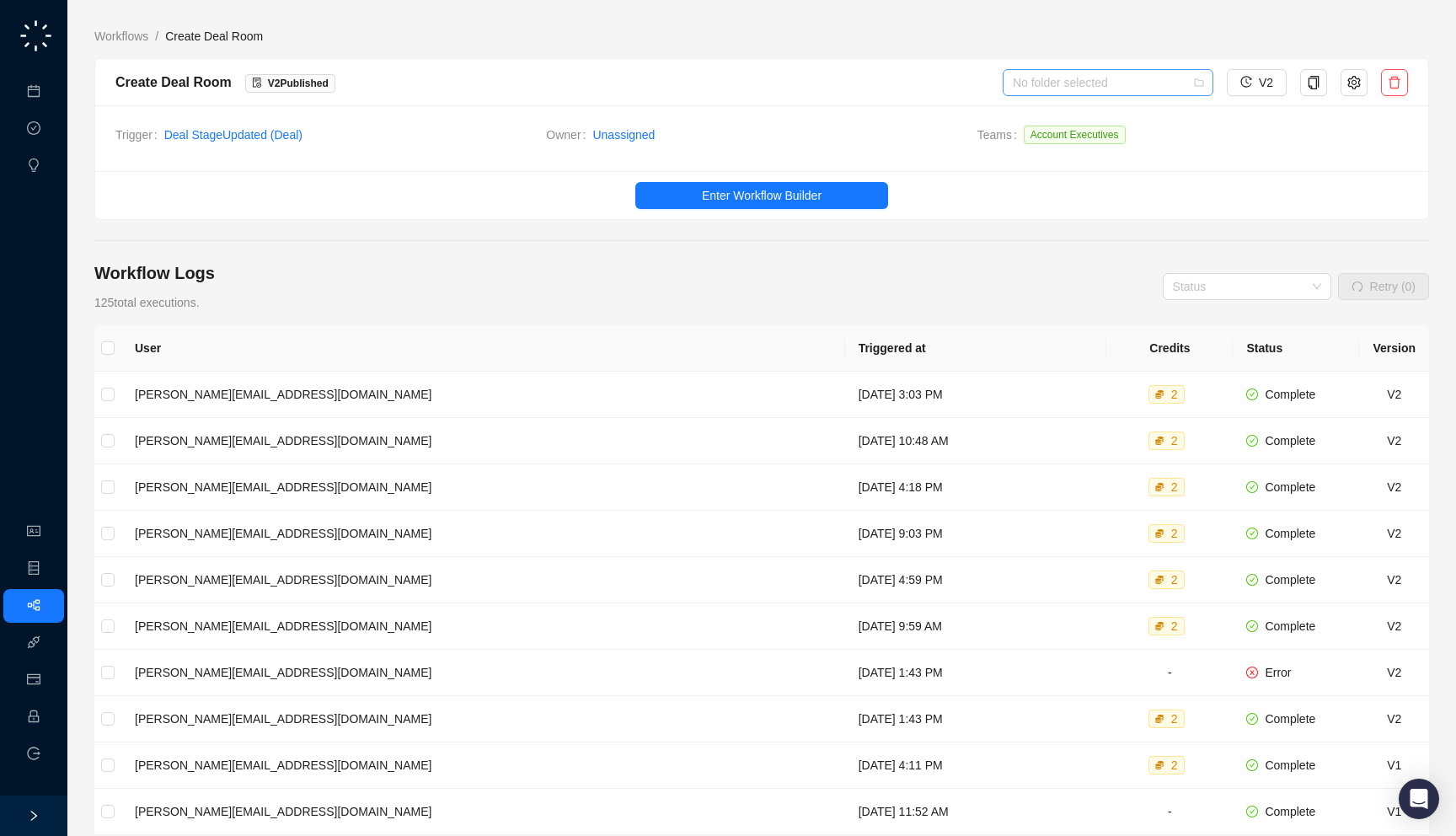
click at [1107, 79] on input "search" at bounding box center [1103, 82] width 180 height 25
click at [1073, 113] on div "Slack Alerts" at bounding box center [1108, 115] width 184 height 18
click at [325, 159] on div "Trigger Deal Stage Updated ( Deal ) Owner Unassigned Teams Account Executives" at bounding box center [762, 139] width 1333 height 66
click at [112, 25] on div "Workflows / Slack Alerts / Create Deal Room Create Deal Room V 2 Published Slac…" at bounding box center [762, 515] width 1335 height 1001
click at [112, 45] on link "Workflows" at bounding box center [121, 36] width 61 height 18
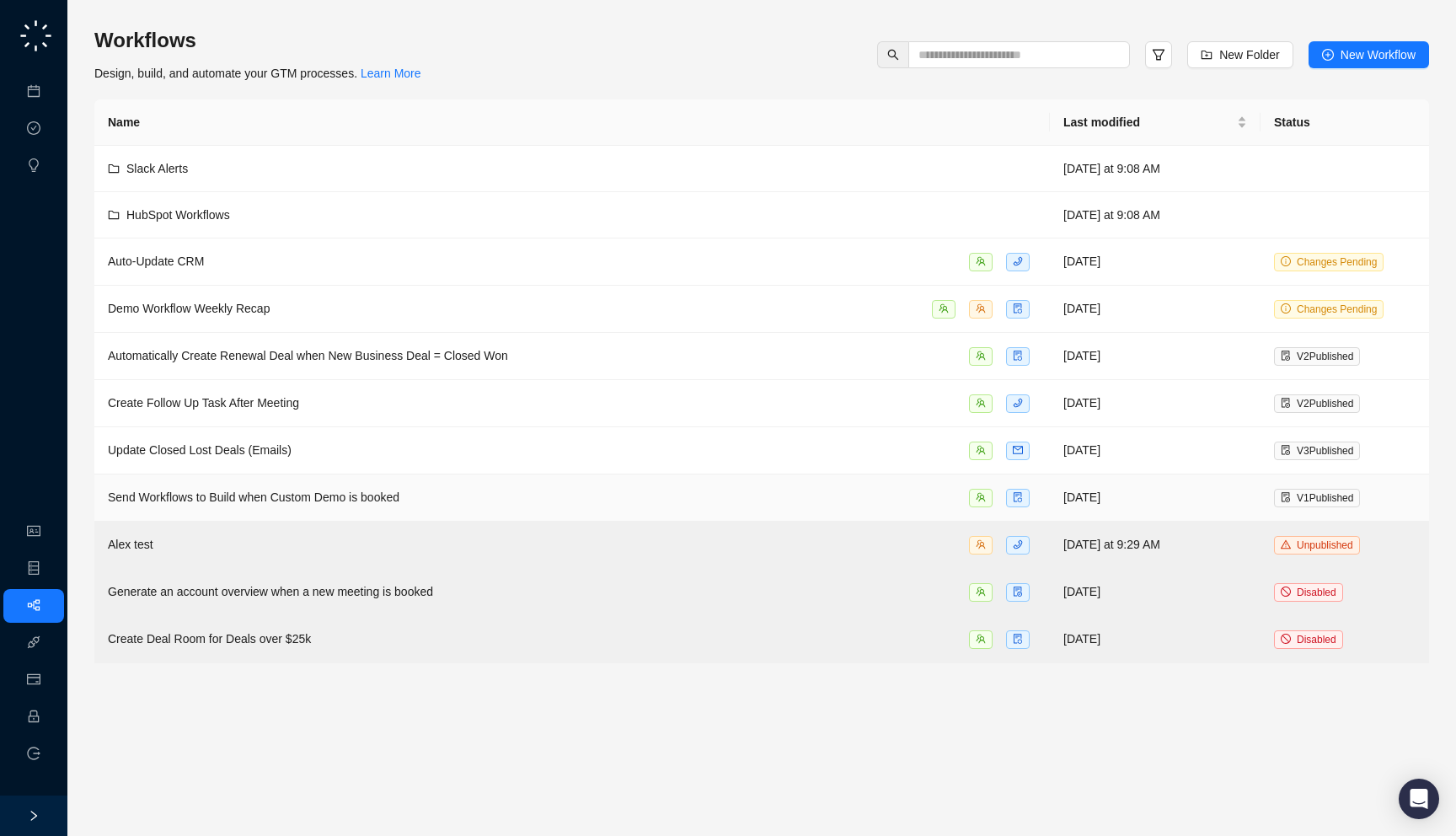
click at [445, 499] on div "Send Workflows to Build when Custom Demo is booked" at bounding box center [572, 497] width 929 height 19
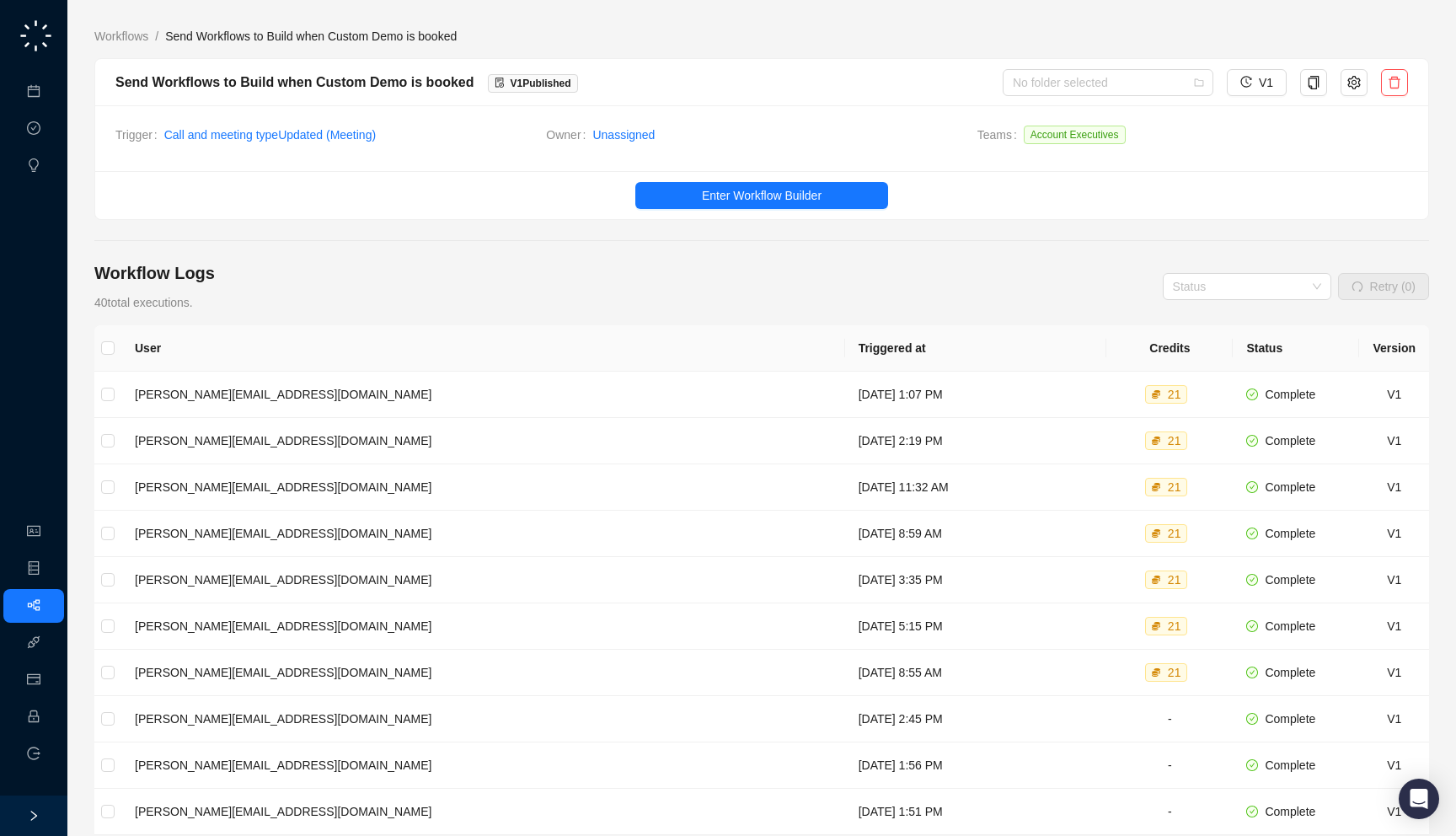
click at [1054, 97] on div "Send Workflows to Build when Custom Demo is booked V 1 Published No folder sele…" at bounding box center [762, 82] width 1333 height 47
click at [1054, 93] on input "search" at bounding box center [1103, 82] width 180 height 25
click at [1054, 114] on div "Slack Alerts" at bounding box center [1109, 115] width 184 height 18
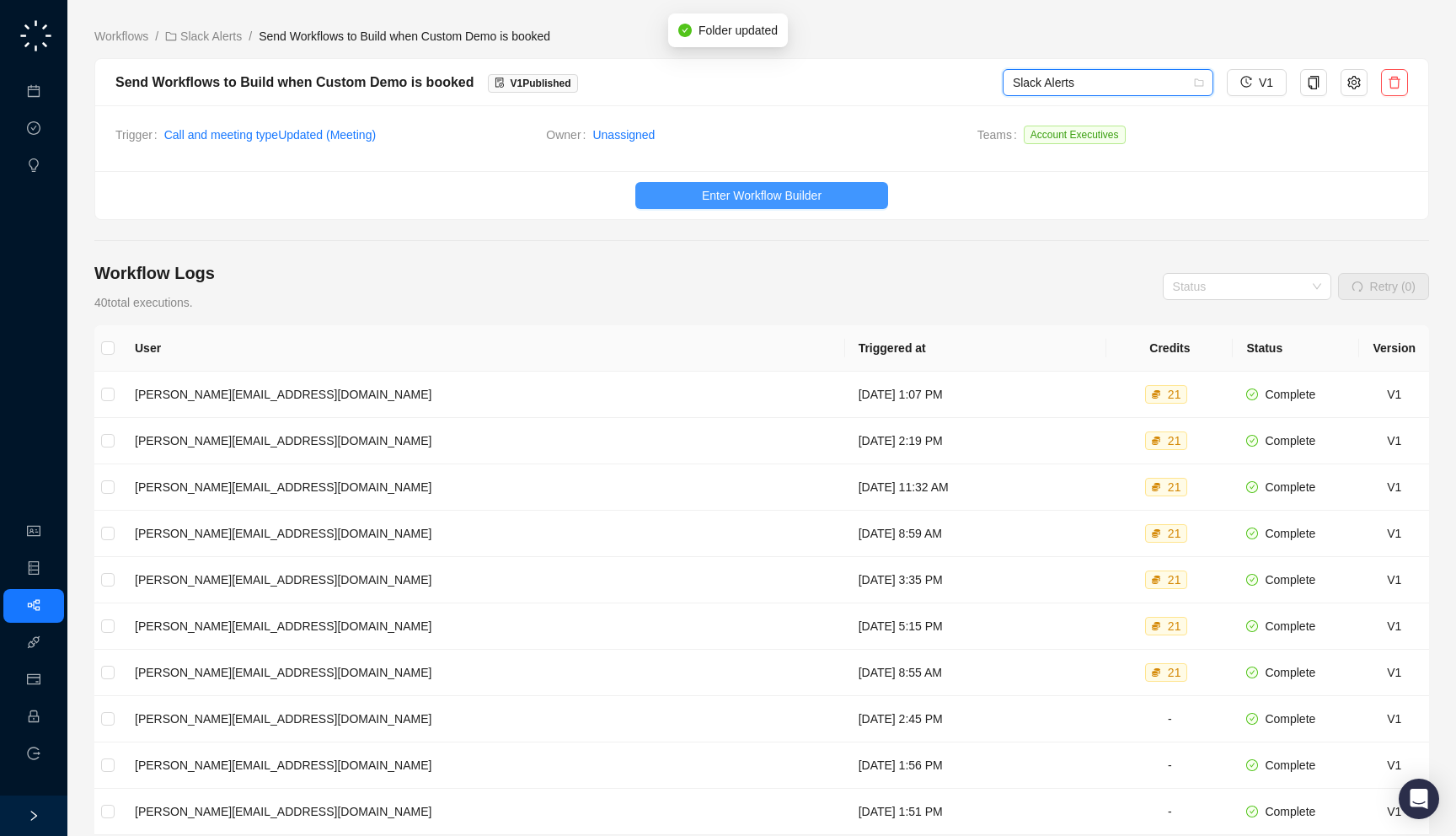
click at [803, 190] on span "Enter Workflow Builder" at bounding box center [762, 195] width 120 height 18
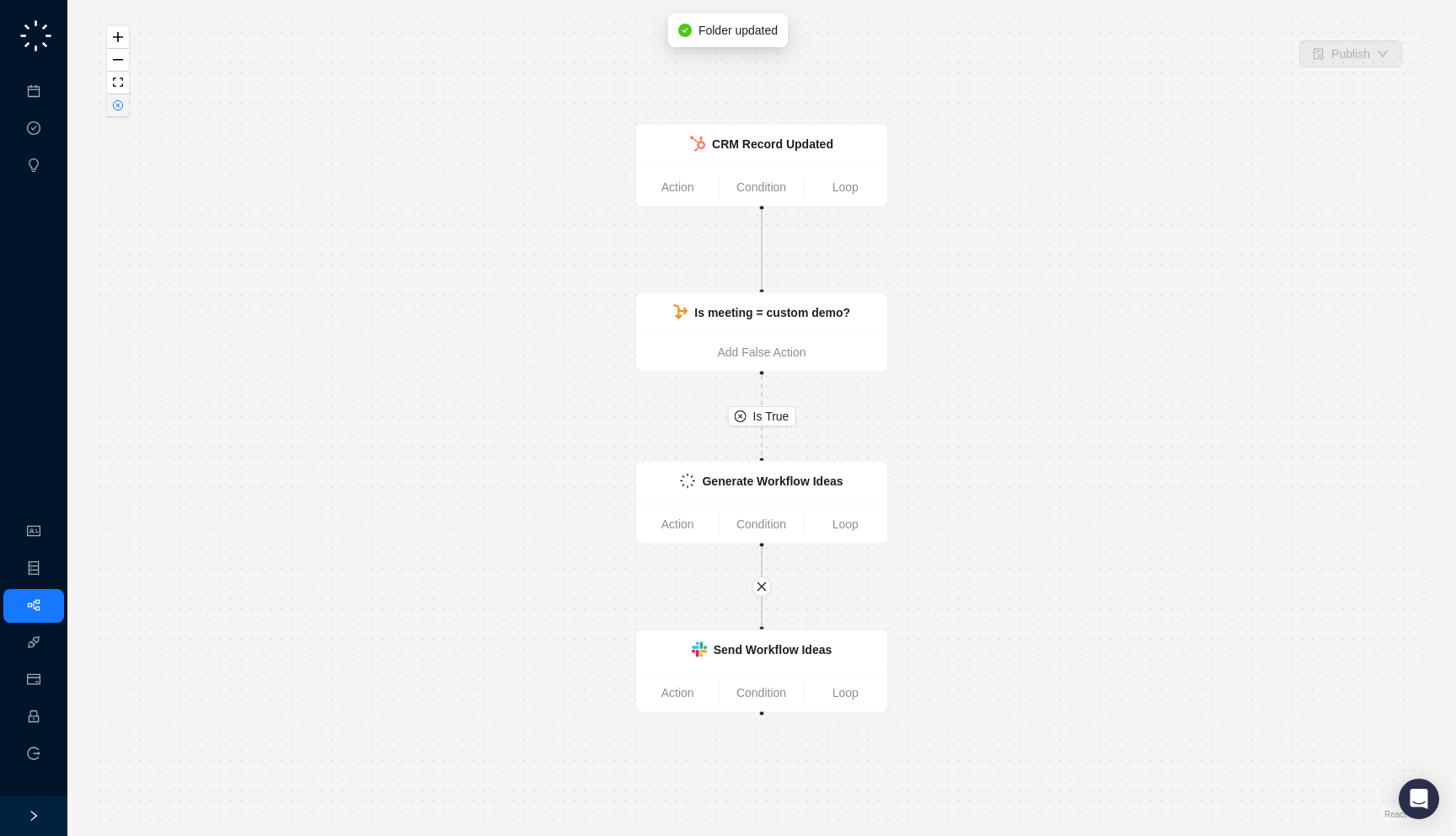
click at [119, 108] on icon "close-circle" at bounding box center [118, 106] width 9 height 9
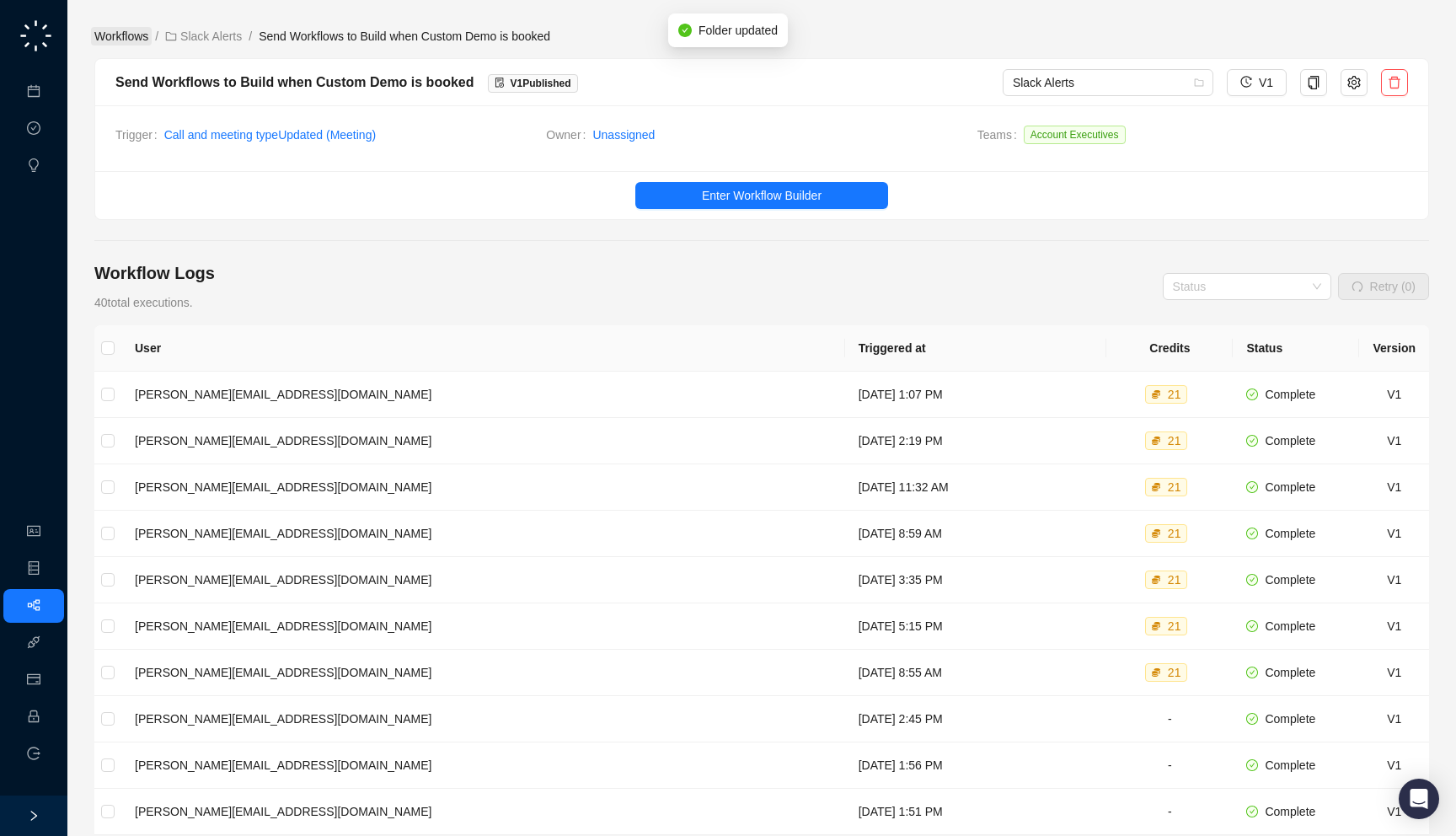
click at [117, 29] on link "Workflows" at bounding box center [121, 36] width 61 height 18
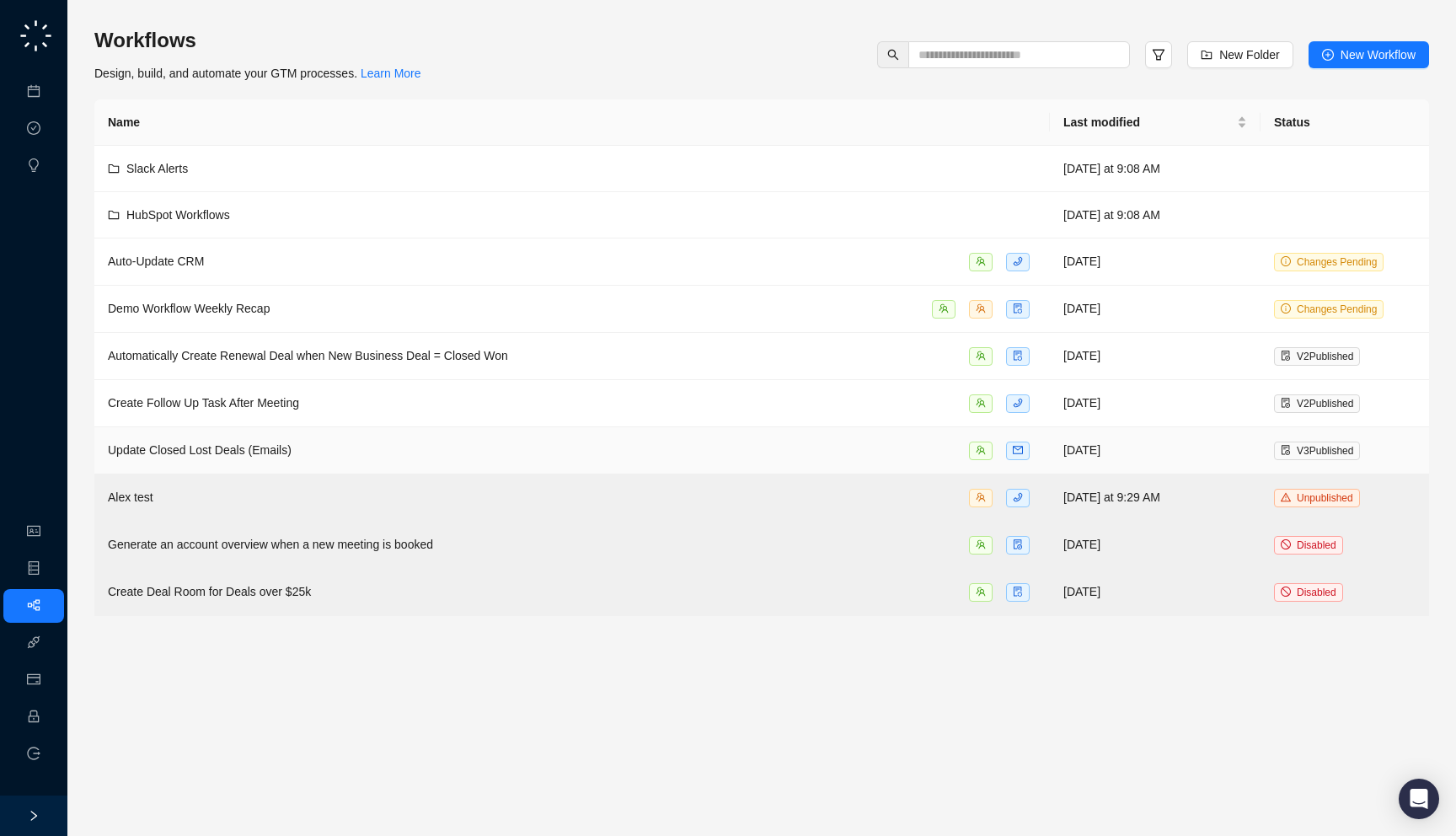
click at [309, 451] on div "Update Closed Lost Deals (Emails)" at bounding box center [572, 450] width 929 height 19
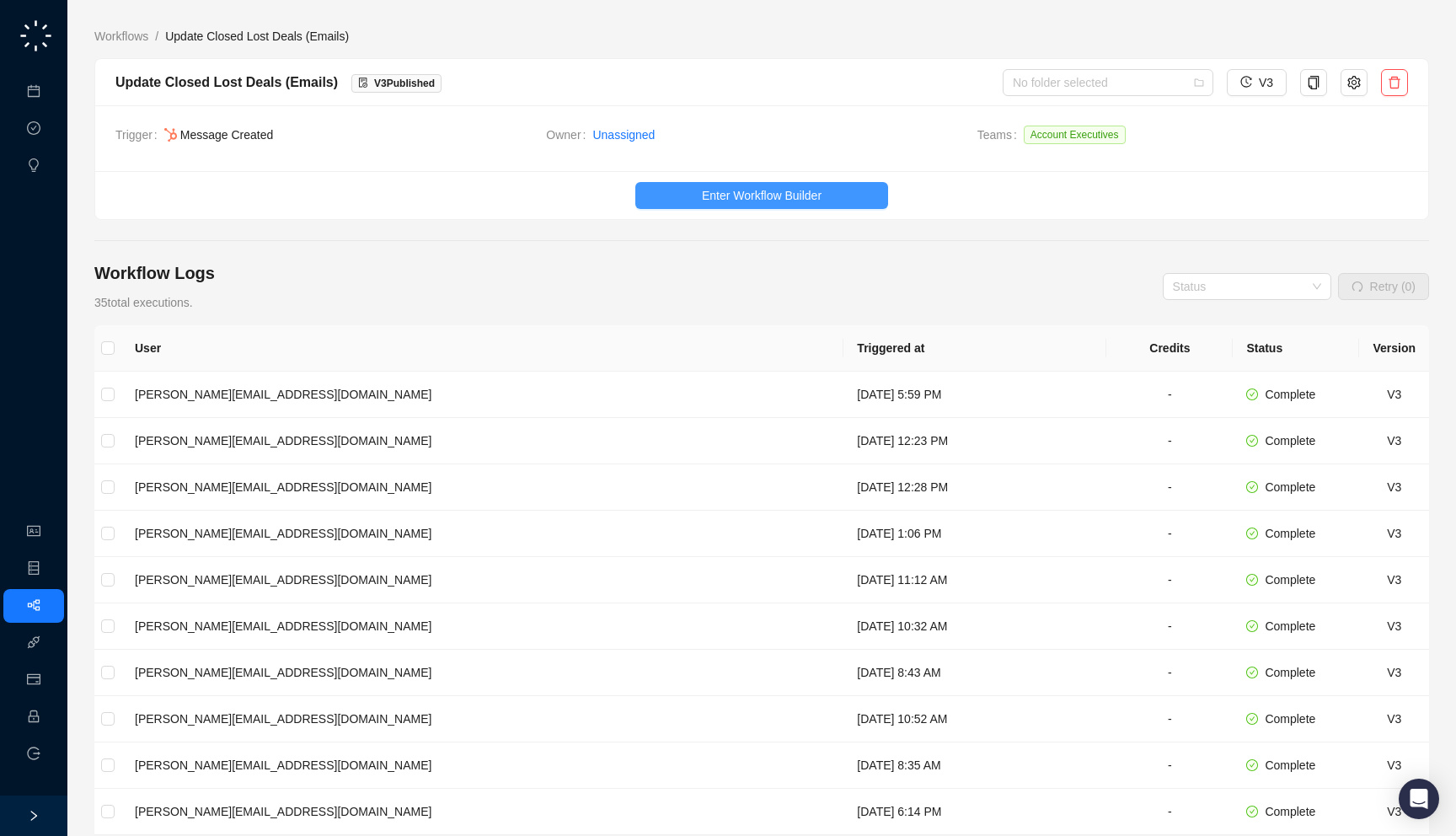
click at [718, 199] on span "Enter Workflow Builder" at bounding box center [762, 195] width 120 height 18
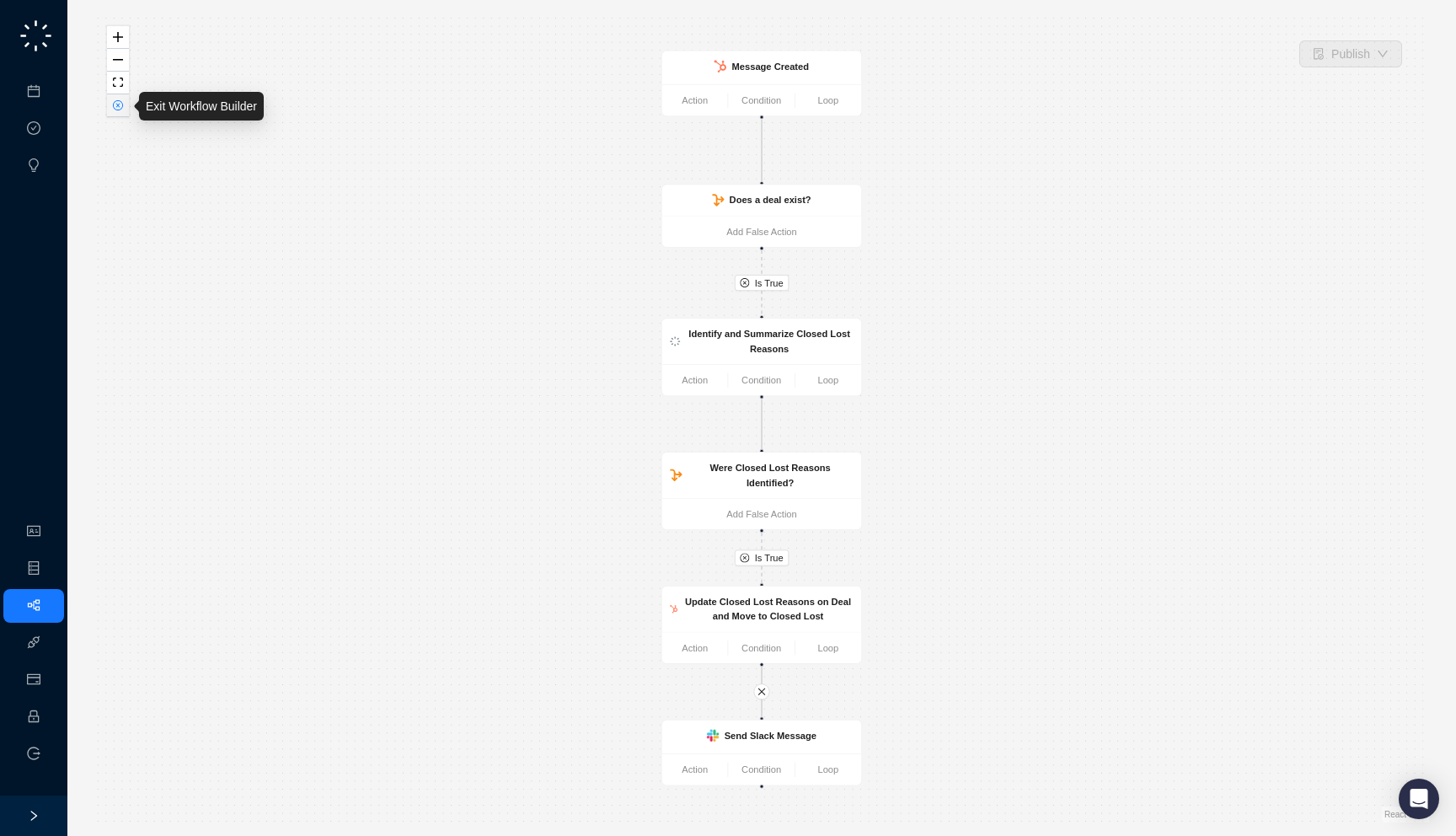
click at [113, 108] on icon "close-circle" at bounding box center [118, 106] width 10 height 10
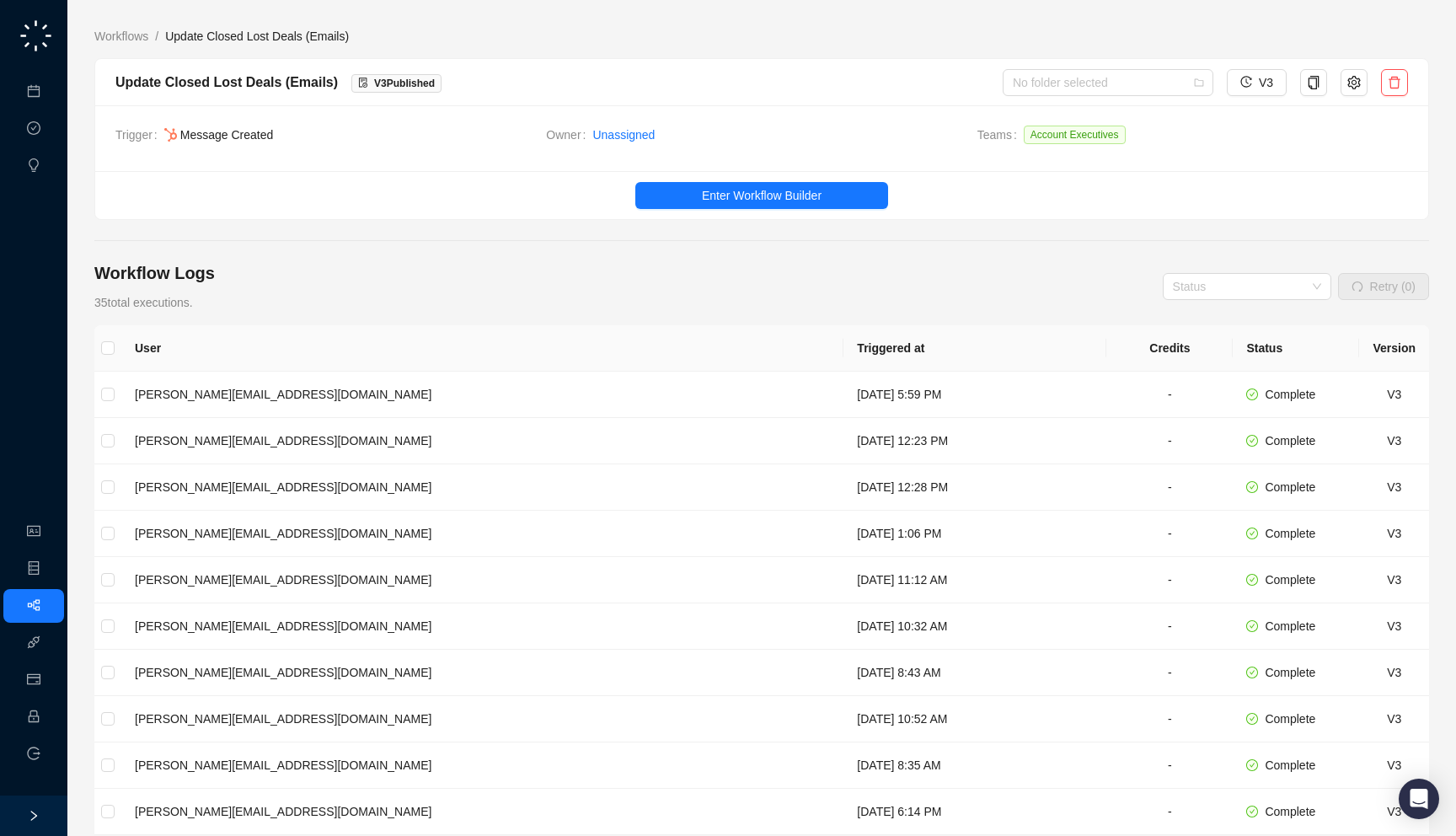
click at [1058, 96] on div "Update Closed Lost Deals (Emails) V 3 Published No folder selected V3" at bounding box center [762, 82] width 1333 height 47
click at [1058, 95] on div "No folder selected" at bounding box center [1108, 82] width 211 height 27
click at [1062, 156] on div "HubSpot Workflows" at bounding box center [1107, 143] width 204 height 27
click at [120, 32] on link "Workflows" at bounding box center [121, 36] width 61 height 18
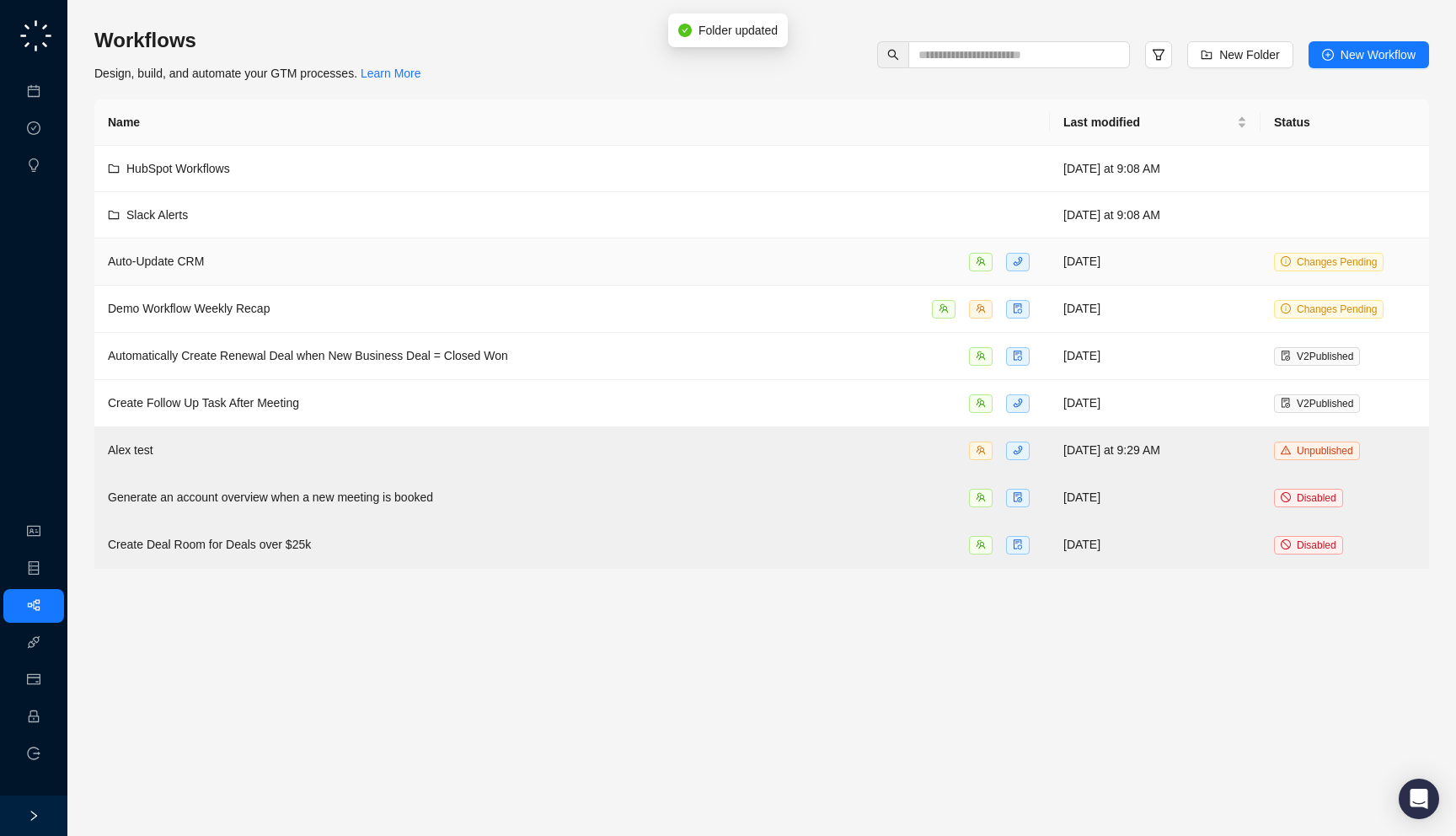
click at [370, 263] on div "Auto-Update CRM" at bounding box center [572, 262] width 929 height 19
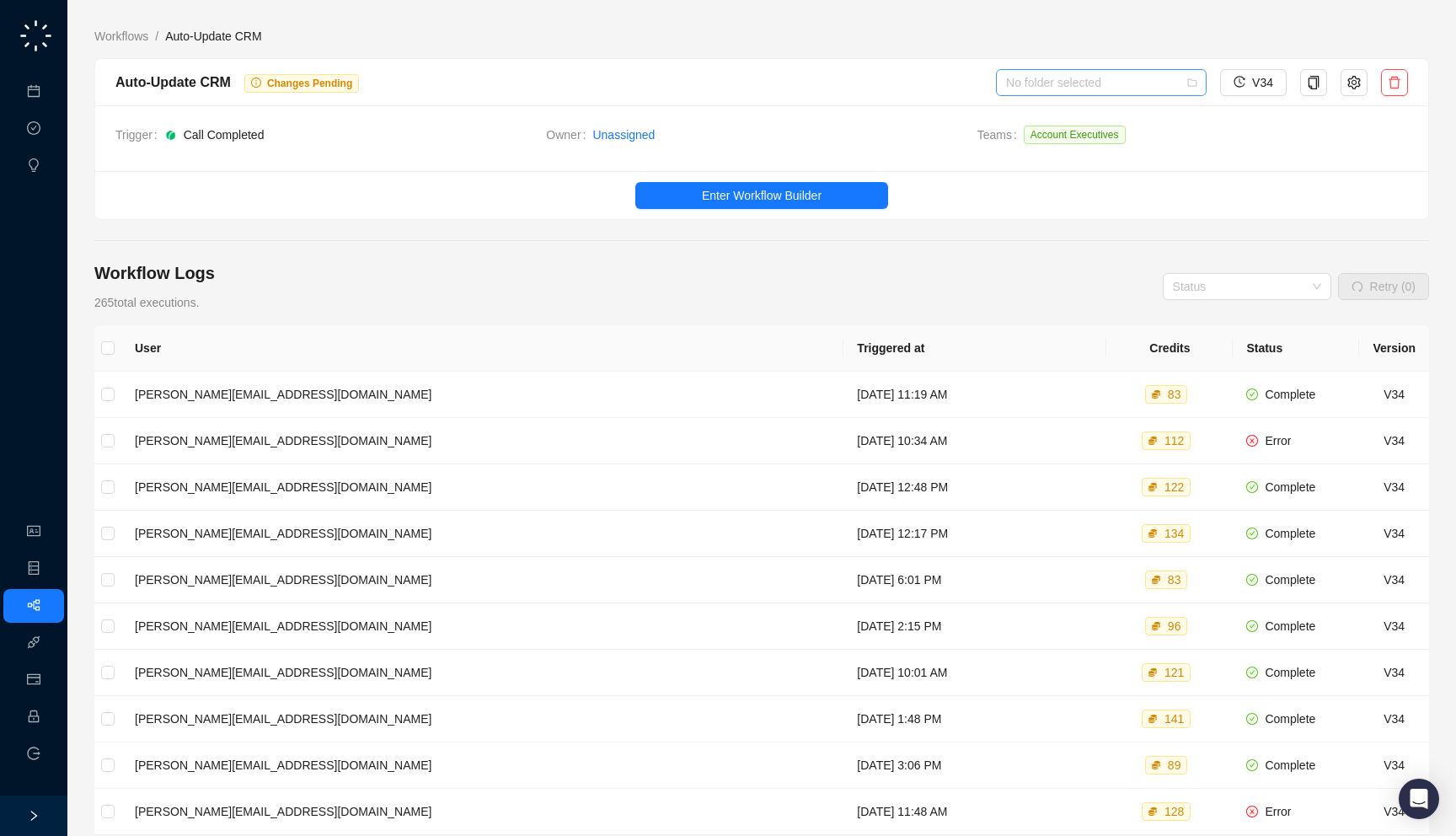
click at [1113, 85] on input "search" at bounding box center [1096, 82] width 180 height 25
click at [1069, 143] on div "HubSpot Workflows" at bounding box center [1100, 143] width 184 height 18
click at [116, 35] on link "Workflows" at bounding box center [121, 36] width 61 height 18
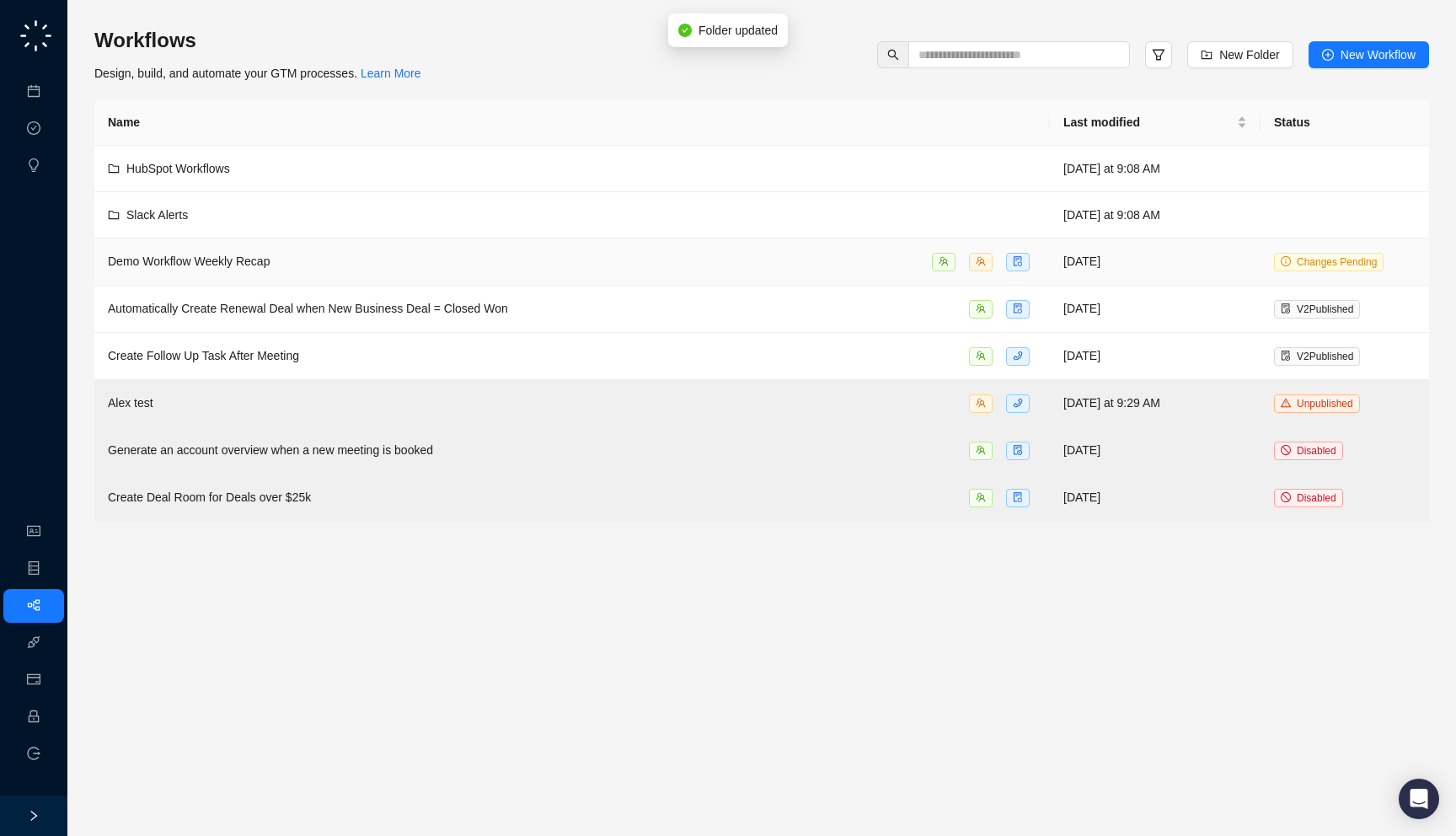
click at [268, 273] on td "Demo Workflow Weekly Recap" at bounding box center [572, 262] width 956 height 47
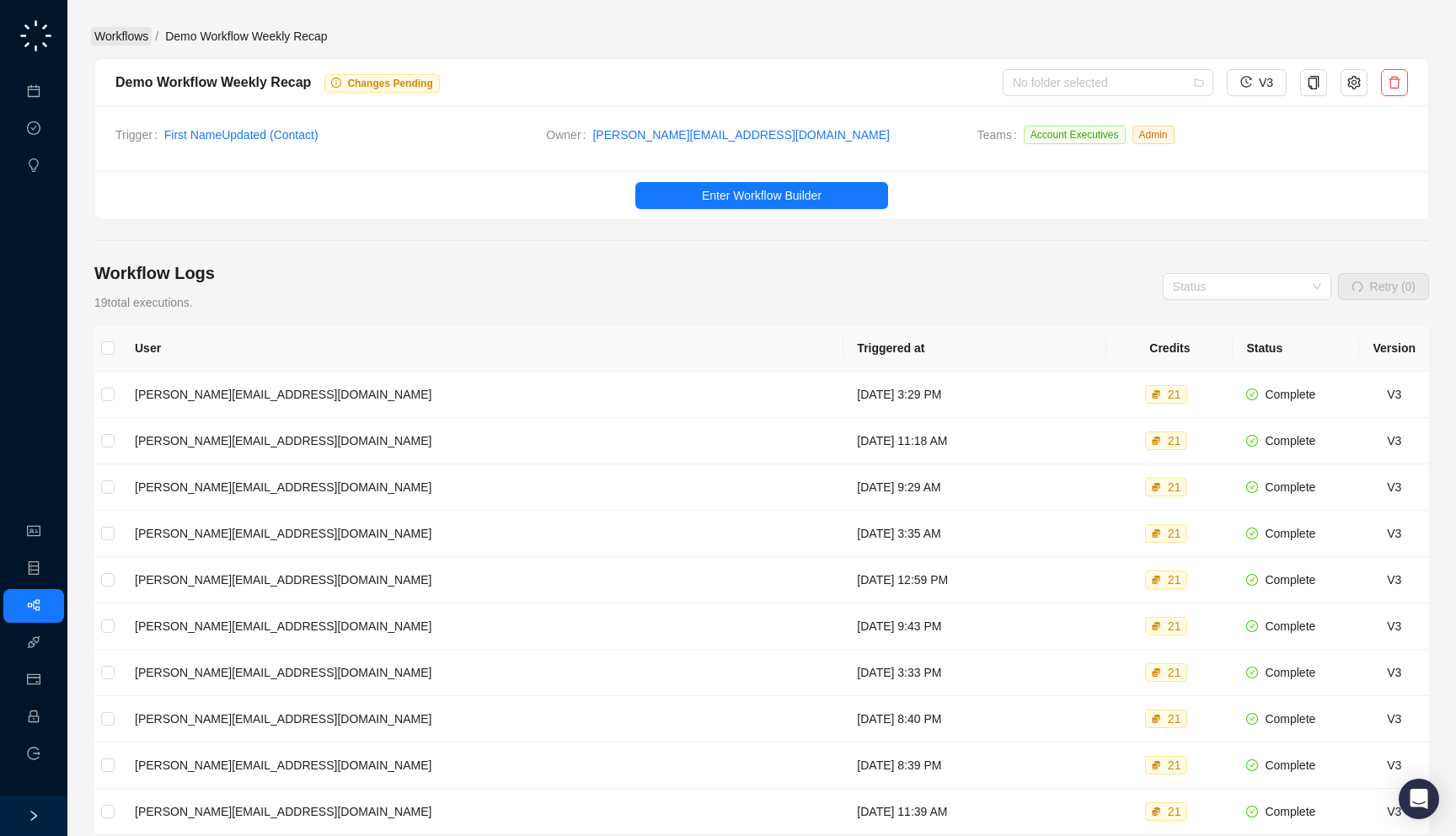
click at [122, 35] on link "Workflows" at bounding box center [121, 36] width 61 height 18
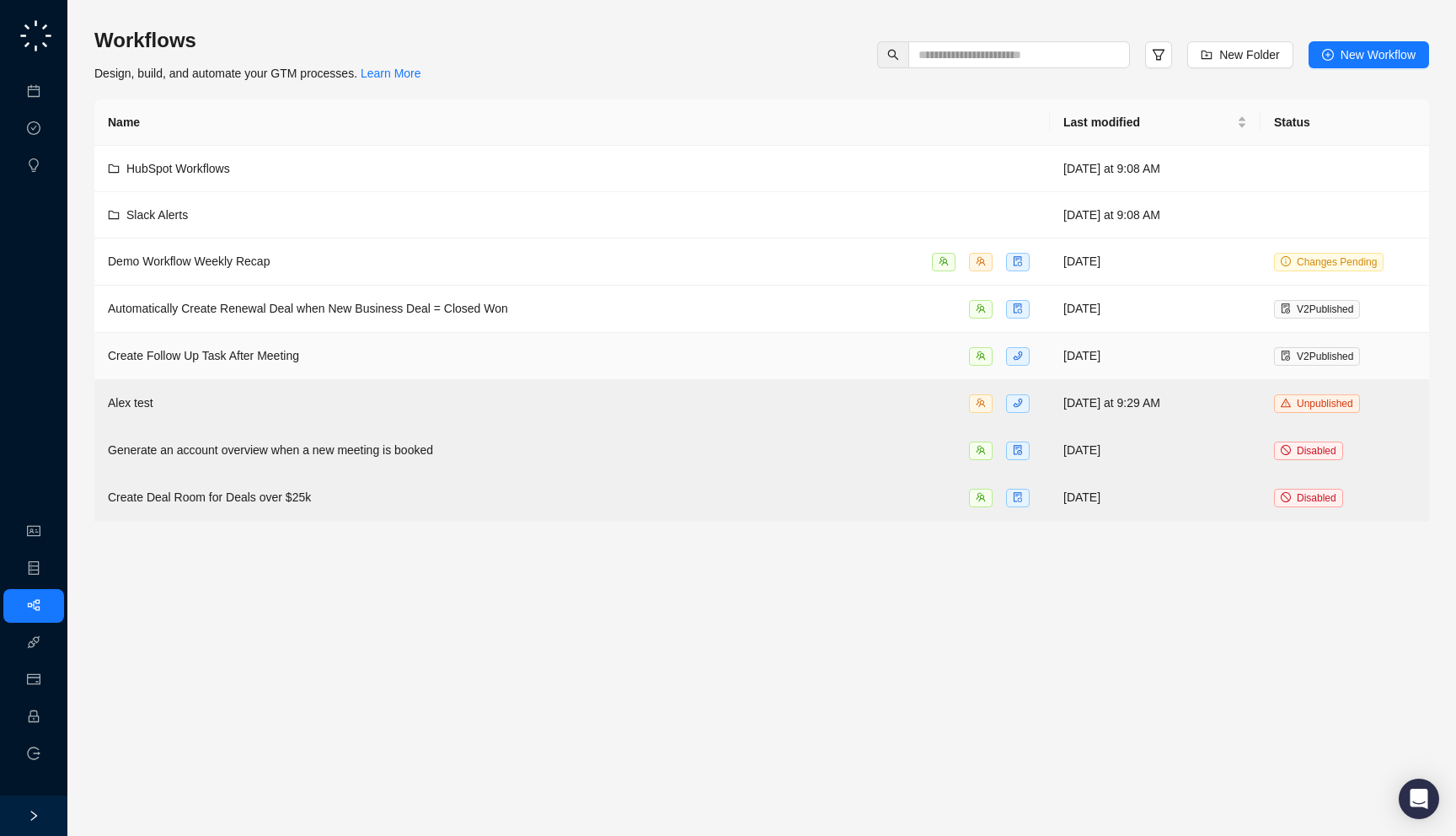
click at [446, 343] on td "Create Follow Up Task After Meeting" at bounding box center [572, 356] width 956 height 47
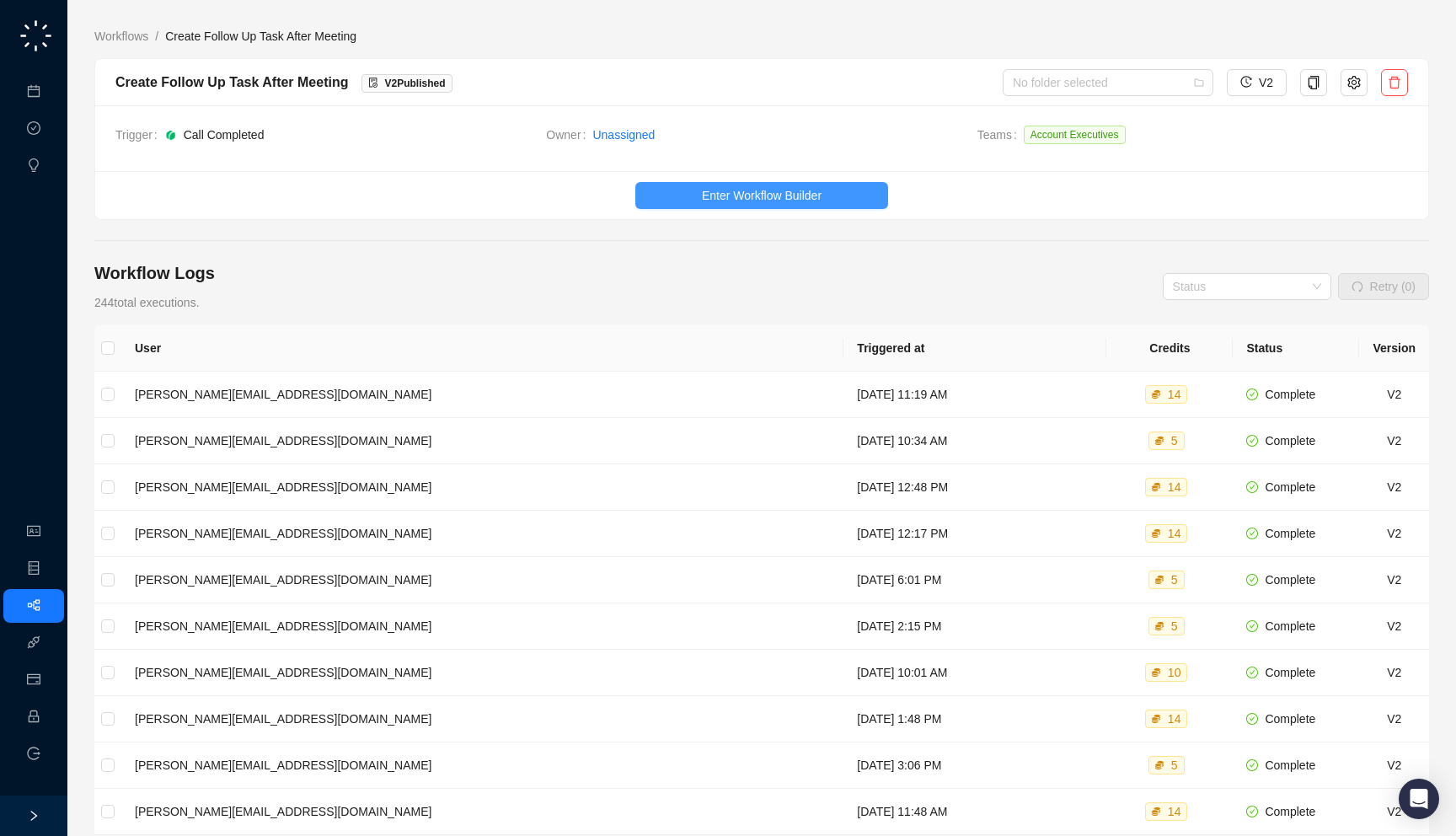
click at [835, 194] on button "Enter Workflow Builder" at bounding box center [762, 195] width 253 height 27
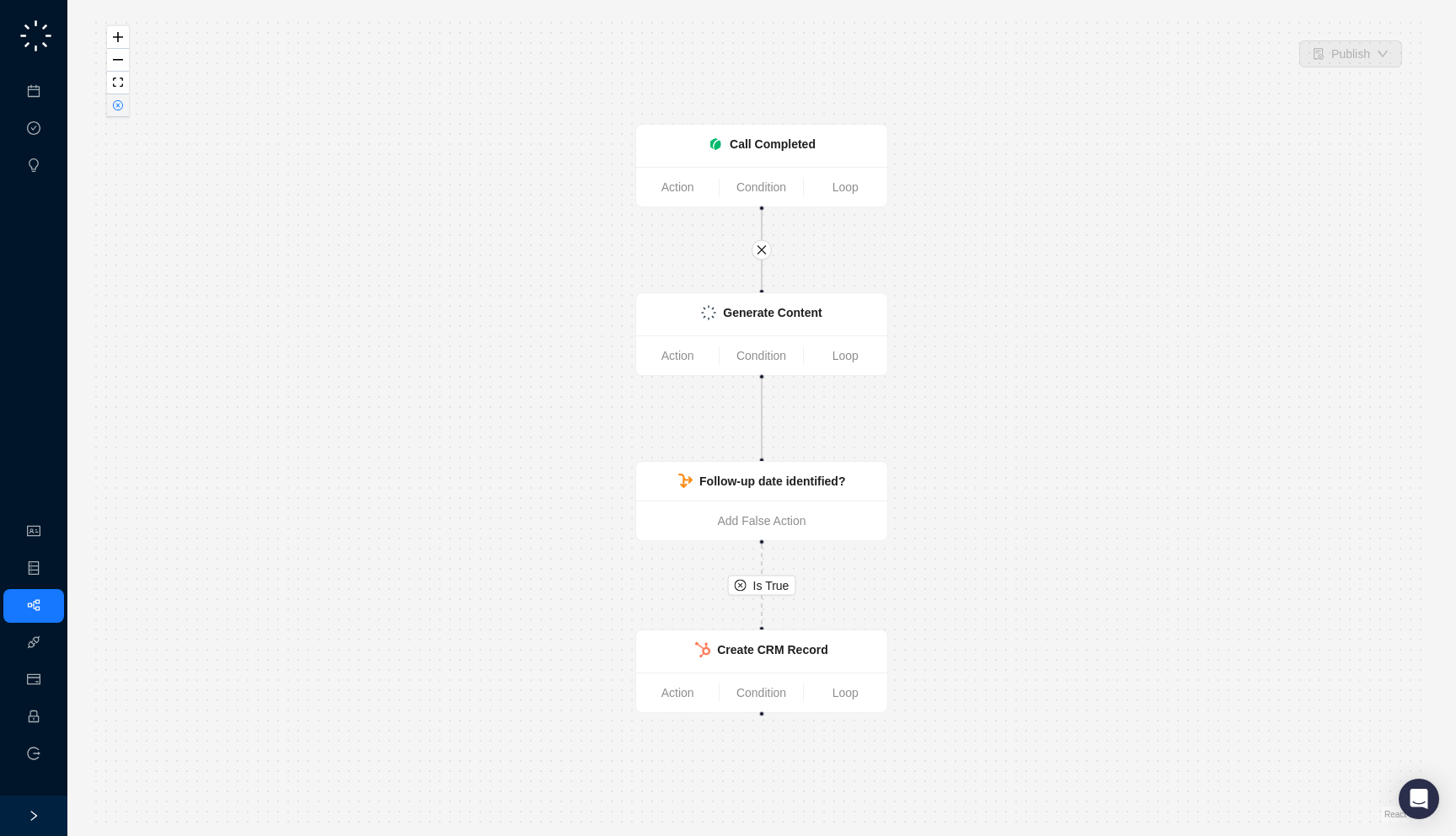
click at [116, 108] on icon "close-circle" at bounding box center [118, 106] width 9 height 9
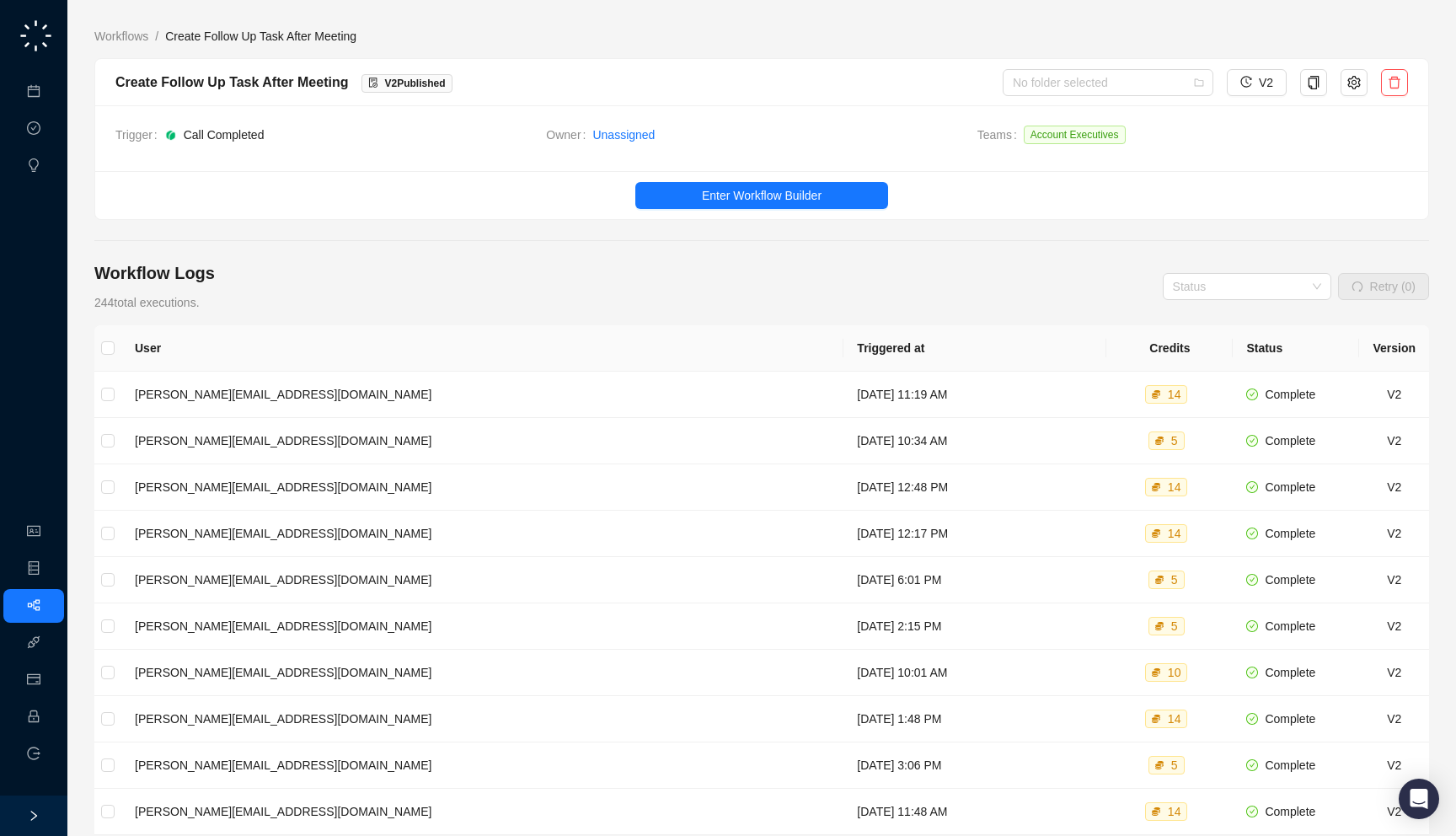
click at [1069, 95] on div "Create Follow Up Task After Meeting V 2 Published No folder selected V2" at bounding box center [762, 82] width 1333 height 47
click at [1069, 89] on input "search" at bounding box center [1103, 82] width 180 height 25
click at [1066, 142] on div "HubSpot Workflows" at bounding box center [1108, 143] width 184 height 18
click at [112, 40] on link "Workflows" at bounding box center [121, 36] width 61 height 18
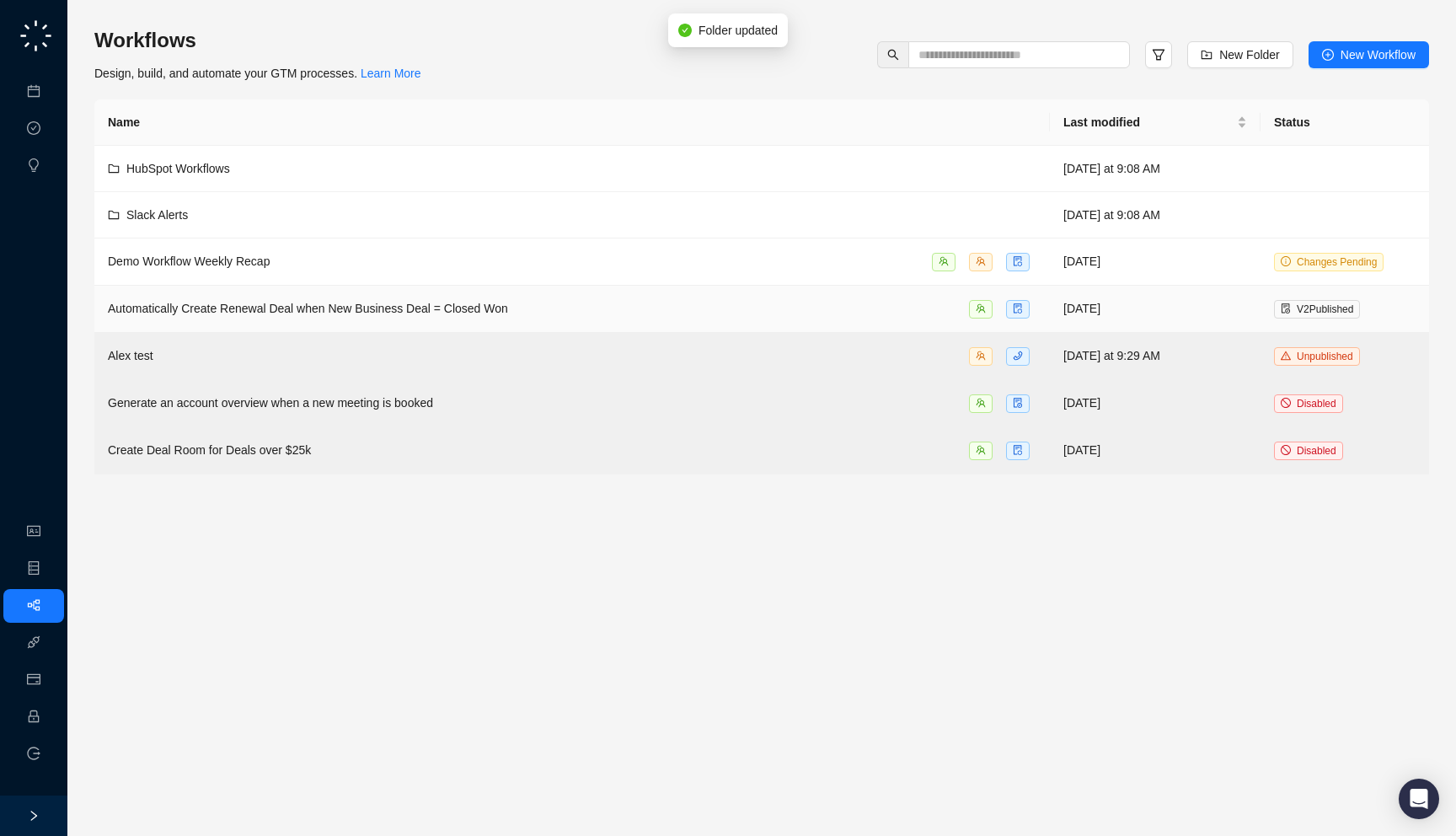
click at [307, 311] on span "Automatically Create Renewal Deal when New Business Deal = Closed Won" at bounding box center [308, 308] width 400 height 14
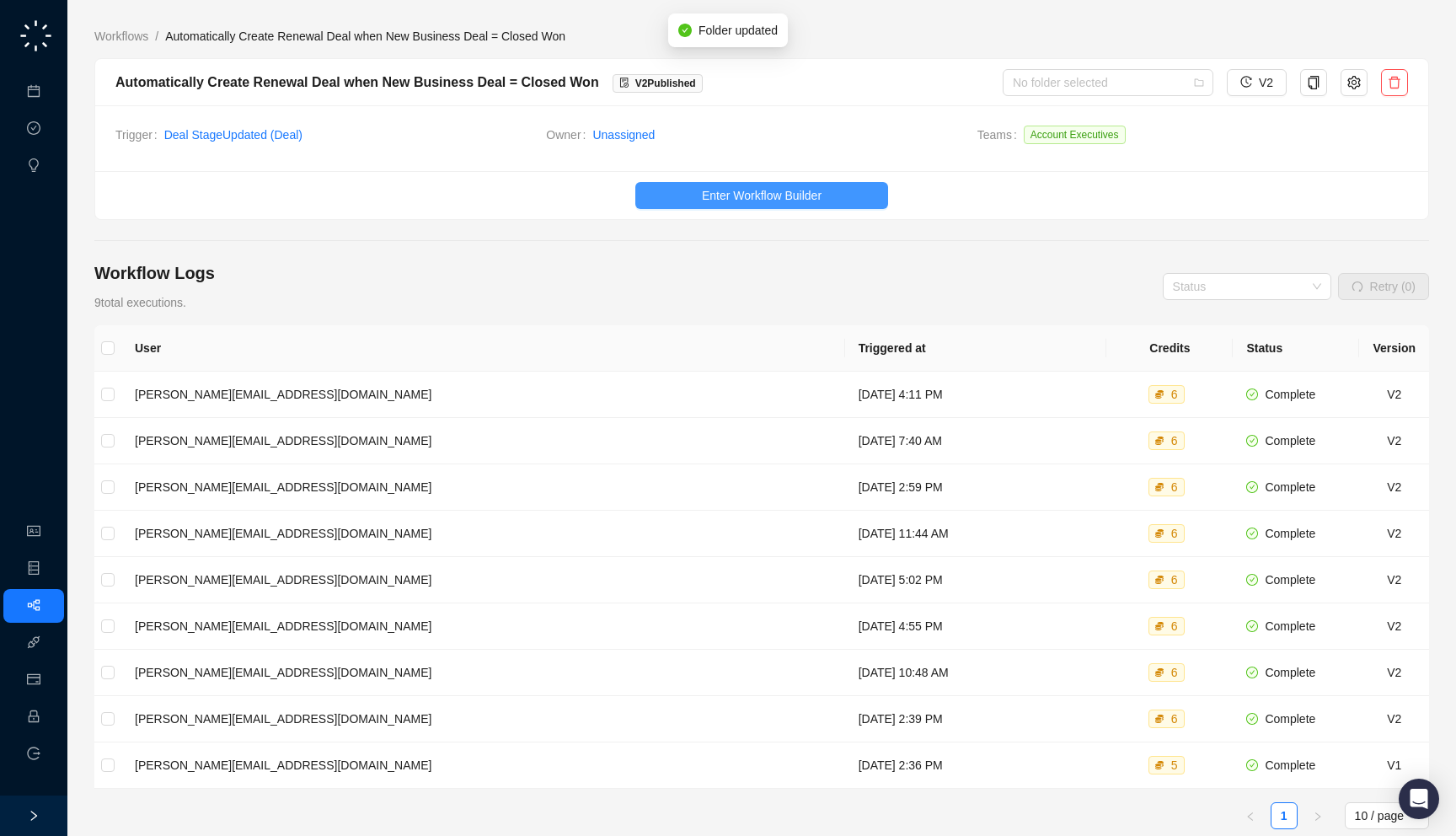
click at [768, 187] on span "Enter Workflow Builder" at bounding box center [762, 195] width 120 height 18
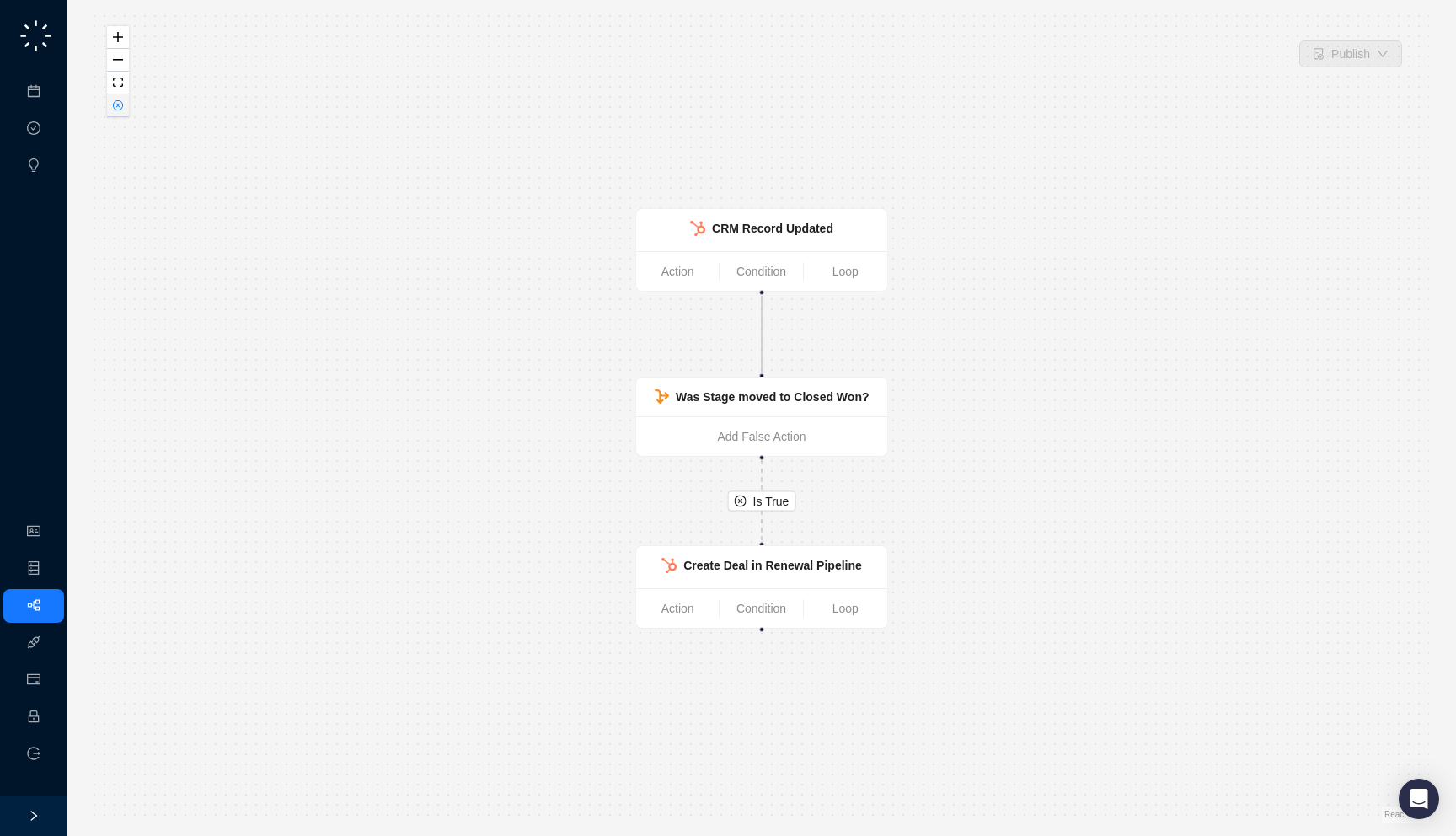
click at [117, 100] on icon "close-circle" at bounding box center [118, 106] width 10 height 10
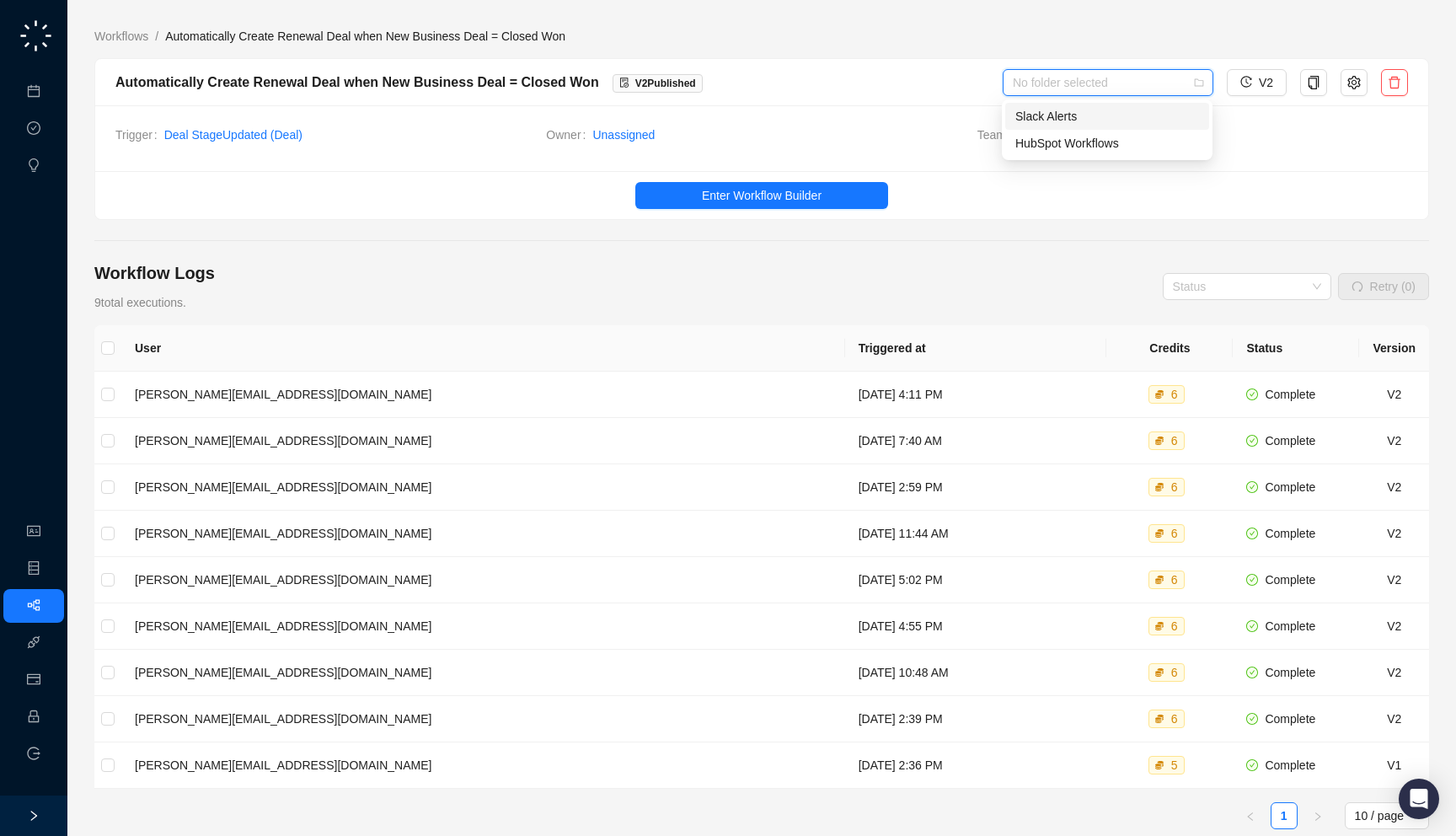
click at [1123, 81] on input "search" at bounding box center [1103, 82] width 180 height 25
click at [1105, 149] on div "HubSpot Workflows" at bounding box center [1108, 143] width 184 height 18
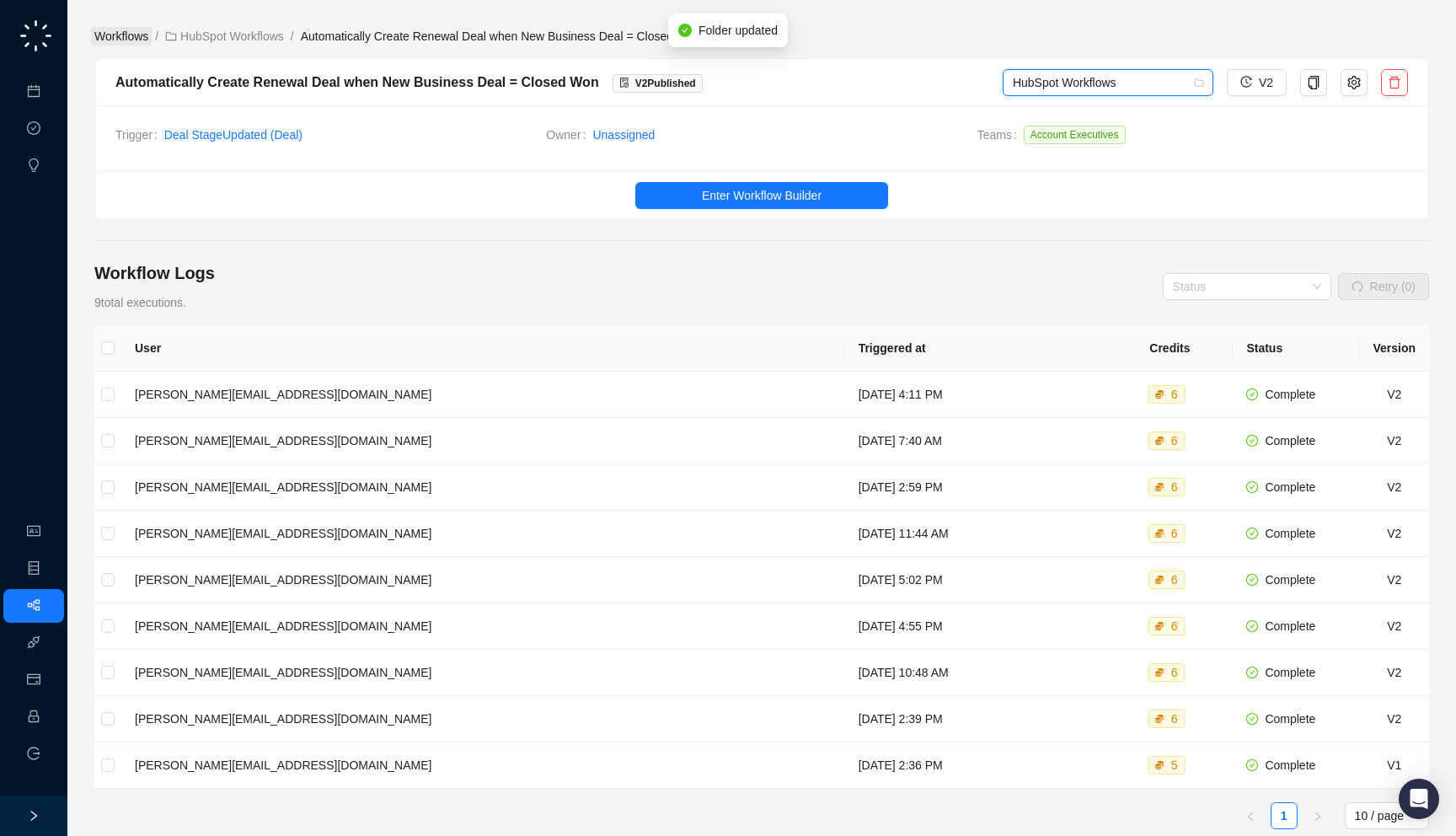
click at [113, 35] on link "Workflows" at bounding box center [121, 36] width 61 height 18
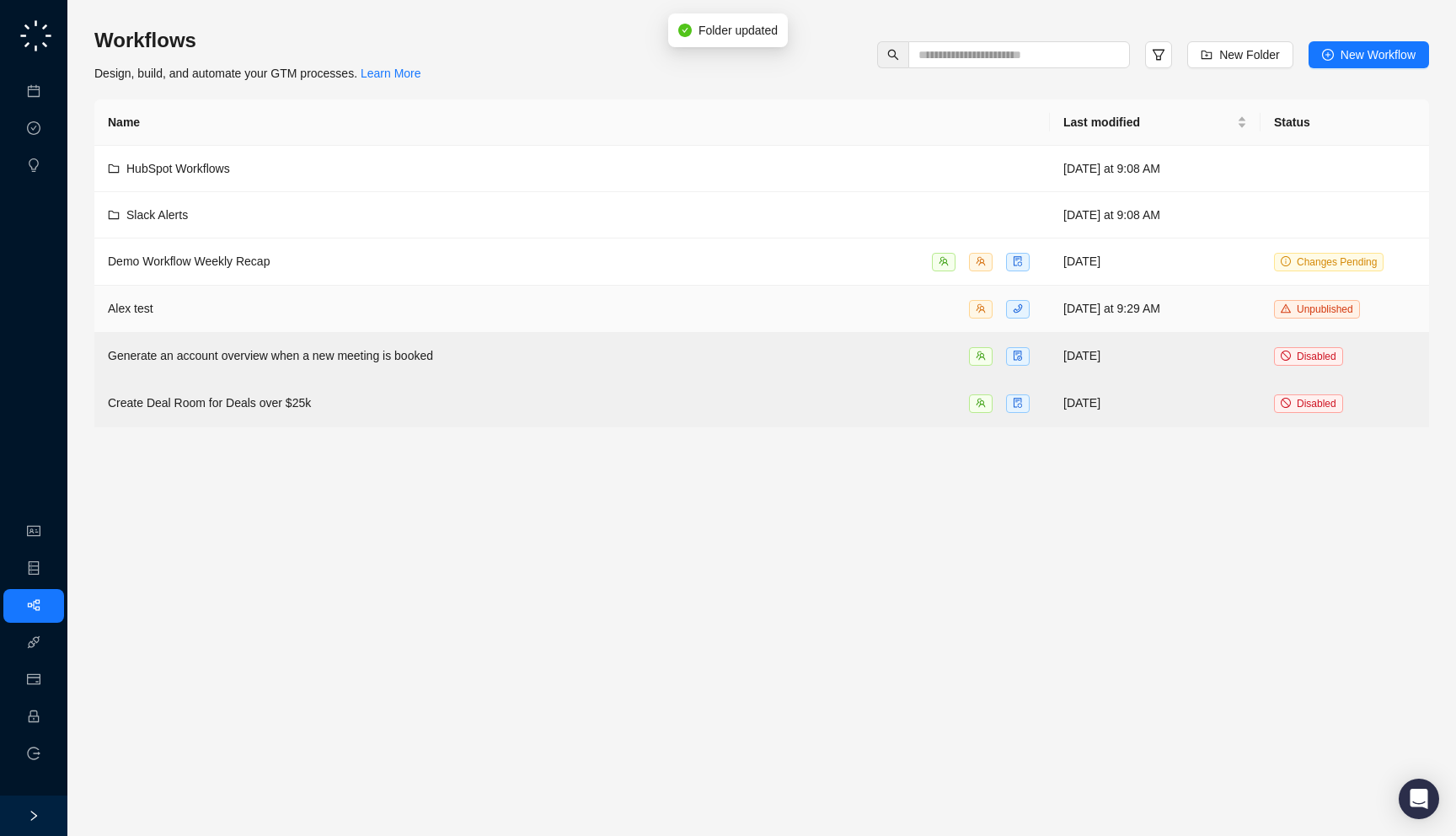
click at [491, 305] on div "Alex test" at bounding box center [572, 308] width 929 height 19
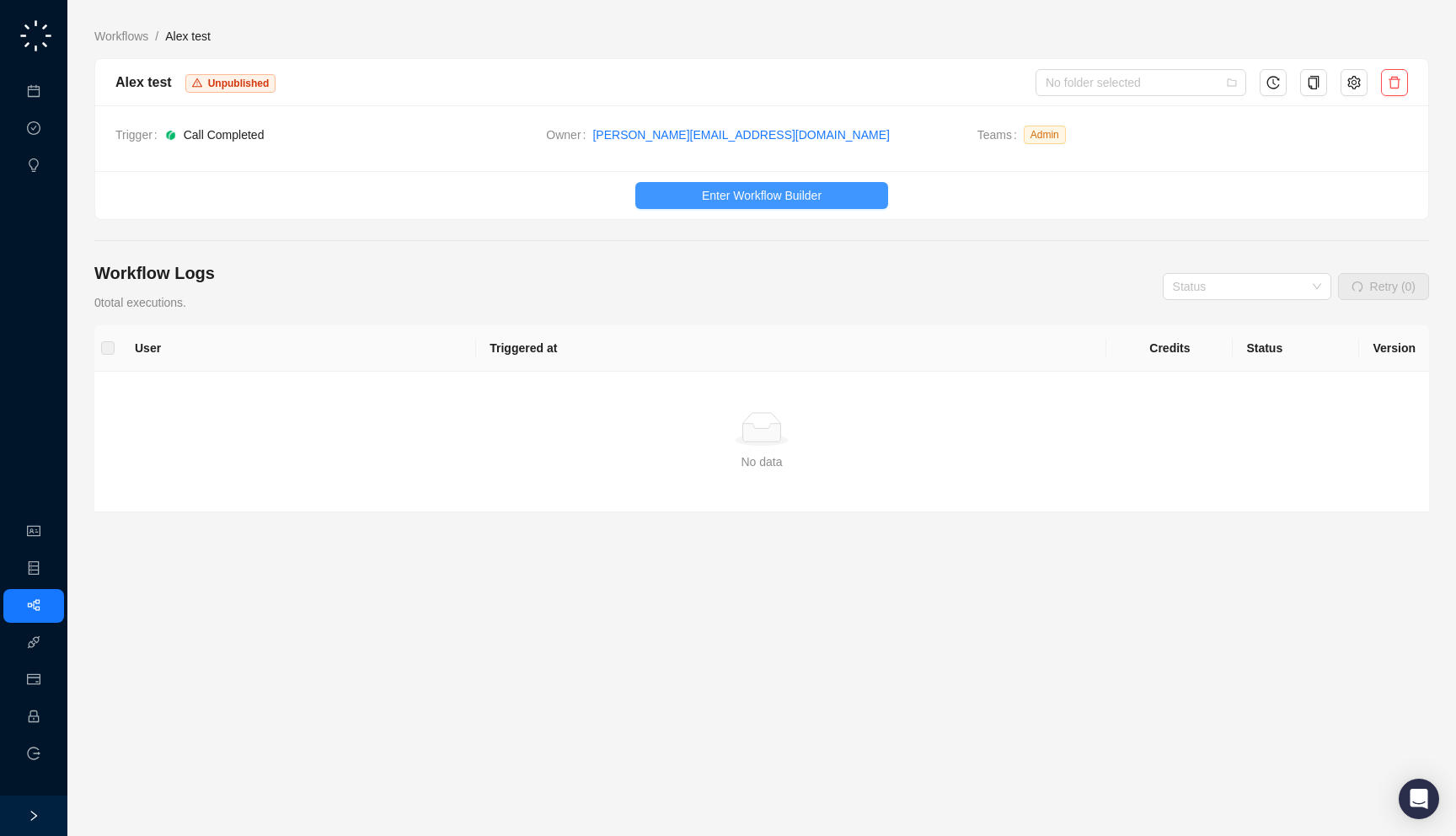
click at [680, 198] on button "Enter Workflow Builder" at bounding box center [762, 195] width 253 height 27
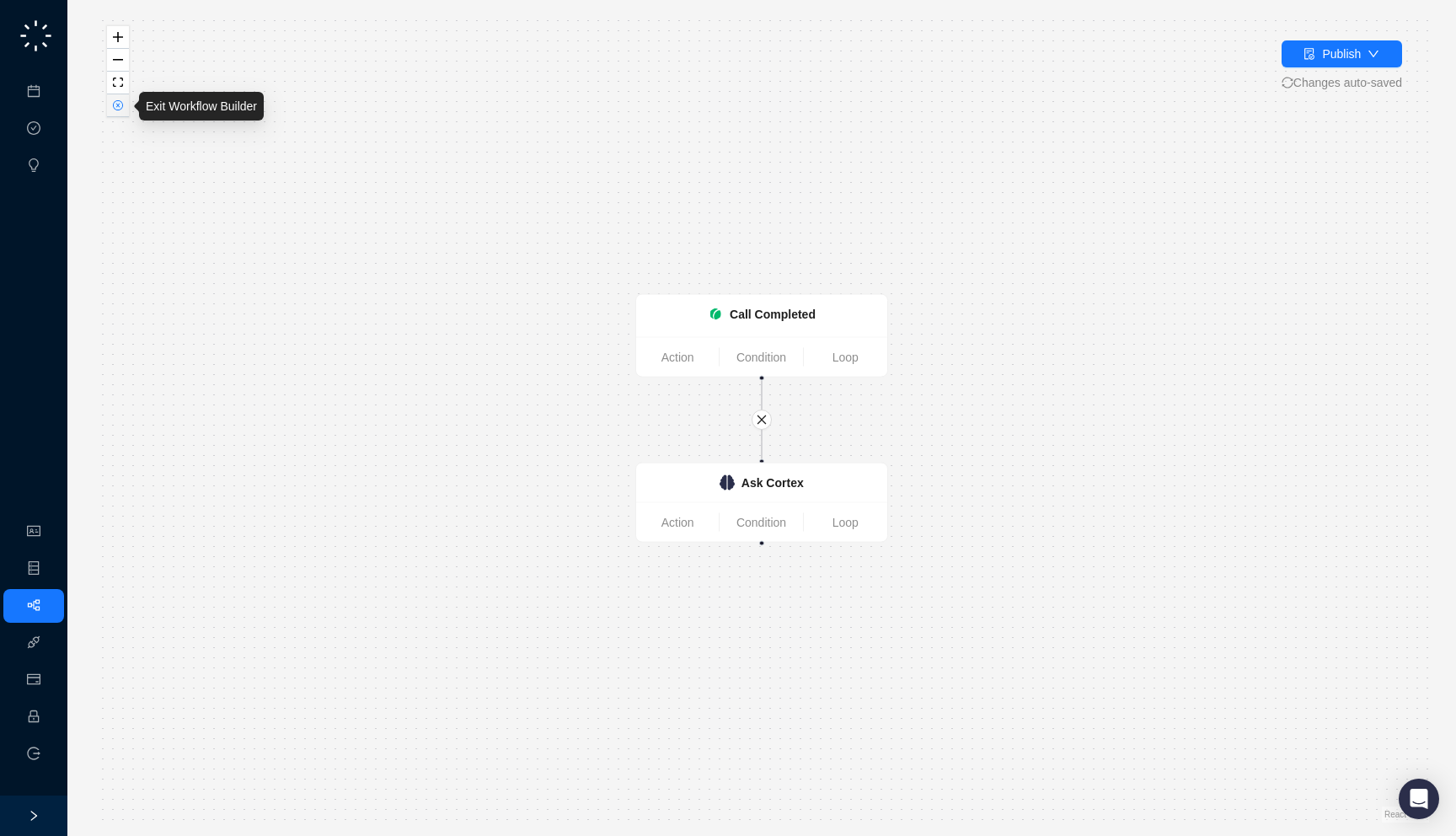
click at [123, 107] on button "button" at bounding box center [117, 106] width 22 height 23
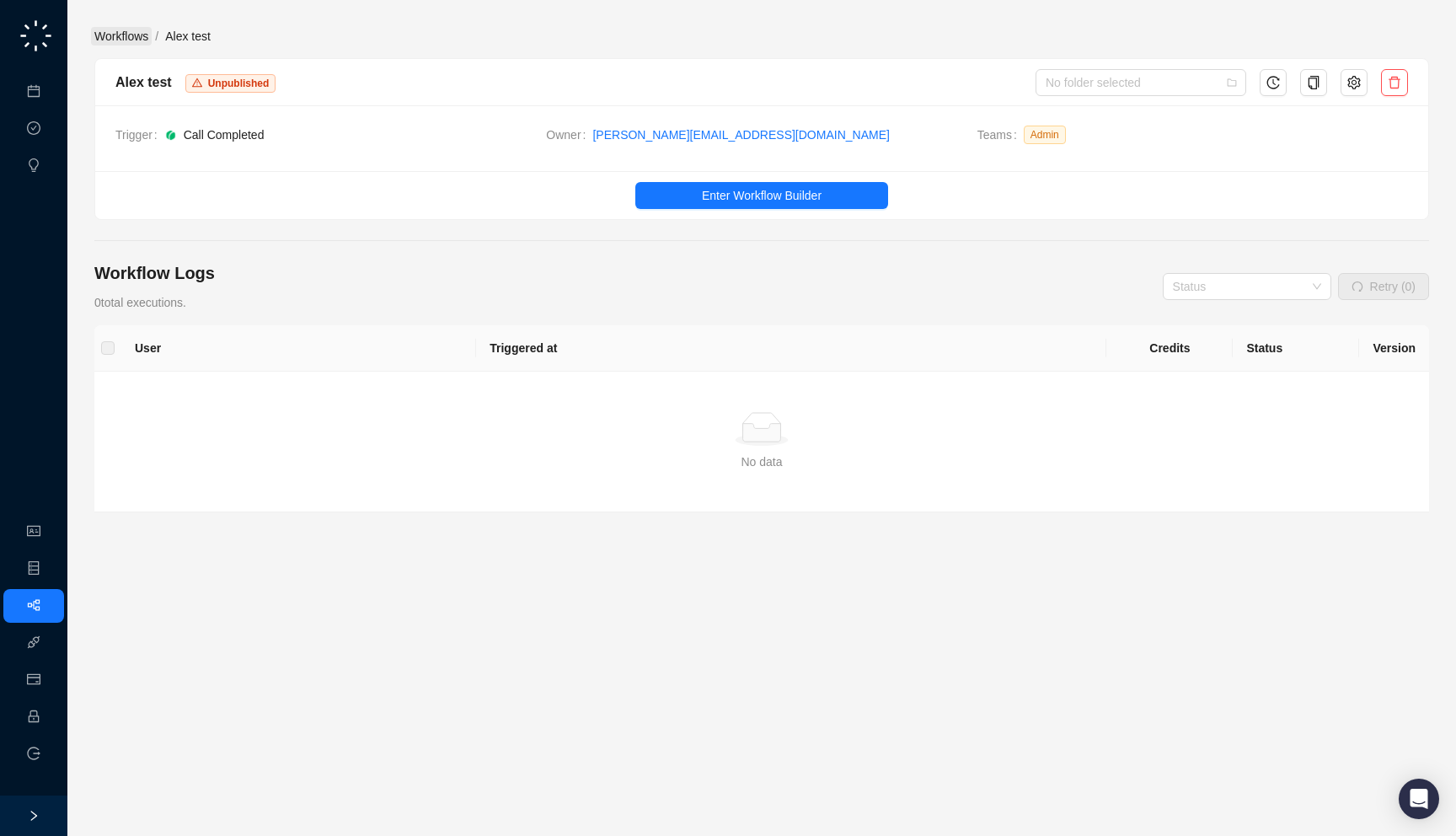
click at [123, 42] on link "Workflows" at bounding box center [121, 36] width 61 height 18
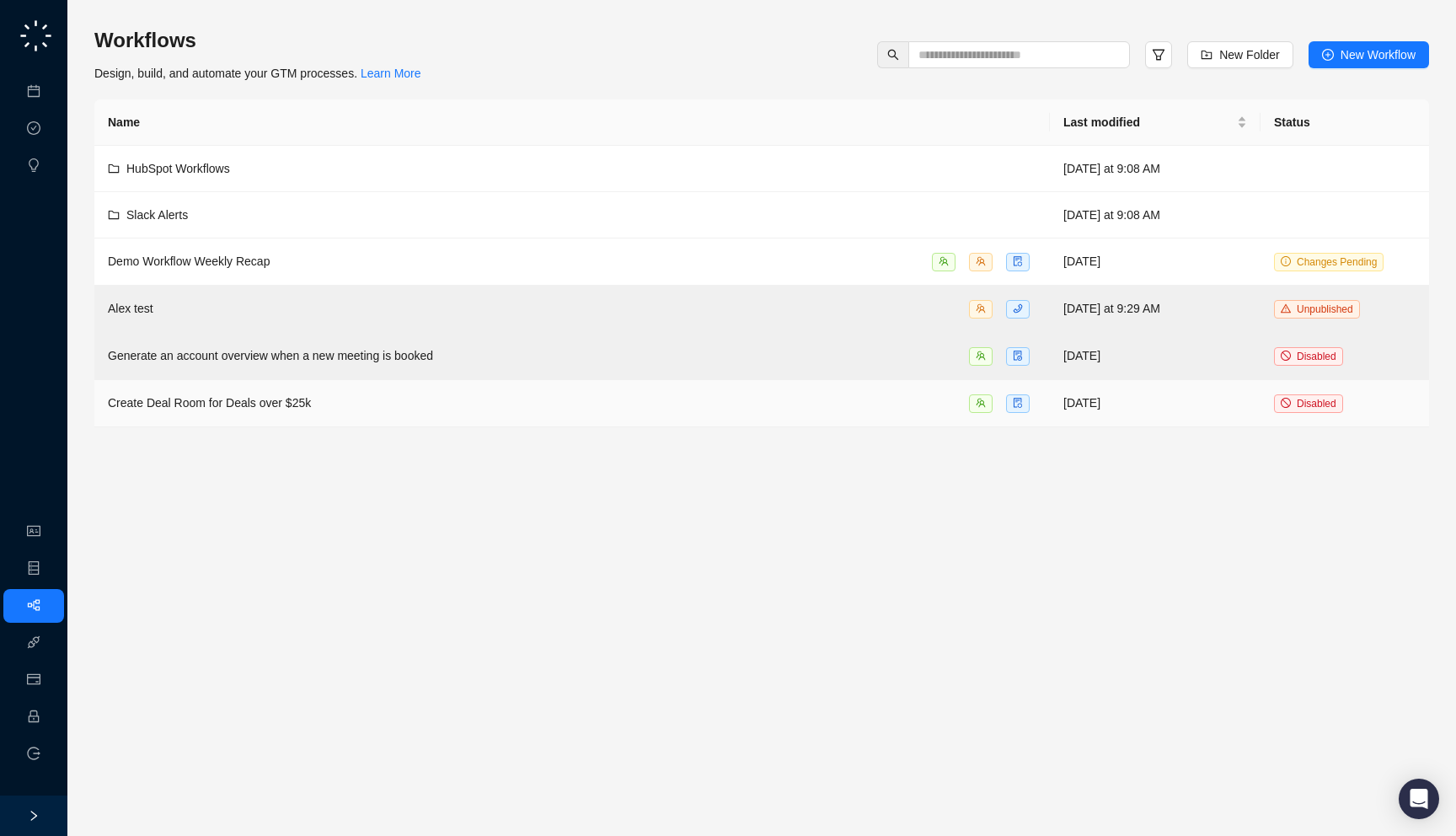
click at [374, 400] on div "Create Deal Room for Deals over $25k" at bounding box center [572, 403] width 929 height 19
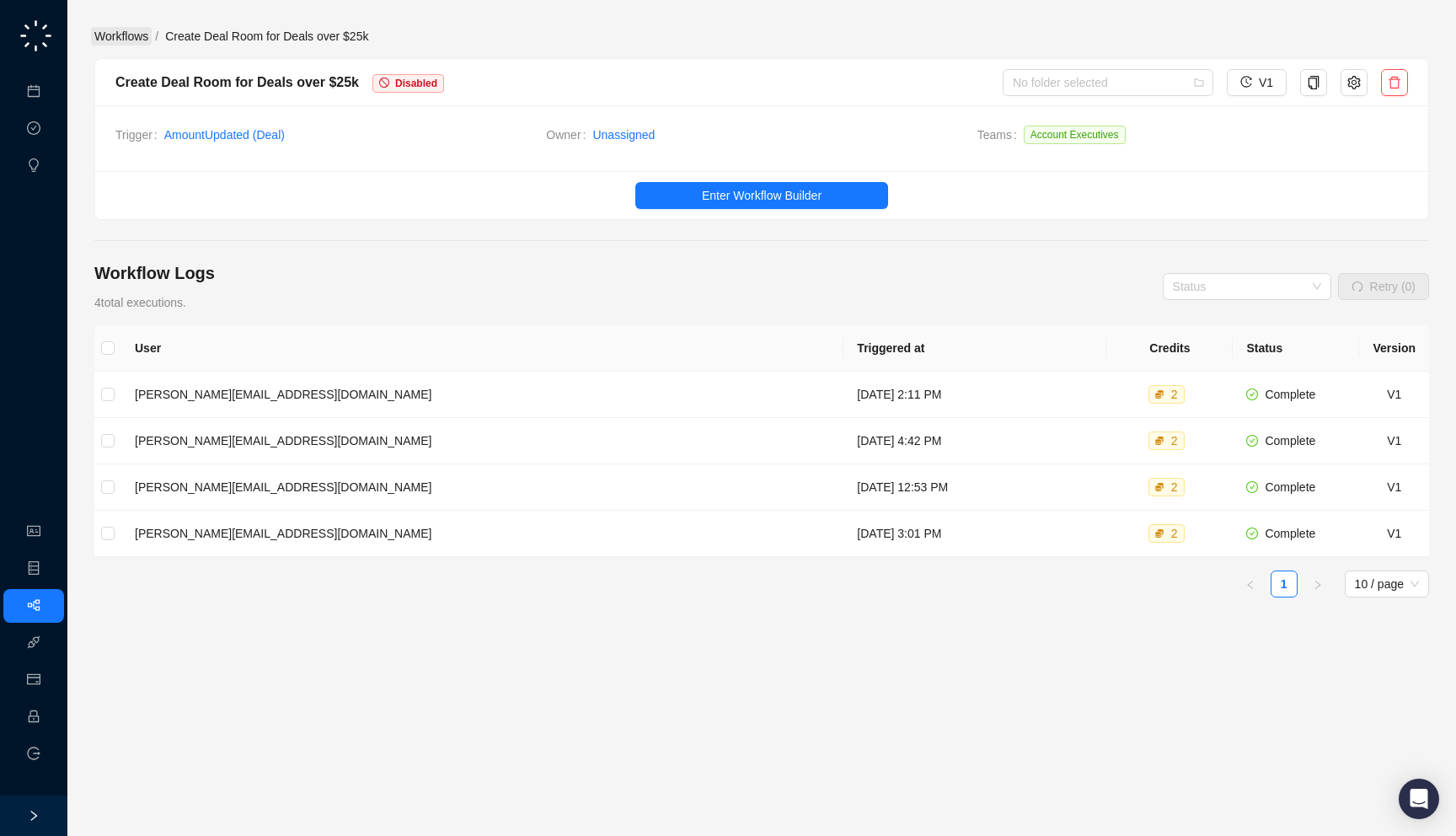
click at [114, 33] on link "Workflows" at bounding box center [121, 36] width 61 height 18
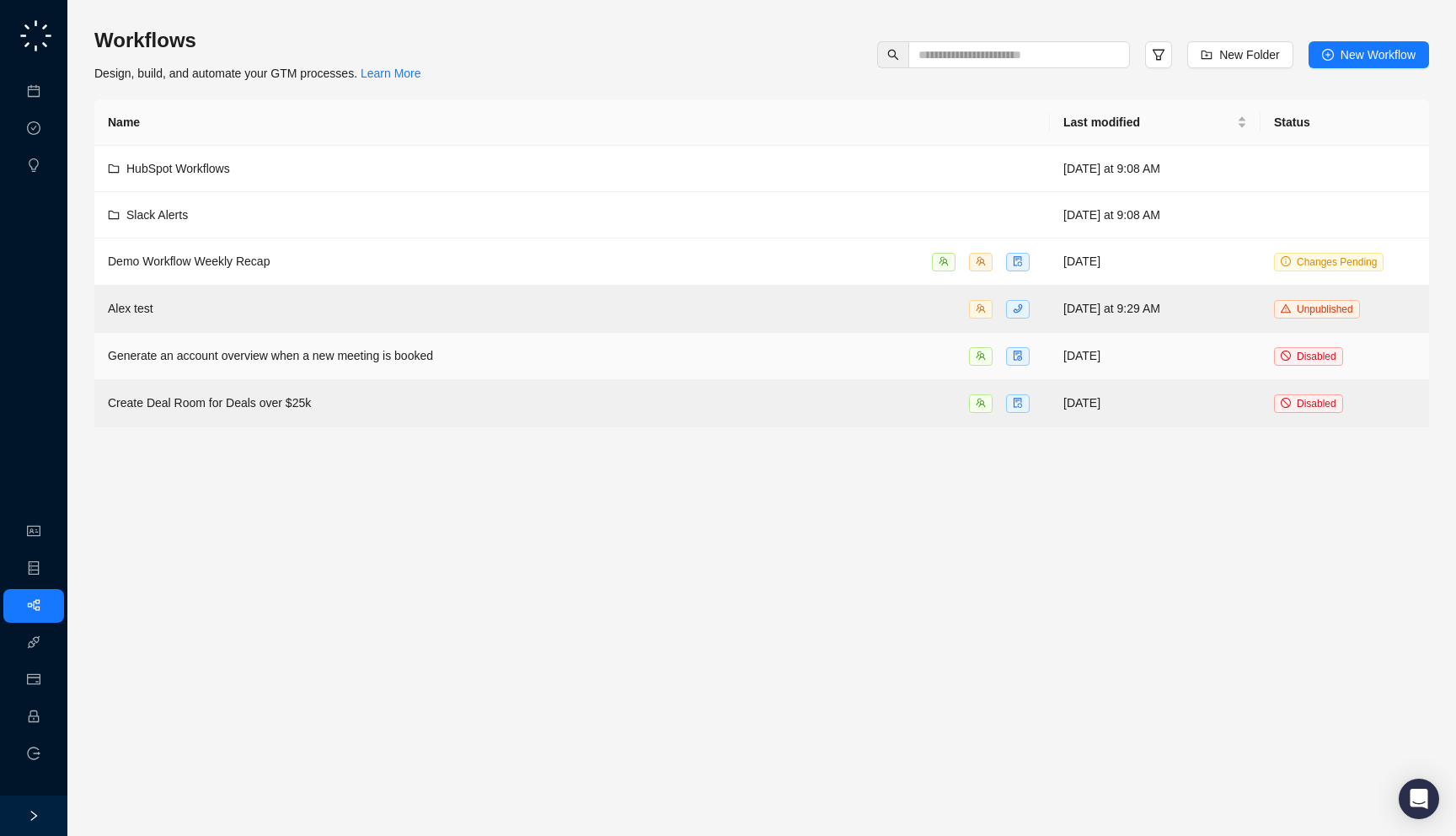
click at [311, 350] on span "Generate an account overview when a new meeting is booked" at bounding box center [270, 356] width 325 height 14
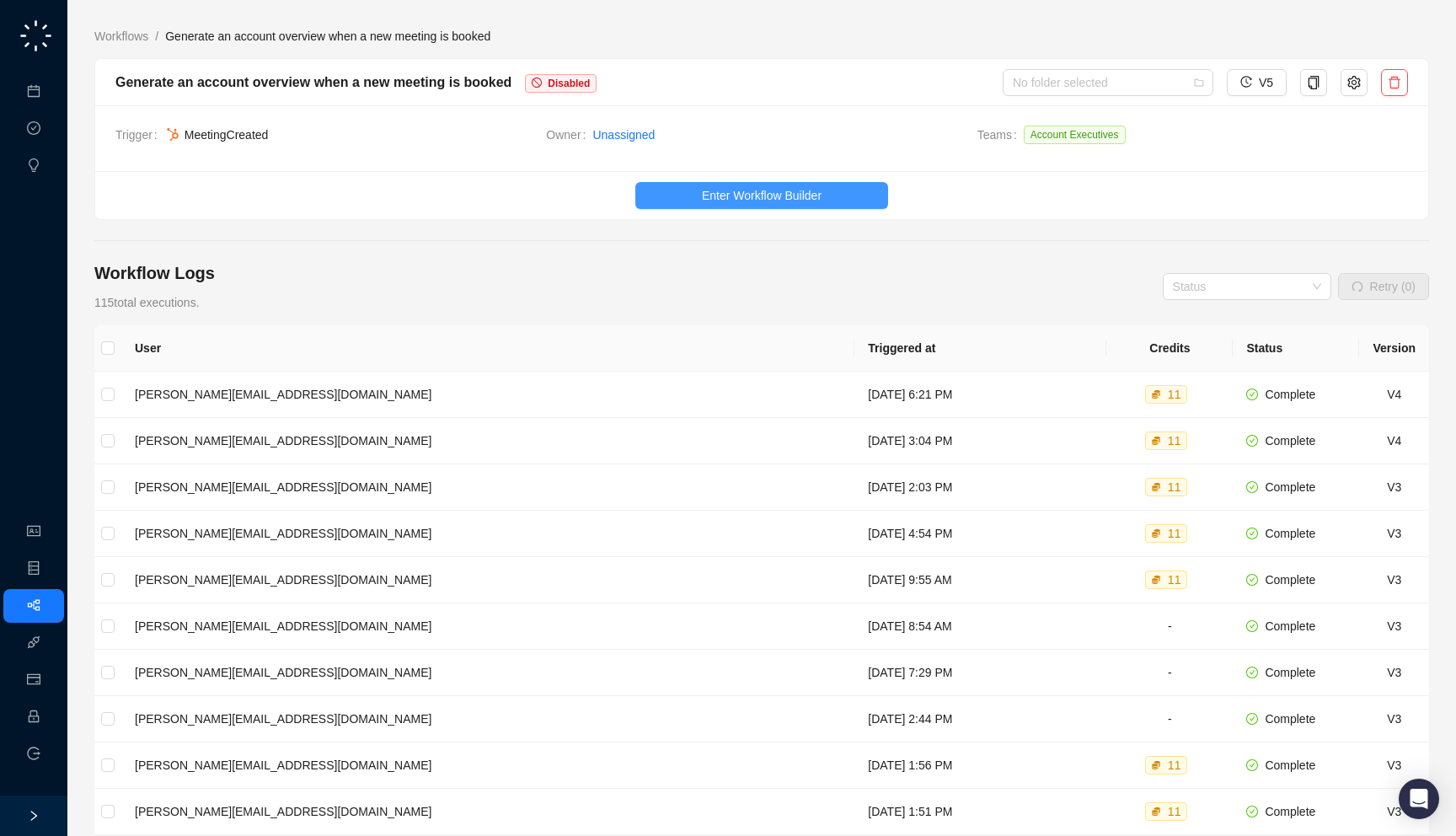
click at [705, 196] on span "Enter Workflow Builder" at bounding box center [762, 195] width 120 height 18
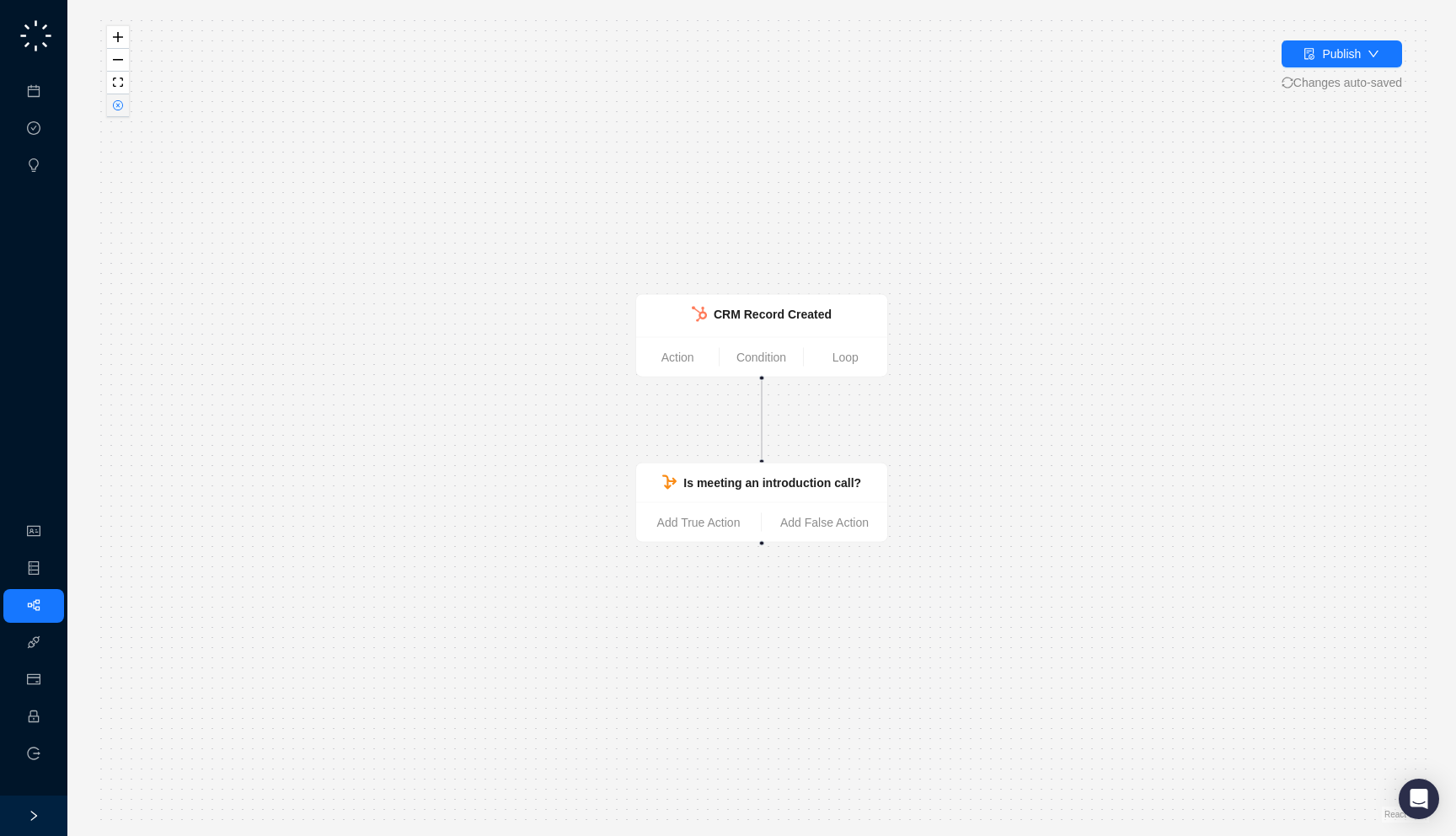
click at [125, 110] on button "button" at bounding box center [117, 106] width 22 height 23
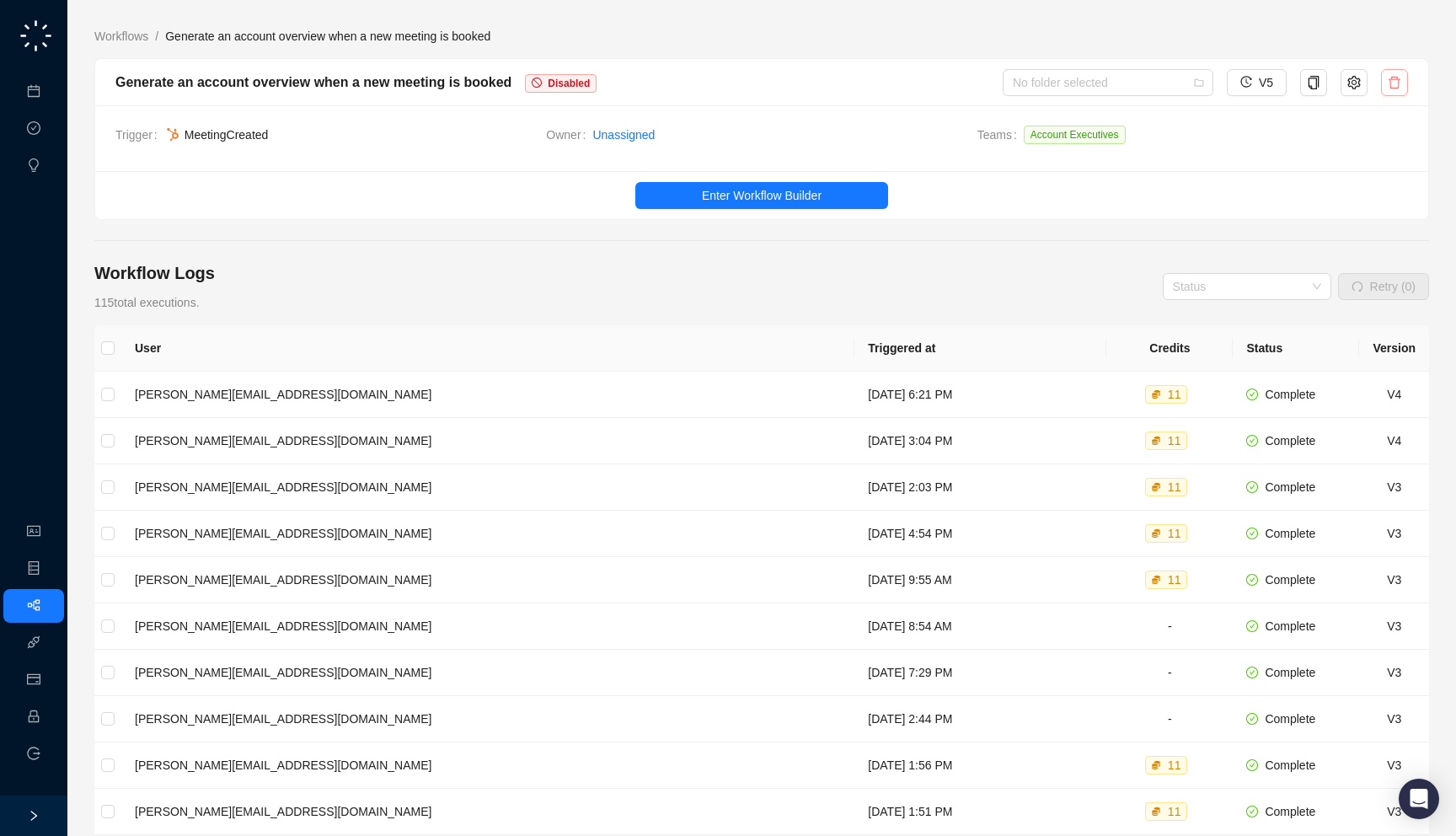
click at [1402, 87] on button "button" at bounding box center [1394, 82] width 27 height 27
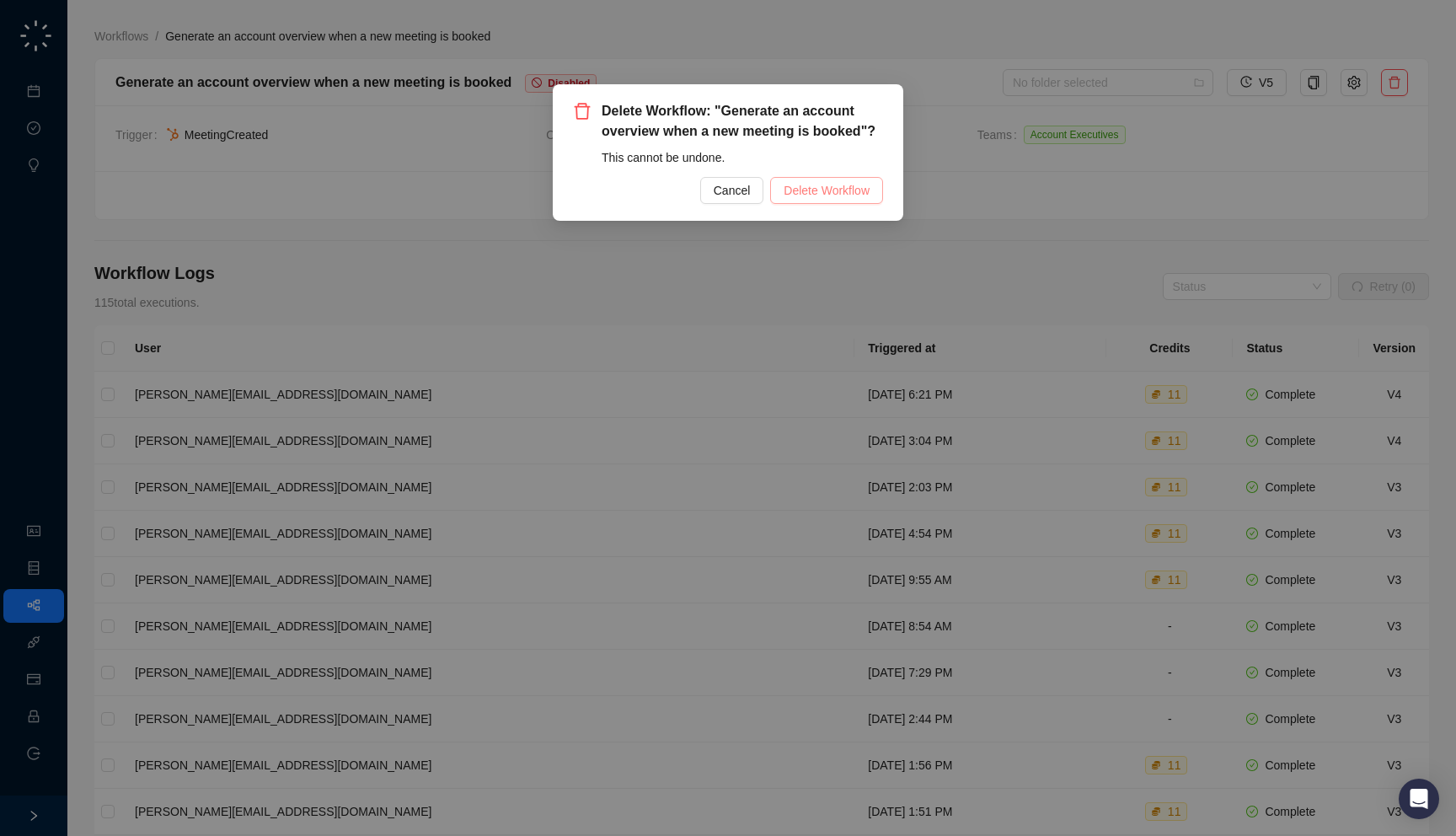
click at [820, 192] on span "Delete Workflow" at bounding box center [826, 190] width 86 height 18
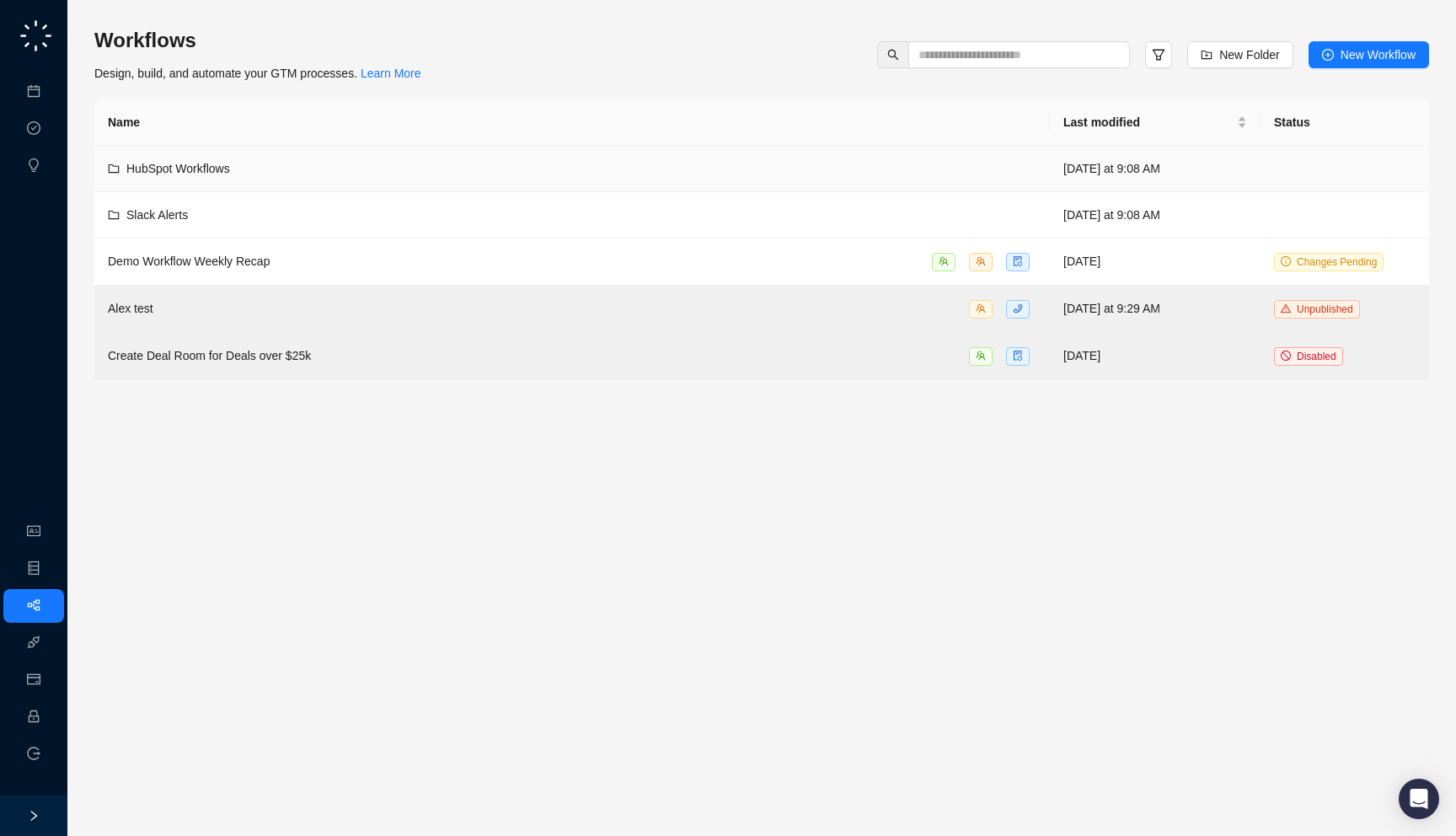
click at [353, 189] on td "HubSpot Workflows" at bounding box center [572, 168] width 956 height 46
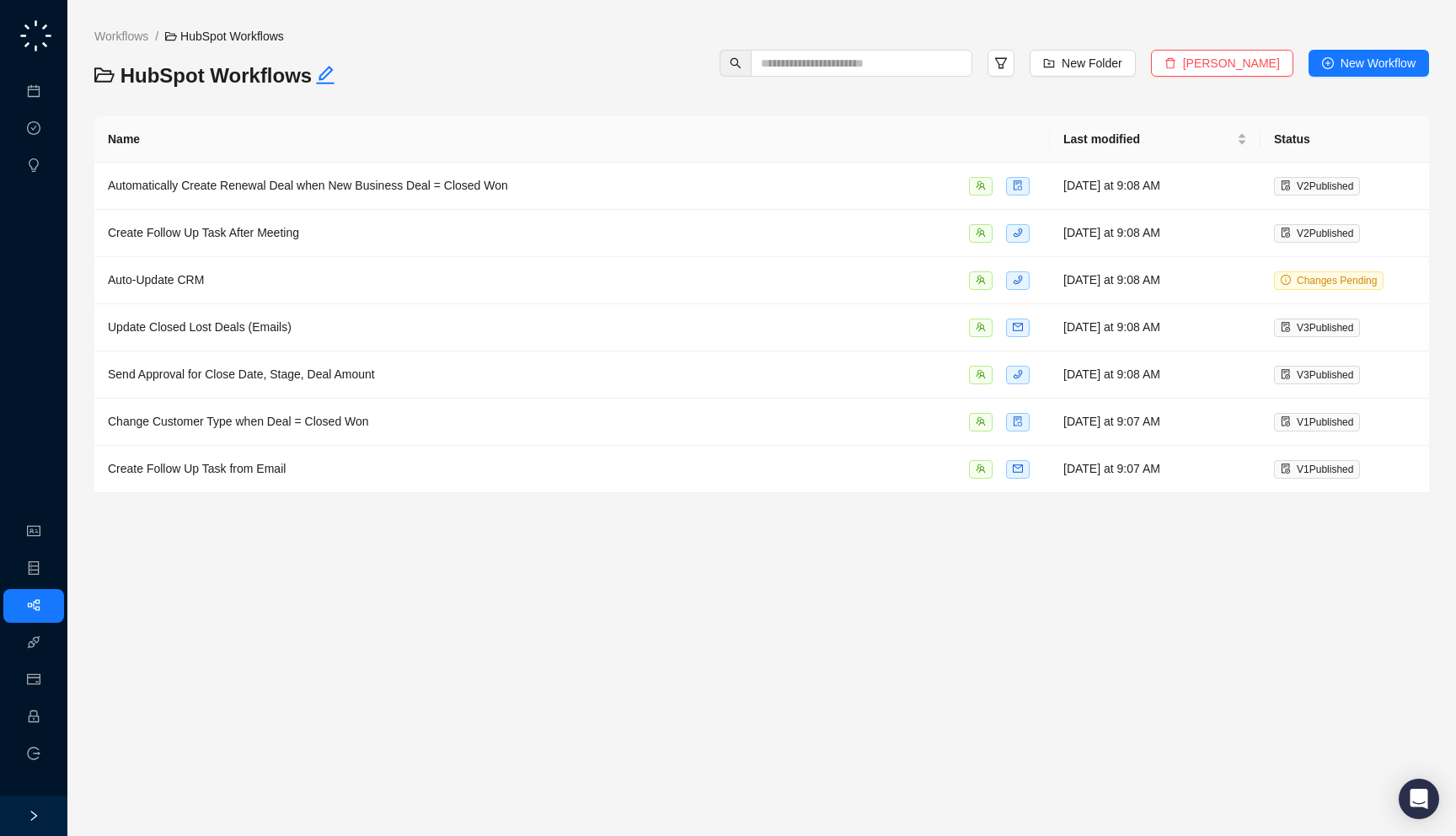
click at [121, 46] on div "Workflows / HubSpot Workflows" at bounding box center [317, 44] width 461 height 36
click at [121, 40] on link "Workflows" at bounding box center [121, 36] width 61 height 18
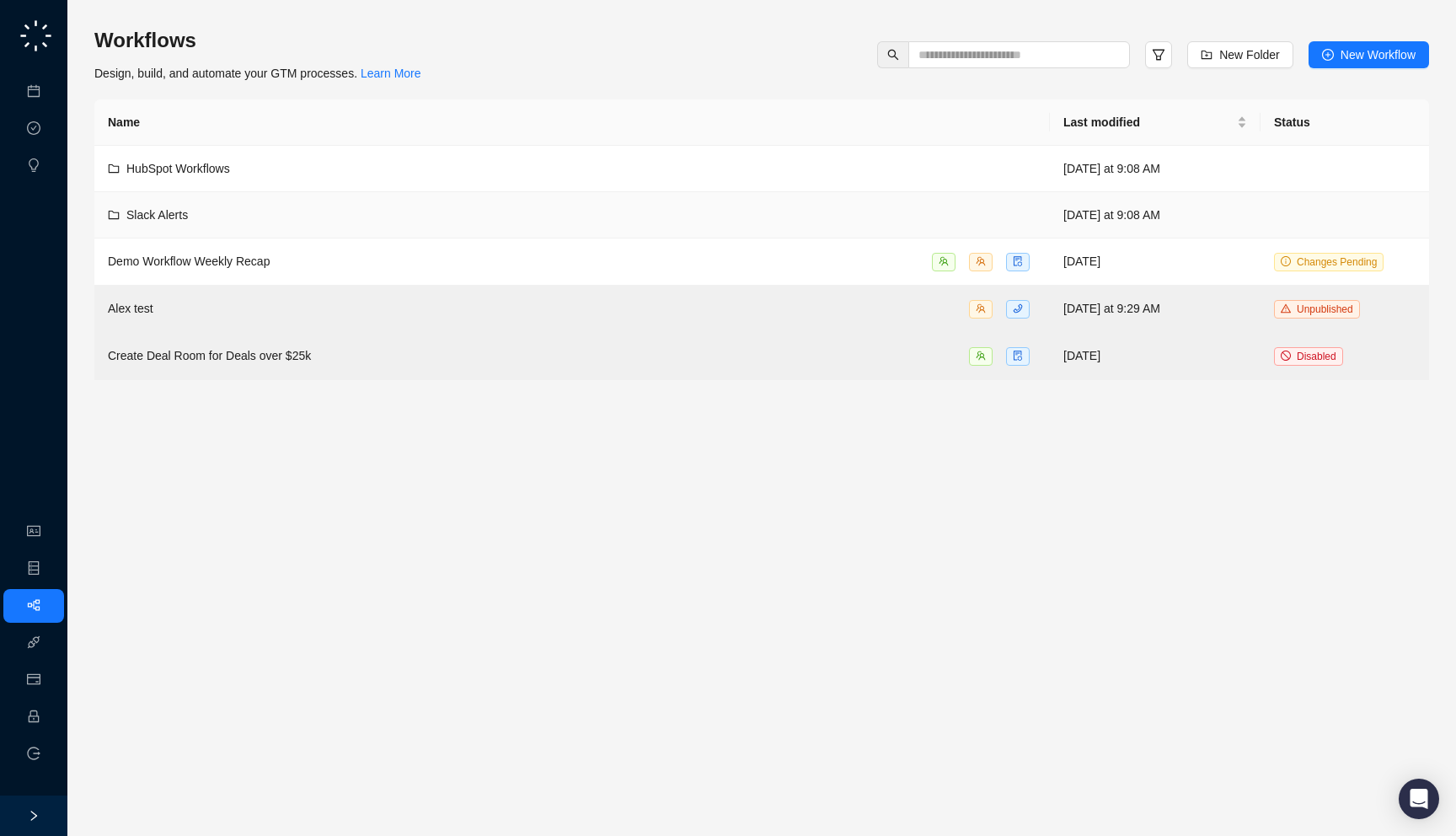
click at [166, 218] on span "Slack Alerts" at bounding box center [157, 215] width 62 height 14
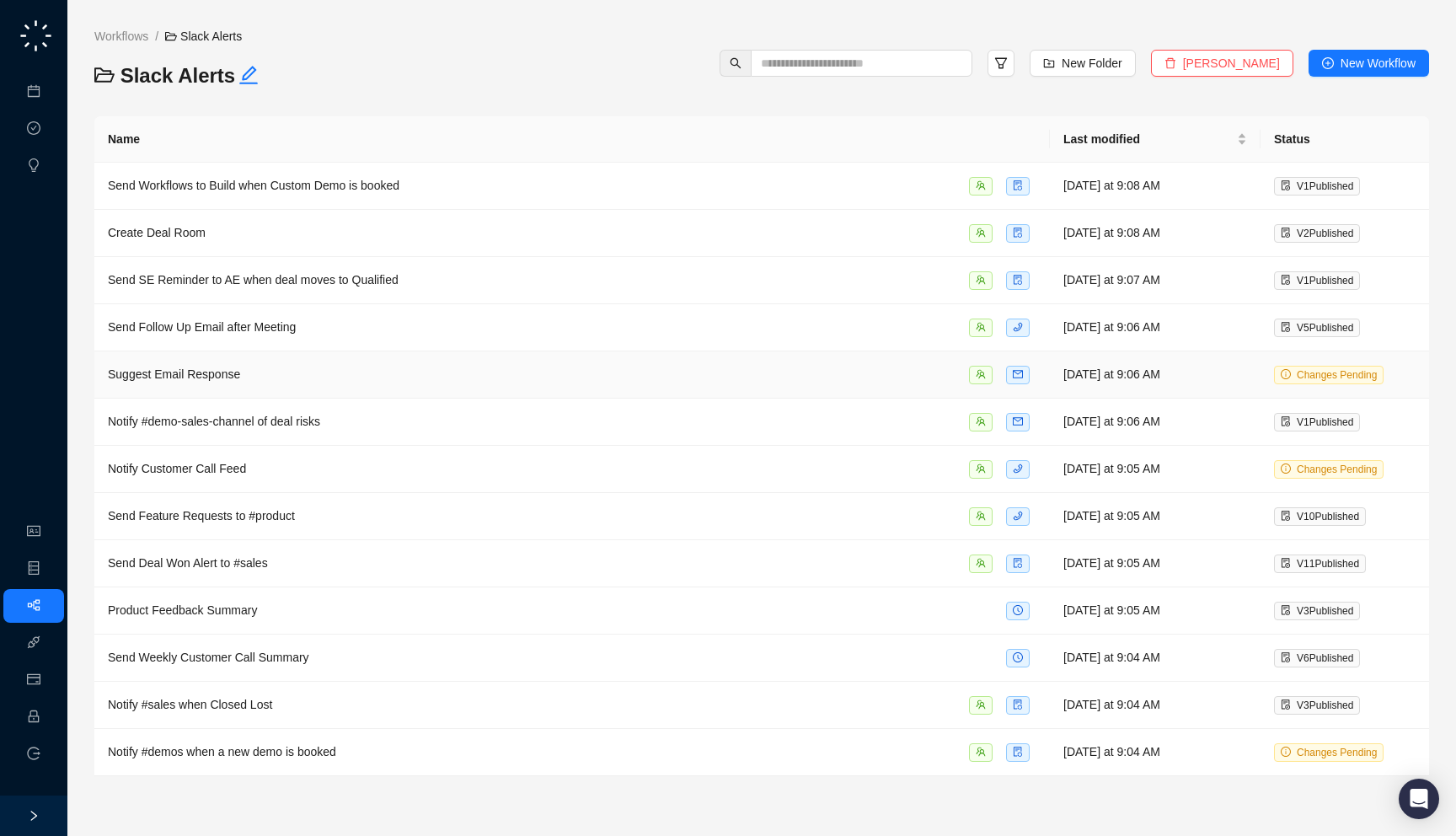
click at [441, 366] on div "Suggest Email Response" at bounding box center [572, 374] width 929 height 19
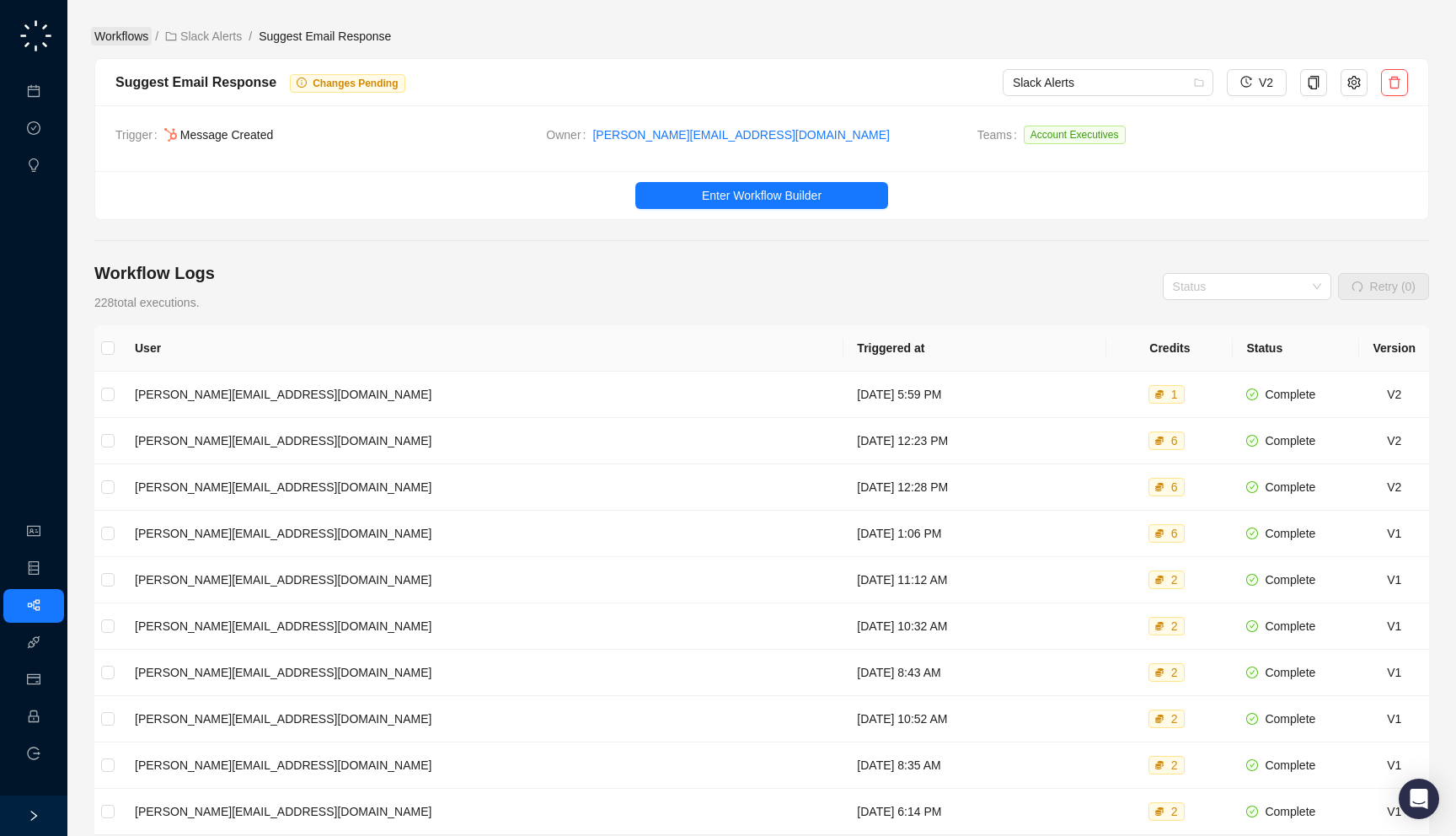
click at [119, 36] on link "Workflows" at bounding box center [121, 36] width 61 height 18
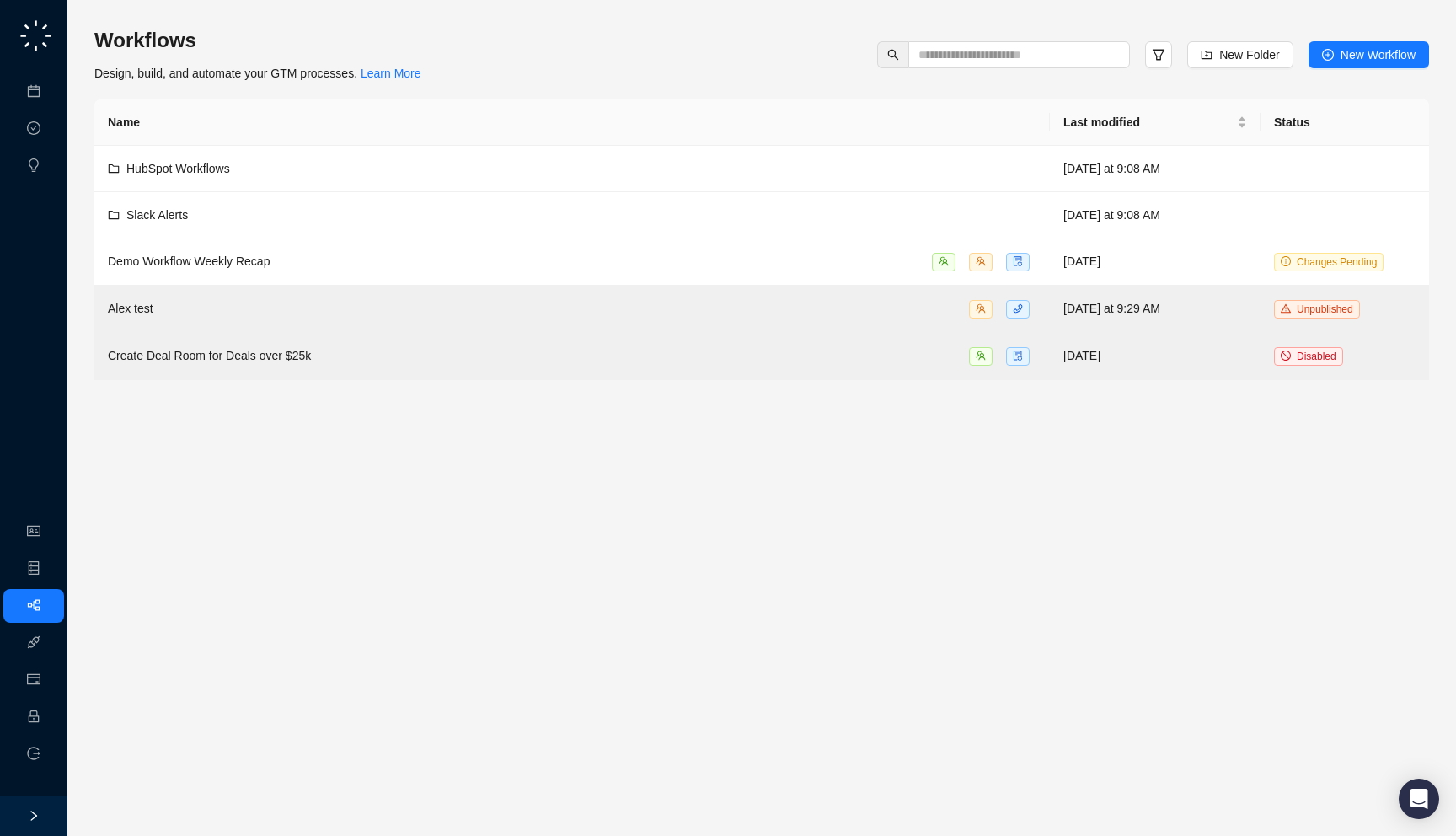
click at [471, 71] on div "Workflows Design, build, and automate your GTM processes. Learn More New Folder…" at bounding box center [762, 55] width 1335 height 55
click at [49, 566] on link "Objects & Fields" at bounding box center [91, 569] width 86 height 14
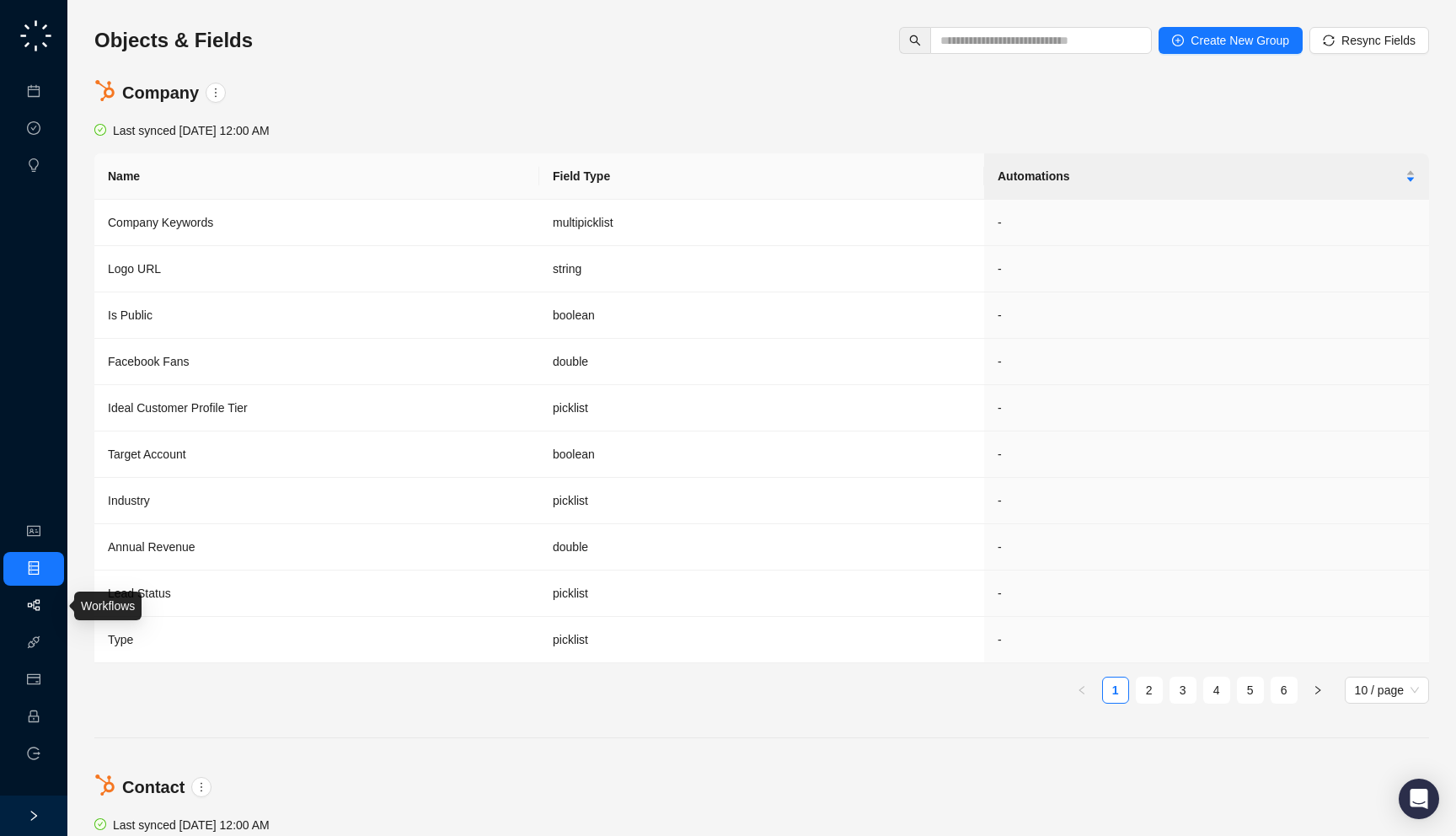
click at [49, 612] on link "Workflows" at bounding box center [75, 606] width 54 height 14
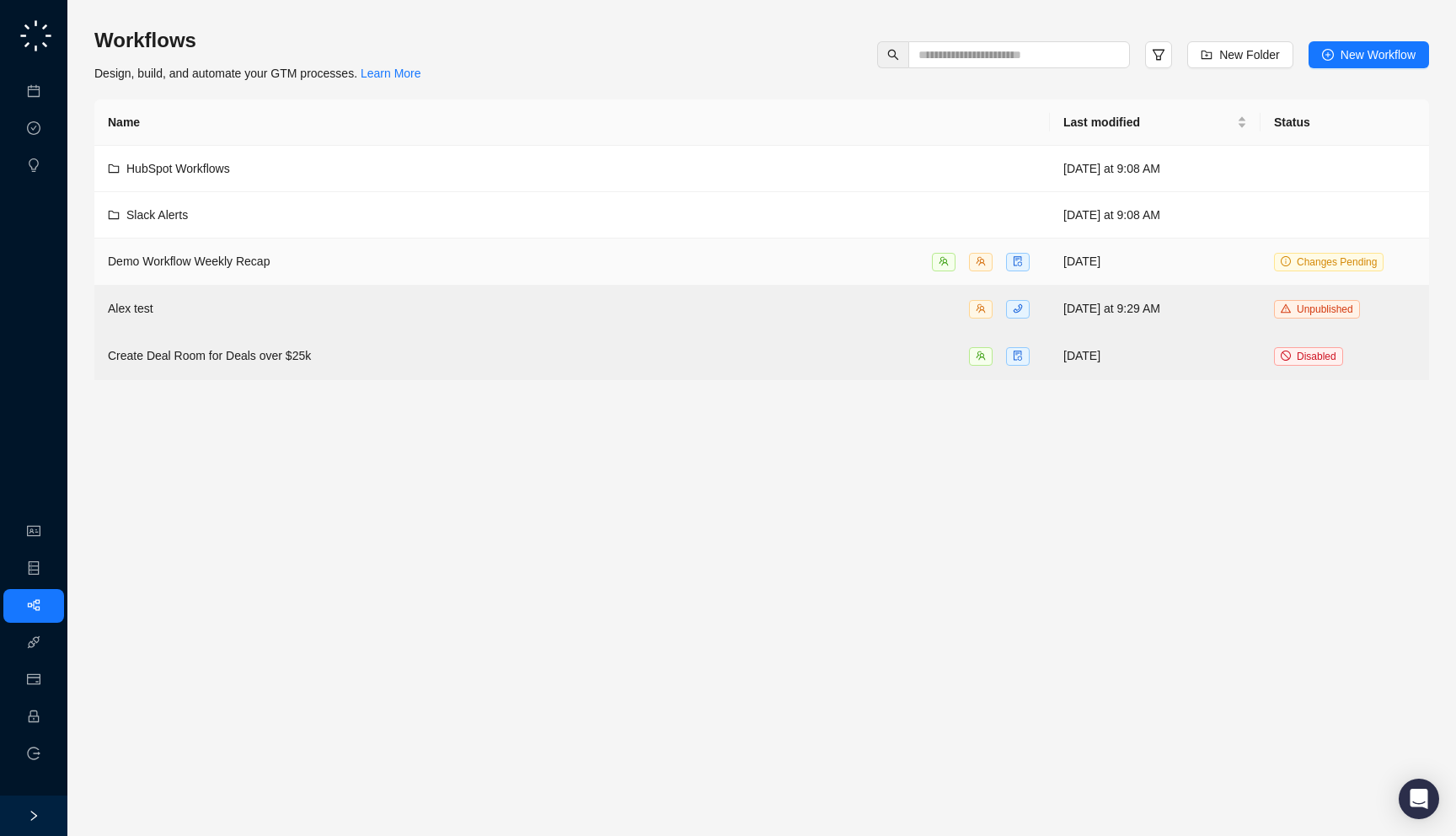
click at [821, 262] on div "Demo Workflow Weekly Recap" at bounding box center [572, 262] width 929 height 19
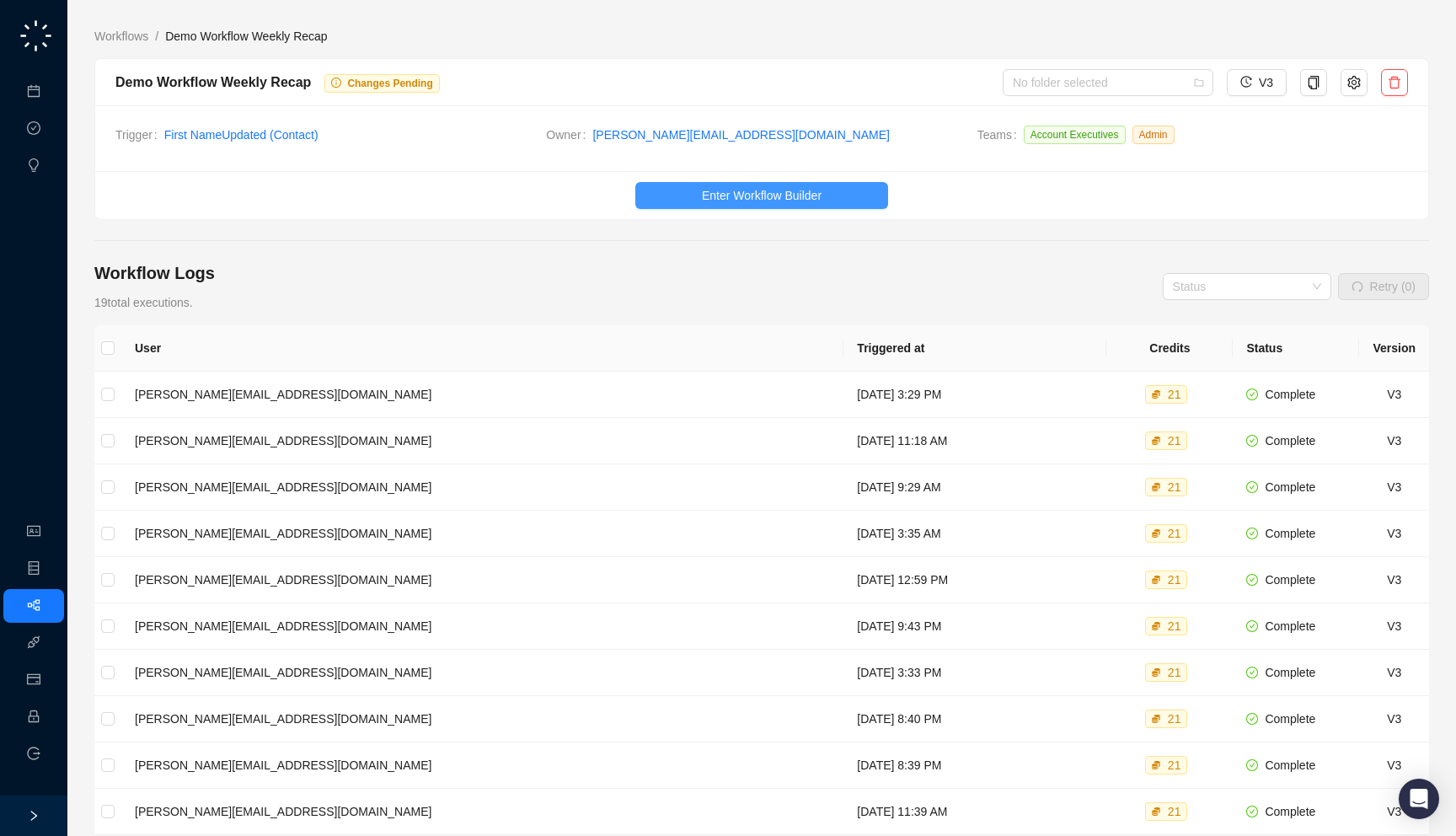
click at [666, 191] on button "Enter Workflow Builder" at bounding box center [762, 195] width 253 height 27
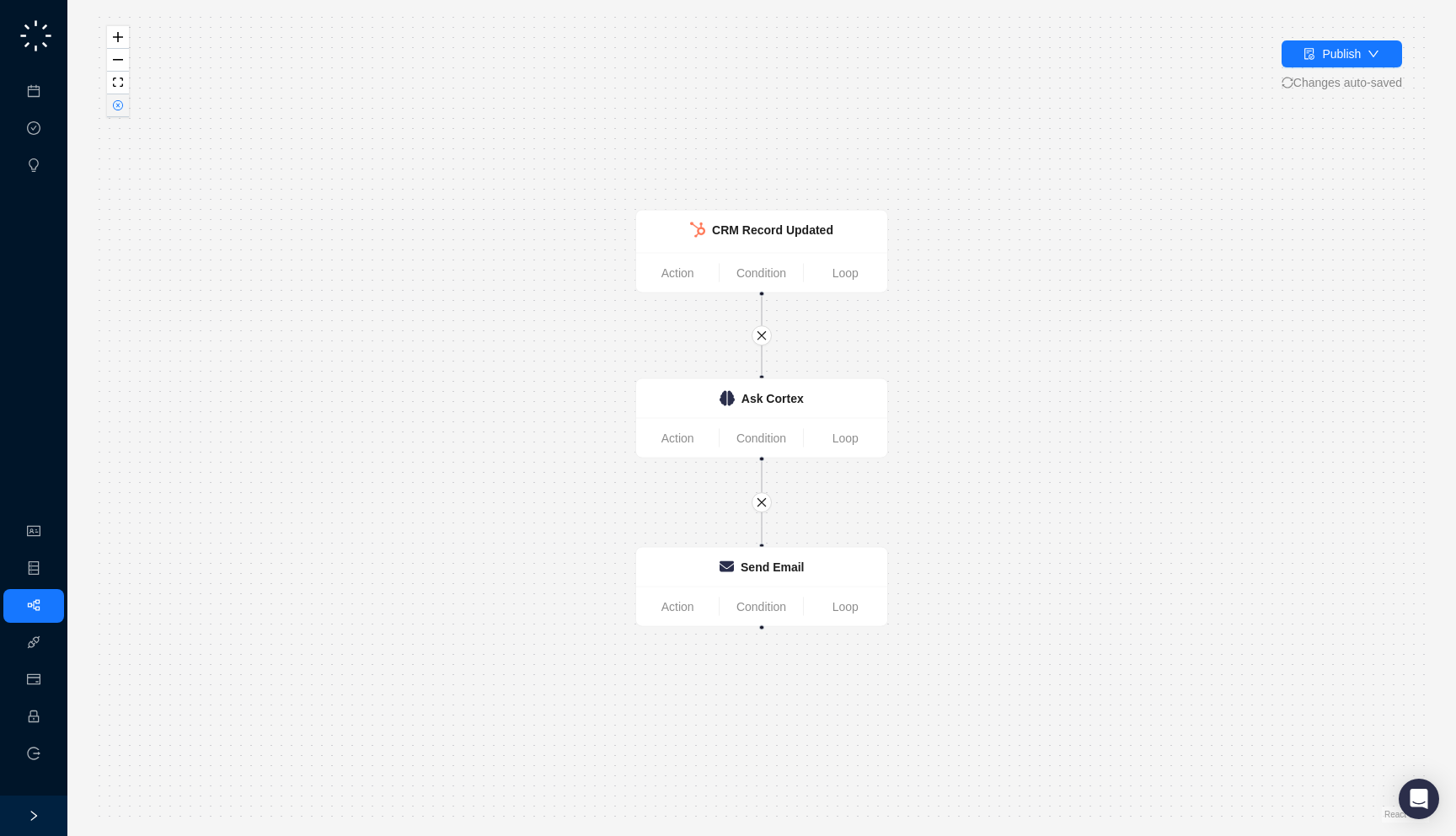
click at [119, 107] on icon "close-circle" at bounding box center [118, 106] width 9 height 9
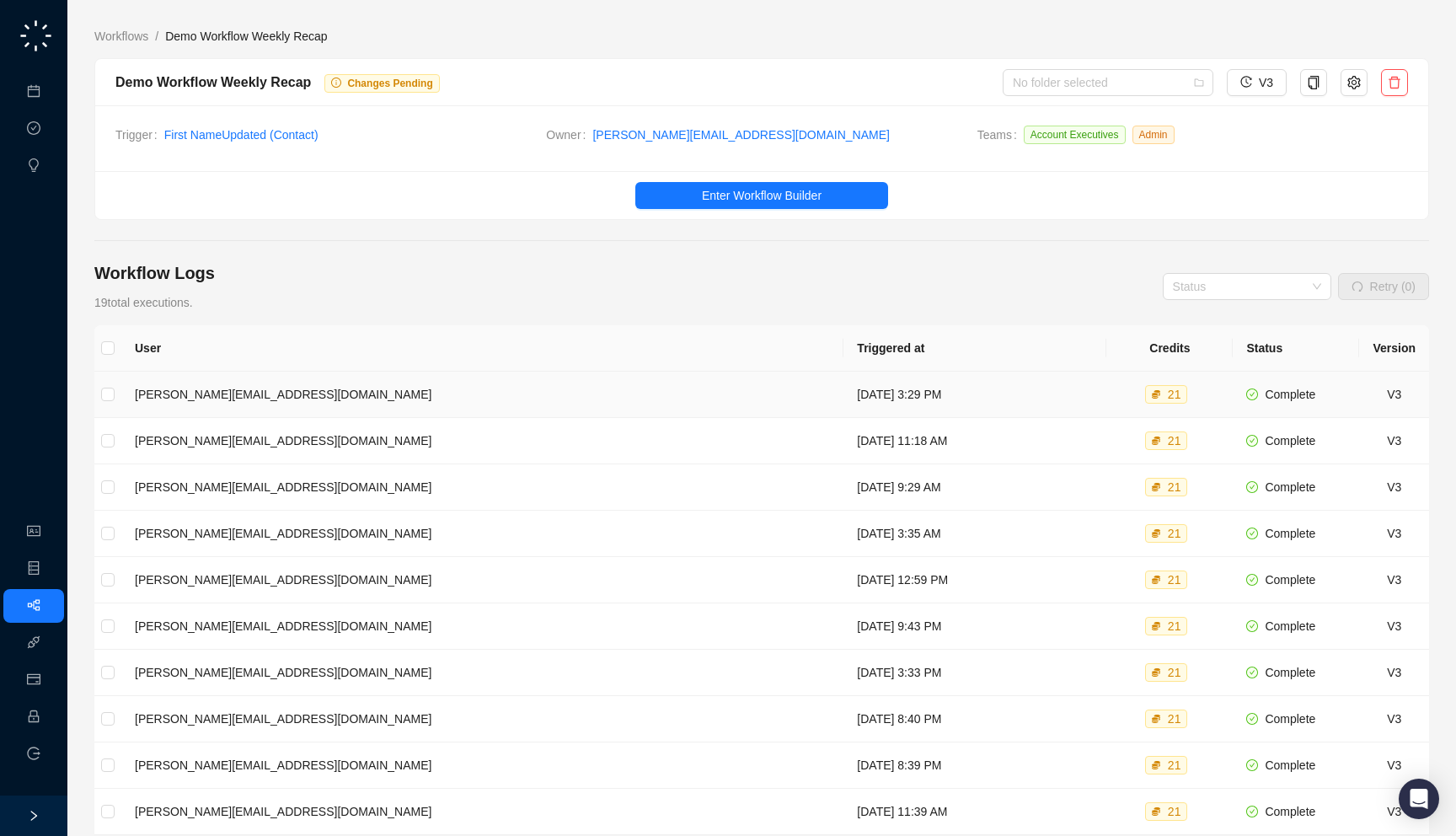
click at [843, 397] on td "[DATE] 3:29 PM" at bounding box center [974, 394] width 263 height 46
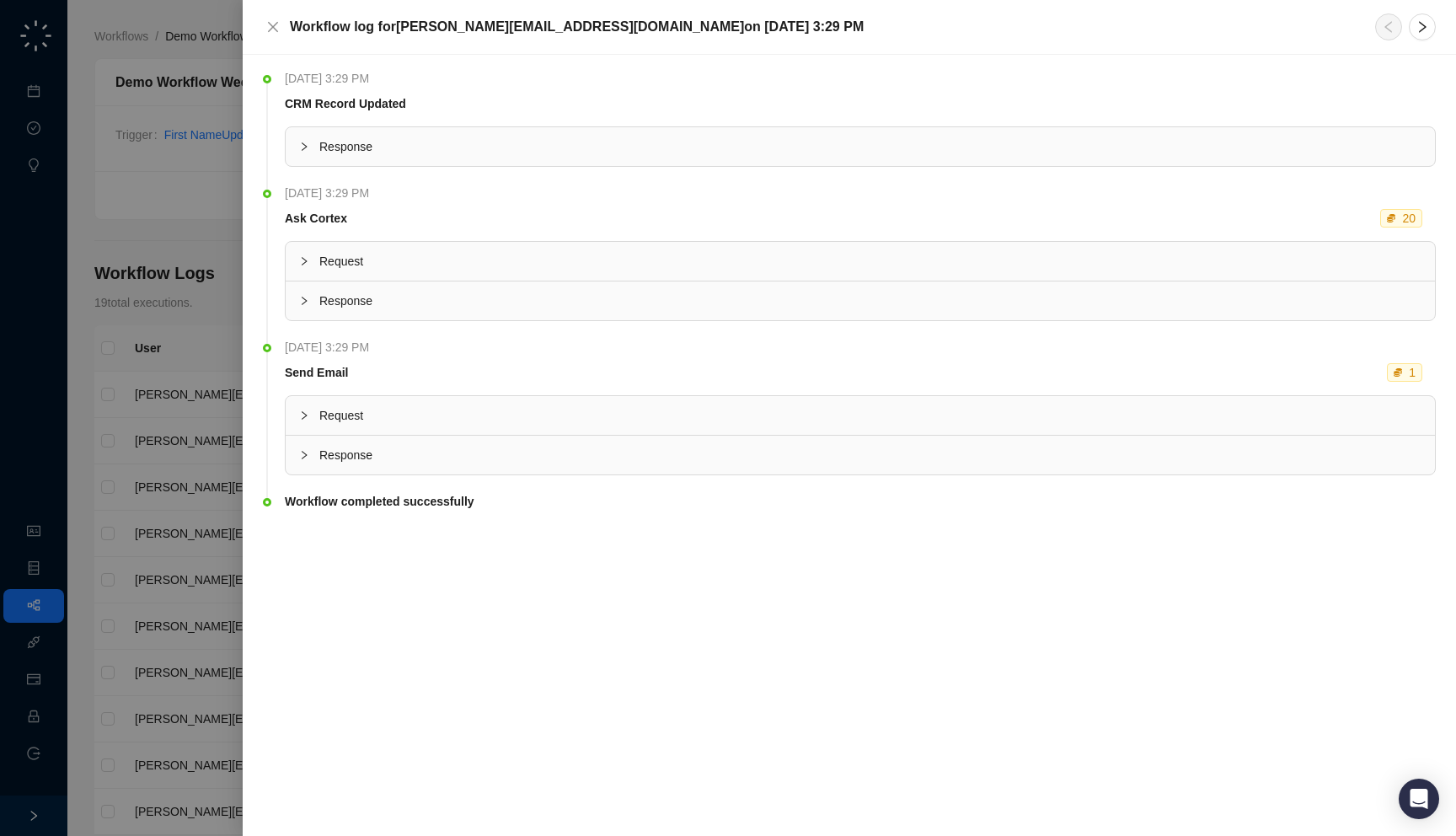
click at [142, 299] on div at bounding box center [728, 418] width 1456 height 836
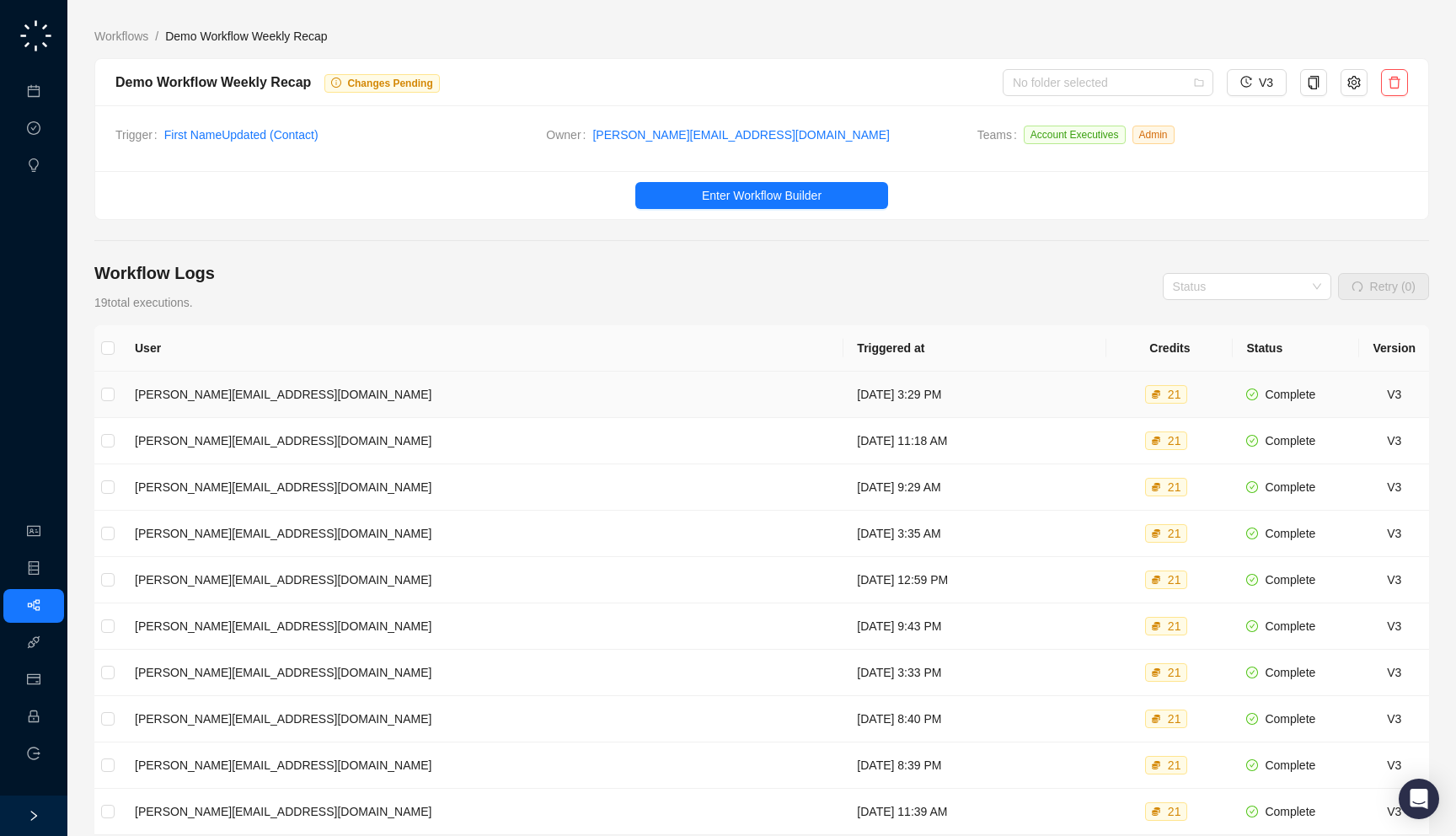
click at [434, 397] on td "[PERSON_NAME][EMAIL_ADDRESS][DOMAIN_NAME]" at bounding box center [482, 394] width 722 height 46
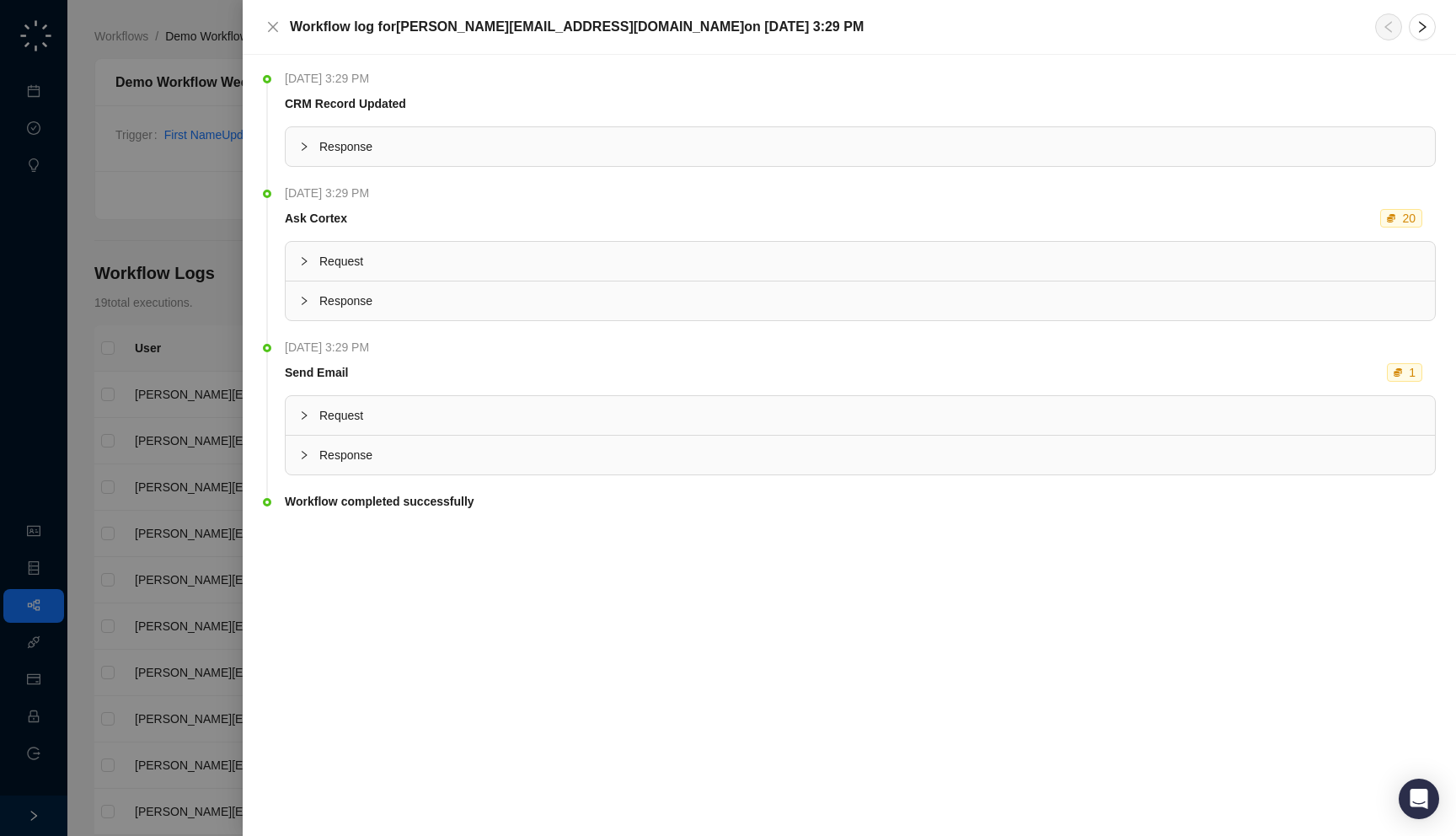
click at [500, 300] on span "Response" at bounding box center [871, 300] width 1102 height 18
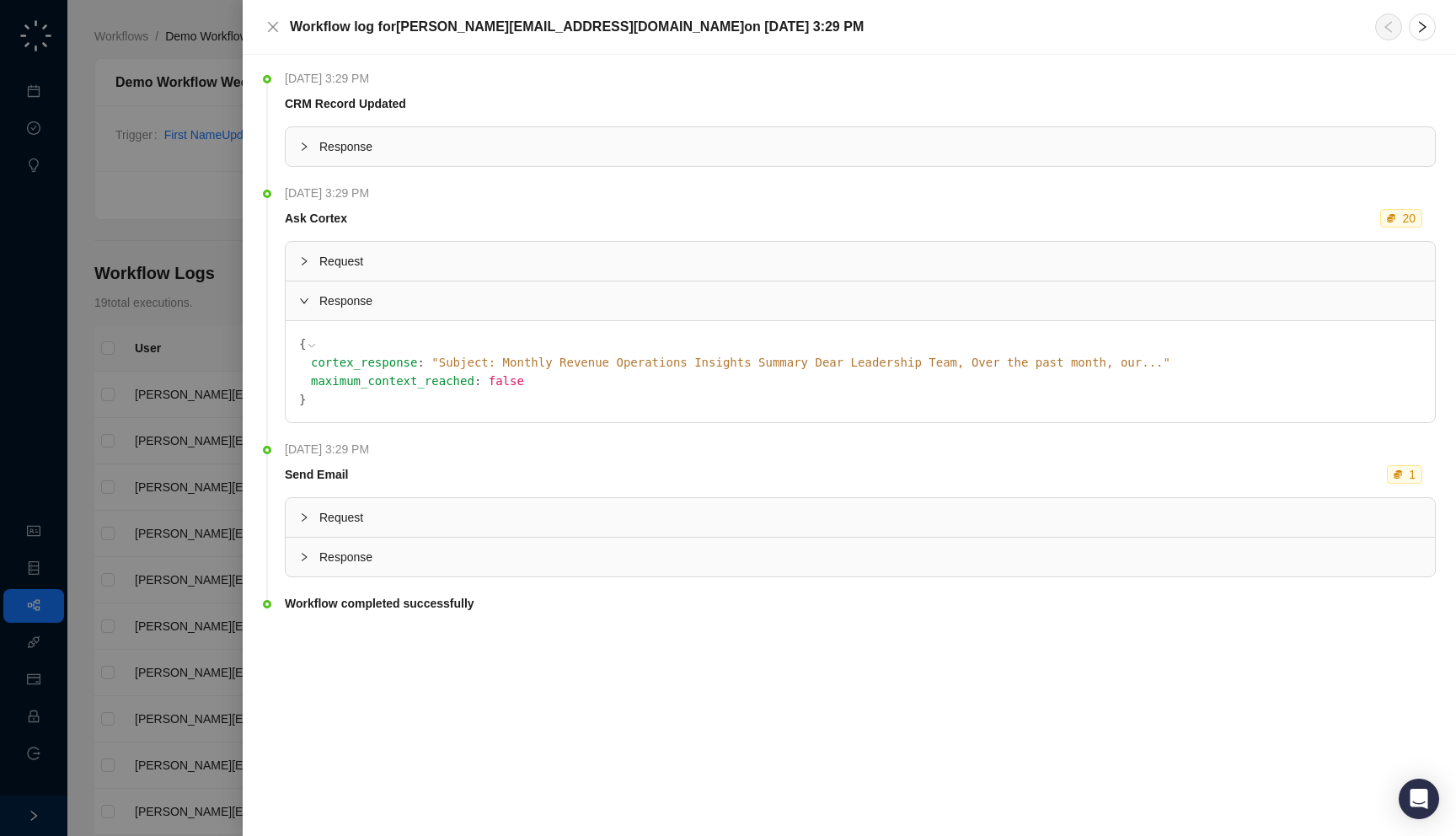
click at [549, 363] on span "" Subject: Monthly Revenue Operations Insights Summary Dear Leadership Team, Ov…" at bounding box center [801, 362] width 739 height 14
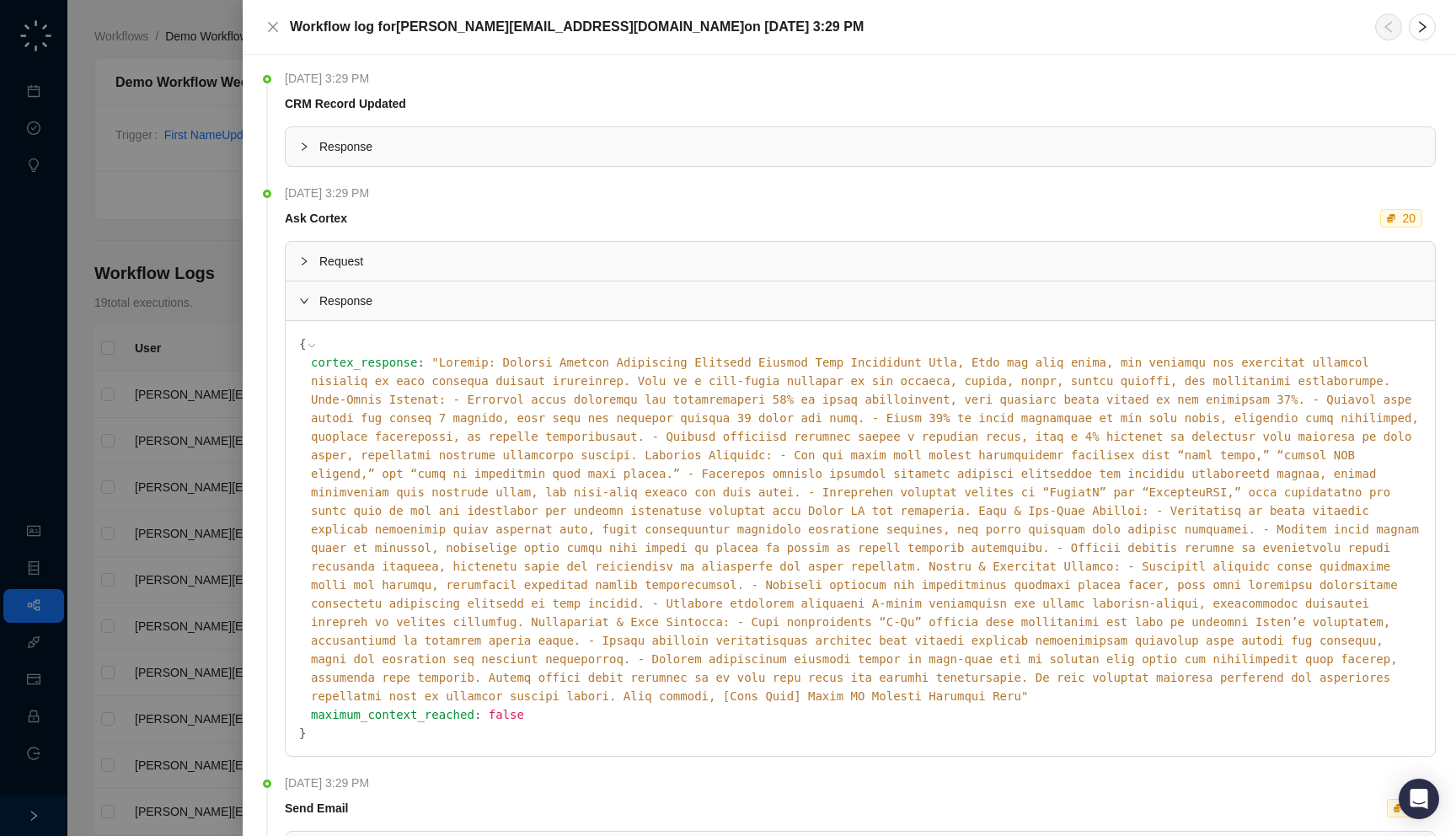
click at [549, 363] on span "" "" at bounding box center [865, 528] width 1108 height 347
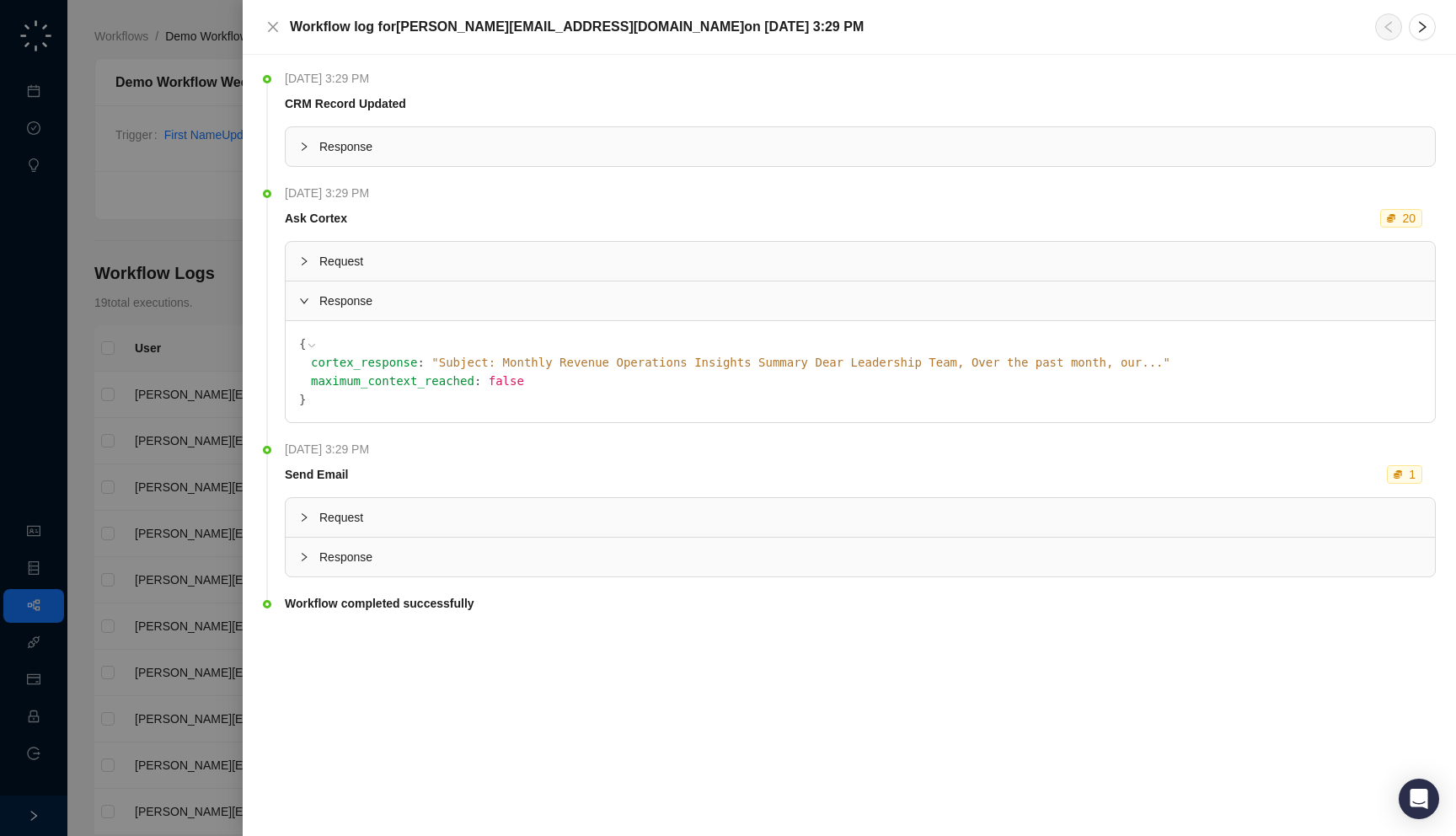
click at [550, 561] on span "Response" at bounding box center [871, 556] width 1102 height 18
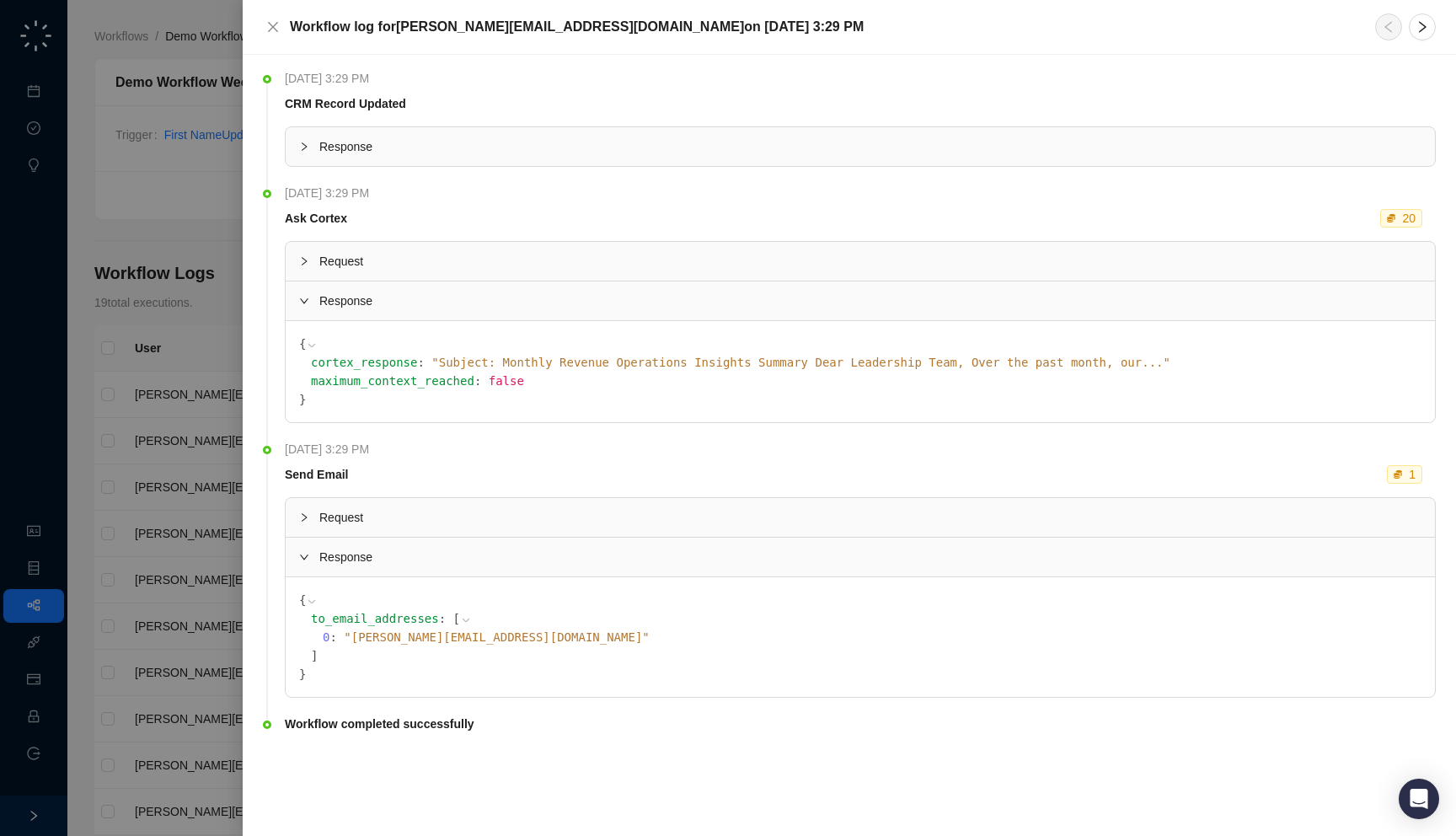
click at [551, 535] on div "Request" at bounding box center [861, 517] width 1149 height 39
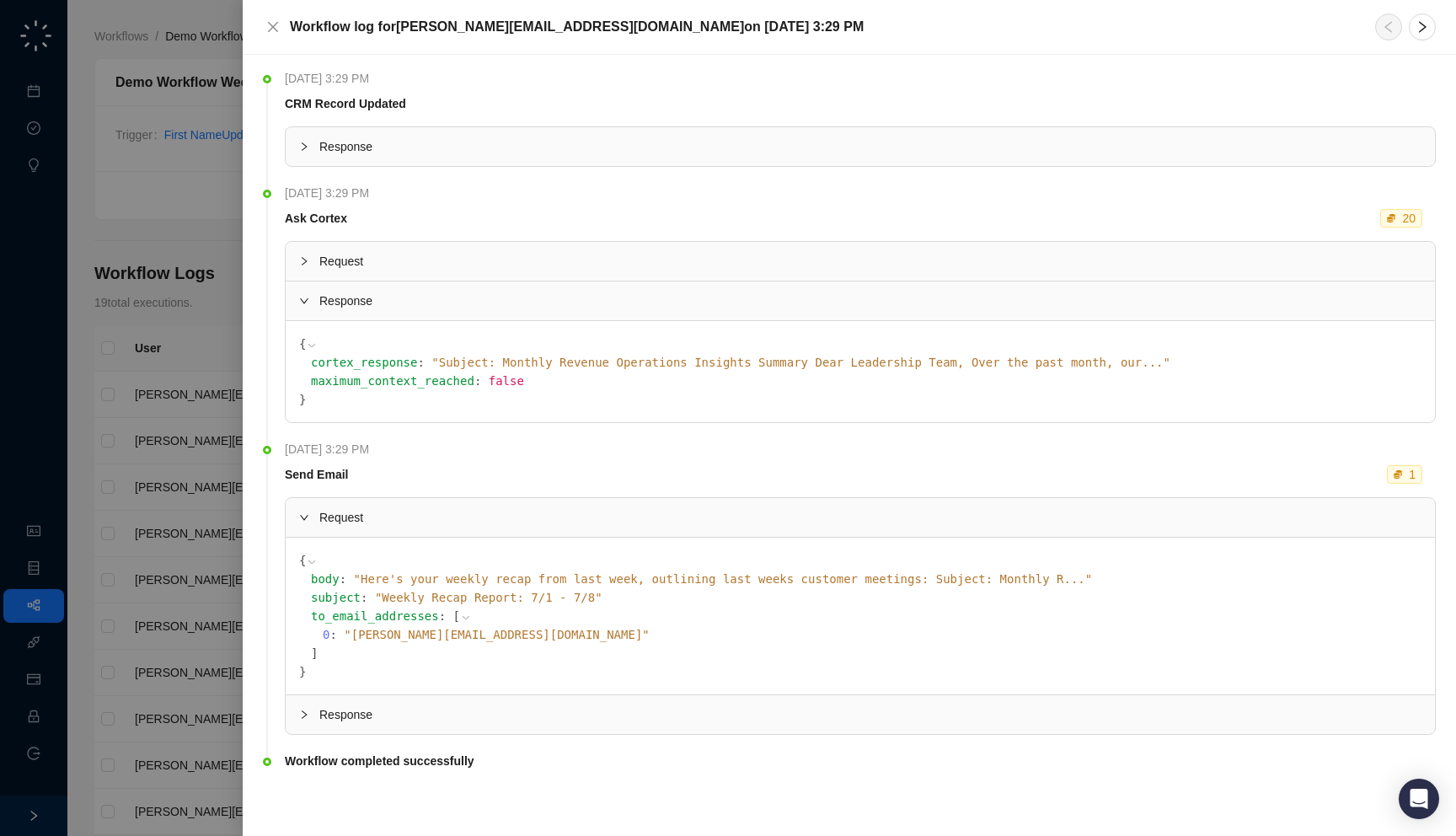
click at [192, 376] on div at bounding box center [728, 418] width 1456 height 836
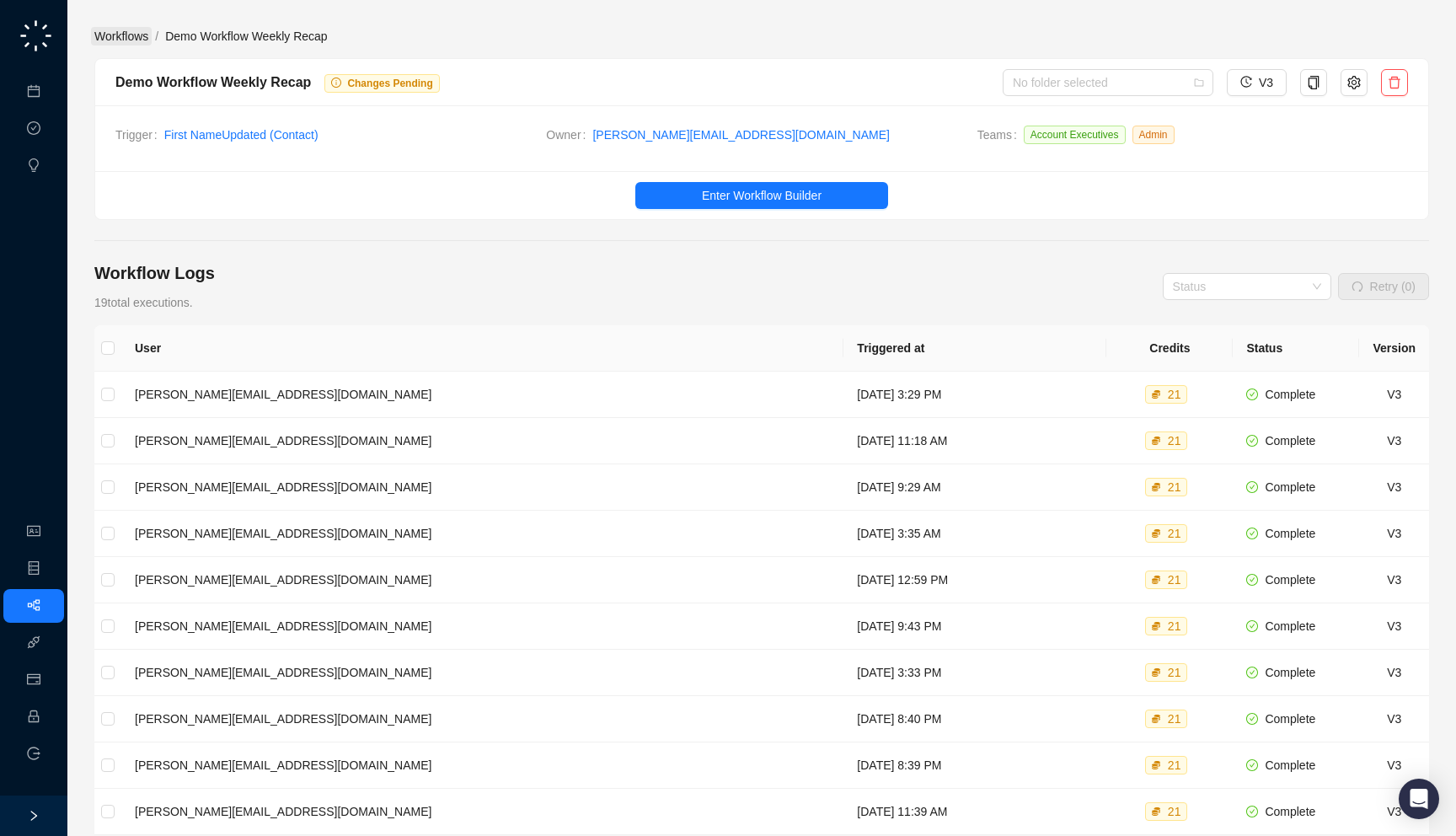
click at [121, 28] on link "Workflows" at bounding box center [121, 36] width 61 height 18
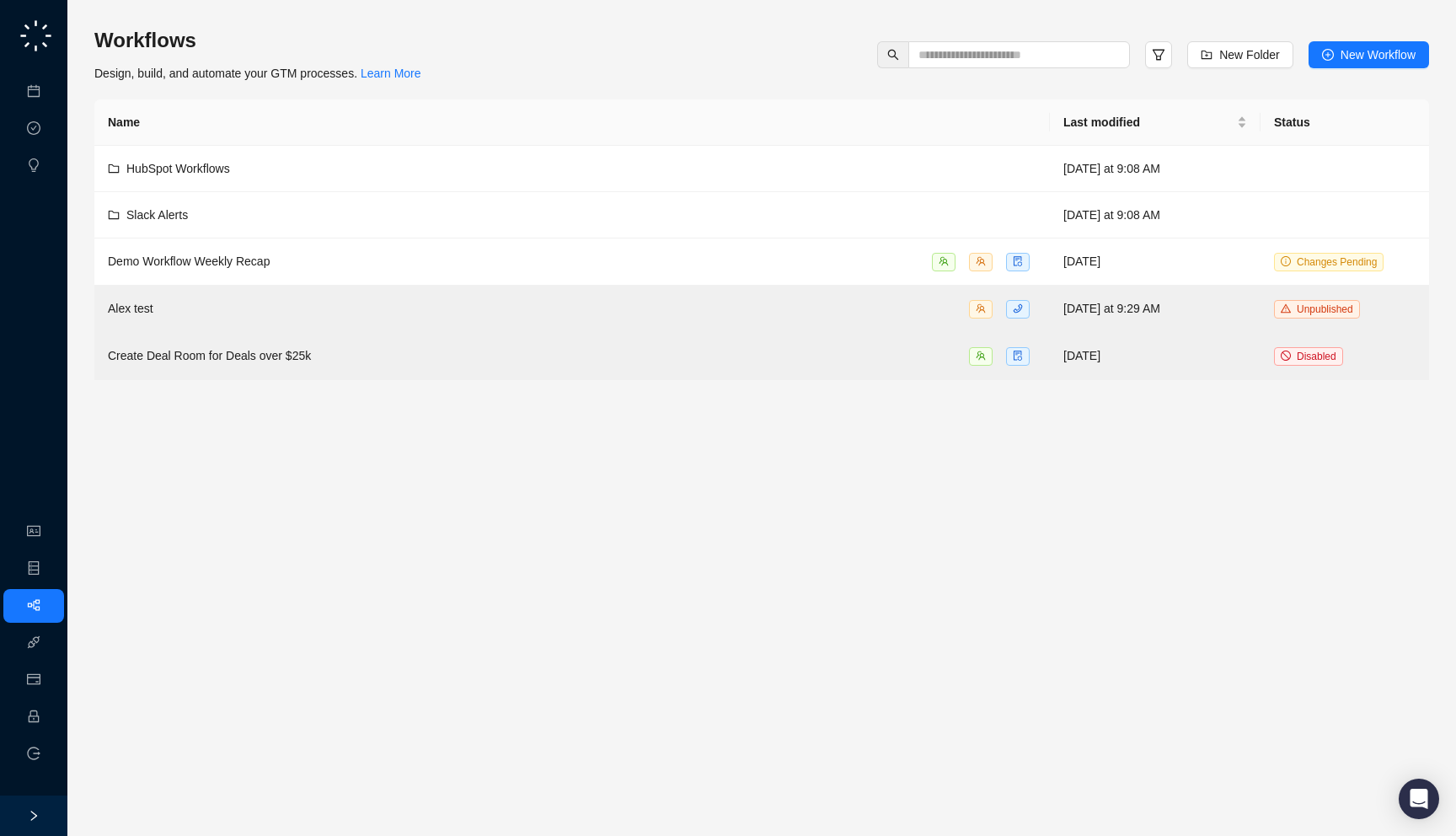
drag, startPoint x: 484, startPoint y: 100, endPoint x: 478, endPoint y: 83, distance: 18.0
click at [478, 83] on div "Workflows Design, build, and automate your GTM processes. Learn More New Folder…" at bounding box center [762, 203] width 1335 height 353
click at [49, 719] on link "Employee" at bounding box center [75, 717] width 52 height 14
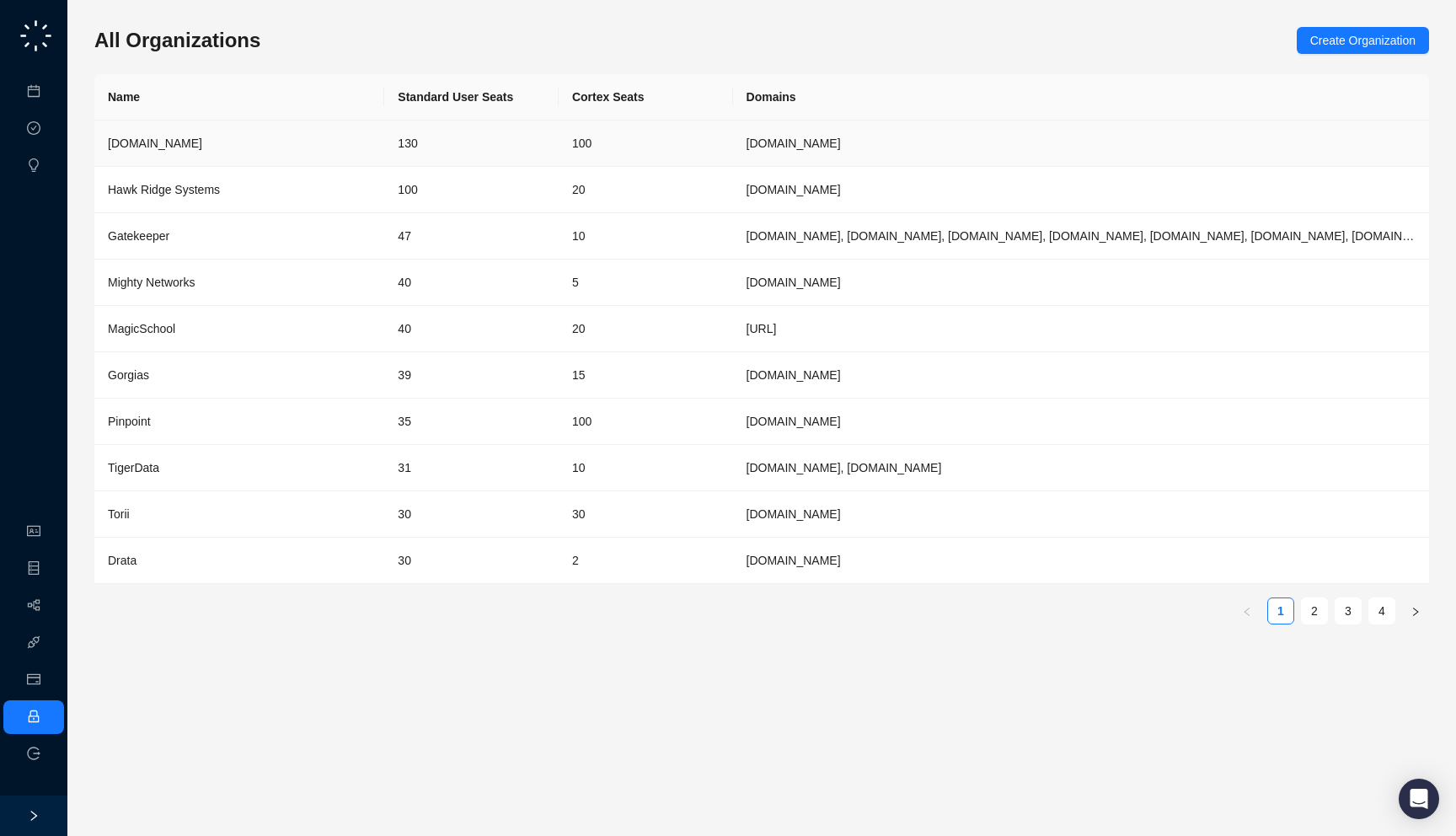
click at [582, 139] on td "100" at bounding box center [646, 143] width 174 height 46
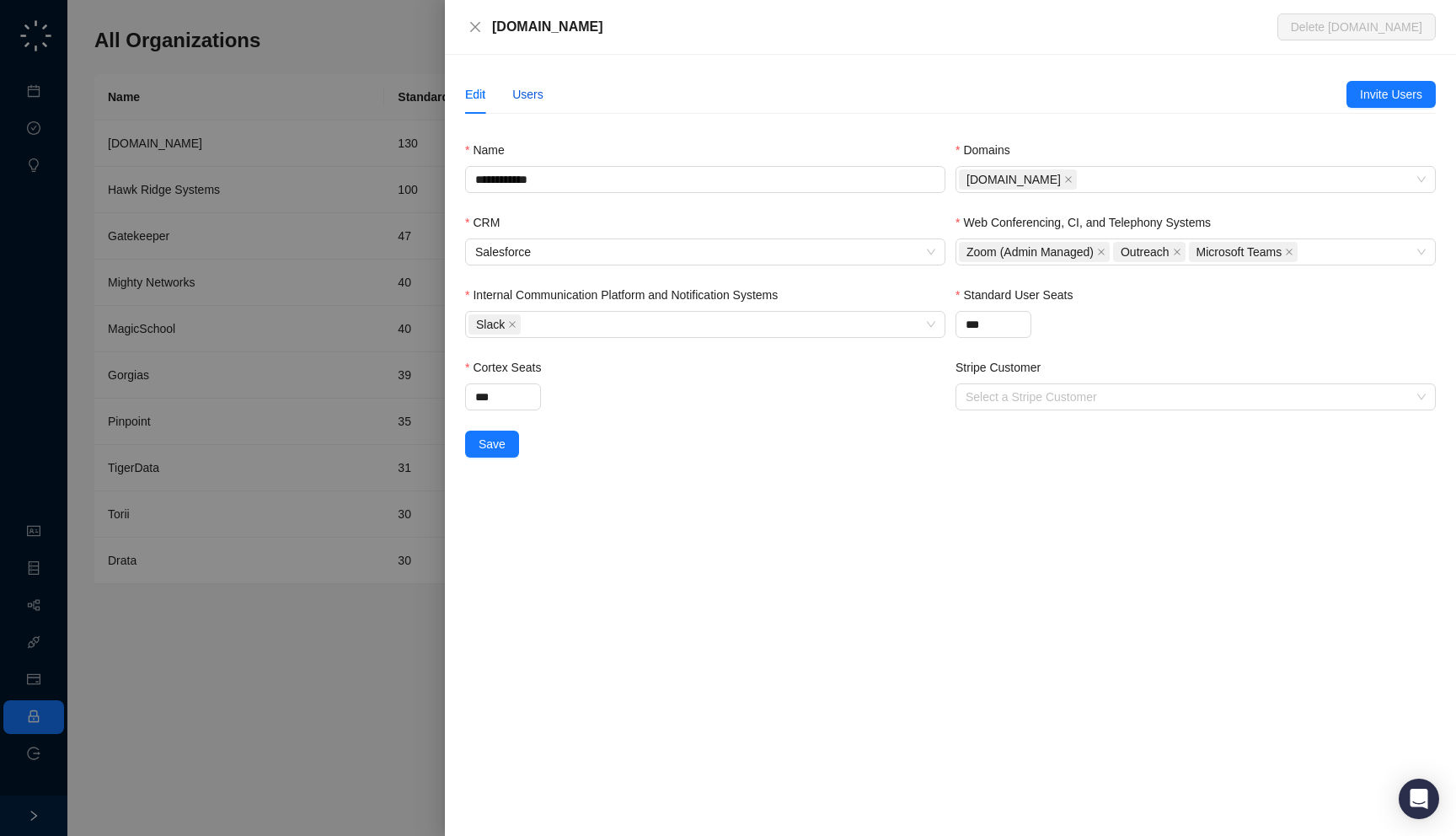
click at [529, 102] on div "Users" at bounding box center [528, 94] width 31 height 18
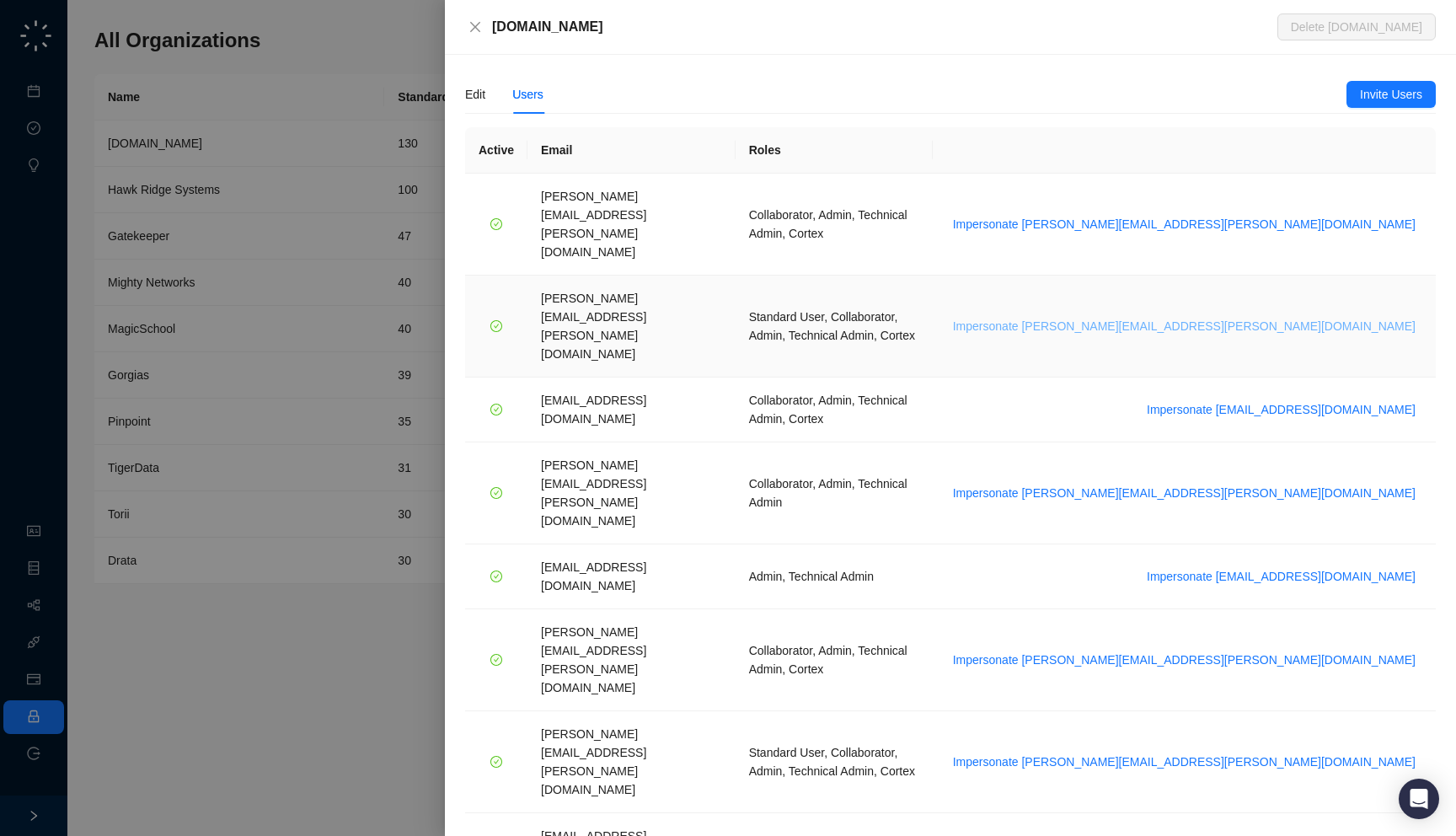
click at [1314, 317] on span "Impersonate [PERSON_NAME][EMAIL_ADDRESS][PERSON_NAME][DOMAIN_NAME]" at bounding box center [1185, 326] width 463 height 18
